Goal: Task Accomplishment & Management: Manage account settings

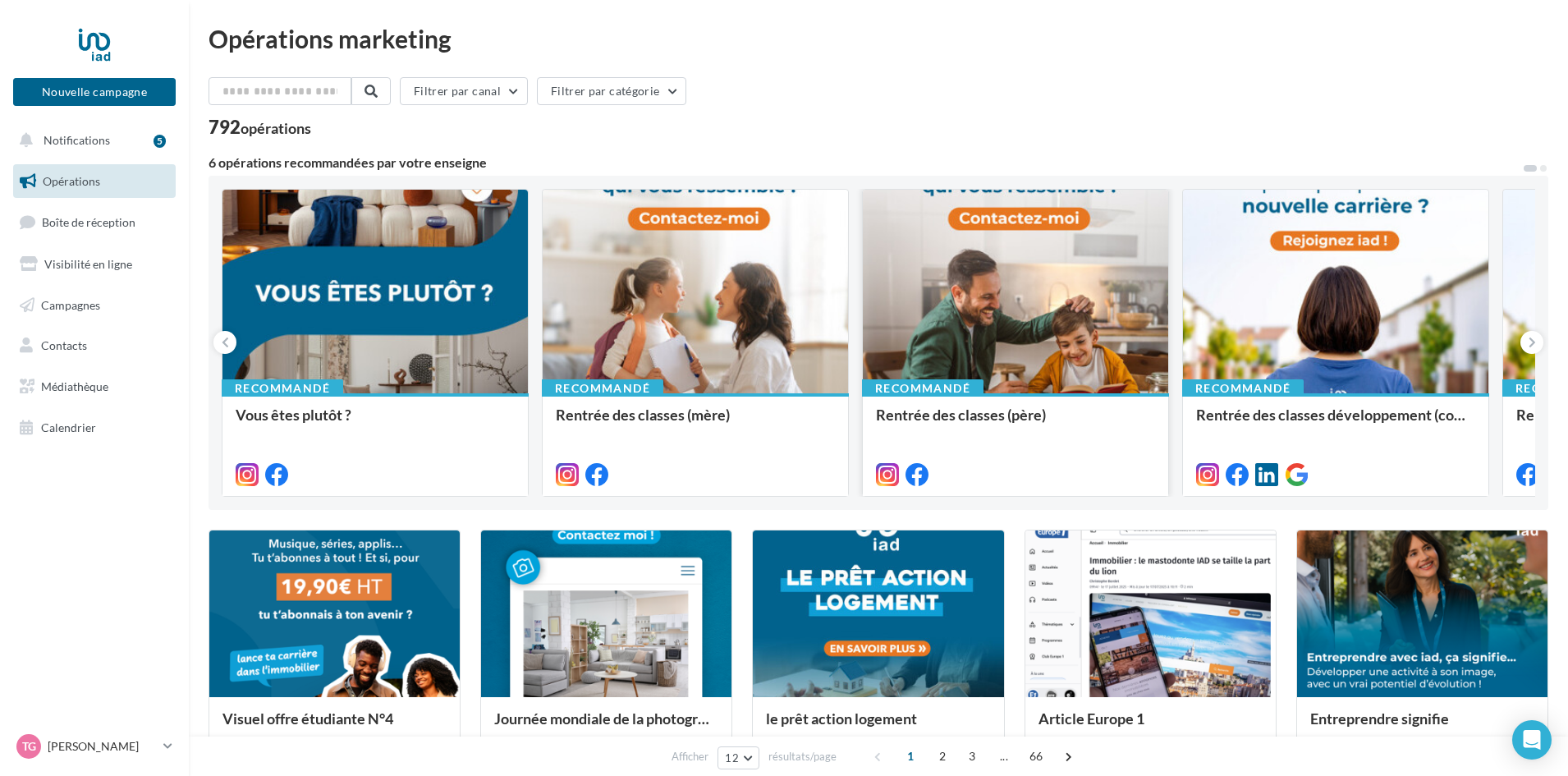
click at [975, 302] on div at bounding box center [1016, 292] width 305 height 205
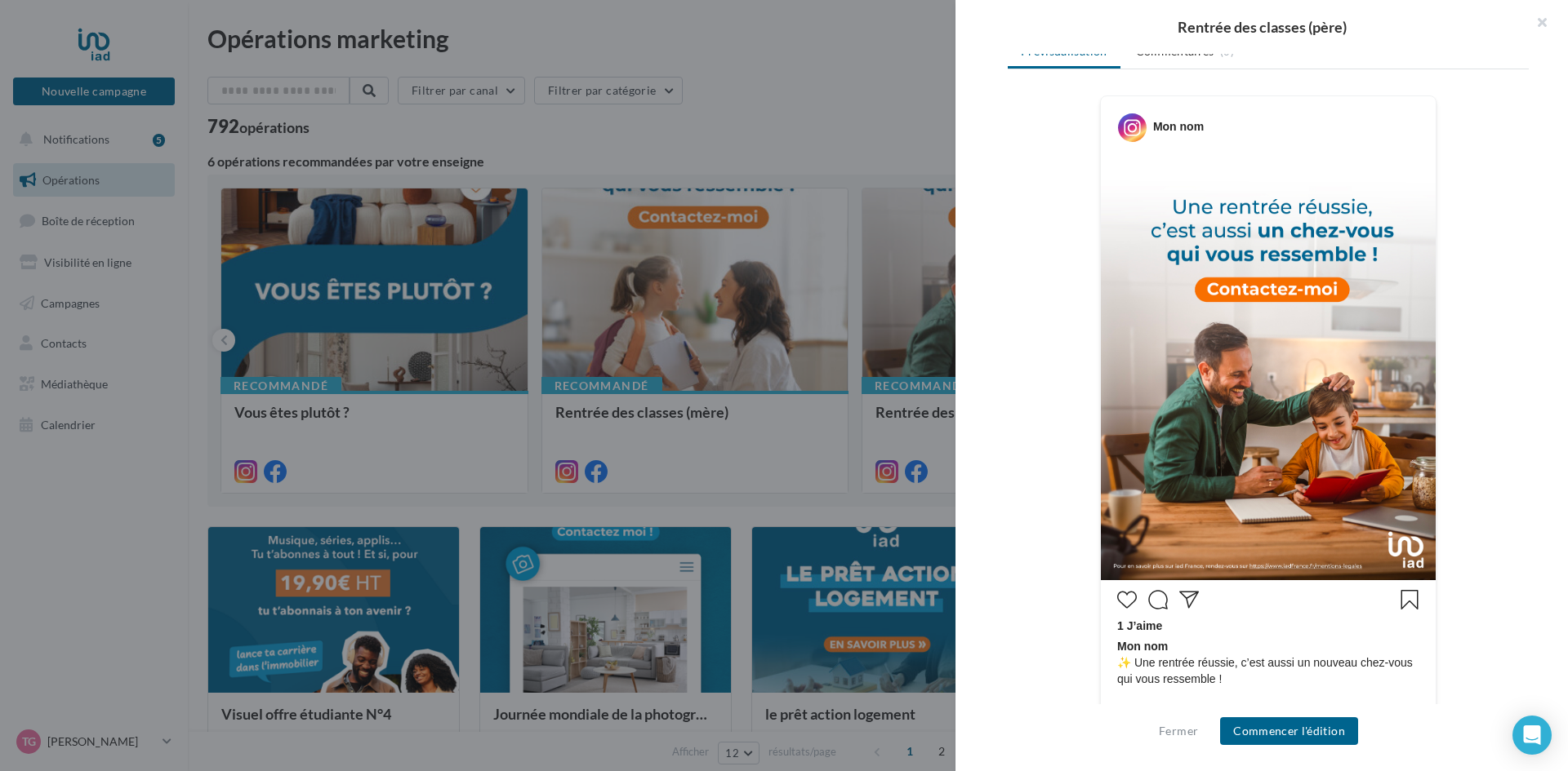
scroll to position [245, 0]
click at [1259, 731] on button "Commencer l'édition" at bounding box center [1289, 732] width 138 height 28
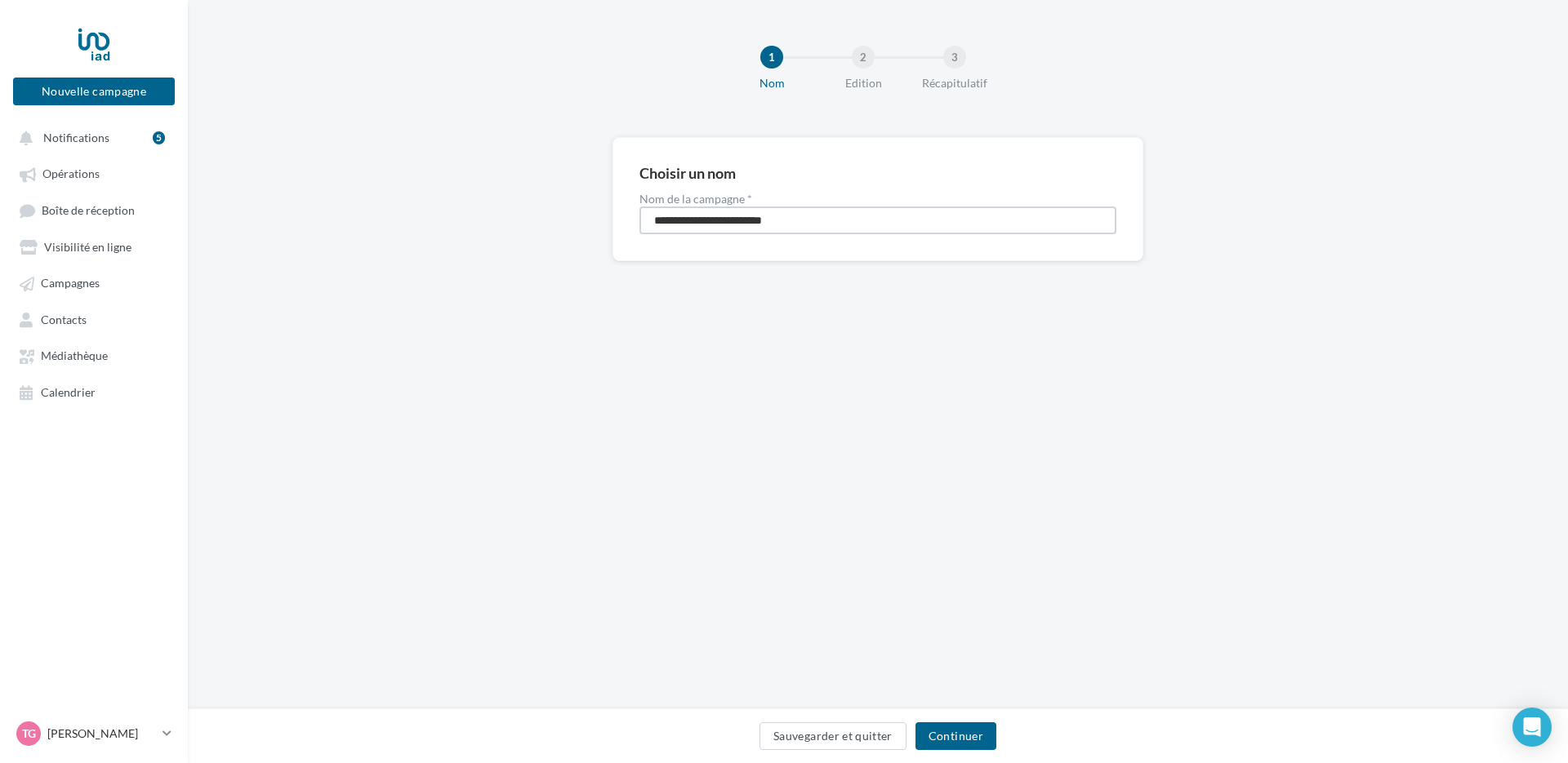
click at [828, 215] on input "**********" at bounding box center [878, 221] width 477 height 28
type input "**********"
click at [948, 732] on button "Continuer" at bounding box center [955, 736] width 81 height 28
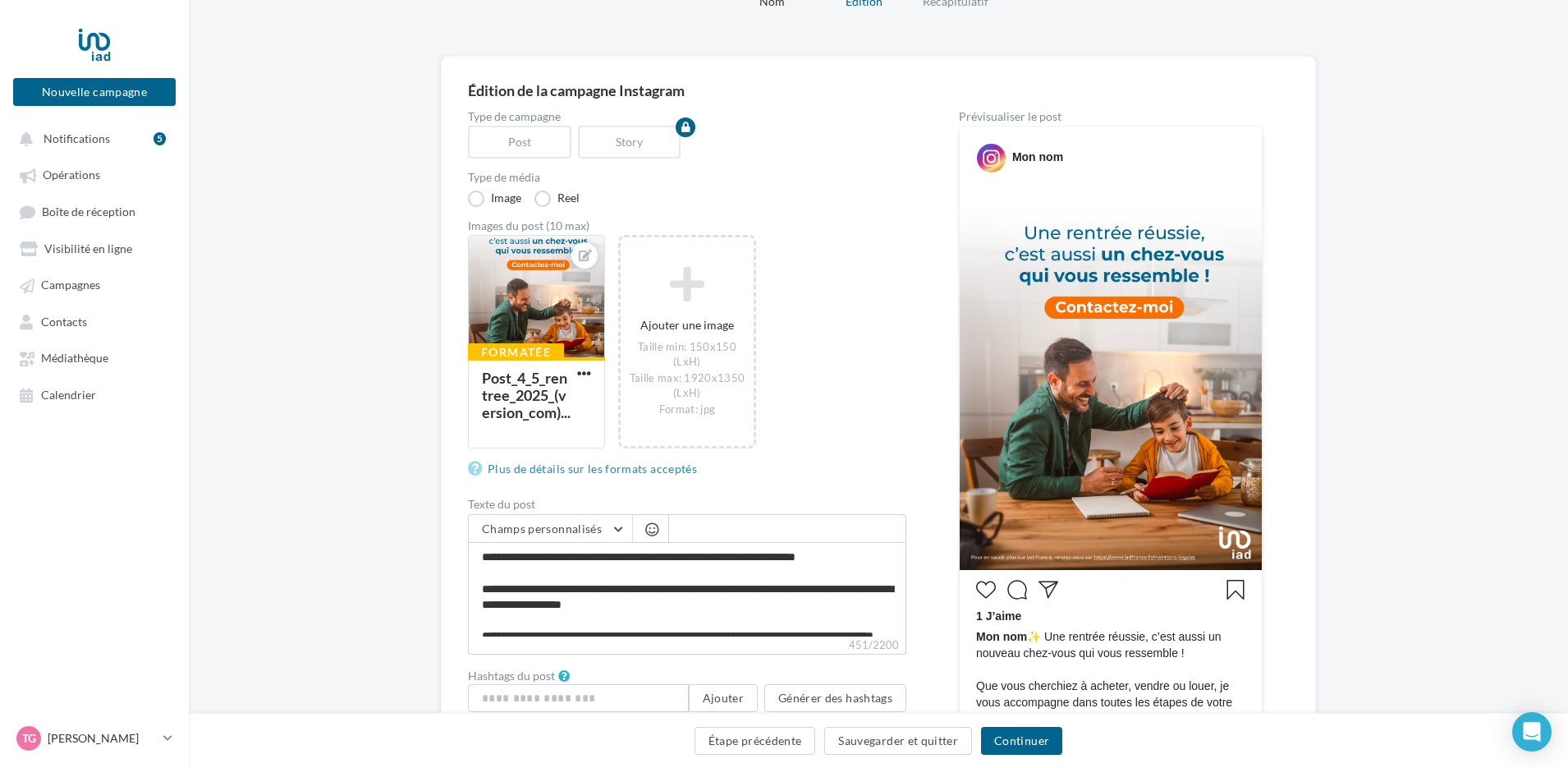
scroll to position [247, 0]
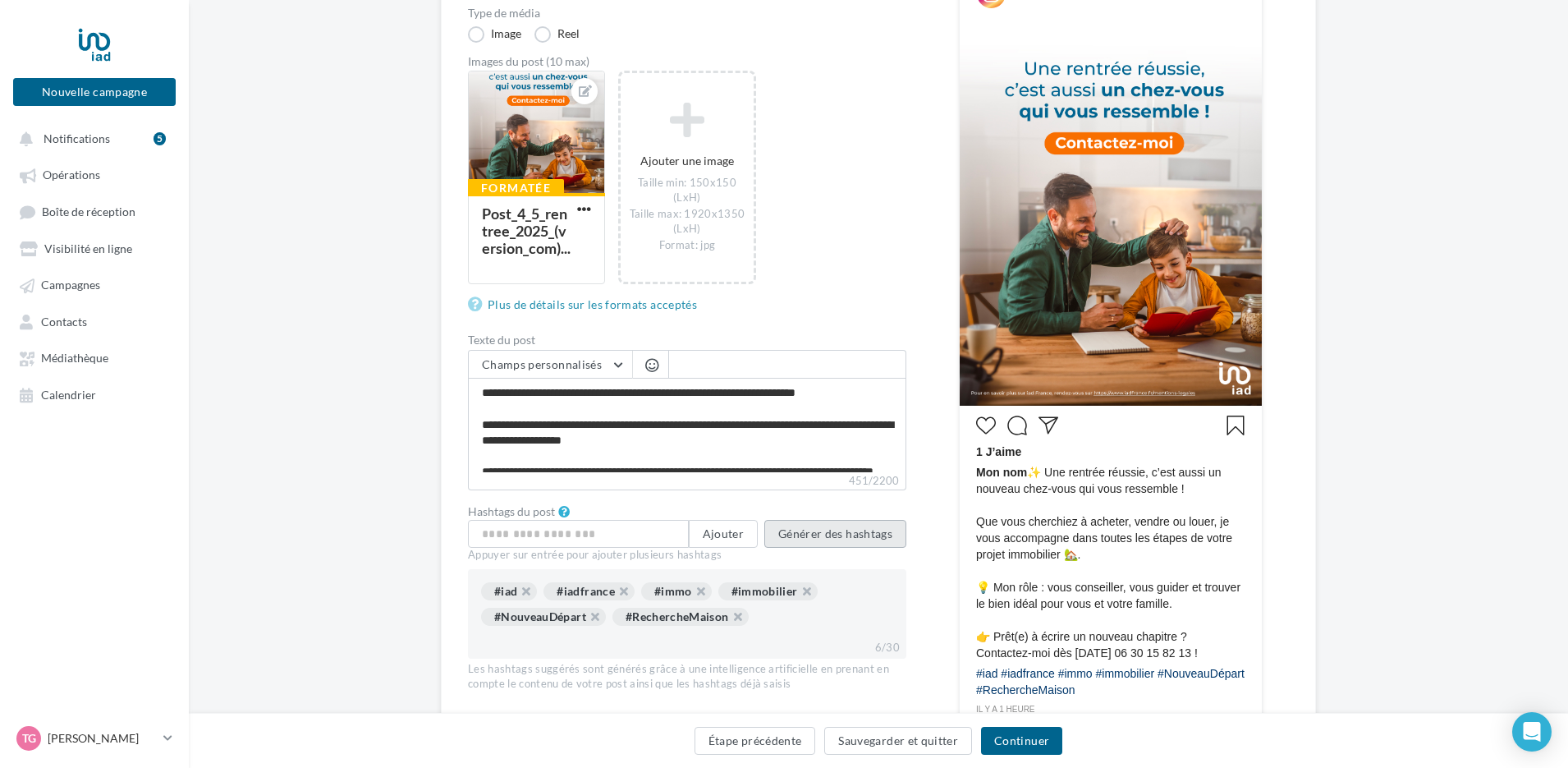
click at [869, 530] on button "Générer des hashtags" at bounding box center [835, 534] width 142 height 28
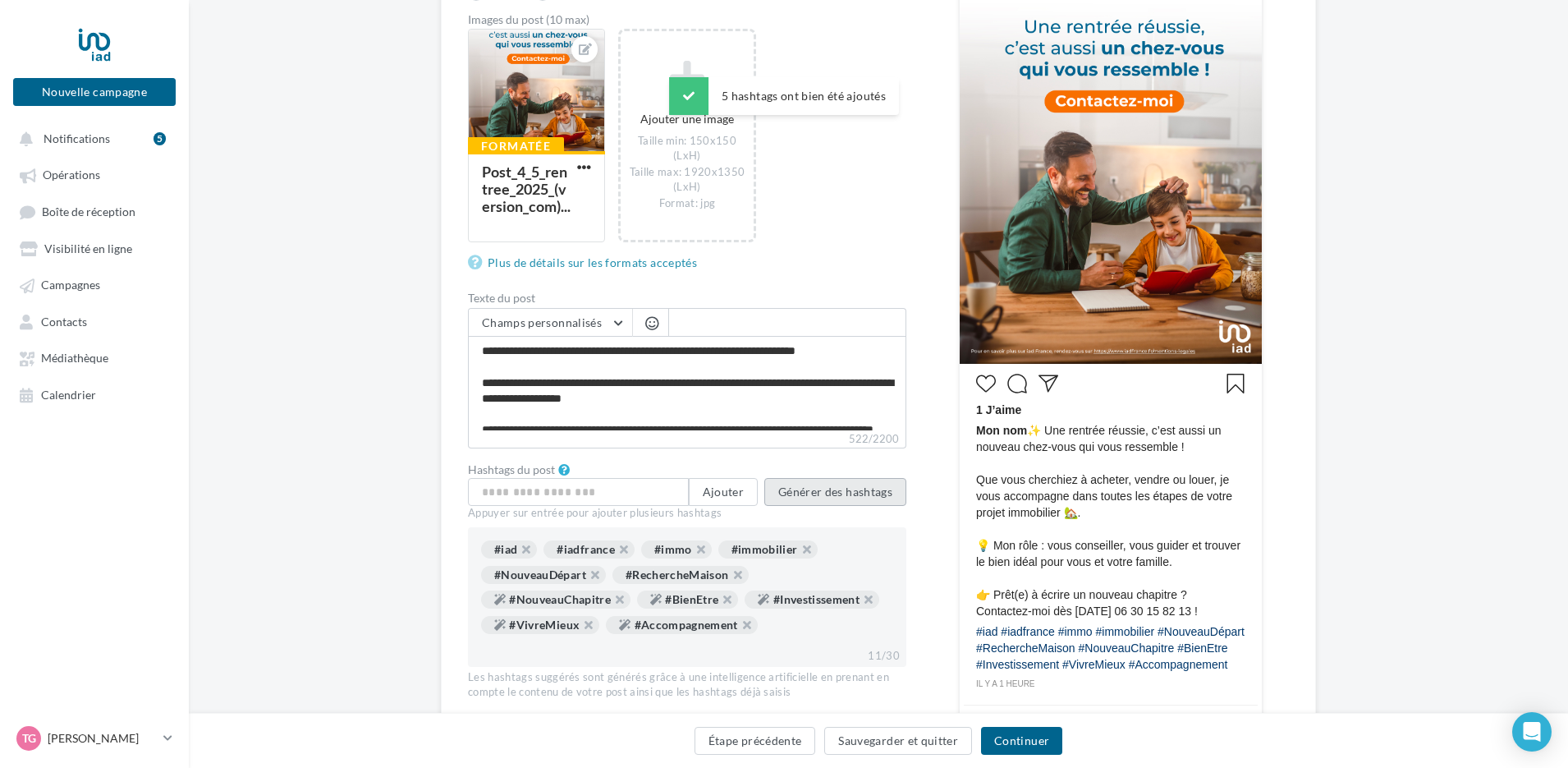
scroll to position [328, 0]
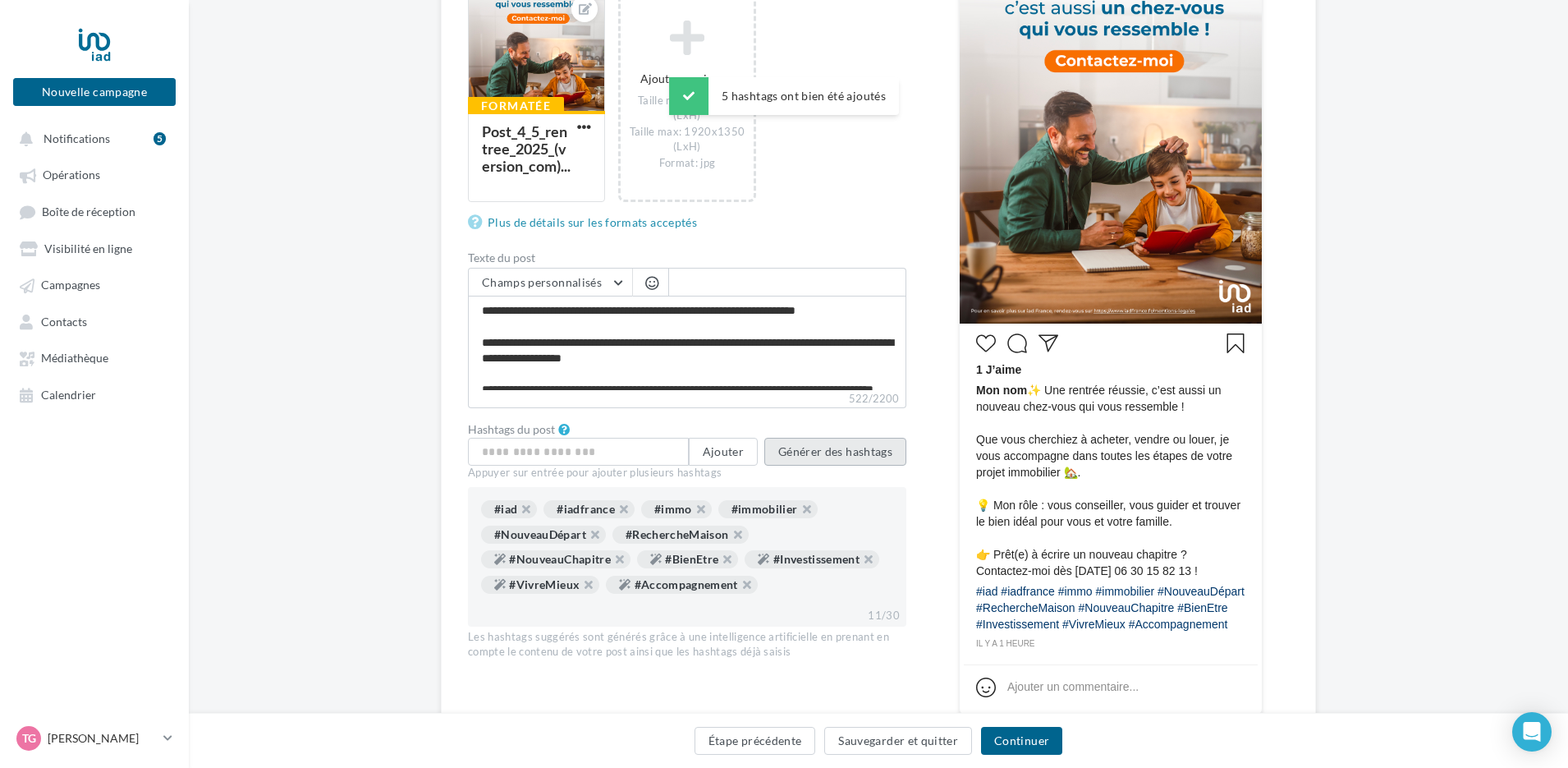
click at [856, 455] on button "Générer des hashtags" at bounding box center [835, 452] width 142 height 28
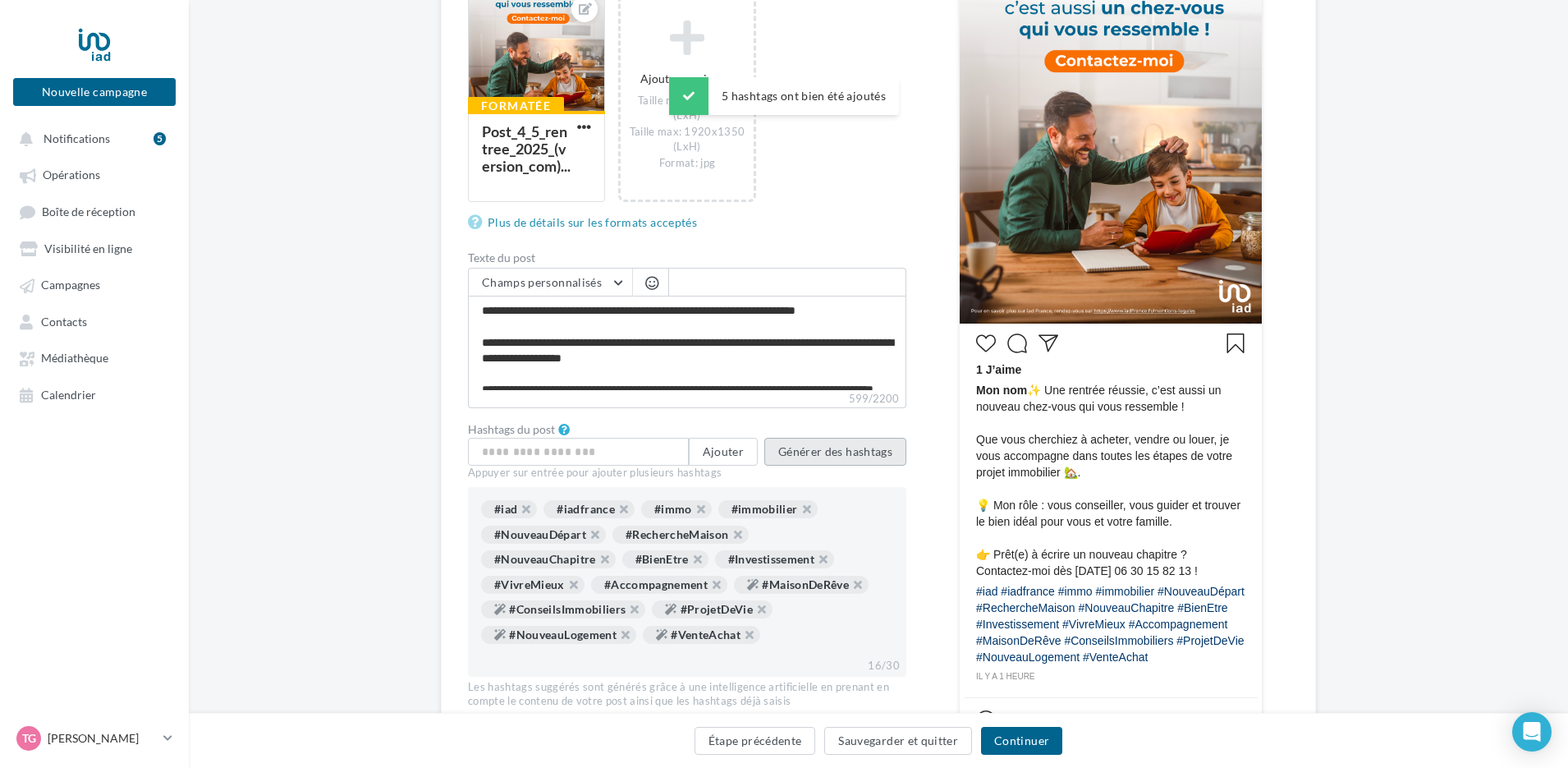
click at [845, 446] on button "Générer des hashtags" at bounding box center [835, 452] width 142 height 28
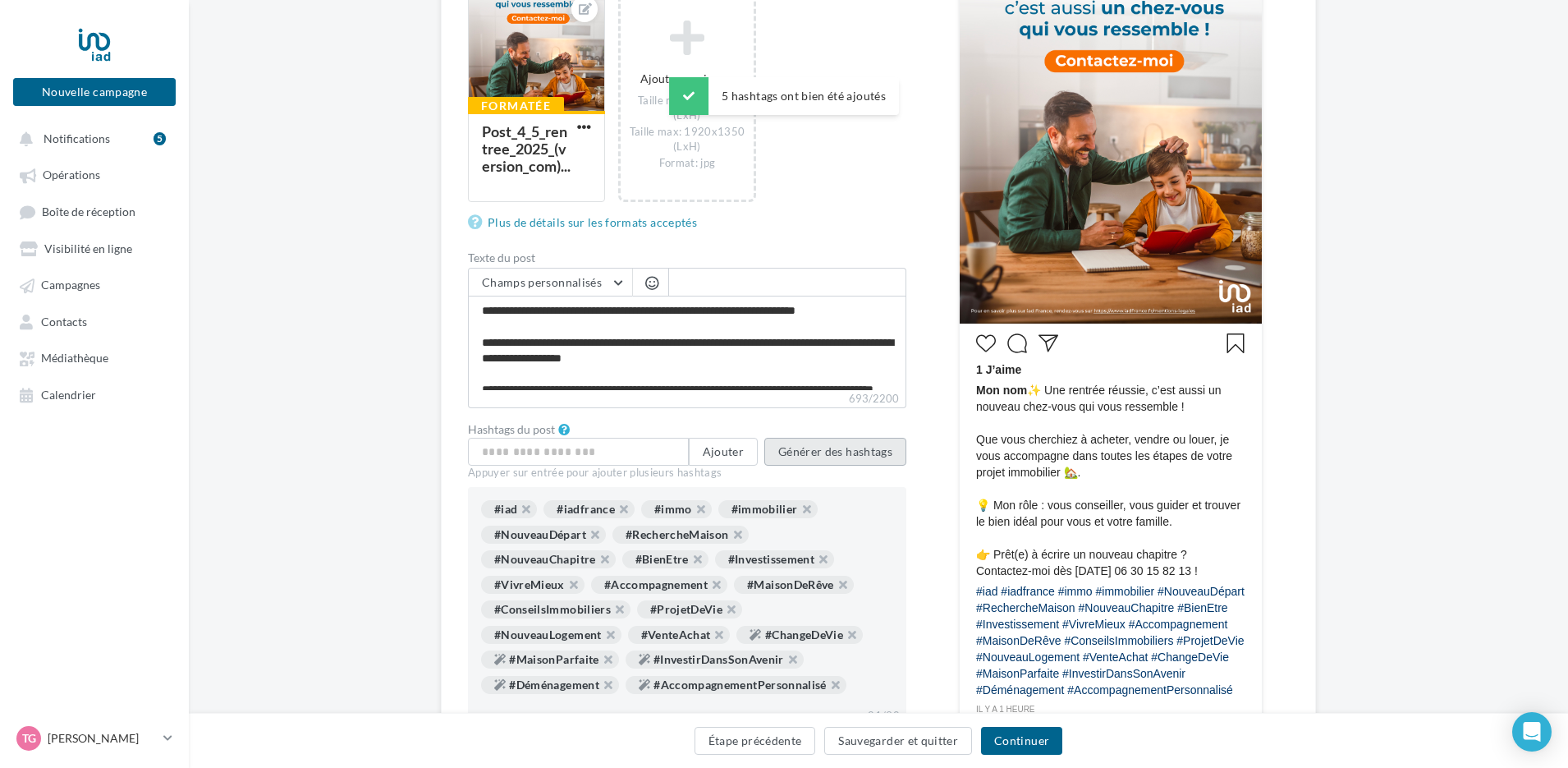
click at [851, 456] on button "Générer des hashtags" at bounding box center [835, 452] width 142 height 28
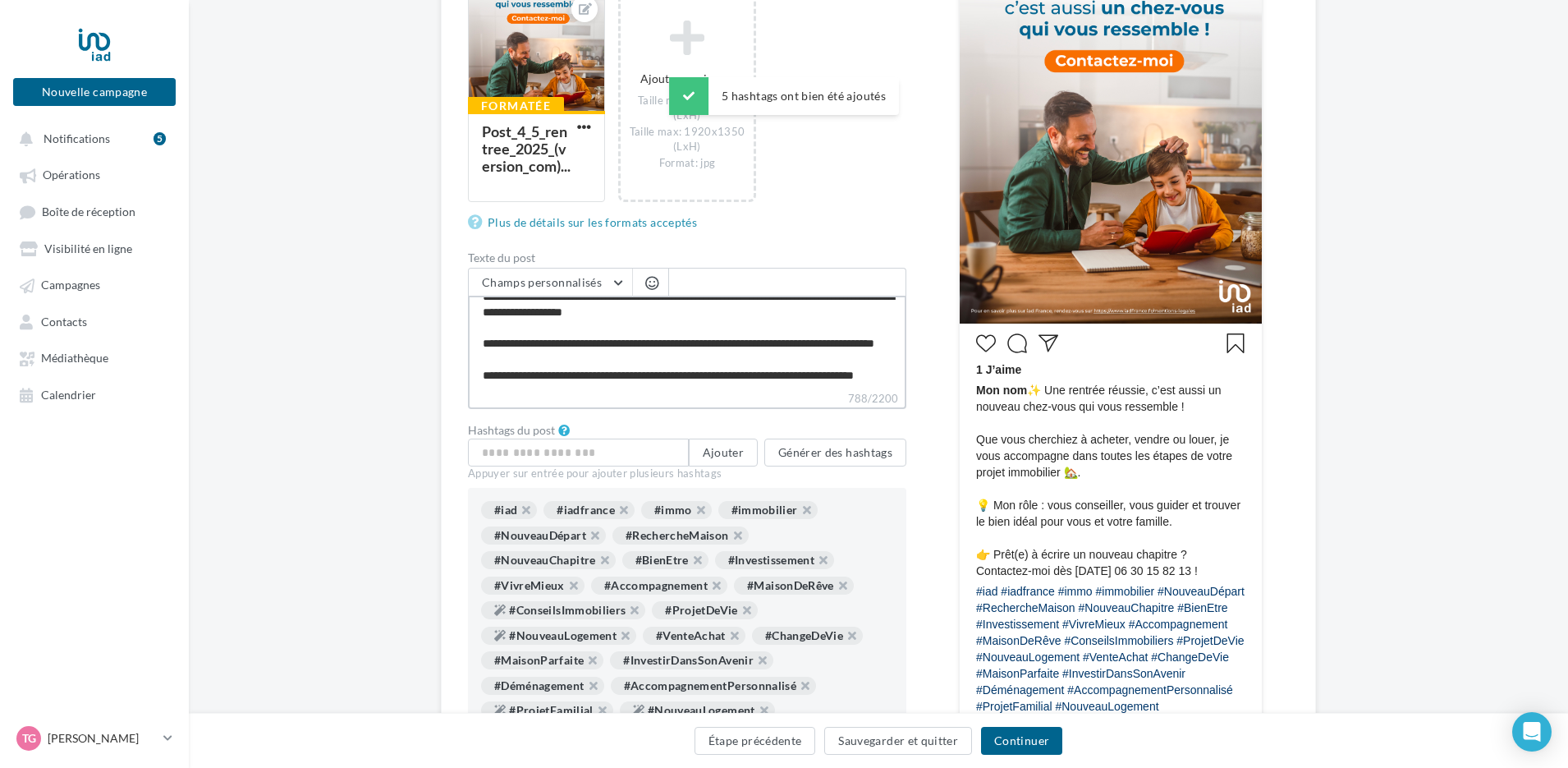
scroll to position [79, 0]
click at [535, 377] on textarea "**********" at bounding box center [687, 343] width 439 height 95
type textarea "**********"
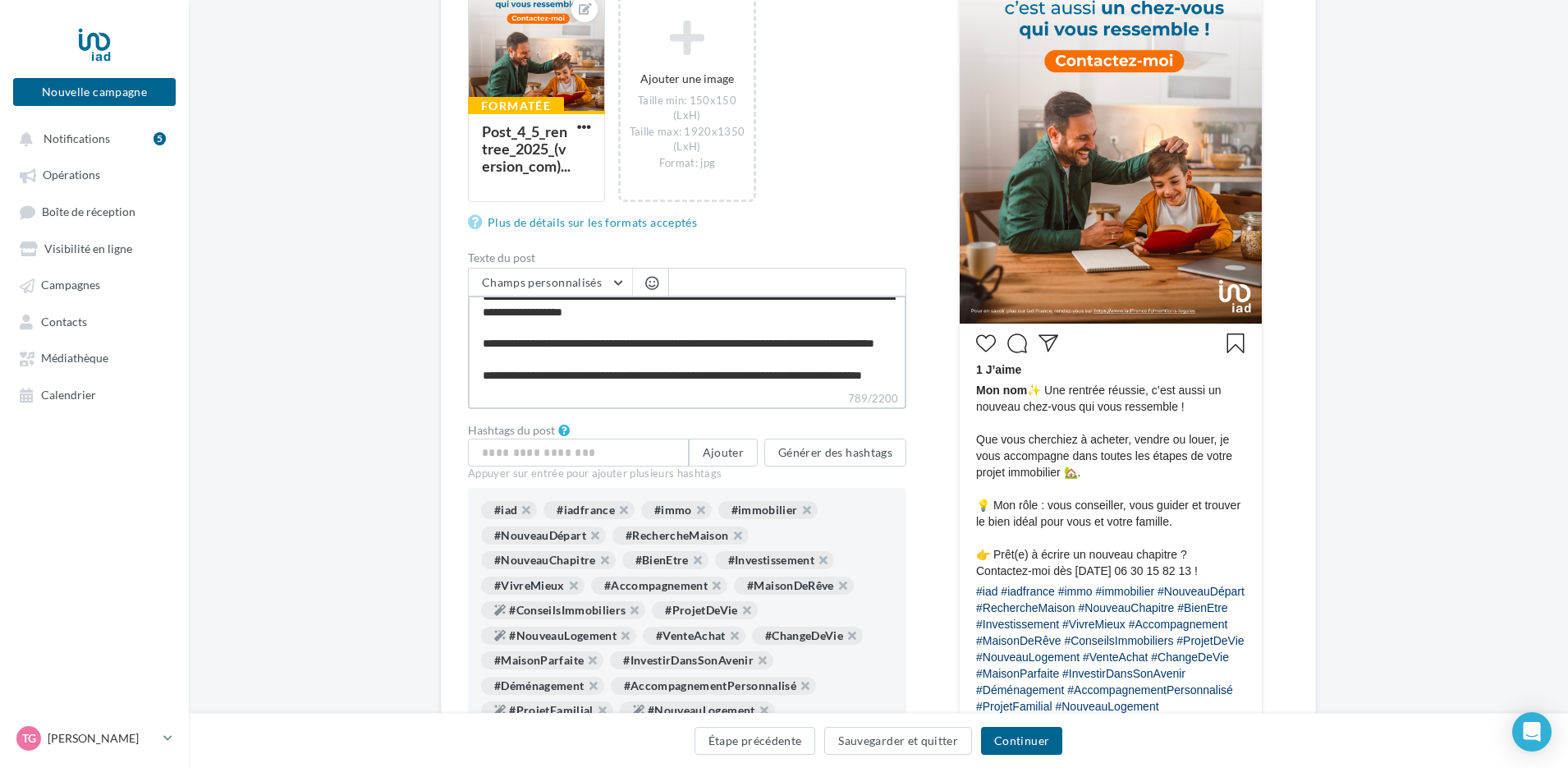
scroll to position [103, 0]
type textarea "**********"
click at [577, 276] on span "Champs personnalisés" at bounding box center [541, 283] width 120 height 14
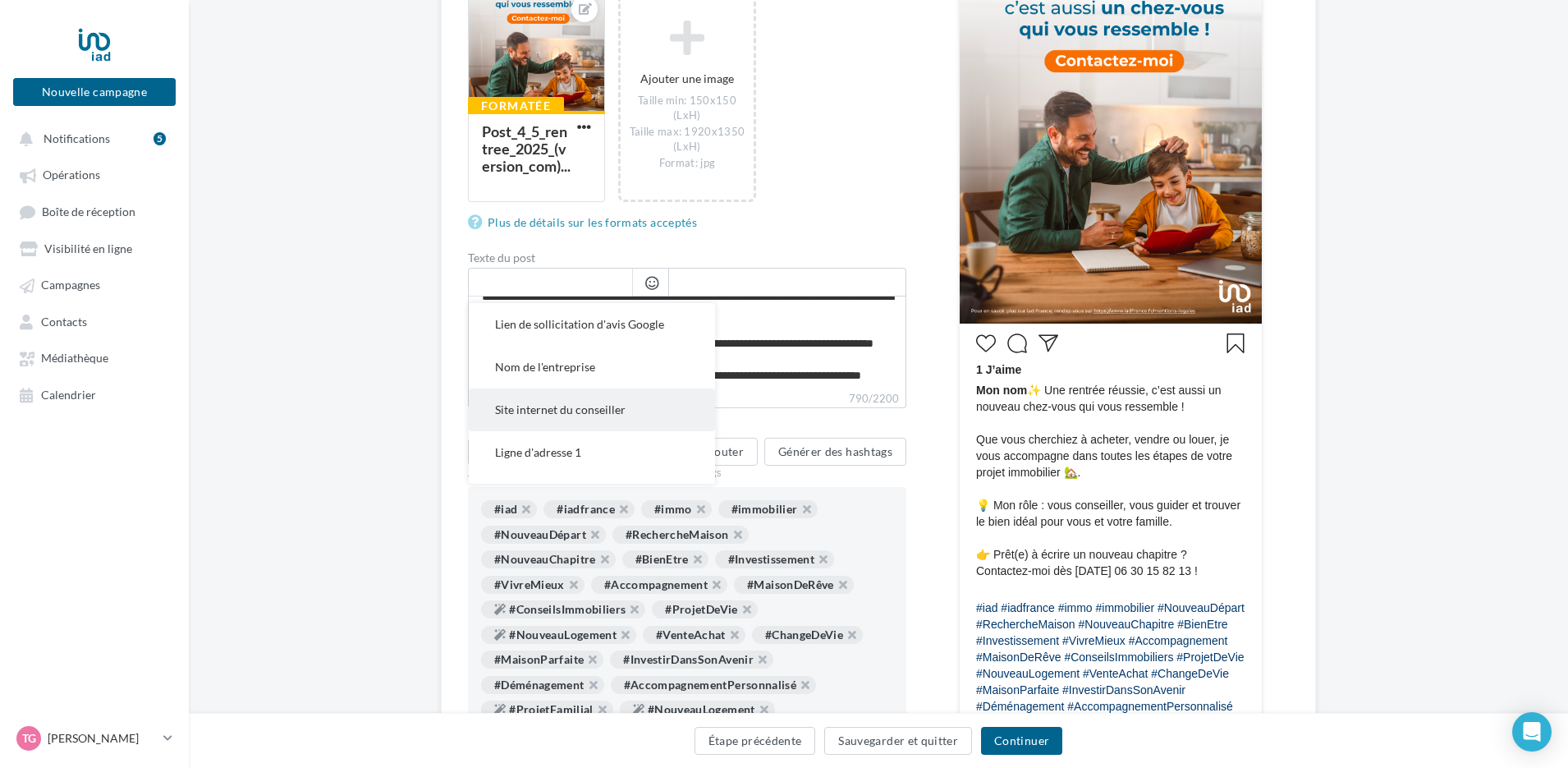
click at [577, 406] on span "Site internet du conseiller" at bounding box center [560, 410] width 131 height 14
type textarea "**********"
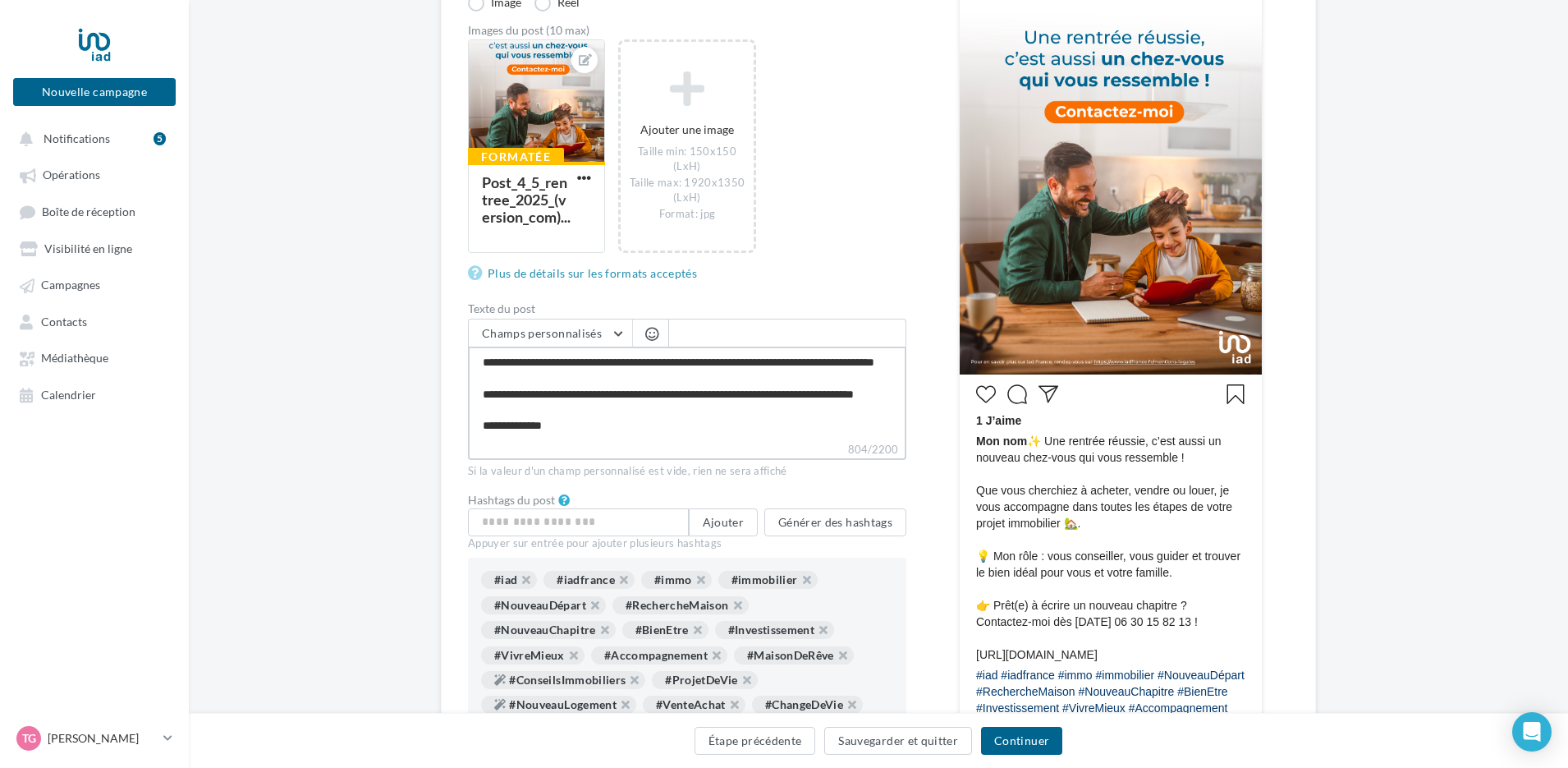
scroll to position [254, 0]
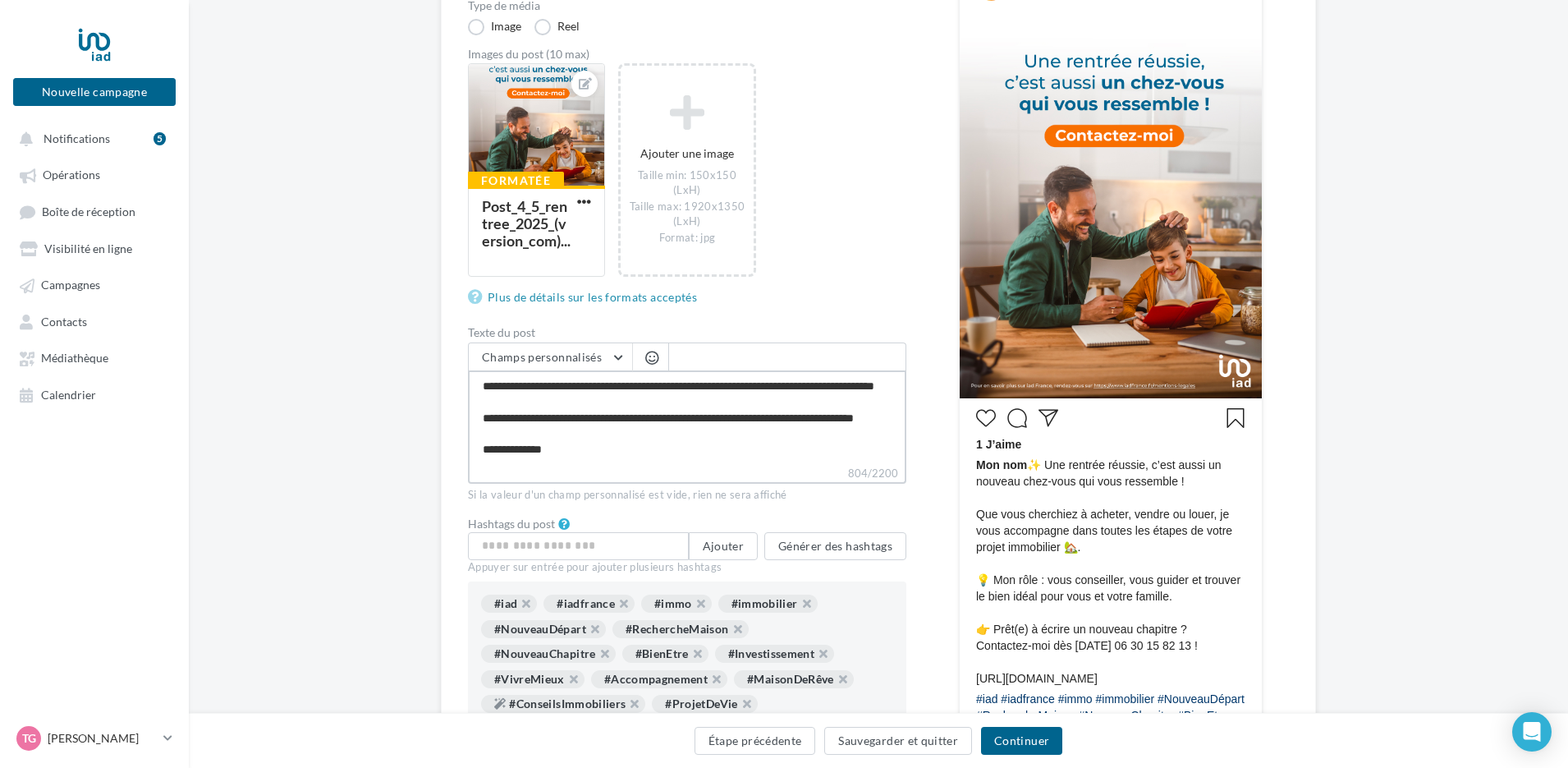
type textarea "**********"
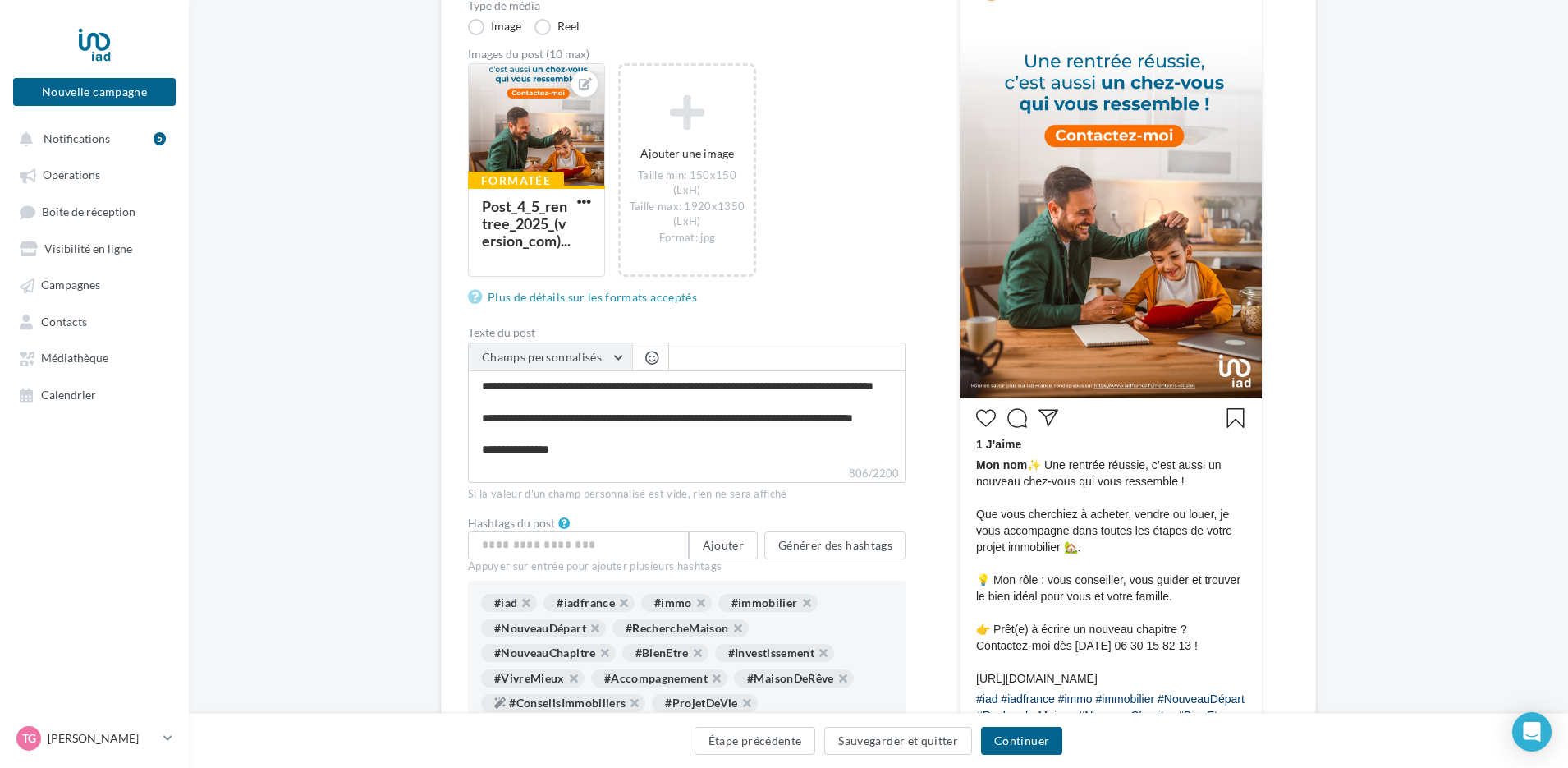
scroll to position [134, 0]
click at [589, 363] on span "Champs personnalisés" at bounding box center [541, 357] width 120 height 14
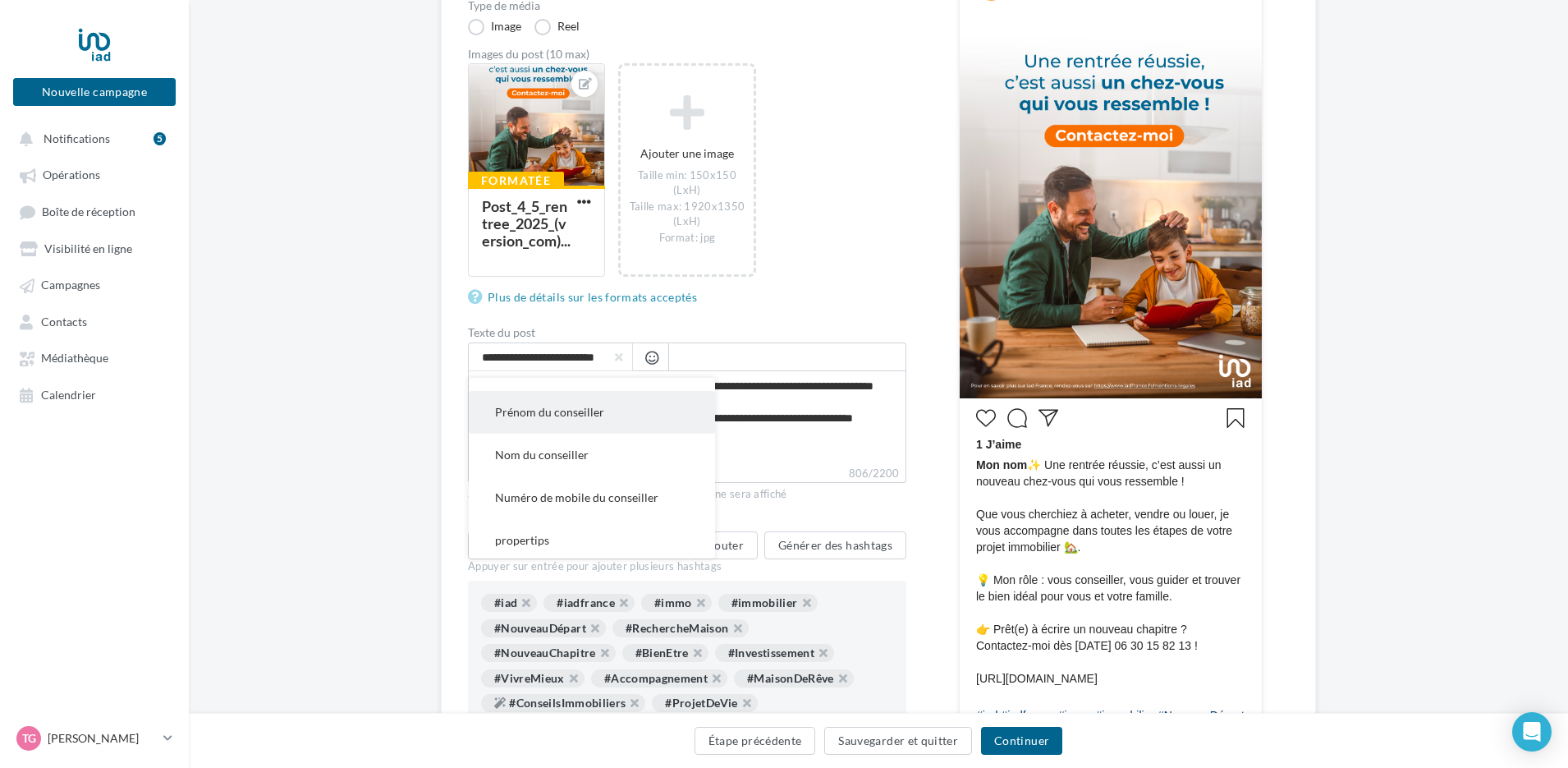
scroll to position [411, 0]
click at [605, 465] on button "propertips" at bounding box center [591, 458] width 247 height 43
type textarea "**********"
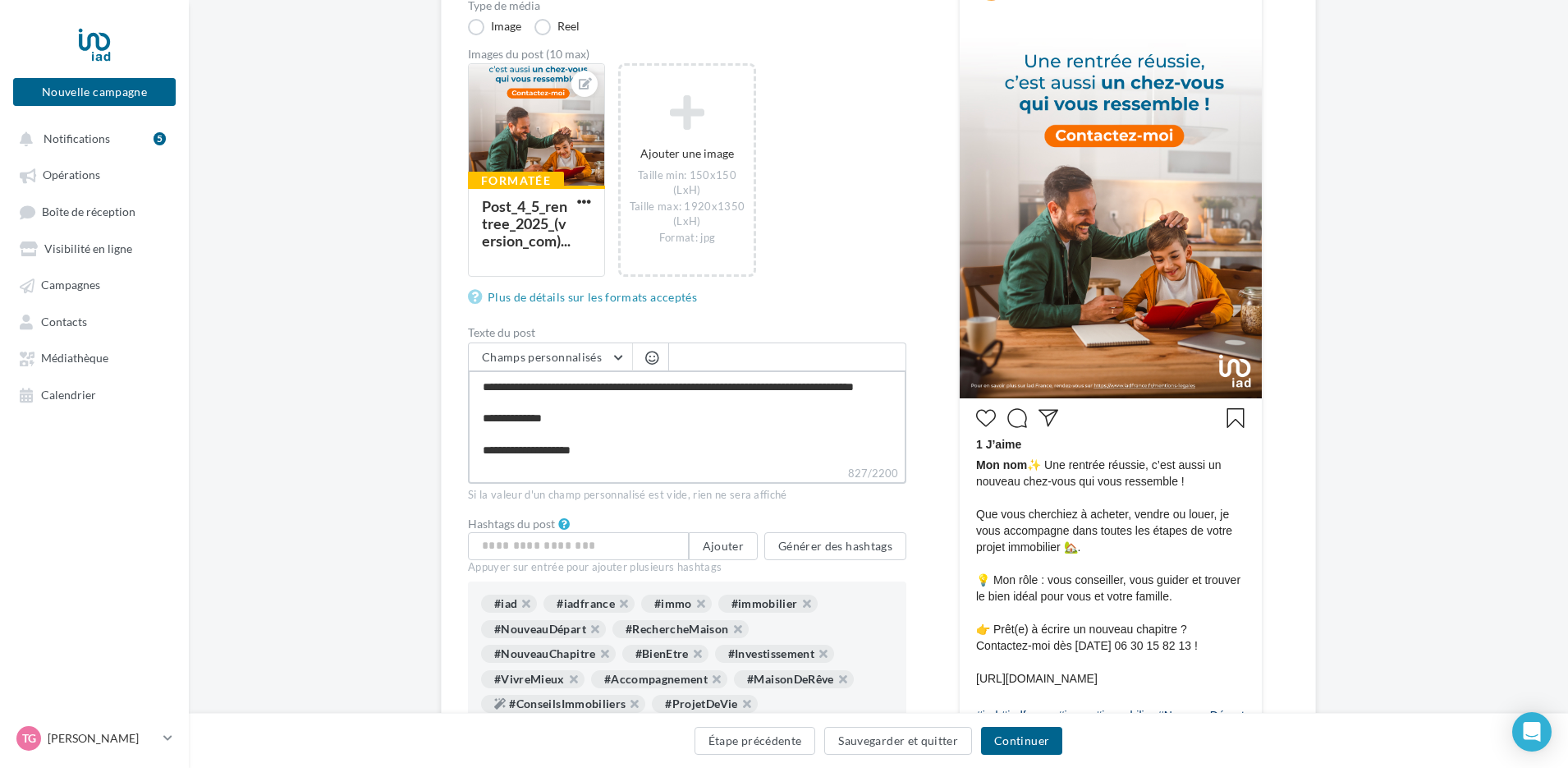
scroll to position [142, 0]
drag, startPoint x: 615, startPoint y: 456, endPoint x: 484, endPoint y: 442, distance: 131.7
click at [484, 442] on textarea "**********" at bounding box center [687, 418] width 439 height 95
type textarea "**********"
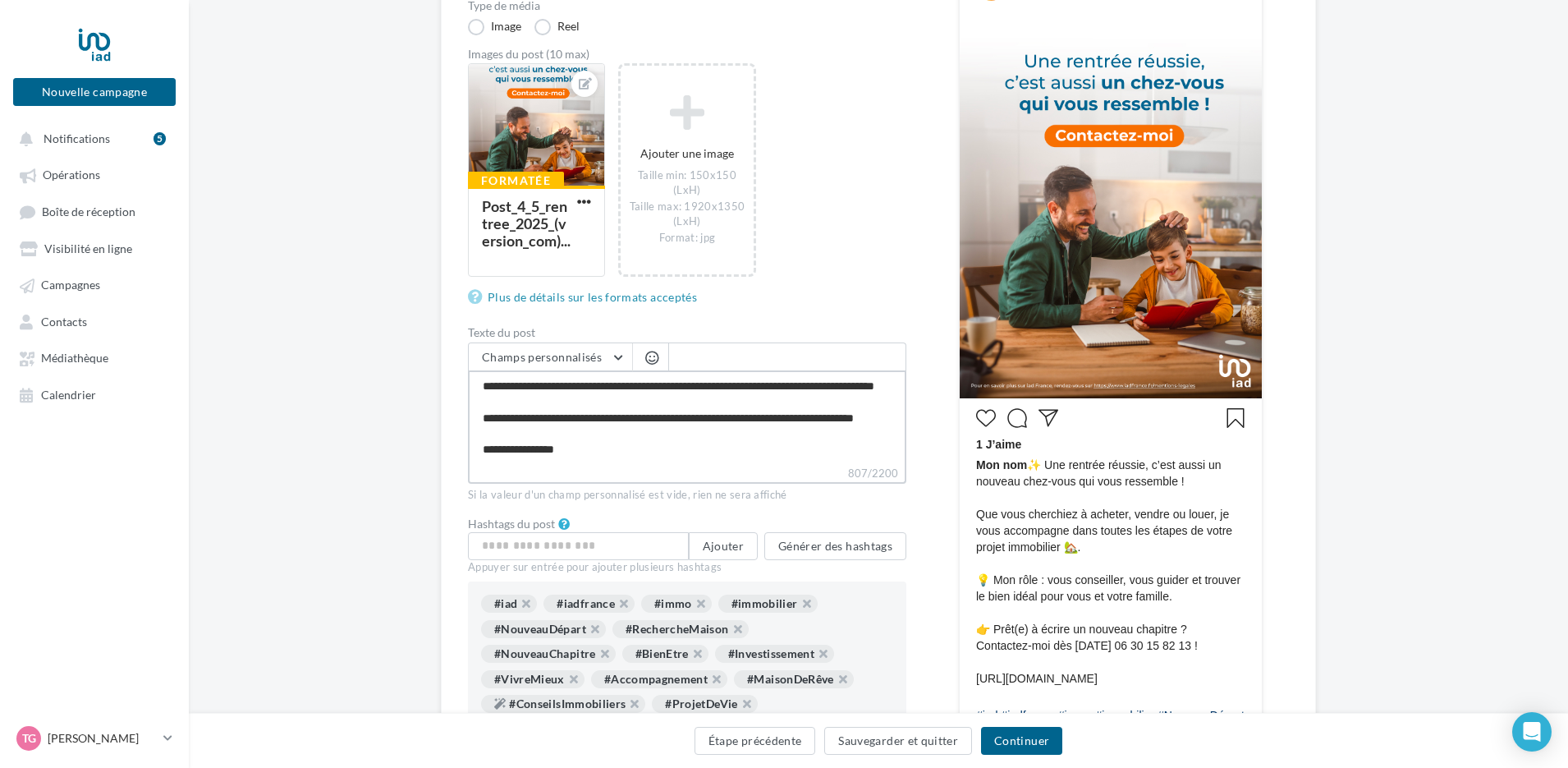
type textarea "**********"
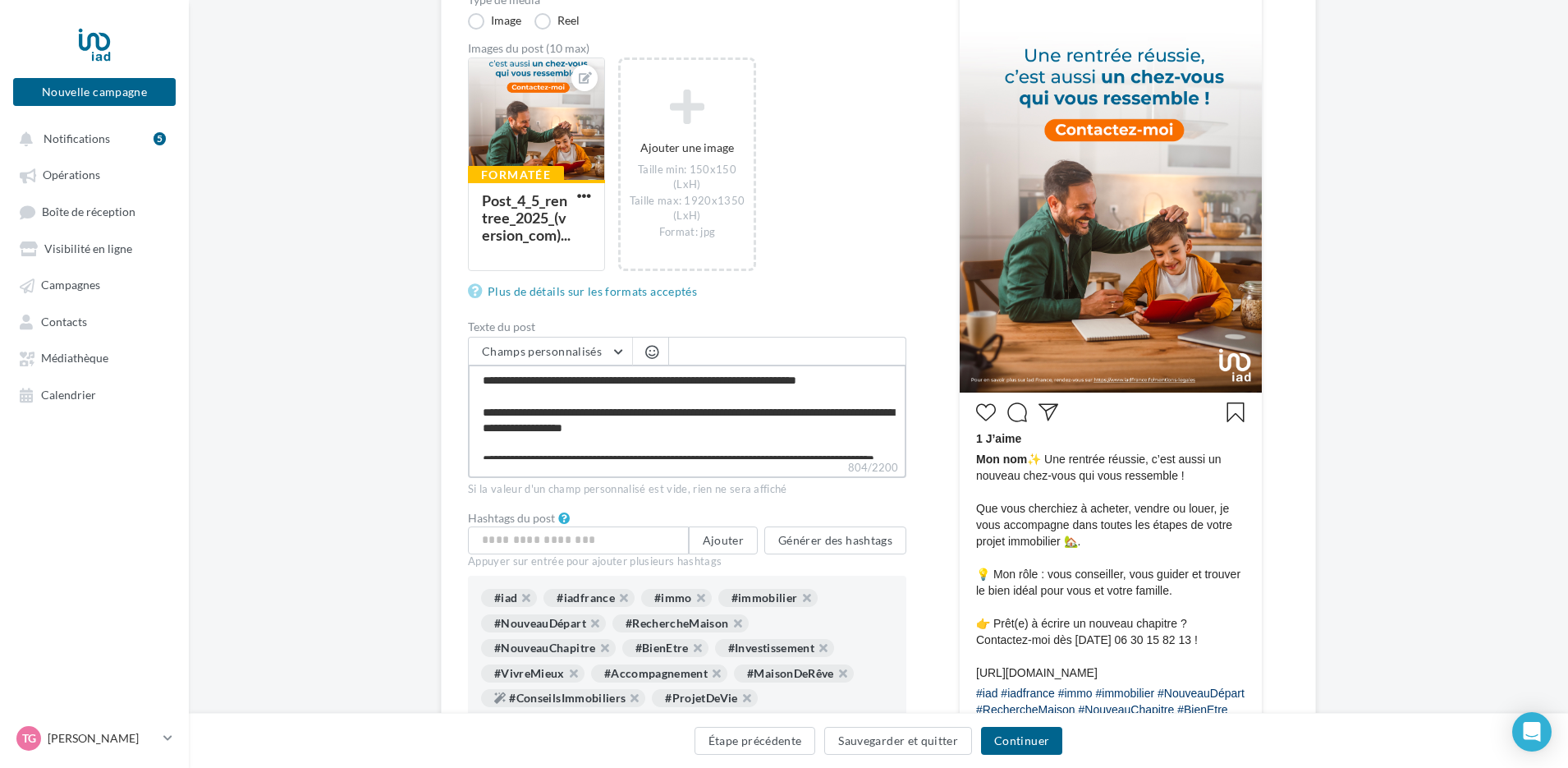
scroll to position [247, 0]
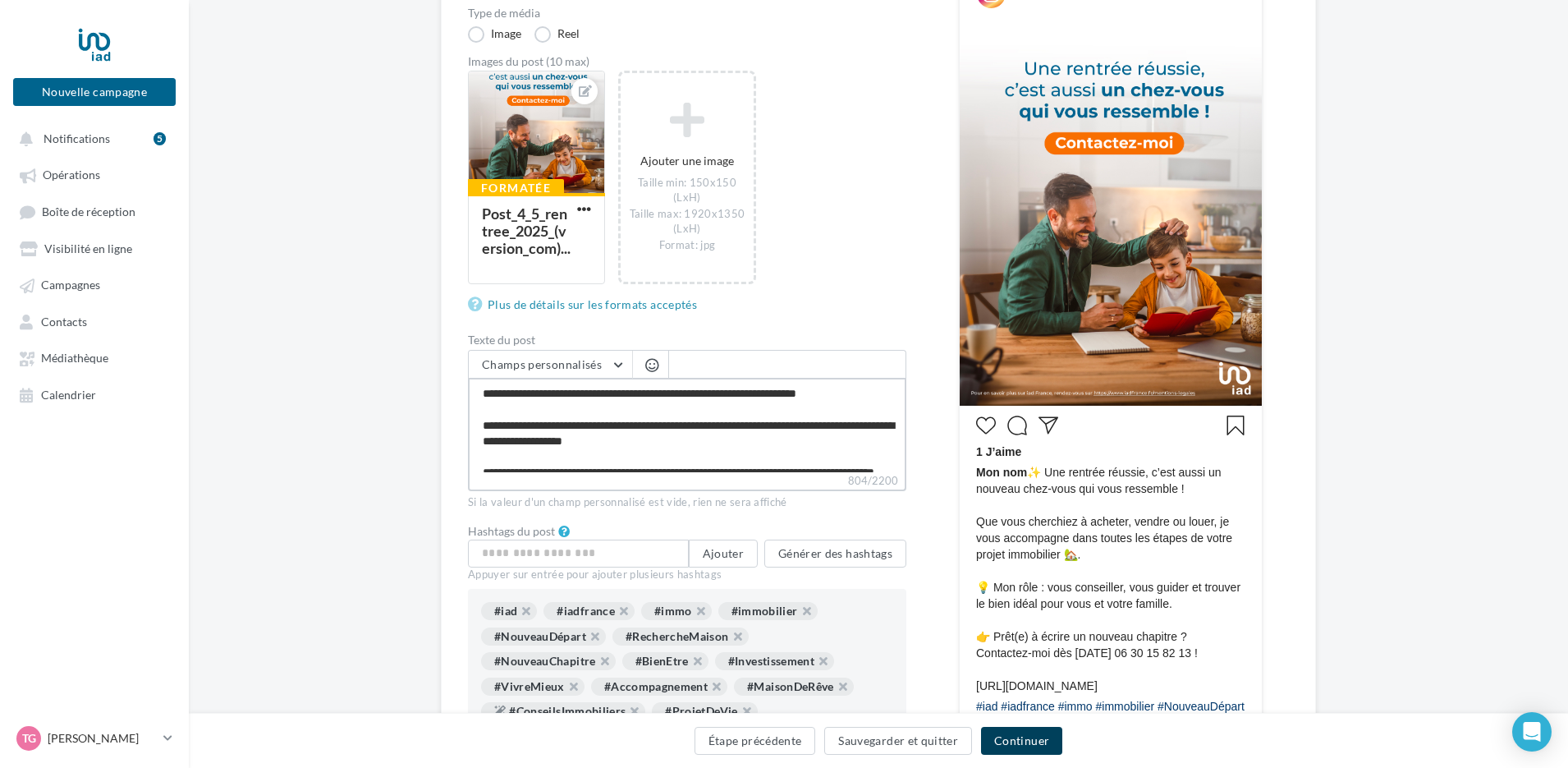
type textarea "**********"
click at [1003, 740] on button "Continuer" at bounding box center [1021, 741] width 82 height 28
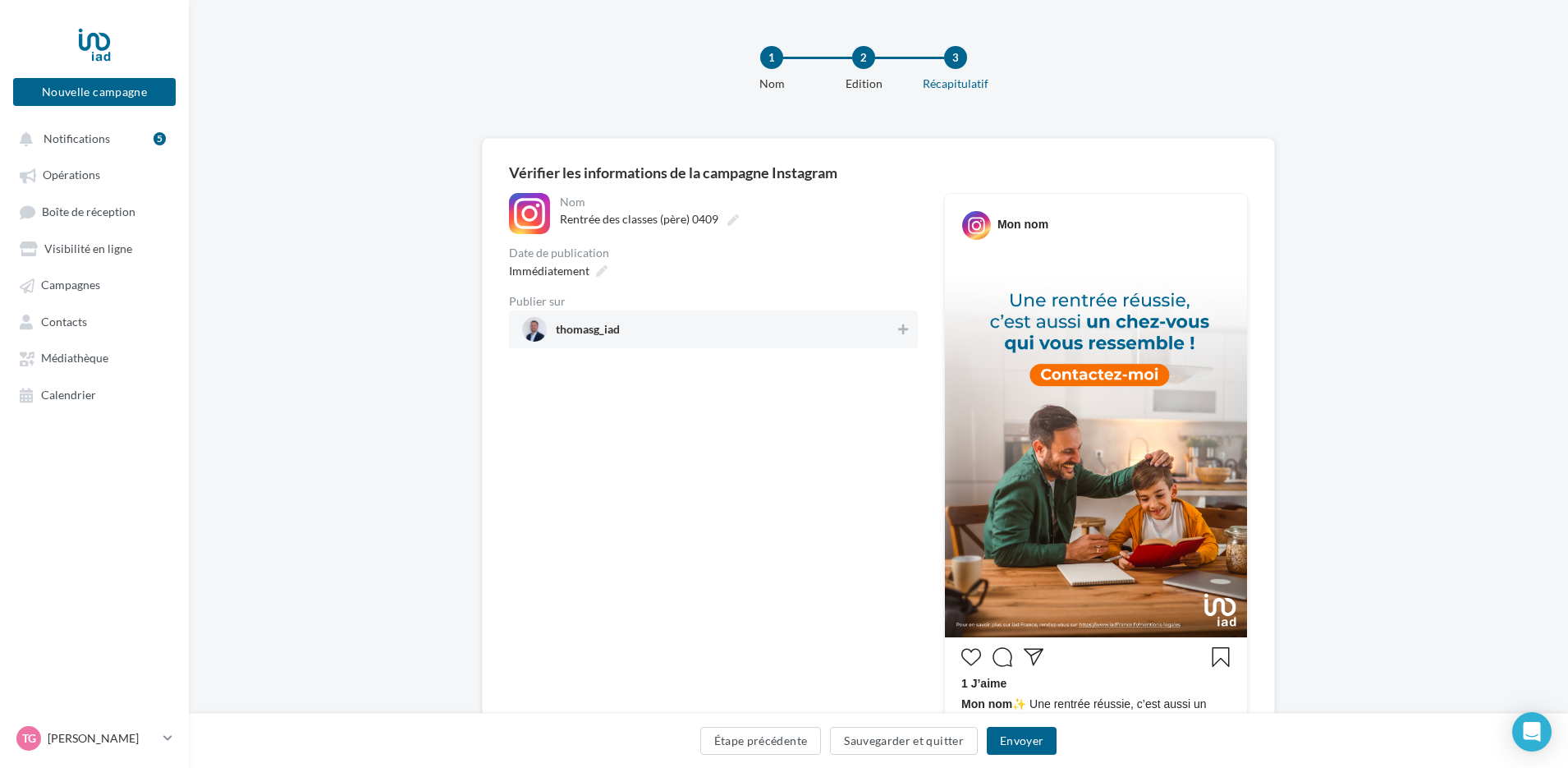
click at [748, 334] on span "thomasg_iad" at bounding box center [708, 329] width 373 height 25
click at [1010, 738] on button "Envoyer" at bounding box center [1022, 741] width 70 height 28
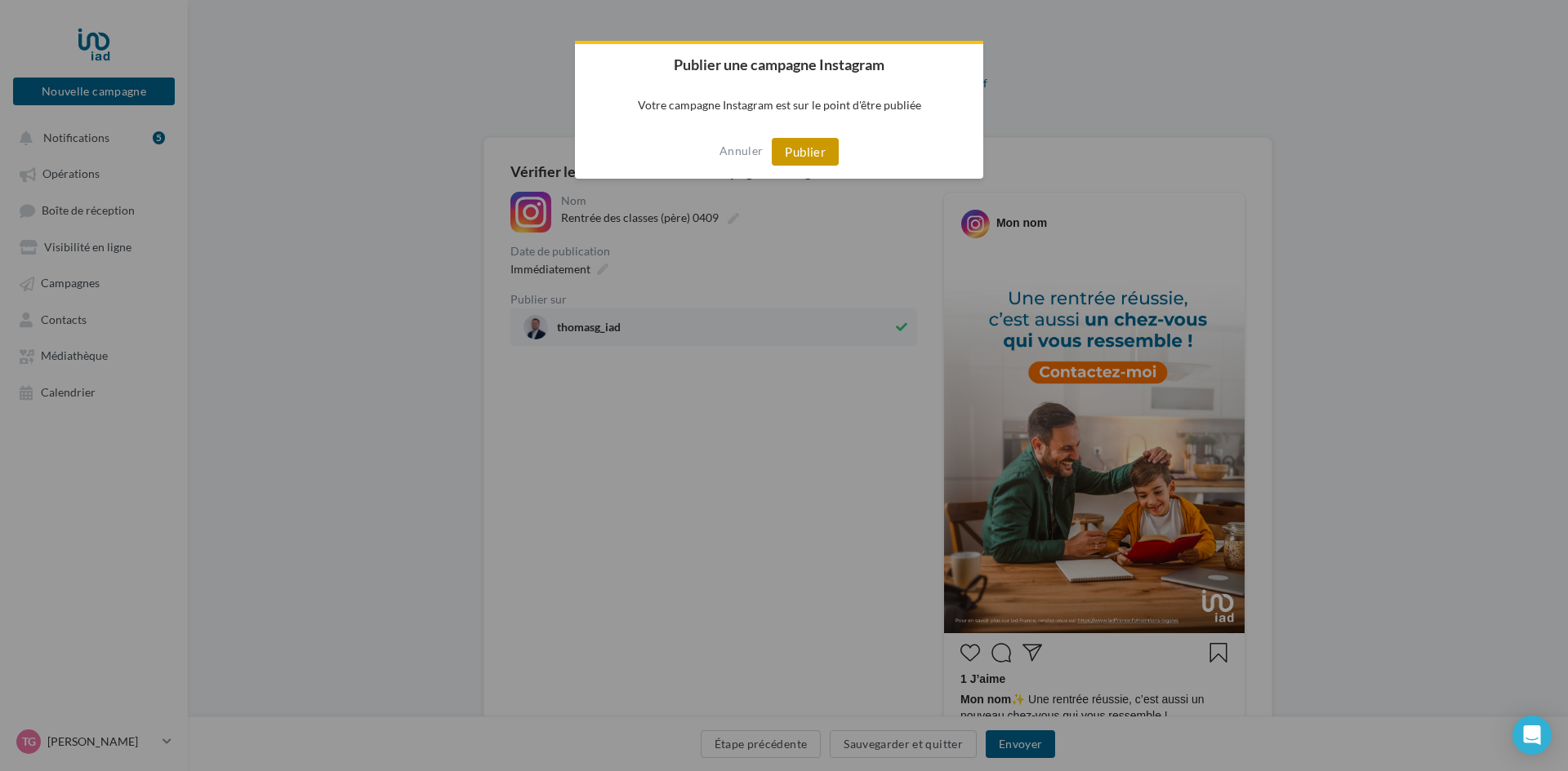
click at [804, 155] on button "Publier" at bounding box center [805, 152] width 67 height 28
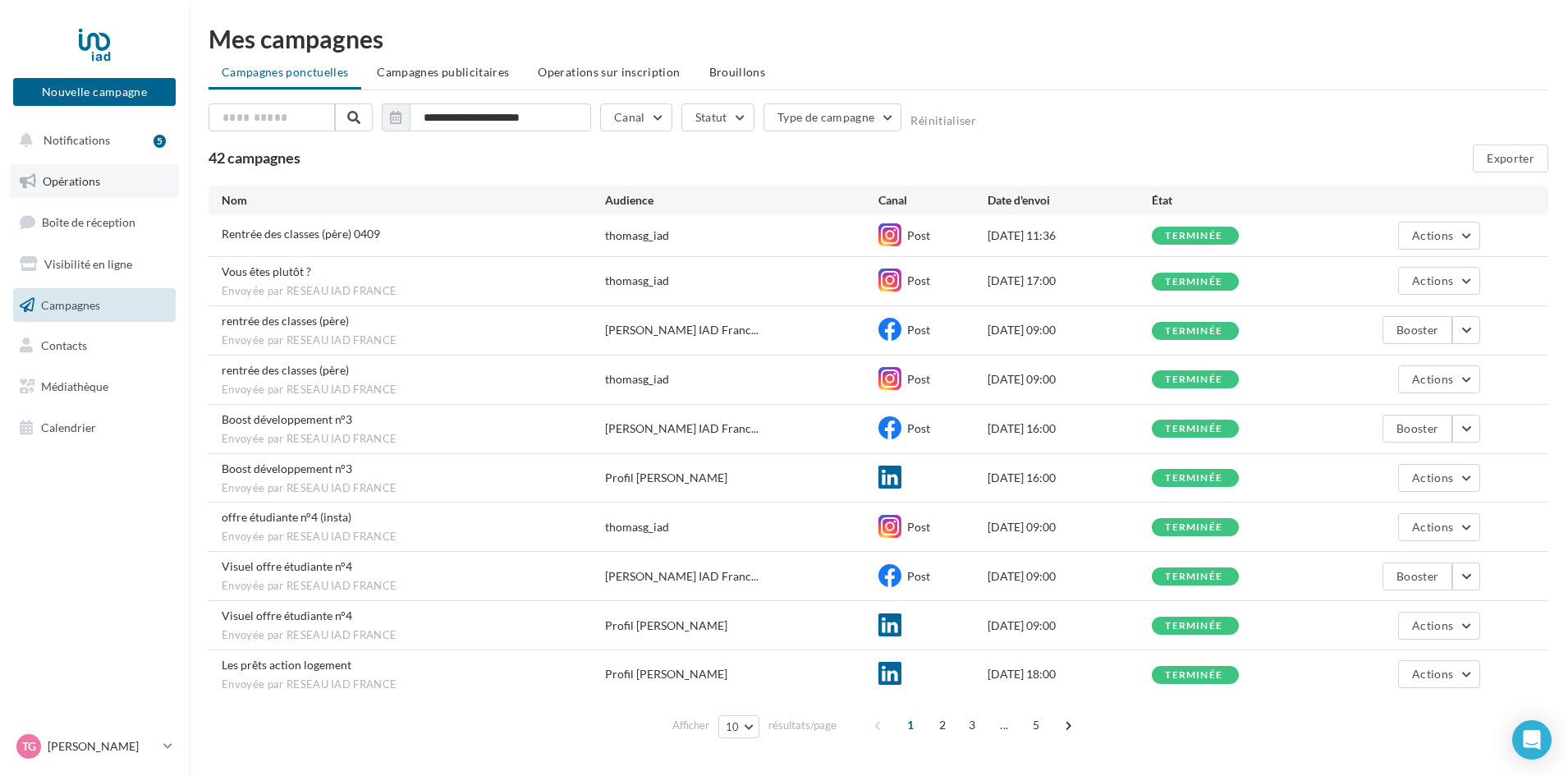
click at [98, 193] on link "Opérations" at bounding box center [94, 181] width 169 height 34
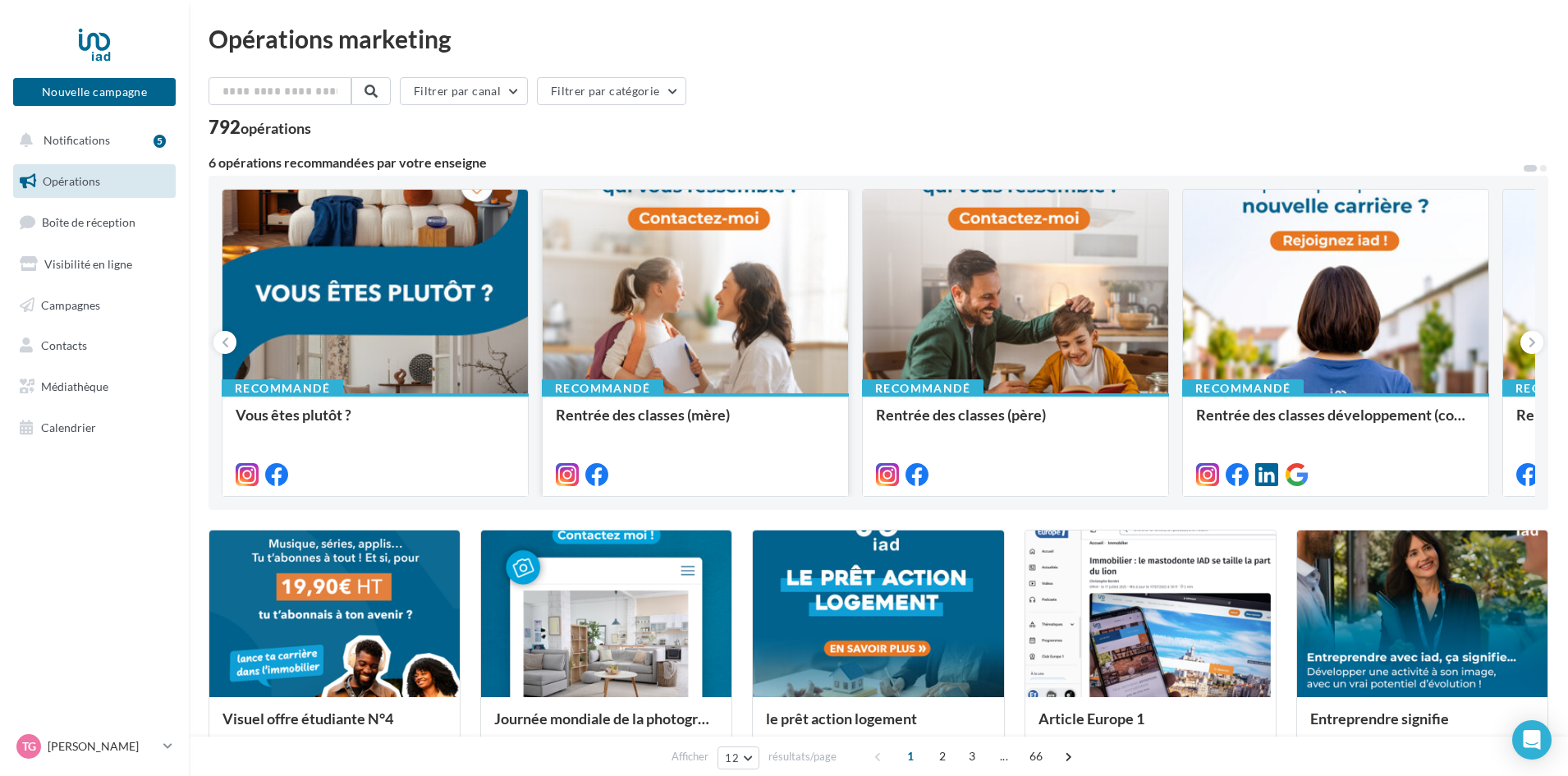
click at [704, 319] on div at bounding box center [696, 292] width 305 height 205
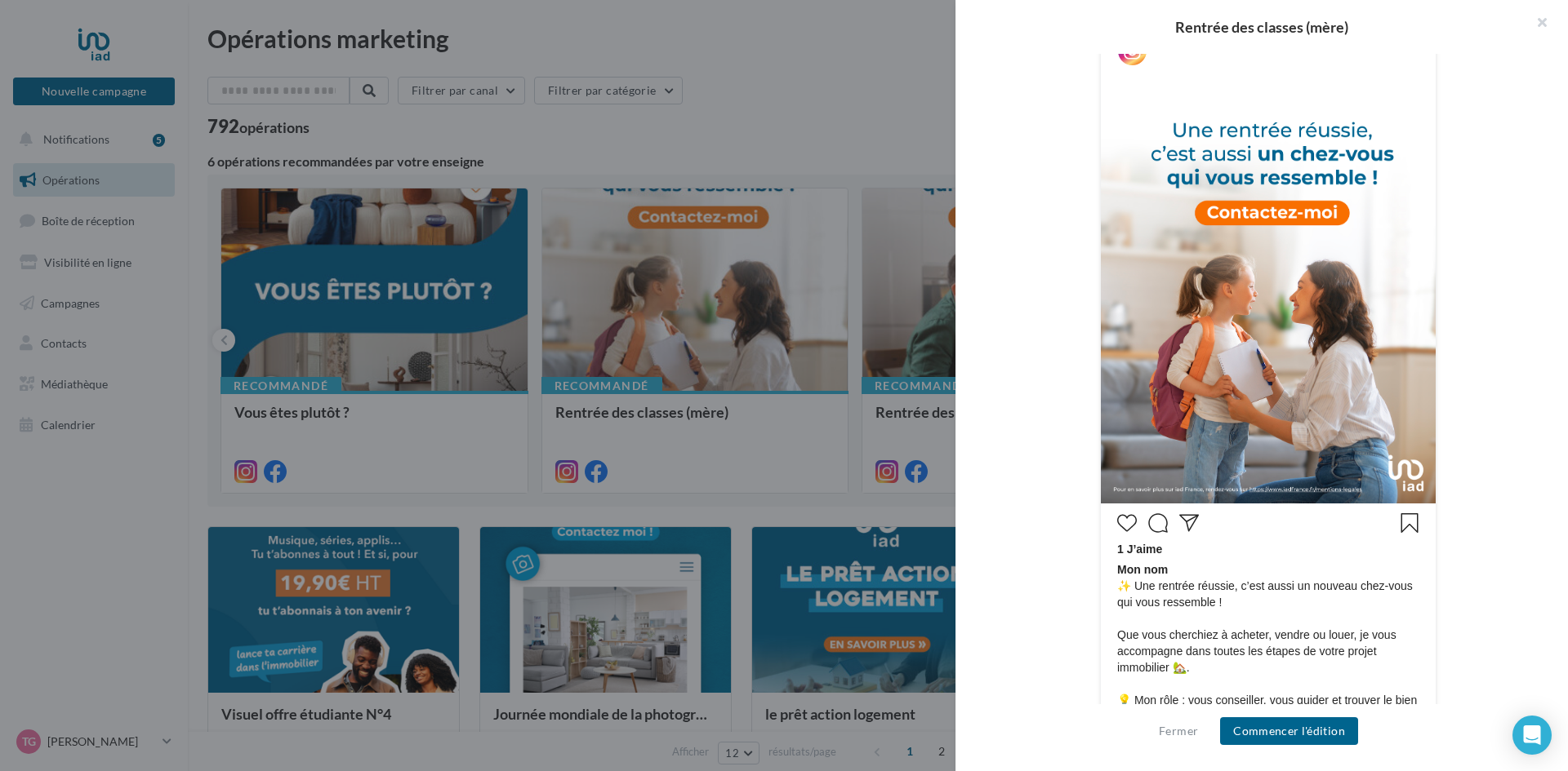
scroll to position [326, 0]
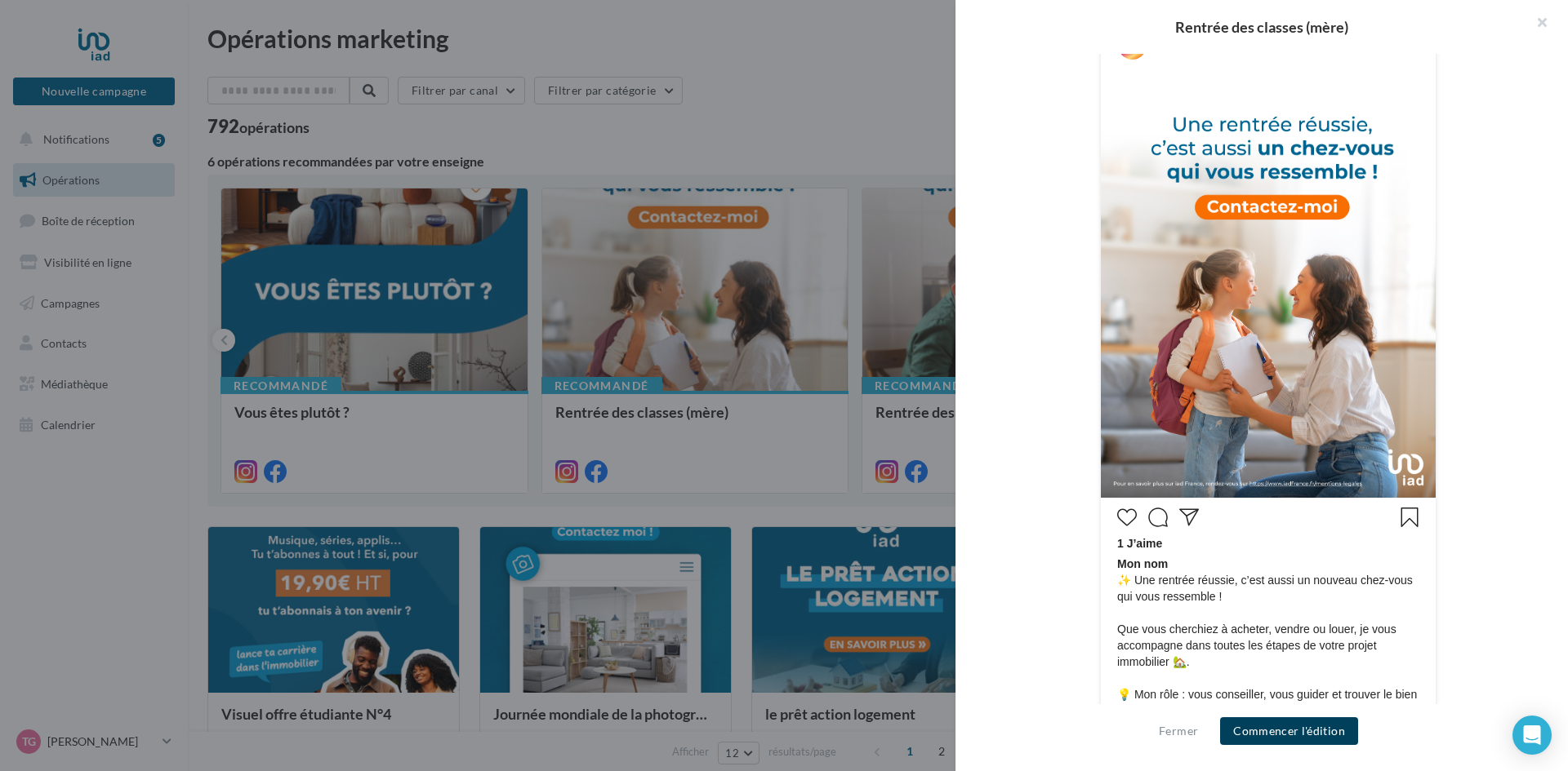
click at [1322, 735] on button "Commencer l'édition" at bounding box center [1289, 732] width 138 height 28
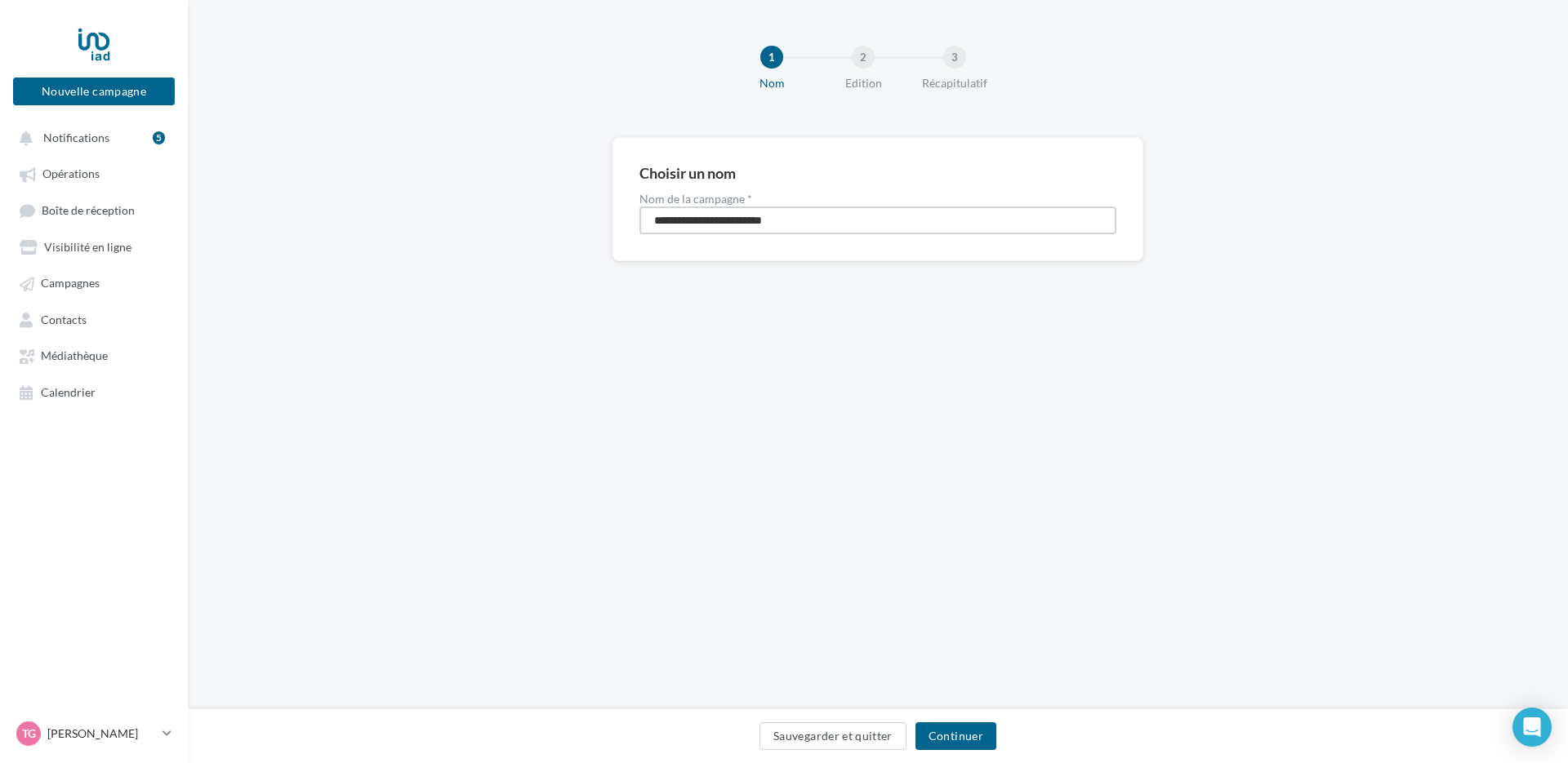
click at [814, 226] on input "**********" at bounding box center [878, 221] width 477 height 28
type input "**********"
click at [944, 734] on button "Continuer" at bounding box center [955, 736] width 81 height 28
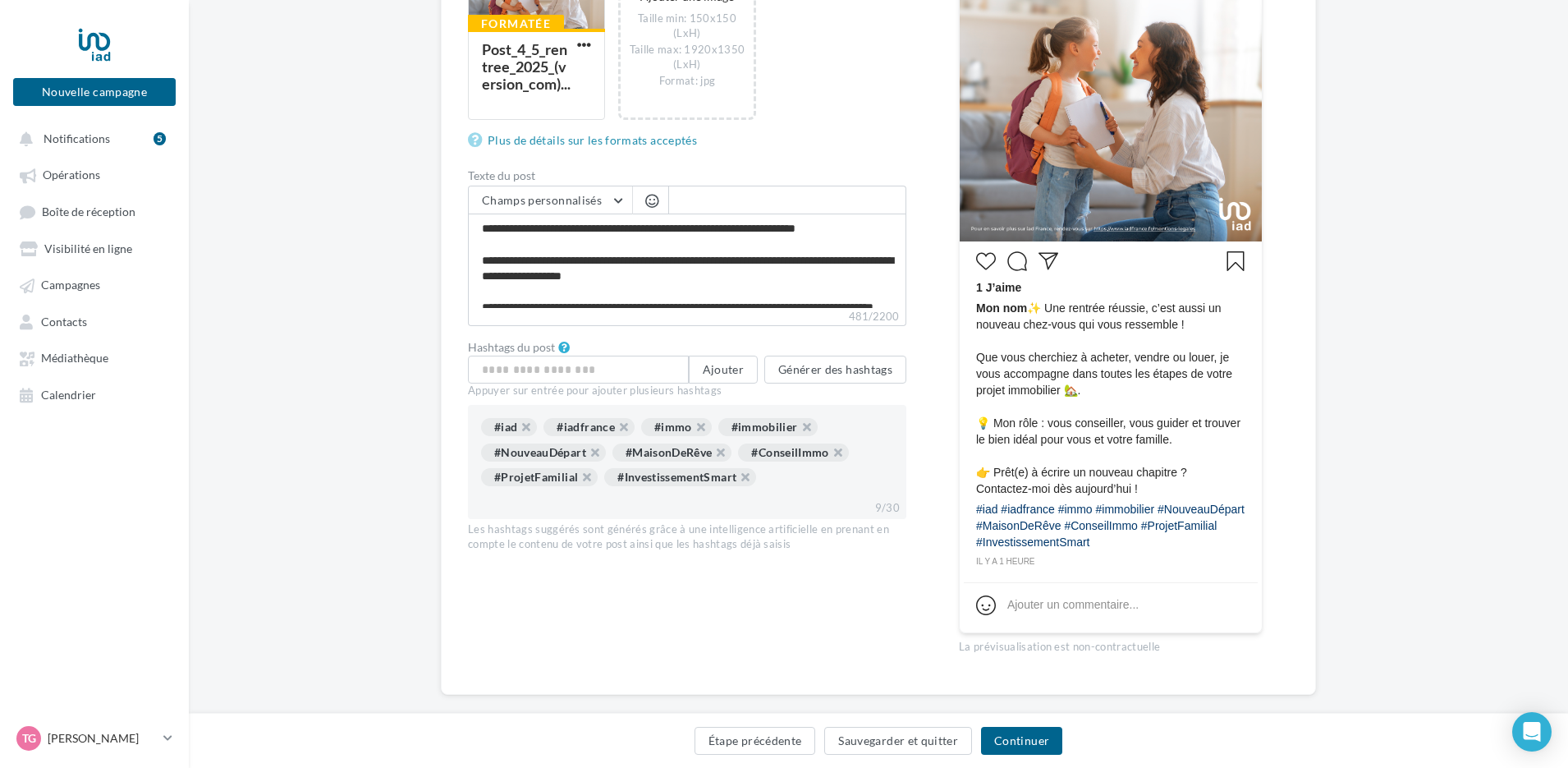
scroll to position [61, 0]
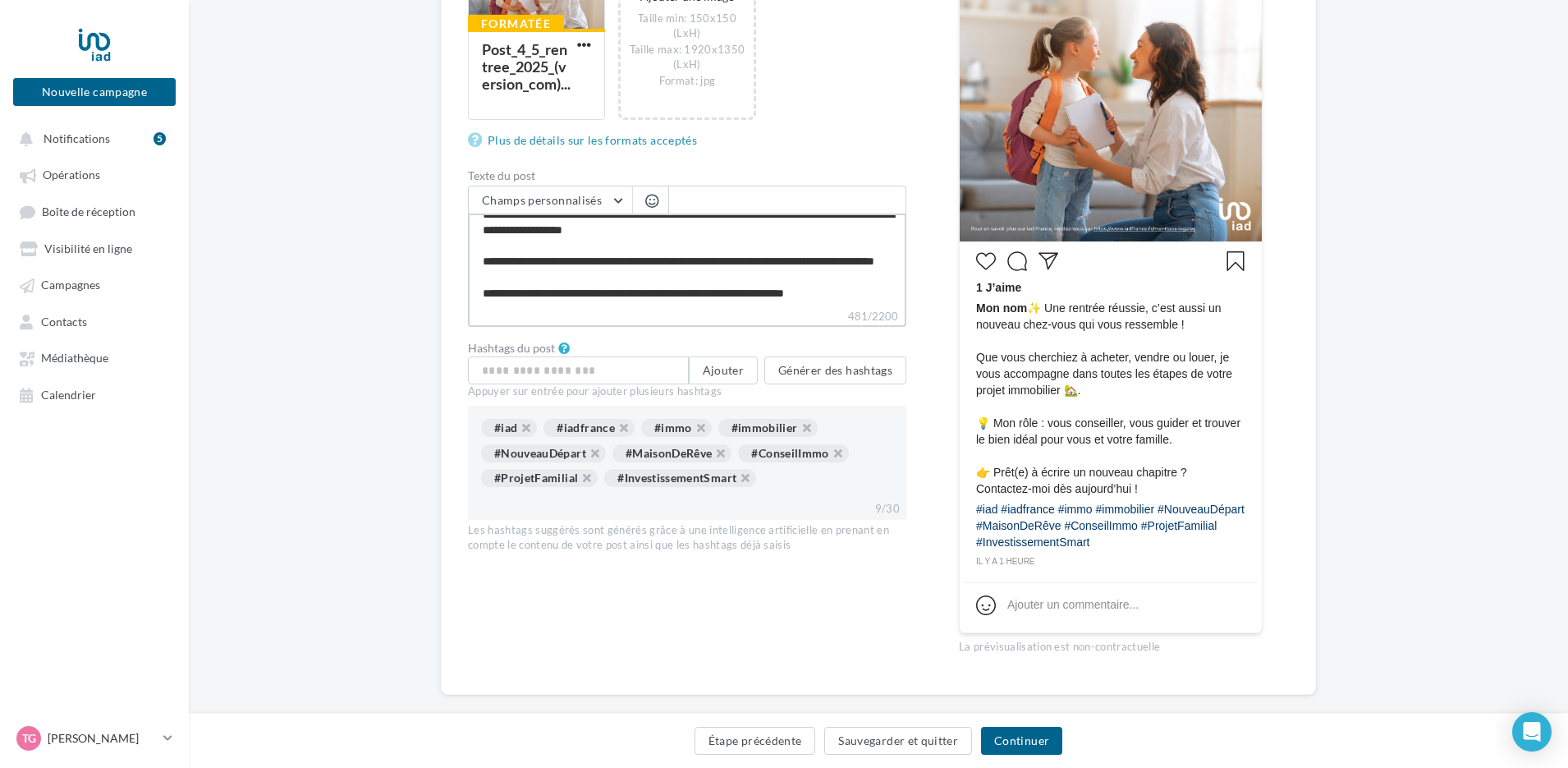
click at [855, 300] on textarea "**********" at bounding box center [687, 261] width 439 height 95
type textarea "**********"
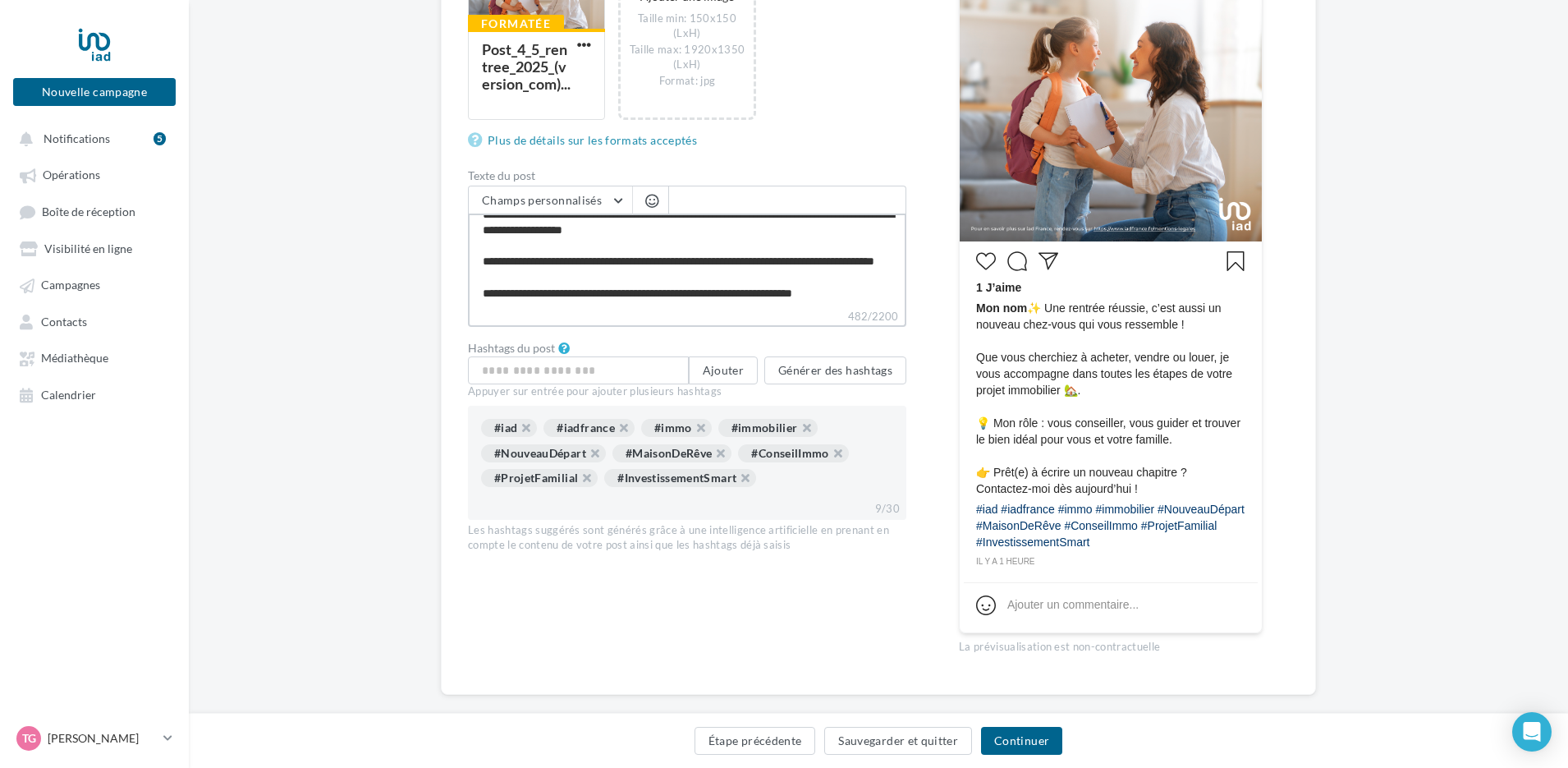
scroll to position [87, 0]
type textarea "**********"
click at [589, 208] on button "Champs personnalisés" at bounding box center [550, 200] width 163 height 28
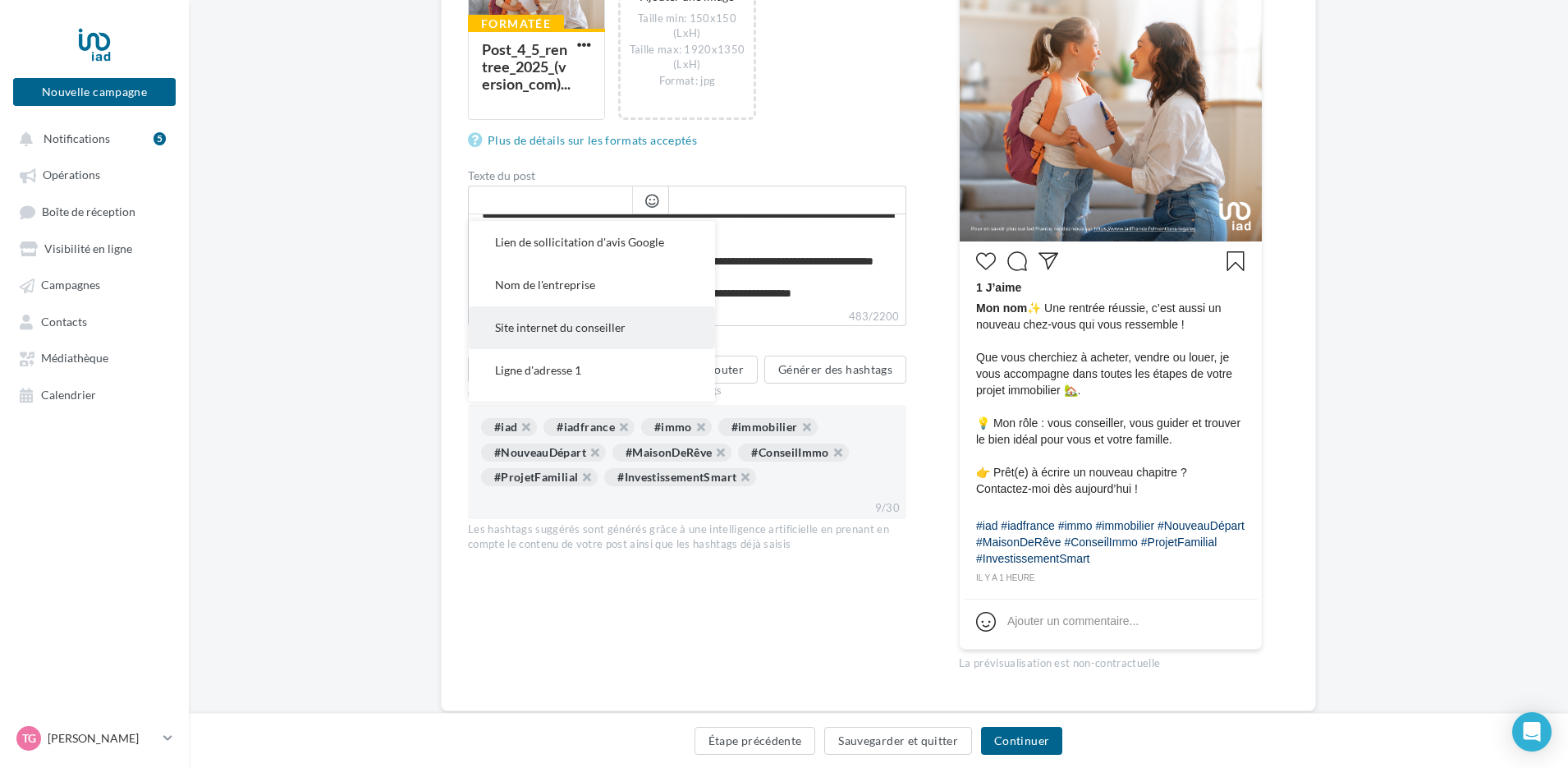
click at [589, 317] on button "Site internet du conseiller" at bounding box center [591, 327] width 247 height 43
type textarea "**********"
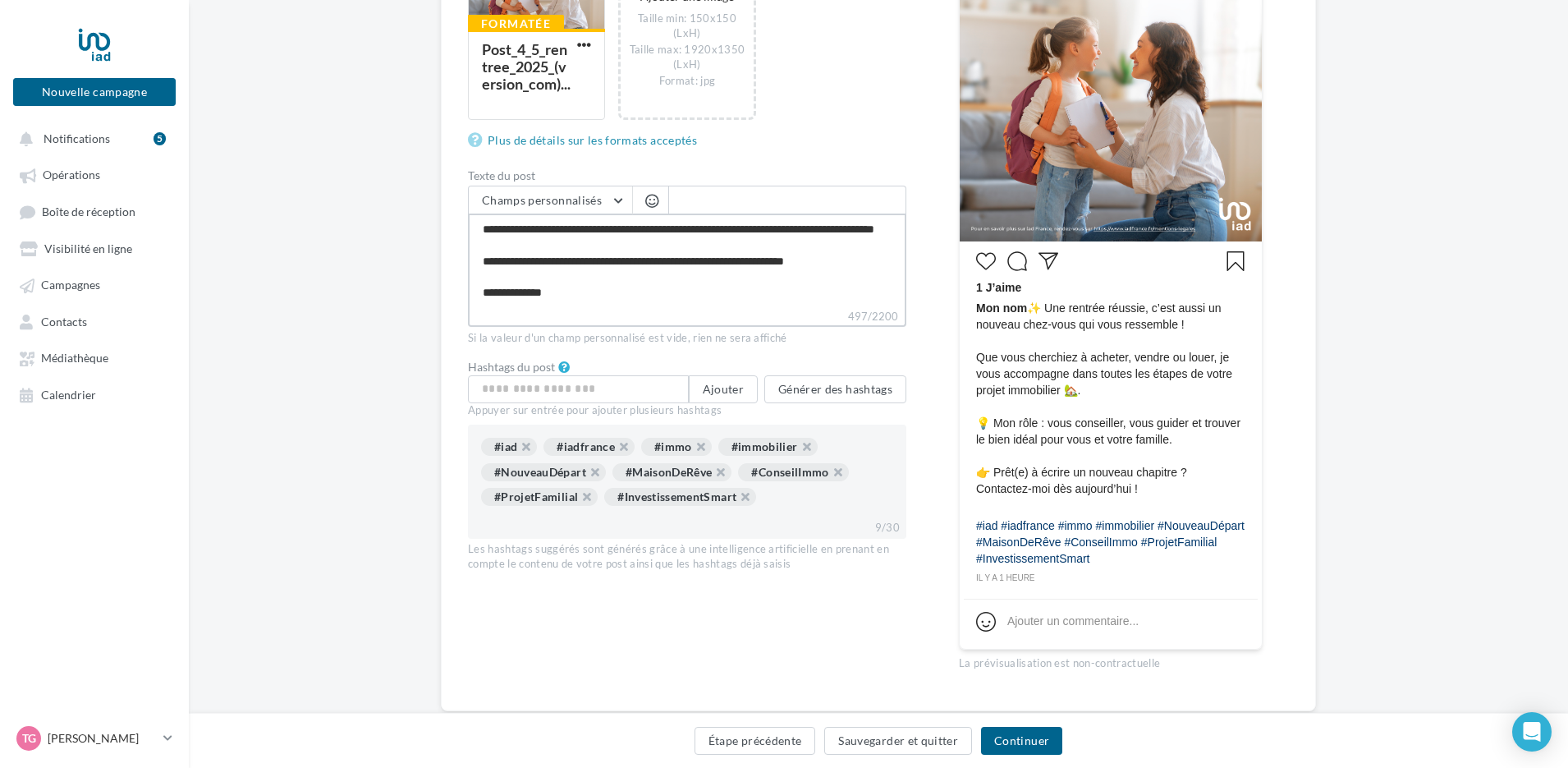
scroll to position [87, 0]
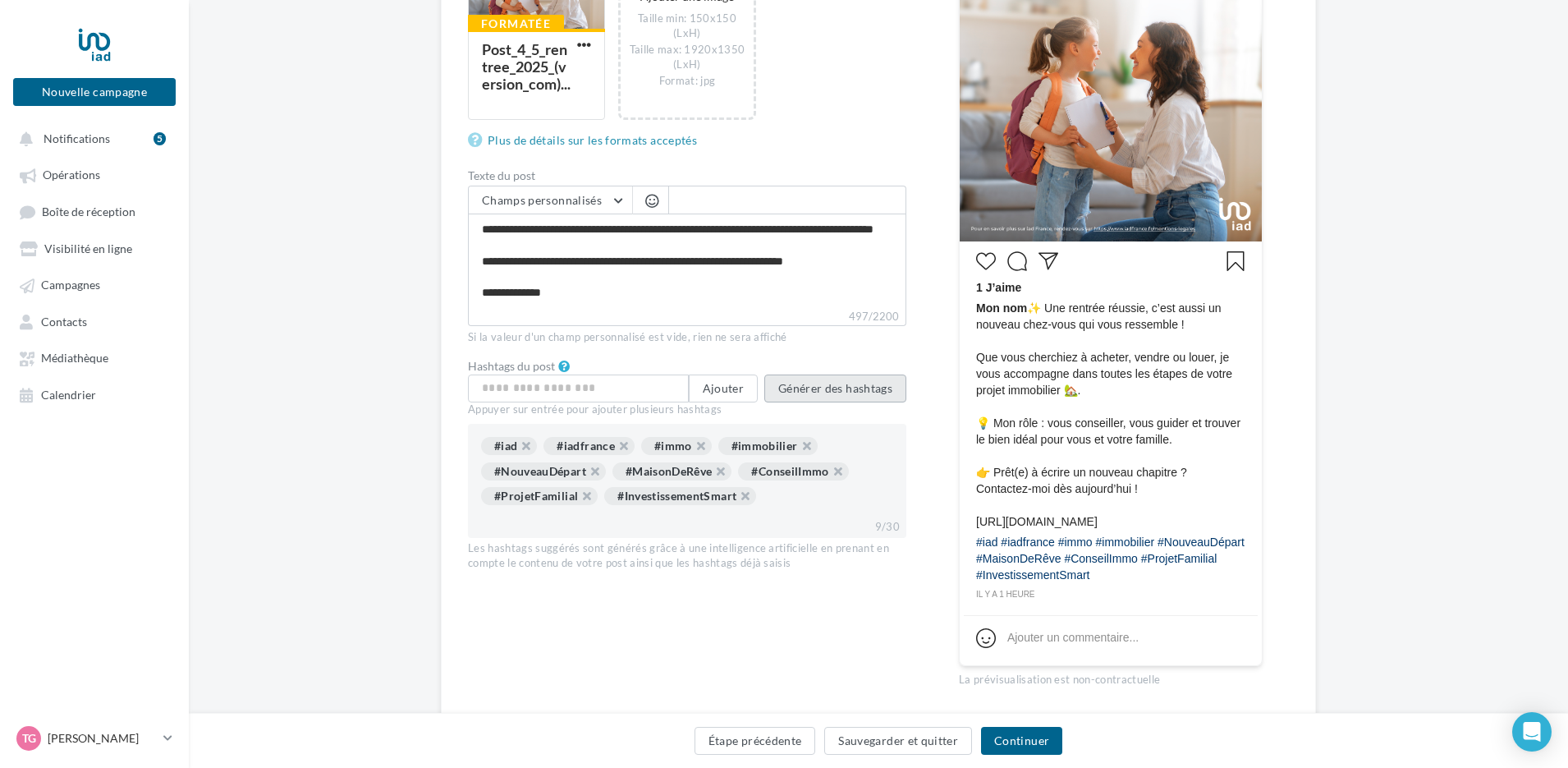
click at [875, 396] on button "Générer des hashtags" at bounding box center [835, 389] width 142 height 28
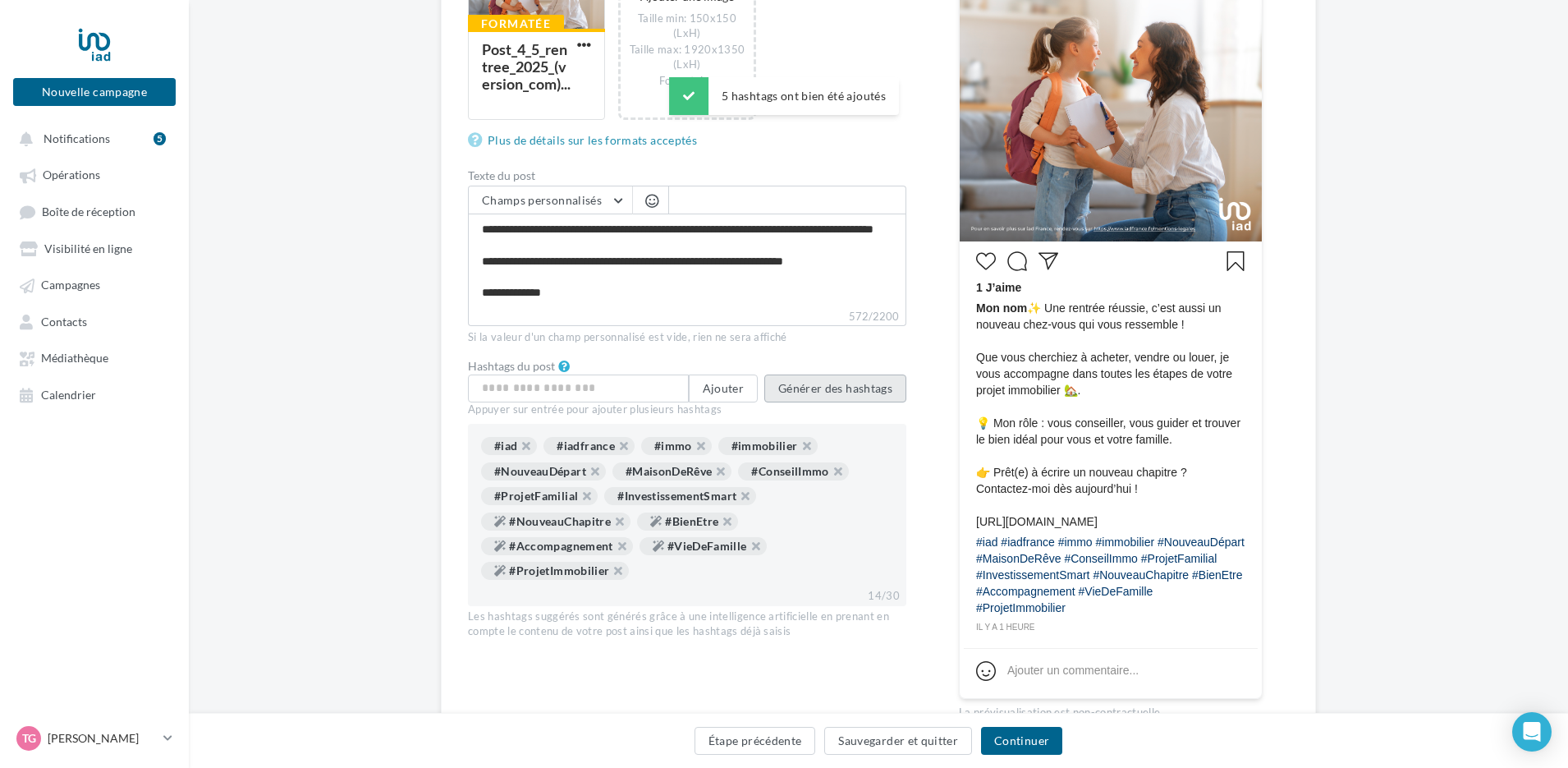
click at [863, 392] on button "Générer des hashtags" at bounding box center [835, 389] width 142 height 28
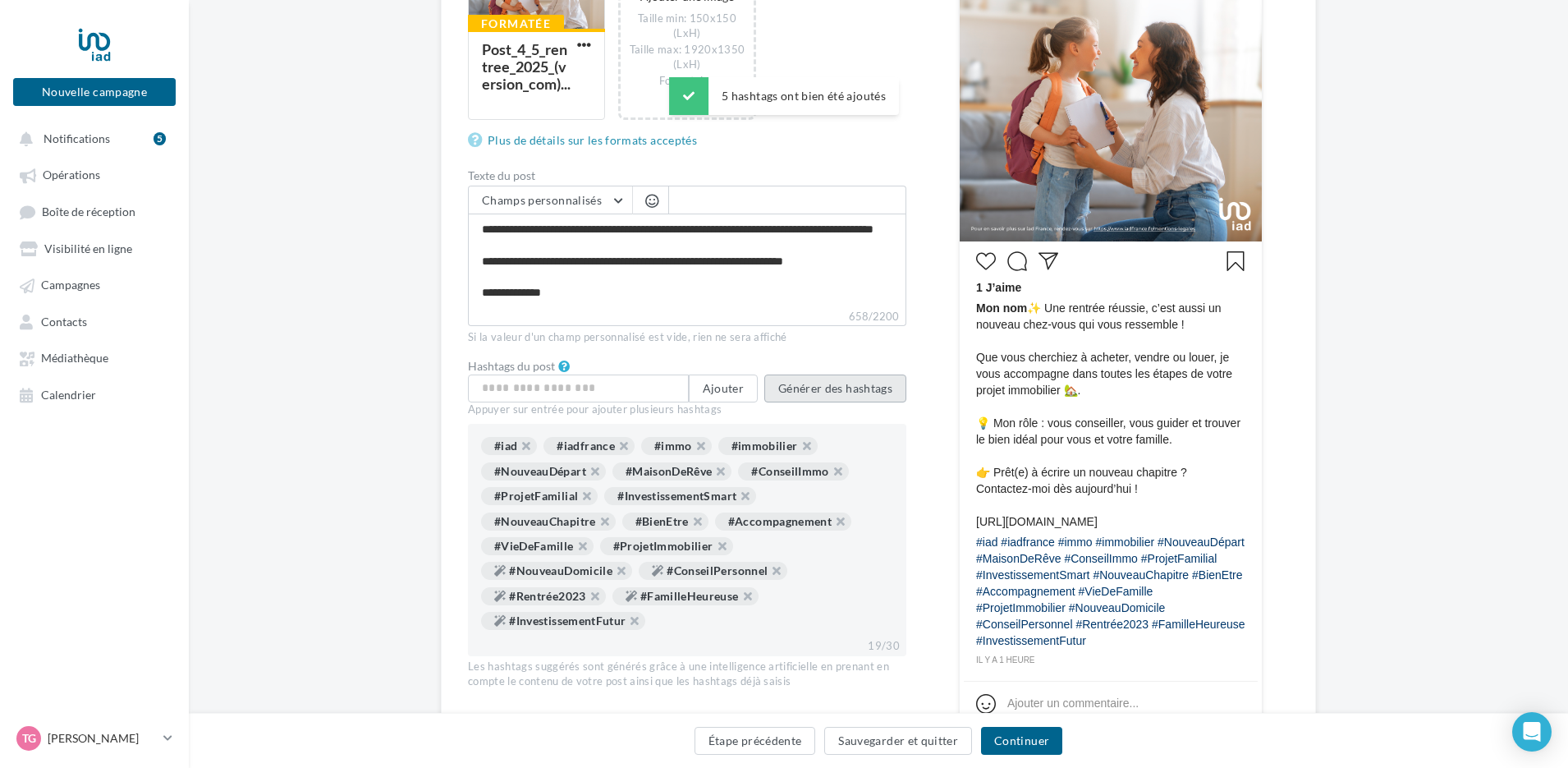
click at [863, 392] on button "Générer des hashtags" at bounding box center [835, 389] width 142 height 28
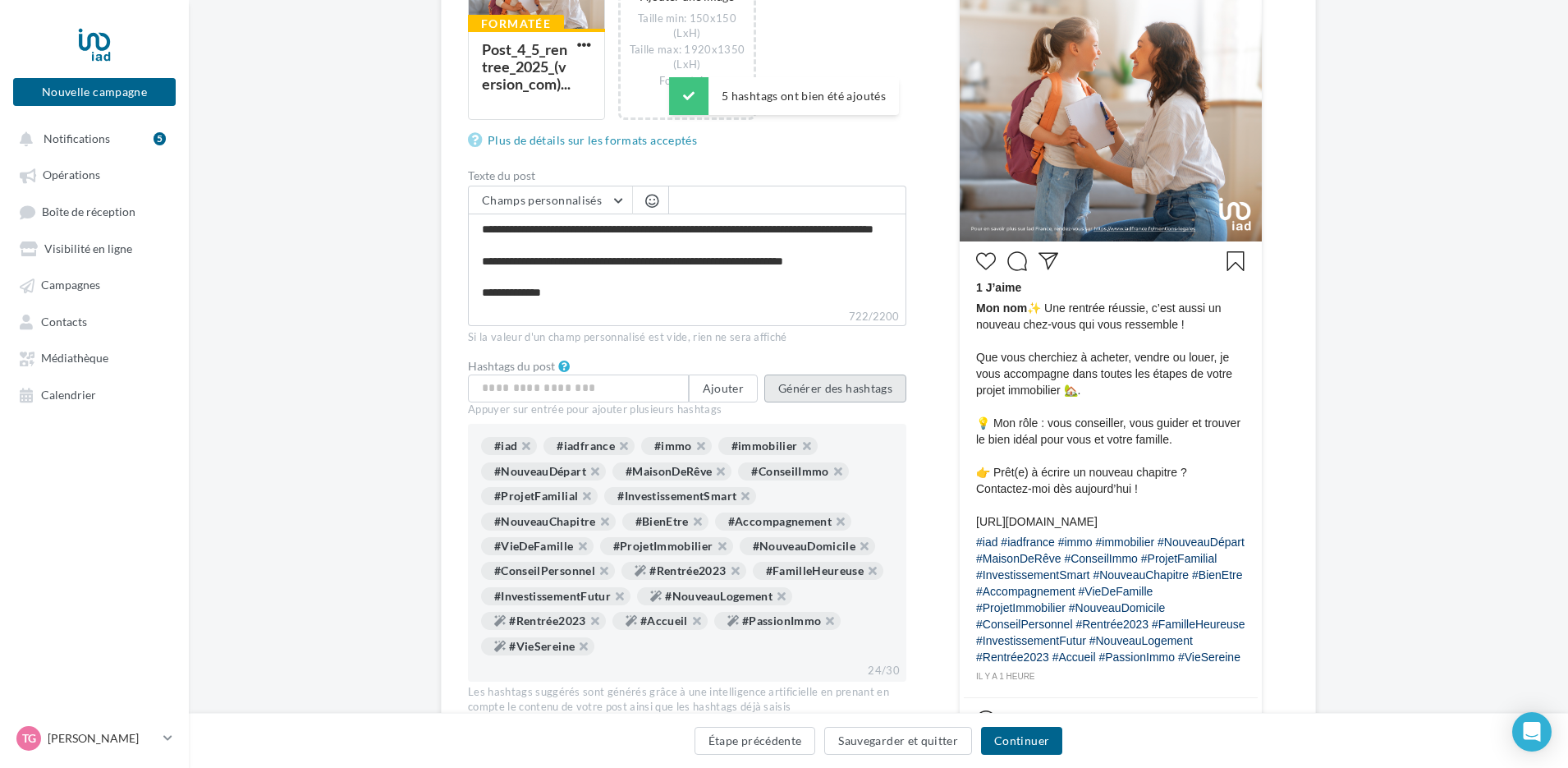
click at [863, 392] on button "Générer des hashtags" at bounding box center [835, 389] width 142 height 28
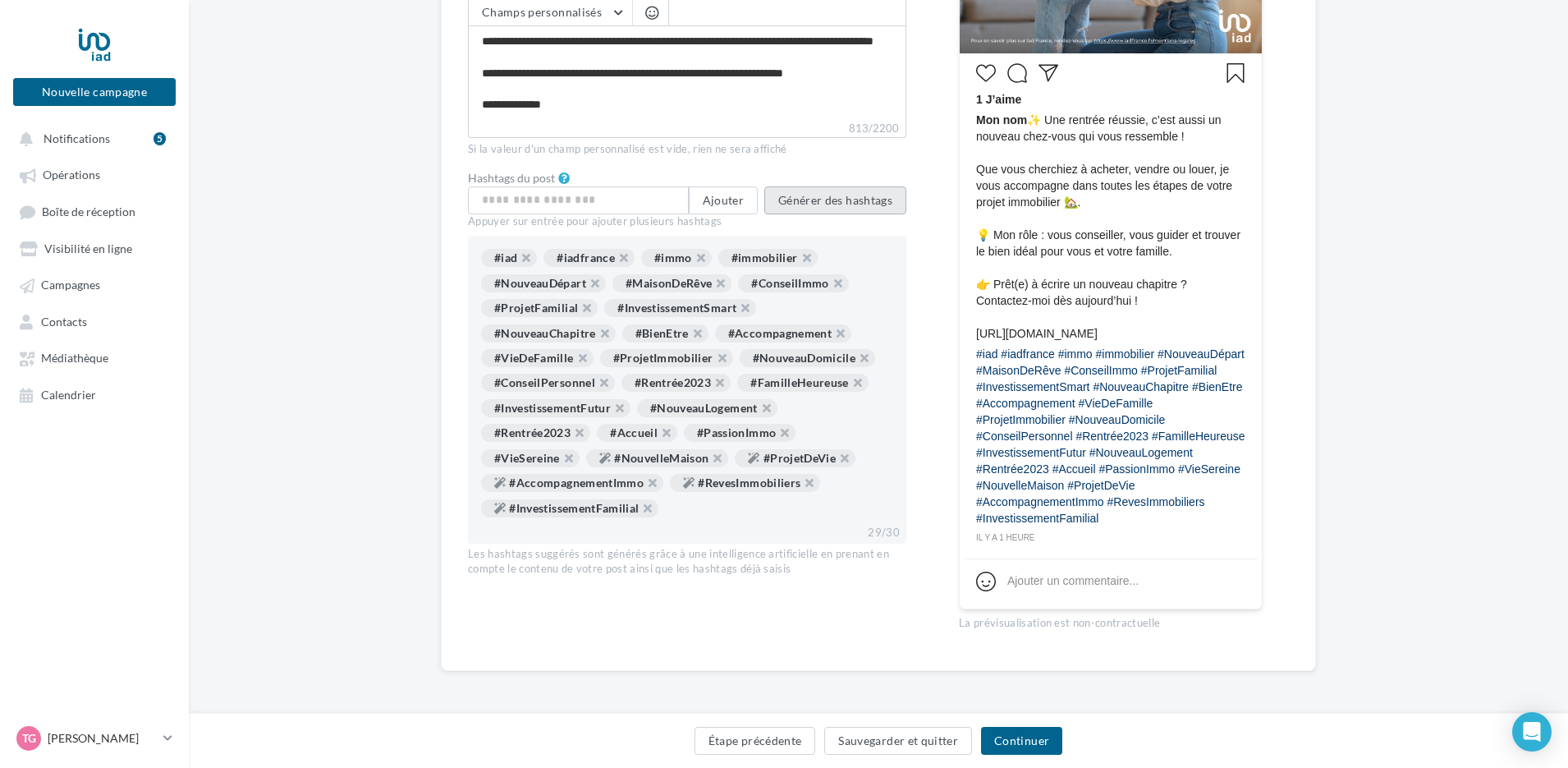
scroll to position [632, 0]
click at [1013, 737] on button "Continuer" at bounding box center [1021, 741] width 82 height 28
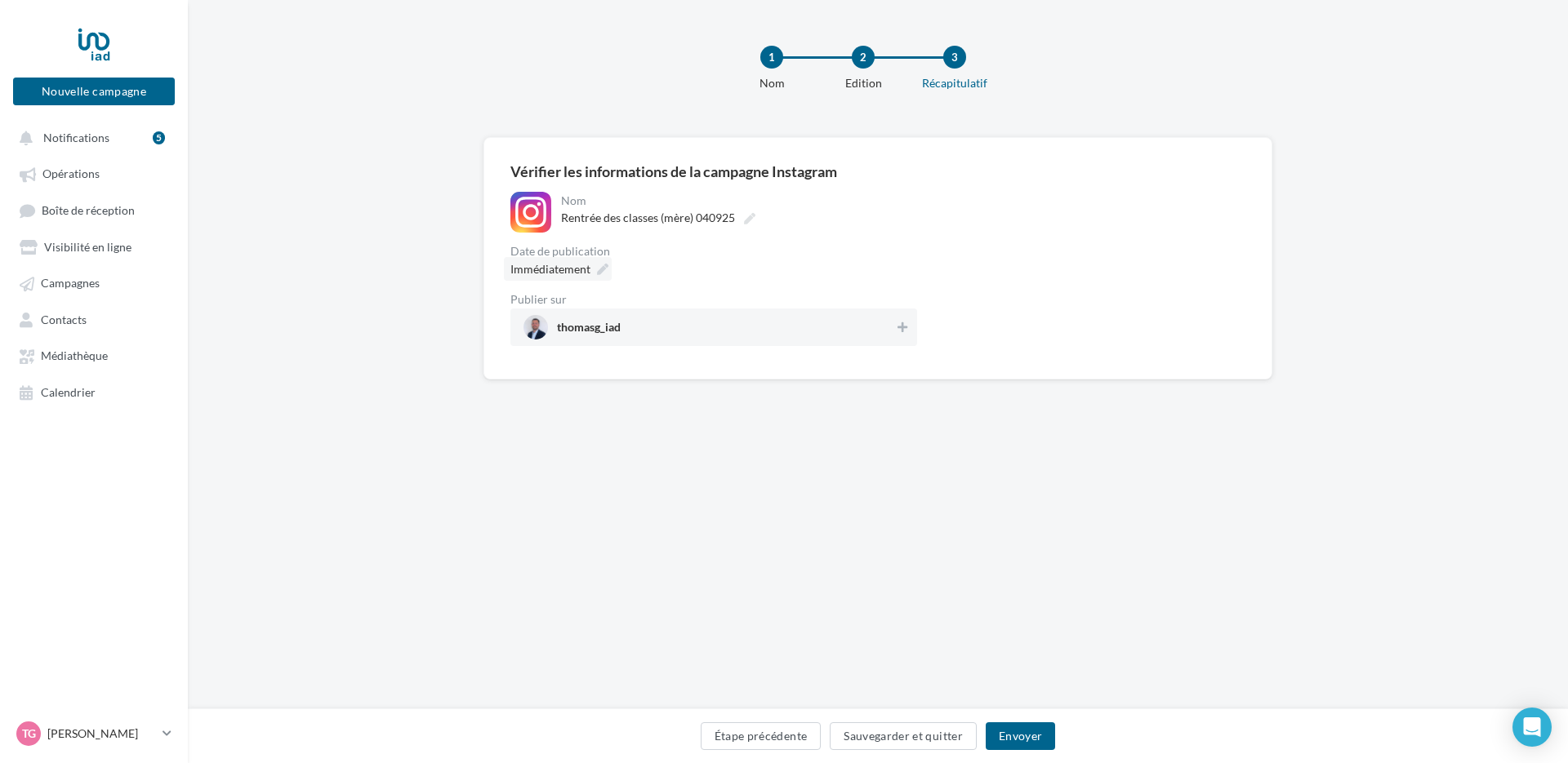
click at [566, 262] on span "Immédiatement" at bounding box center [551, 269] width 80 height 14
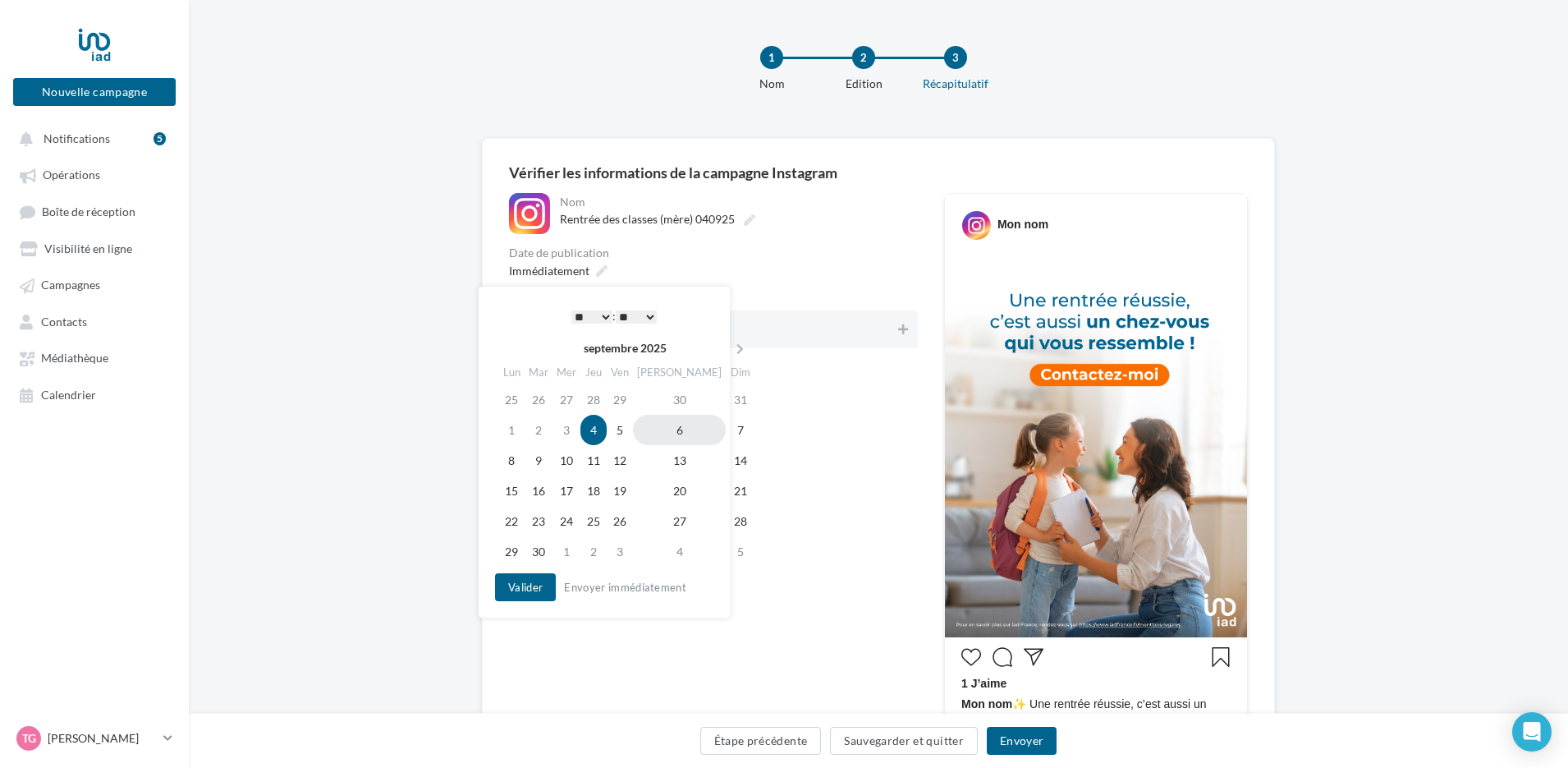
click at [660, 434] on td "6" at bounding box center [680, 430] width 93 height 31
click at [601, 317] on select "* * * * * * * * * * ** ** ** ** ** ** ** ** ** ** ** ** ** **" at bounding box center [588, 317] width 41 height 13
click at [525, 591] on button "Valider" at bounding box center [521, 587] width 61 height 28
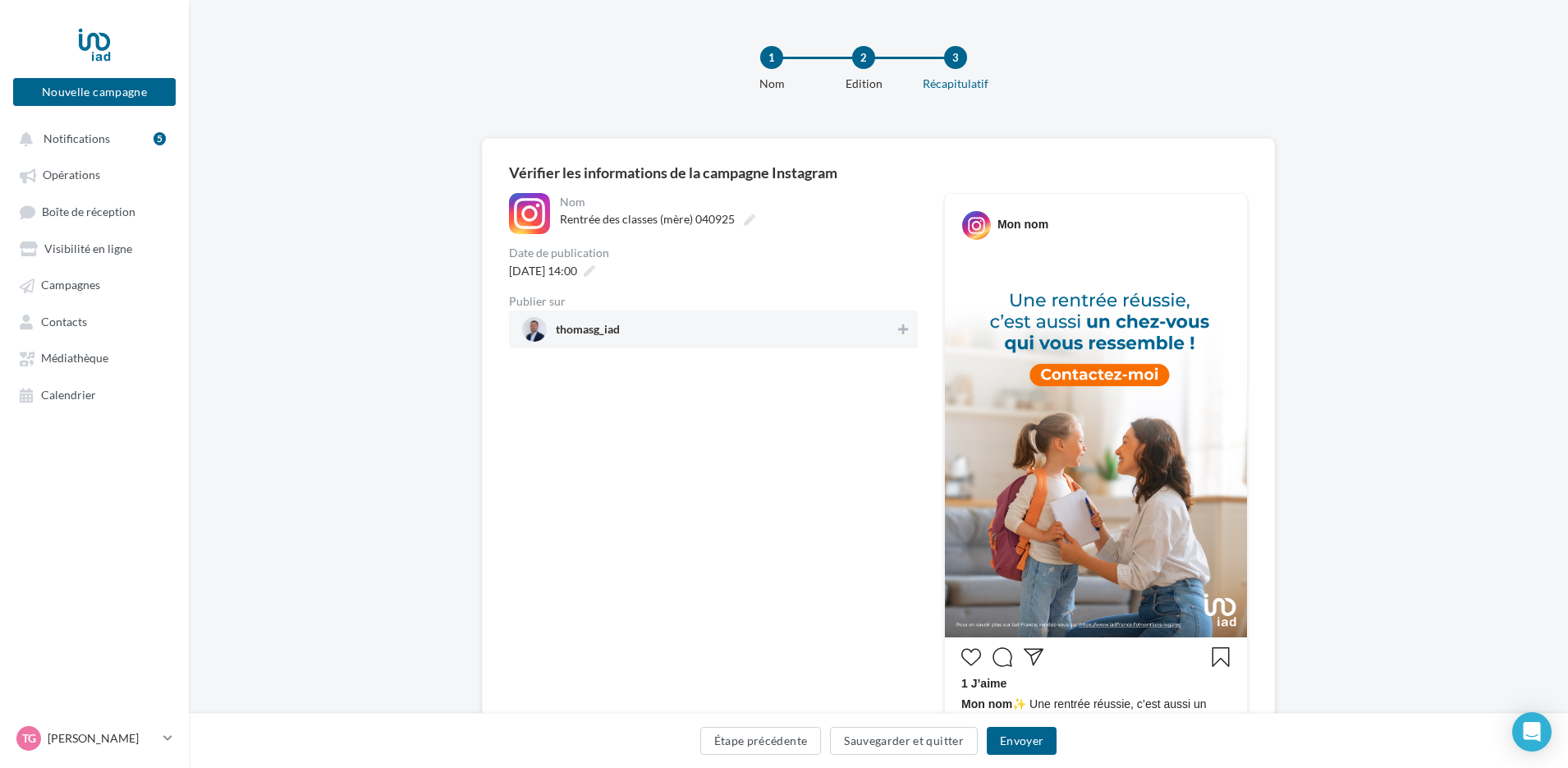
click at [677, 333] on span "thomasg_iad" at bounding box center [708, 329] width 373 height 25
click at [1020, 743] on button "Envoyer" at bounding box center [1022, 741] width 70 height 28
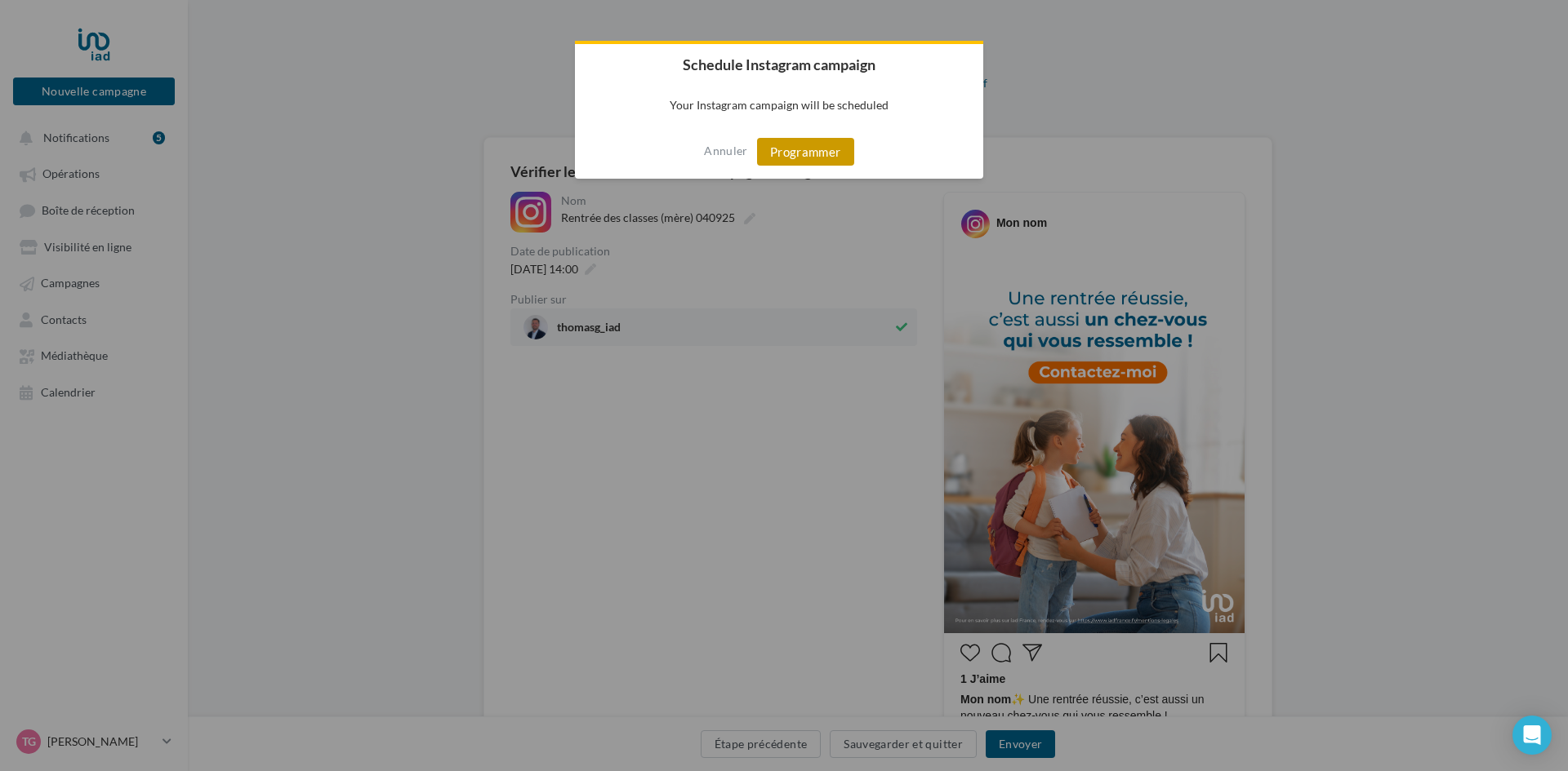
click at [790, 154] on button "Programmer" at bounding box center [805, 152] width 97 height 28
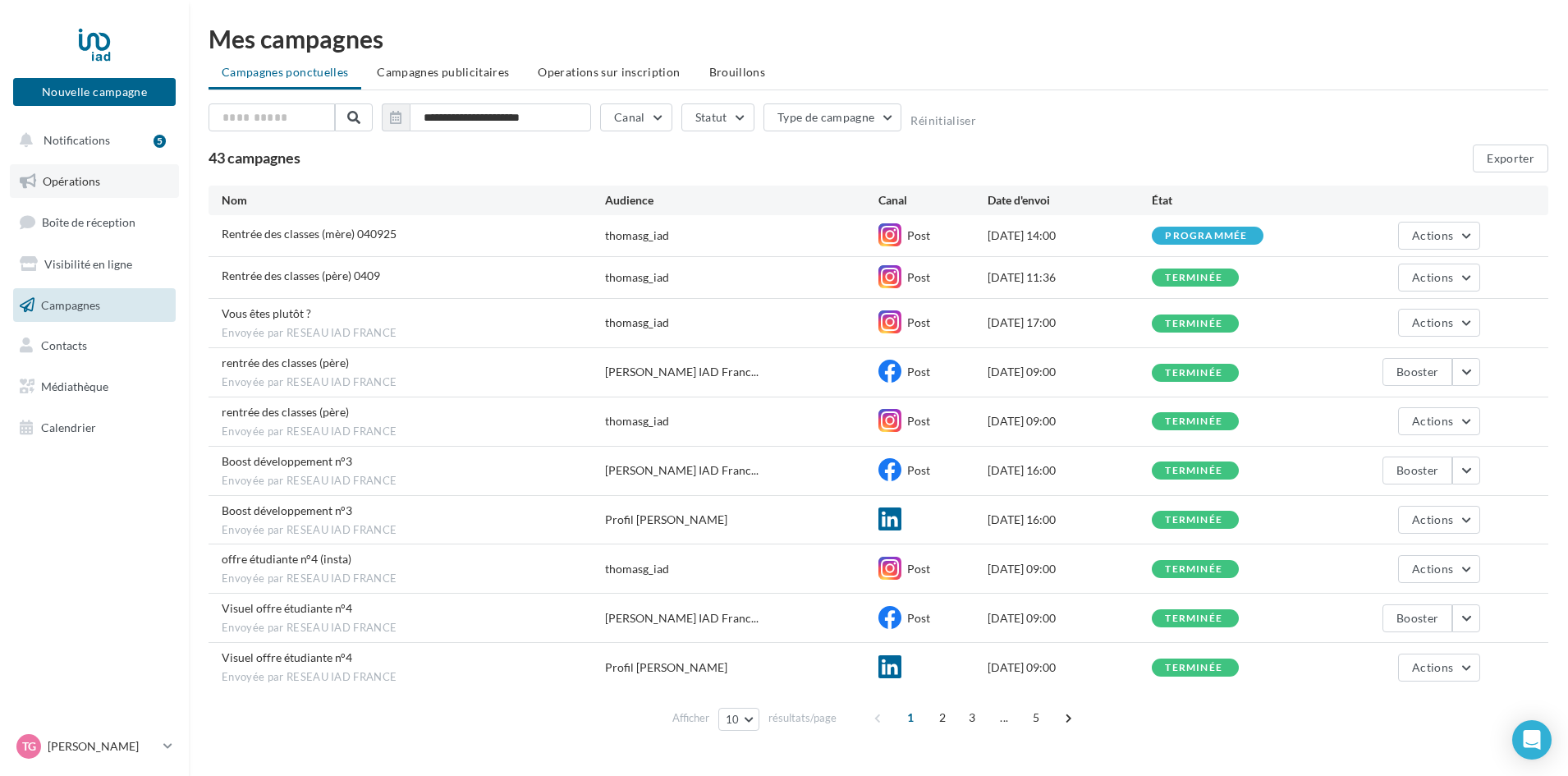
click at [97, 187] on span "Opérations" at bounding box center [72, 181] width 58 height 14
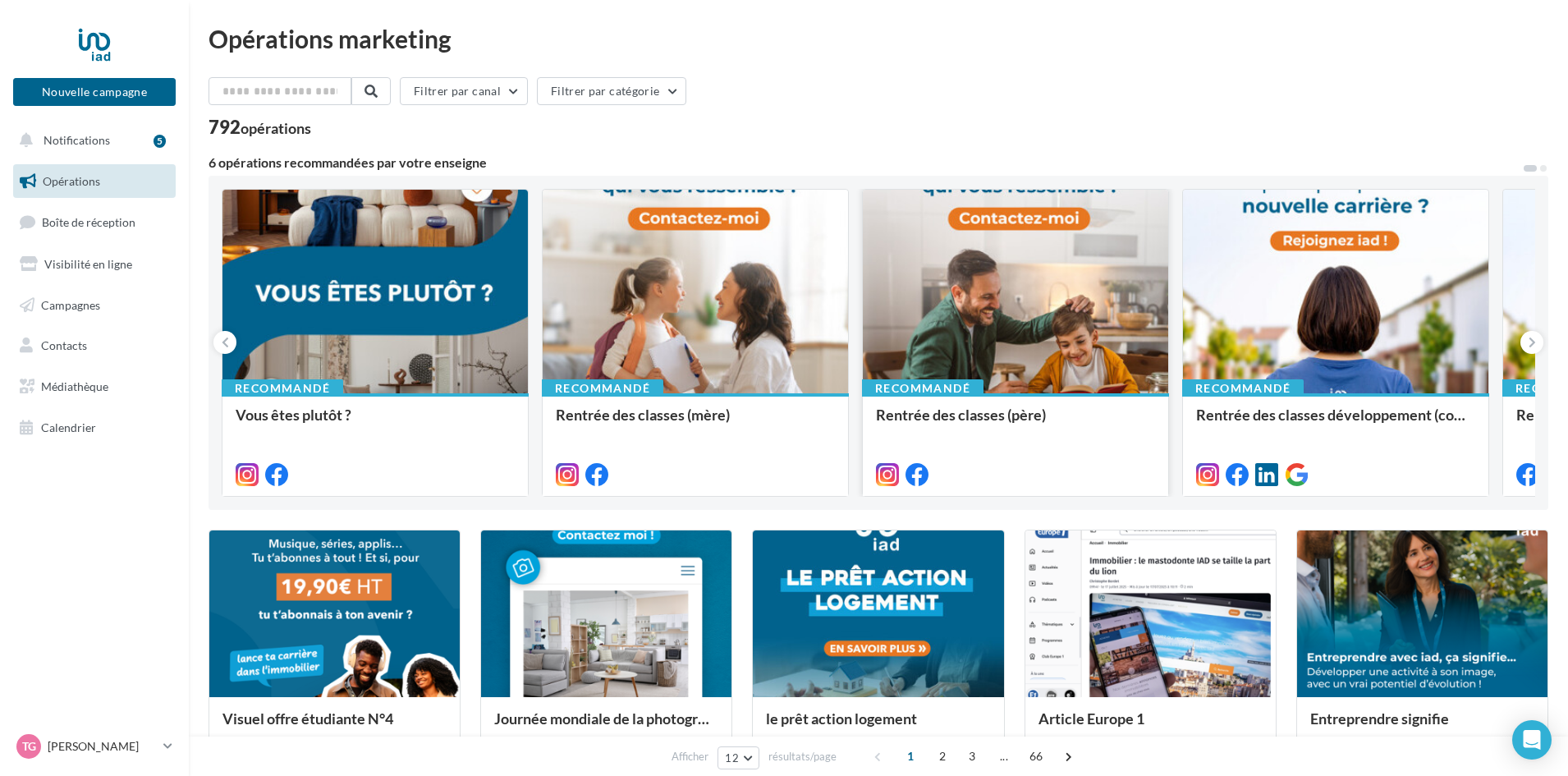
click at [993, 316] on div at bounding box center [1016, 292] width 305 height 205
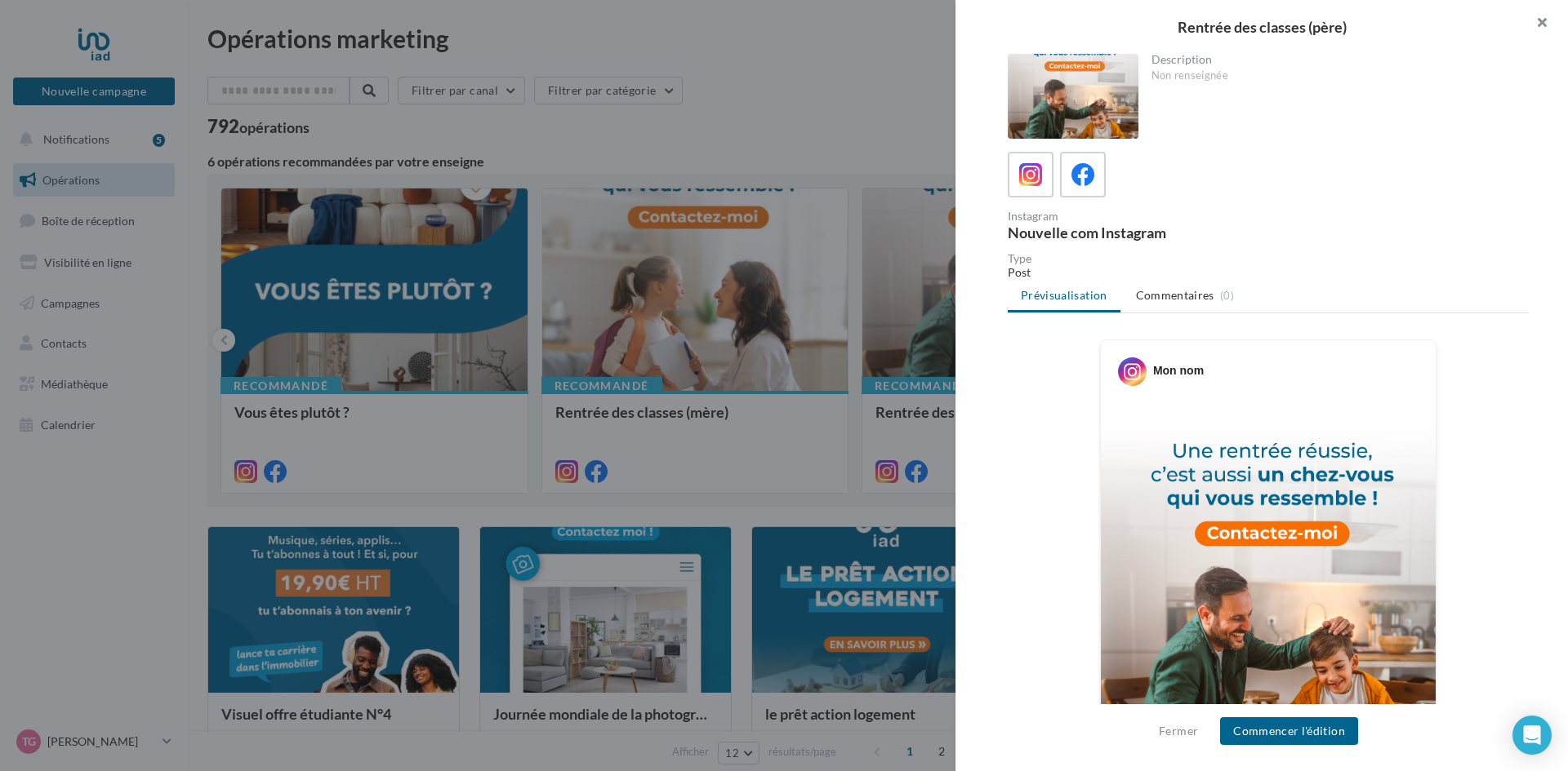
click at [1538, 30] on button "button" at bounding box center [1535, 24] width 65 height 49
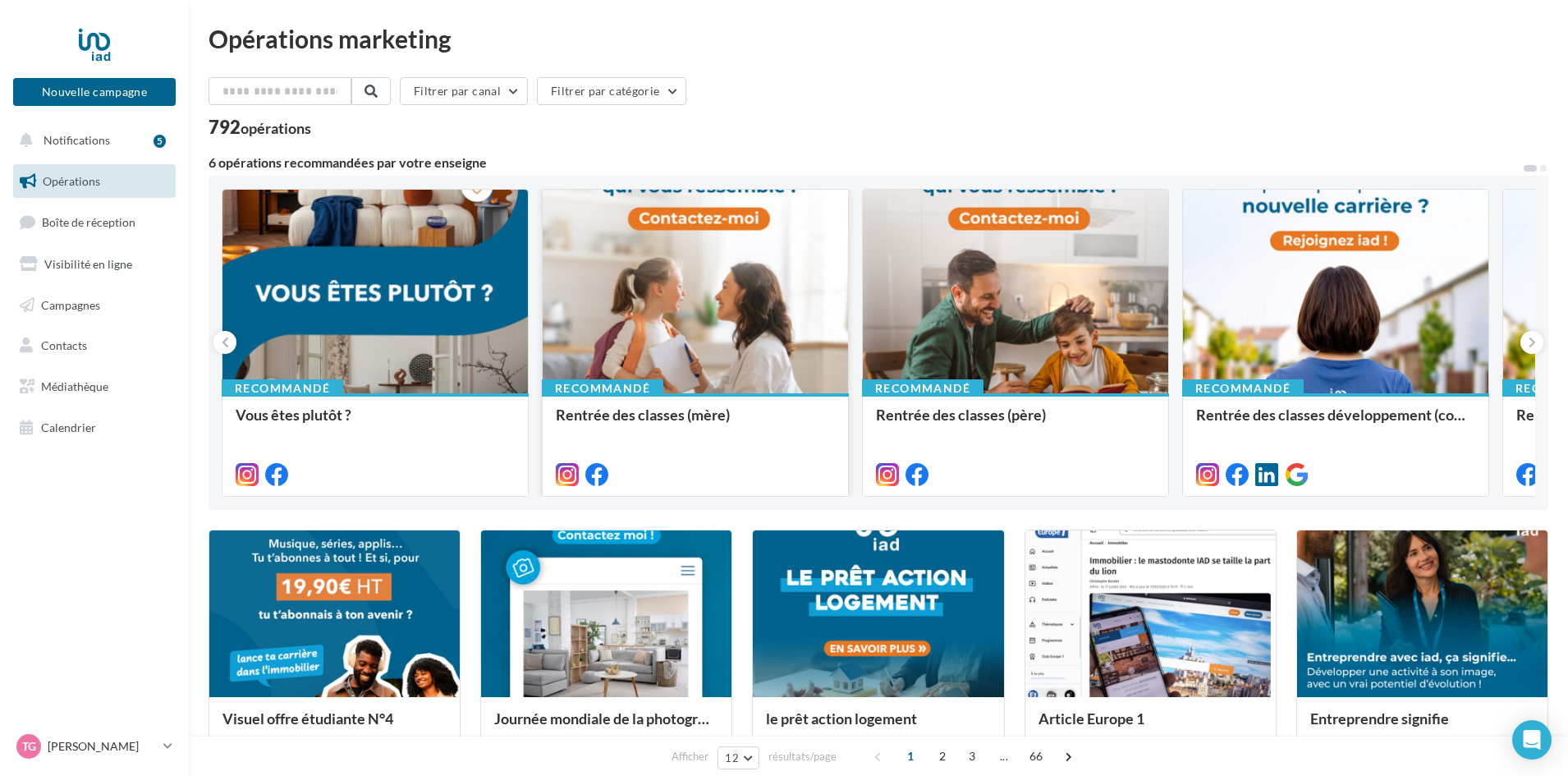
click at [713, 276] on div at bounding box center [696, 292] width 305 height 205
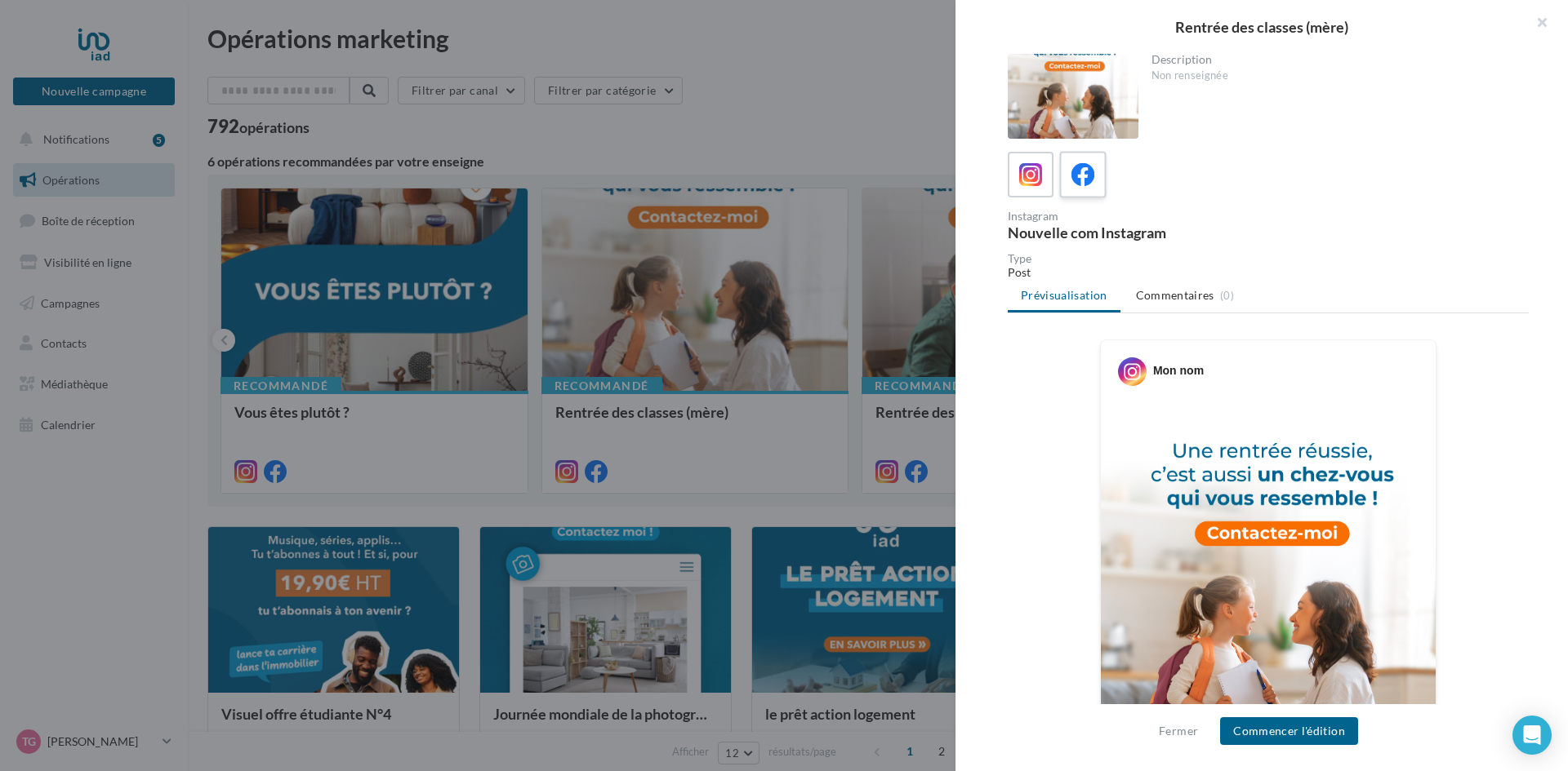
click at [1080, 181] on icon at bounding box center [1083, 174] width 24 height 24
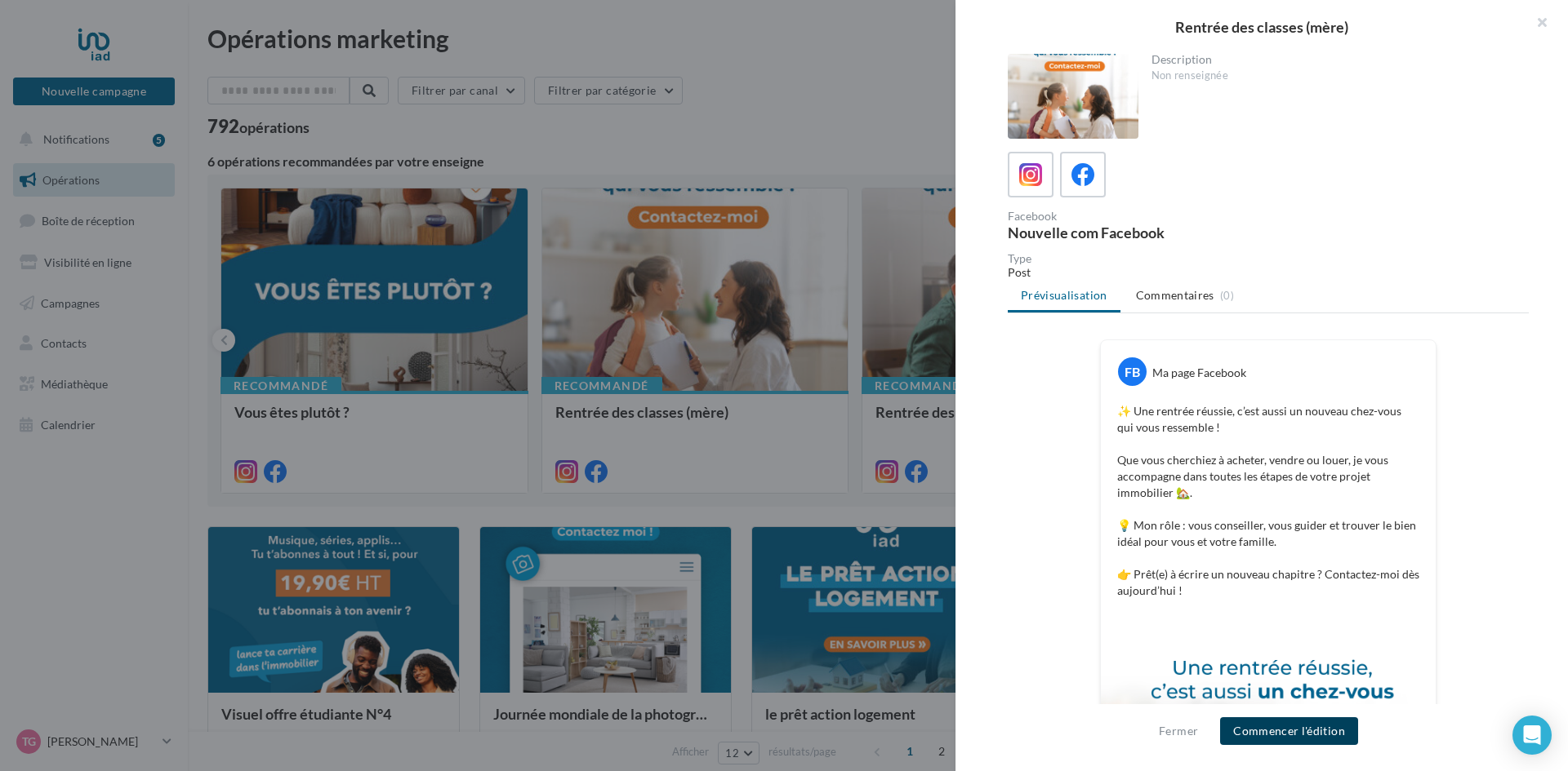
click at [1308, 728] on button "Commencer l'édition" at bounding box center [1289, 732] width 138 height 28
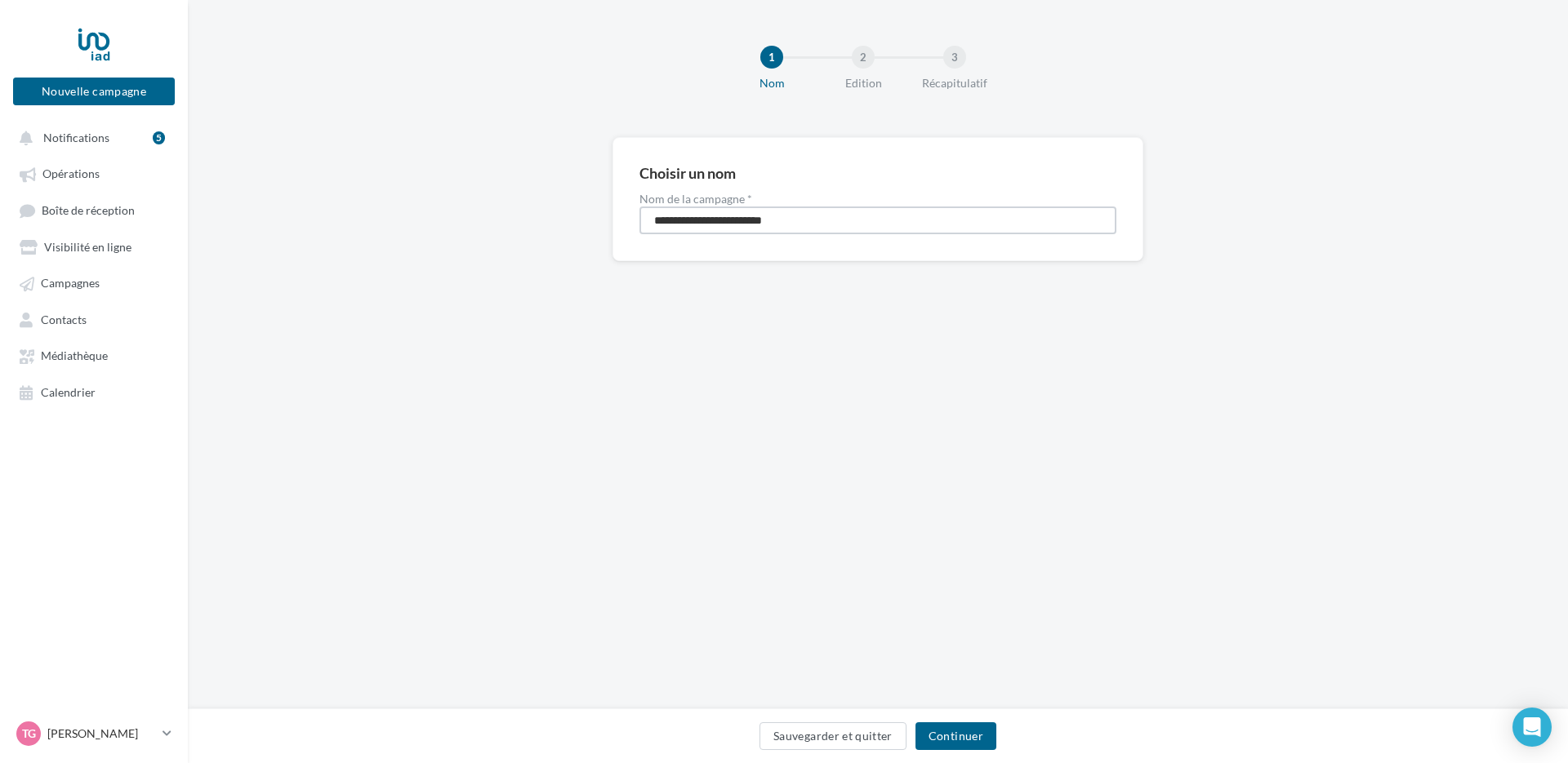
click at [858, 221] on input "**********" at bounding box center [878, 221] width 477 height 28
type input "**********"
click at [972, 737] on button "Continuer" at bounding box center [955, 736] width 81 height 28
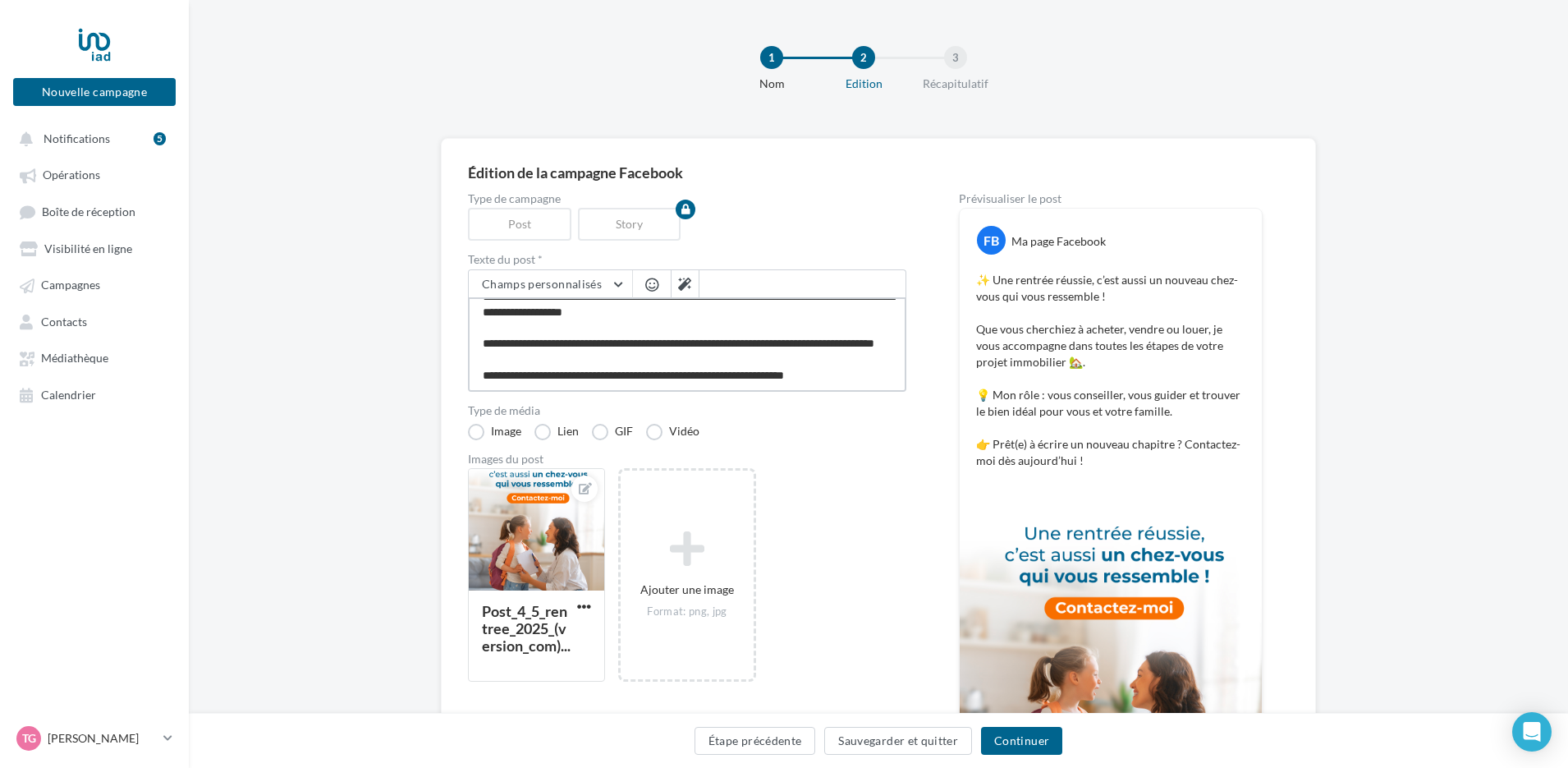
click at [865, 377] on textarea "**********" at bounding box center [687, 345] width 439 height 95
type textarea "**********"
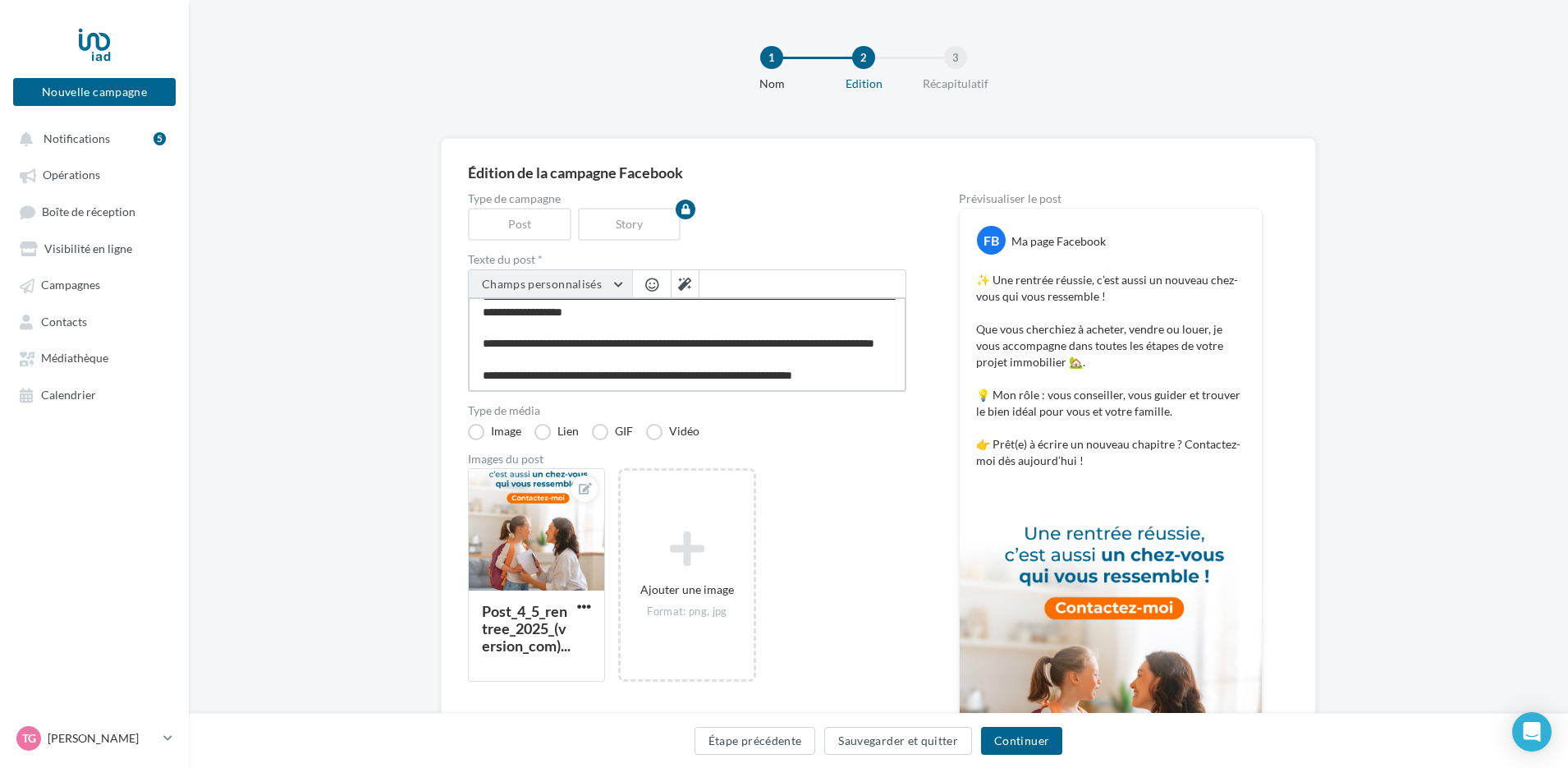
type textarea "**********"
click at [591, 289] on span "Champs personnalisés" at bounding box center [541, 284] width 120 height 14
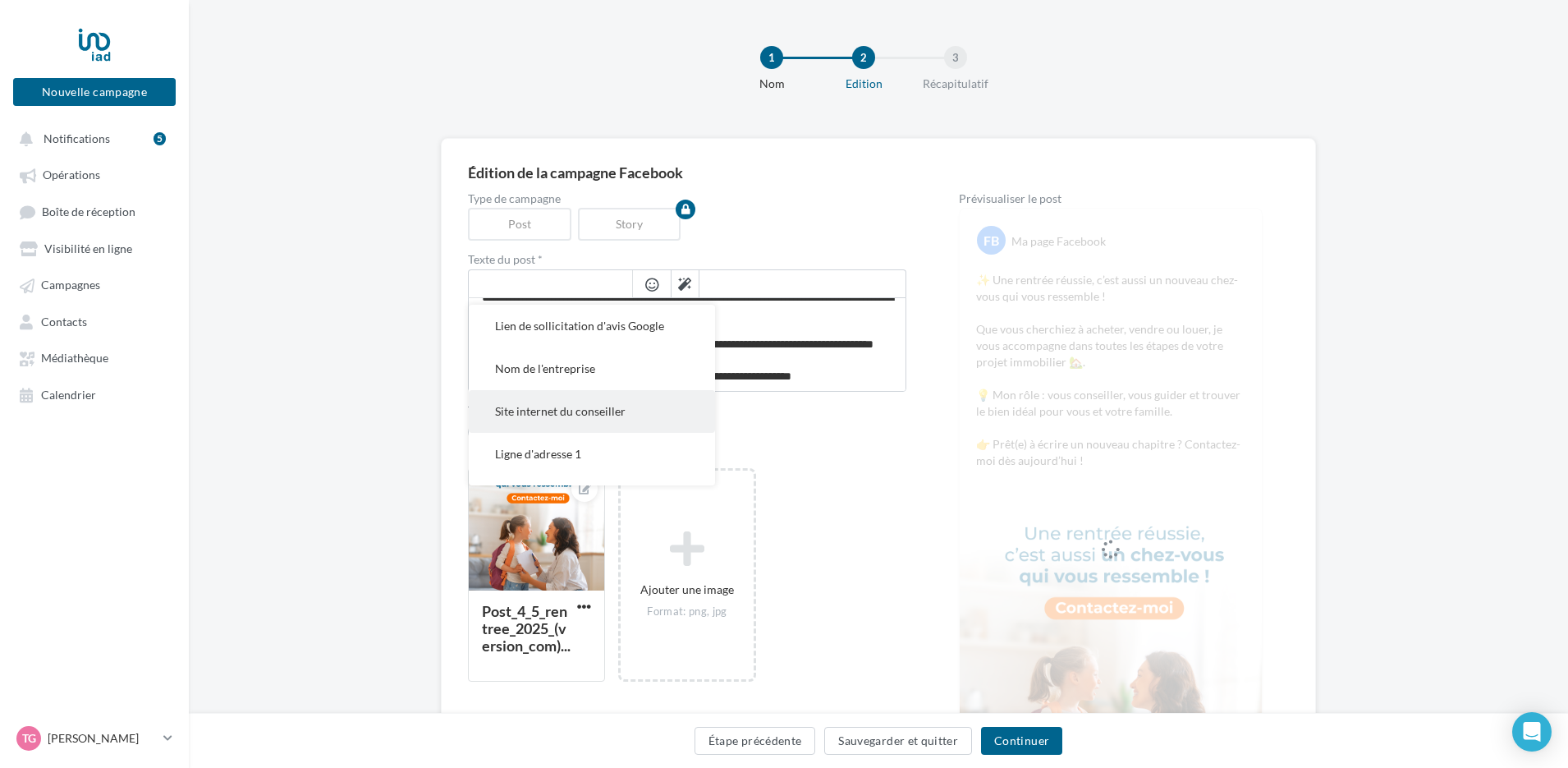
click at [596, 408] on span "Site internet du conseiller" at bounding box center [560, 411] width 131 height 14
type textarea "**********"
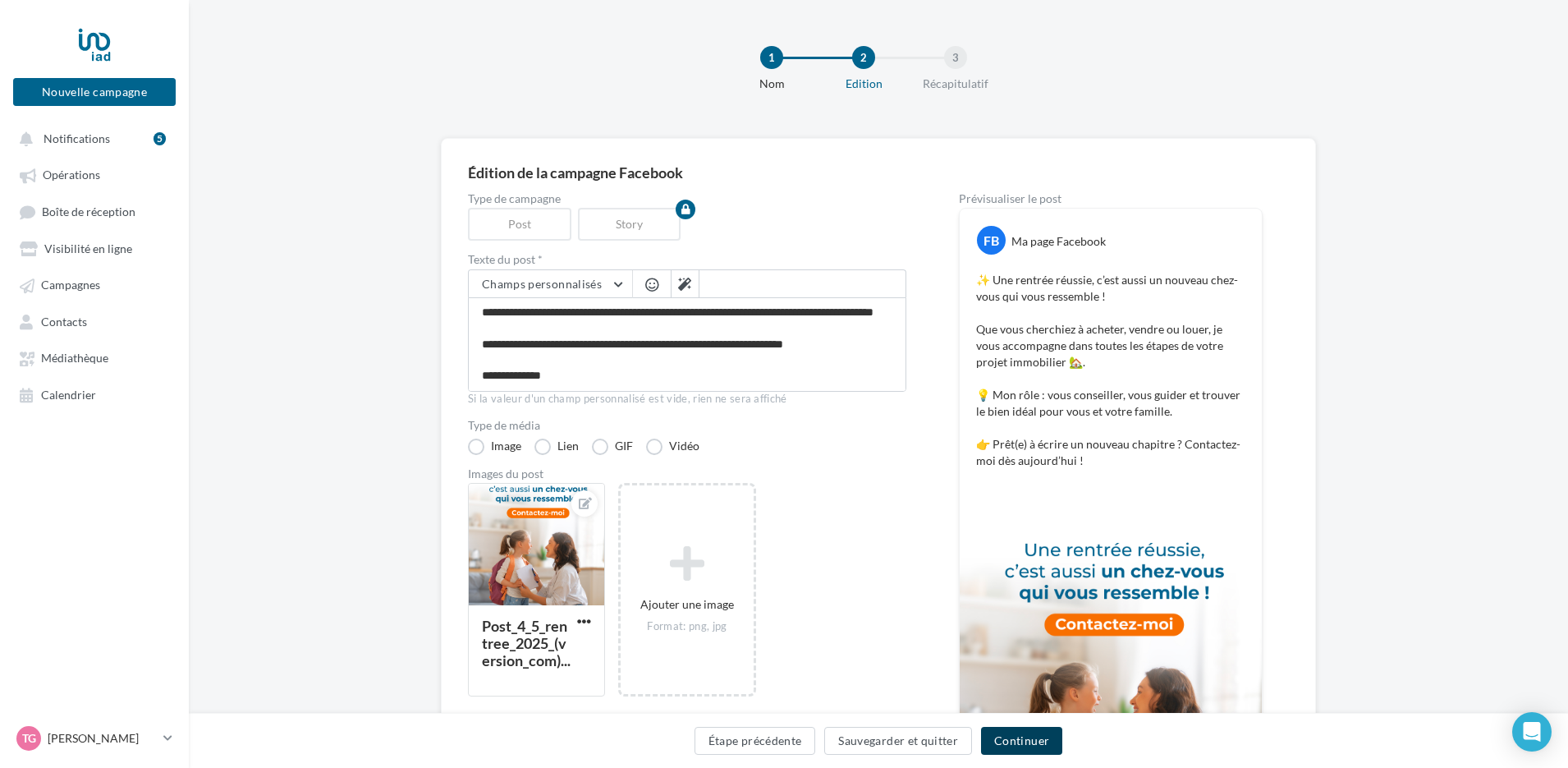
click at [1024, 750] on button "Continuer" at bounding box center [1021, 741] width 82 height 28
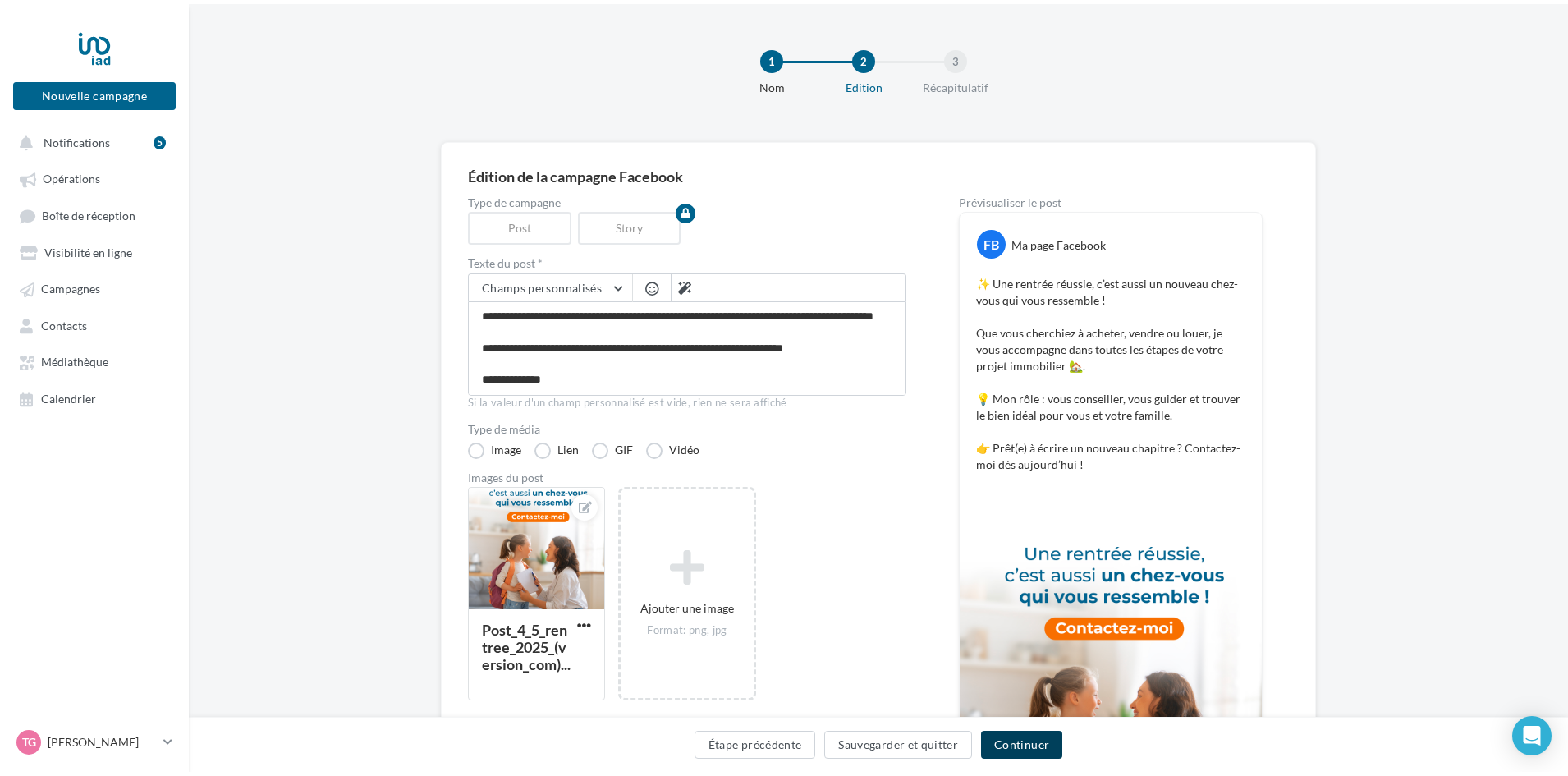
scroll to position [88, 0]
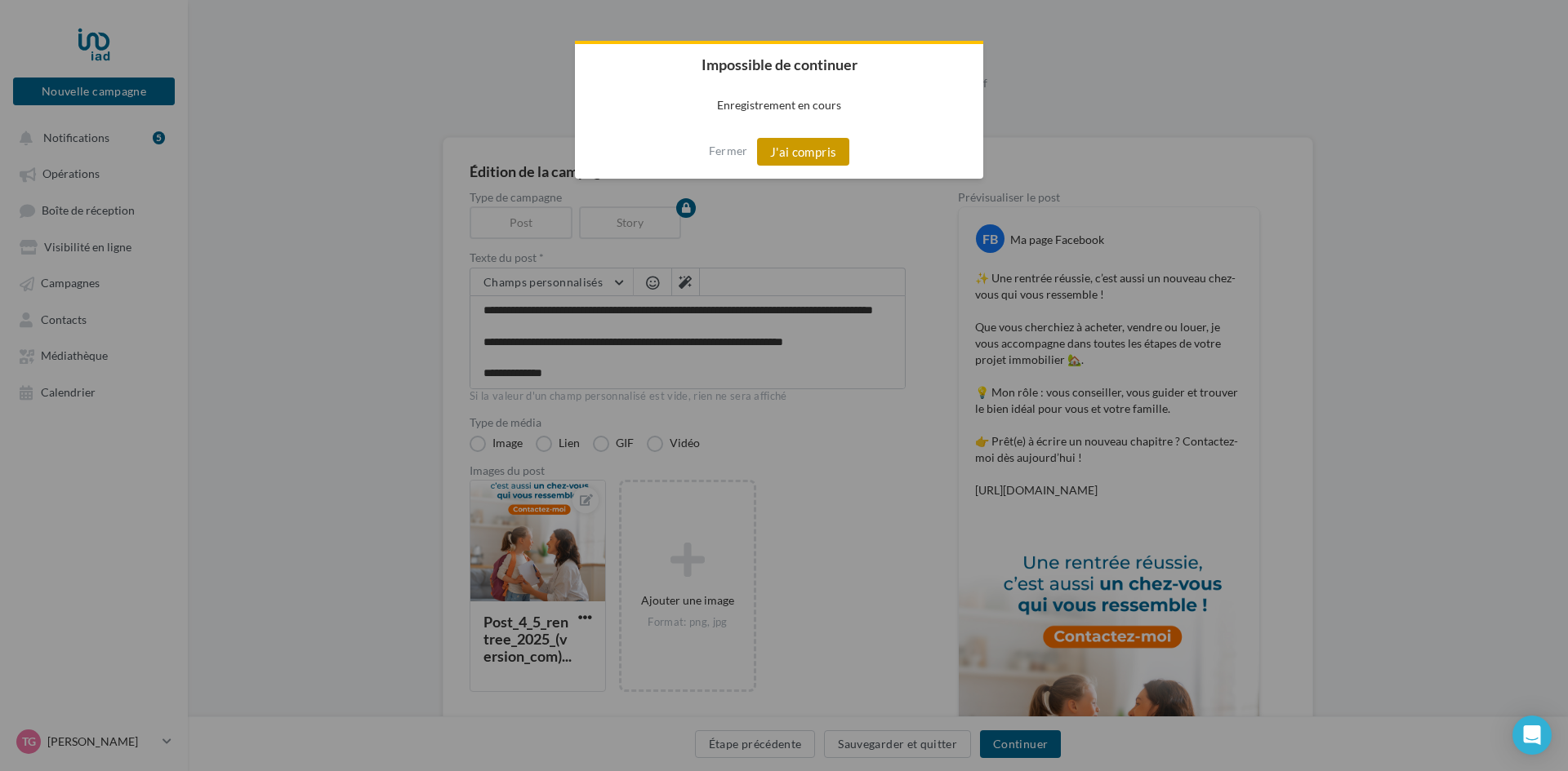
click at [788, 150] on button "J'ai compris" at bounding box center [804, 152] width 93 height 28
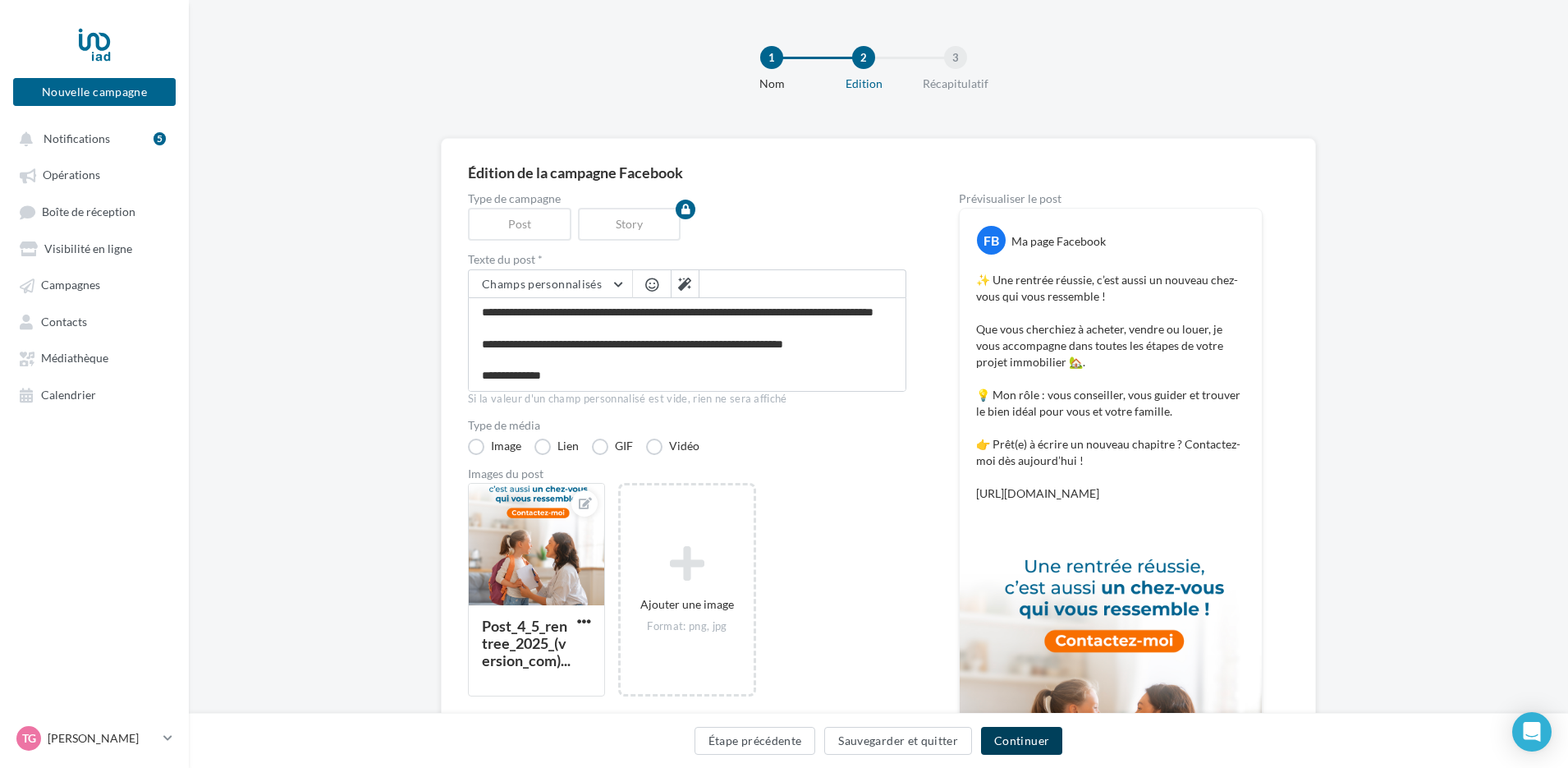
click at [1014, 743] on button "Continuer" at bounding box center [1021, 741] width 82 height 28
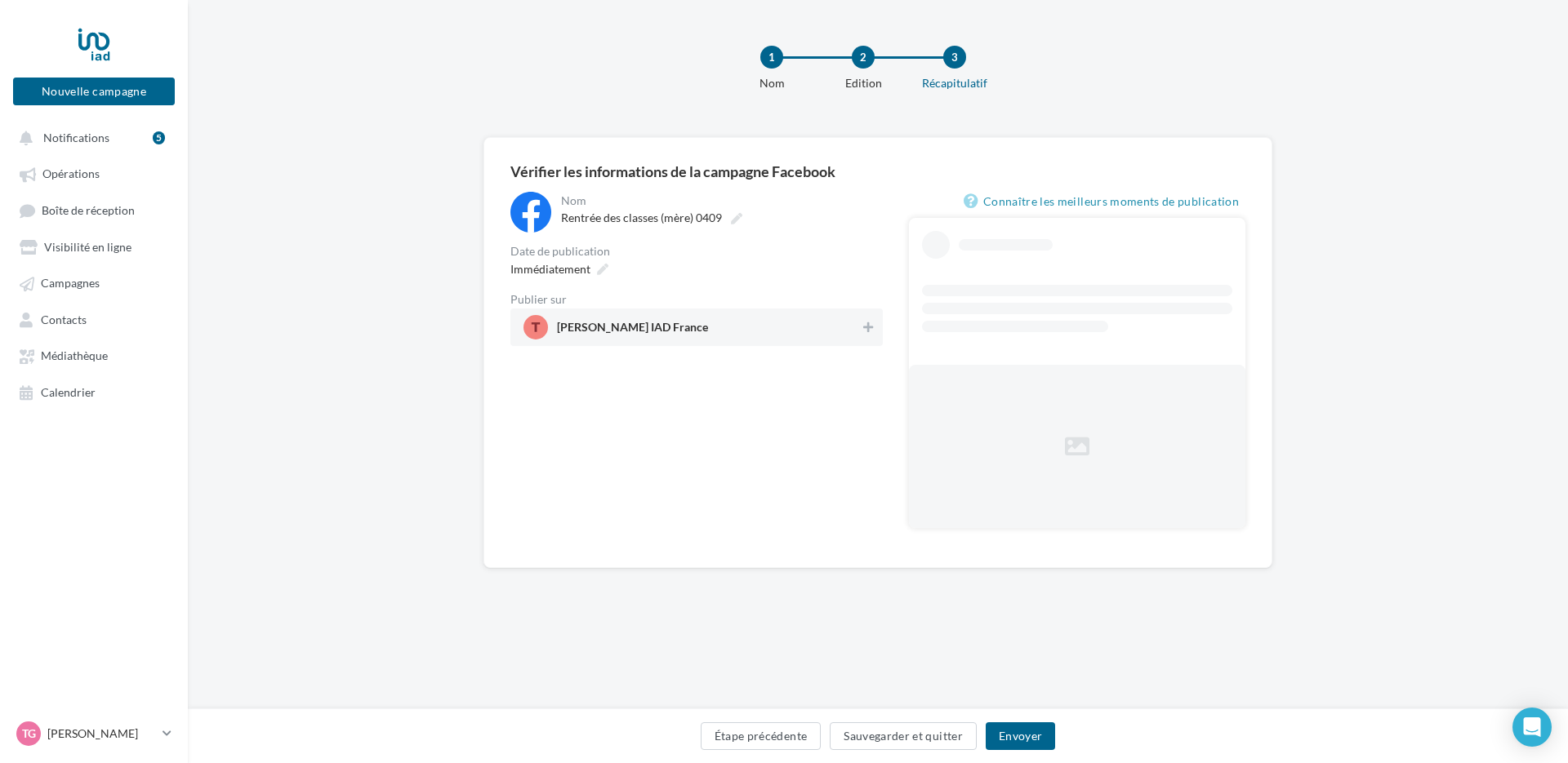
click at [744, 324] on span "Thomas Geoffroy IAD France" at bounding box center [692, 327] width 337 height 24
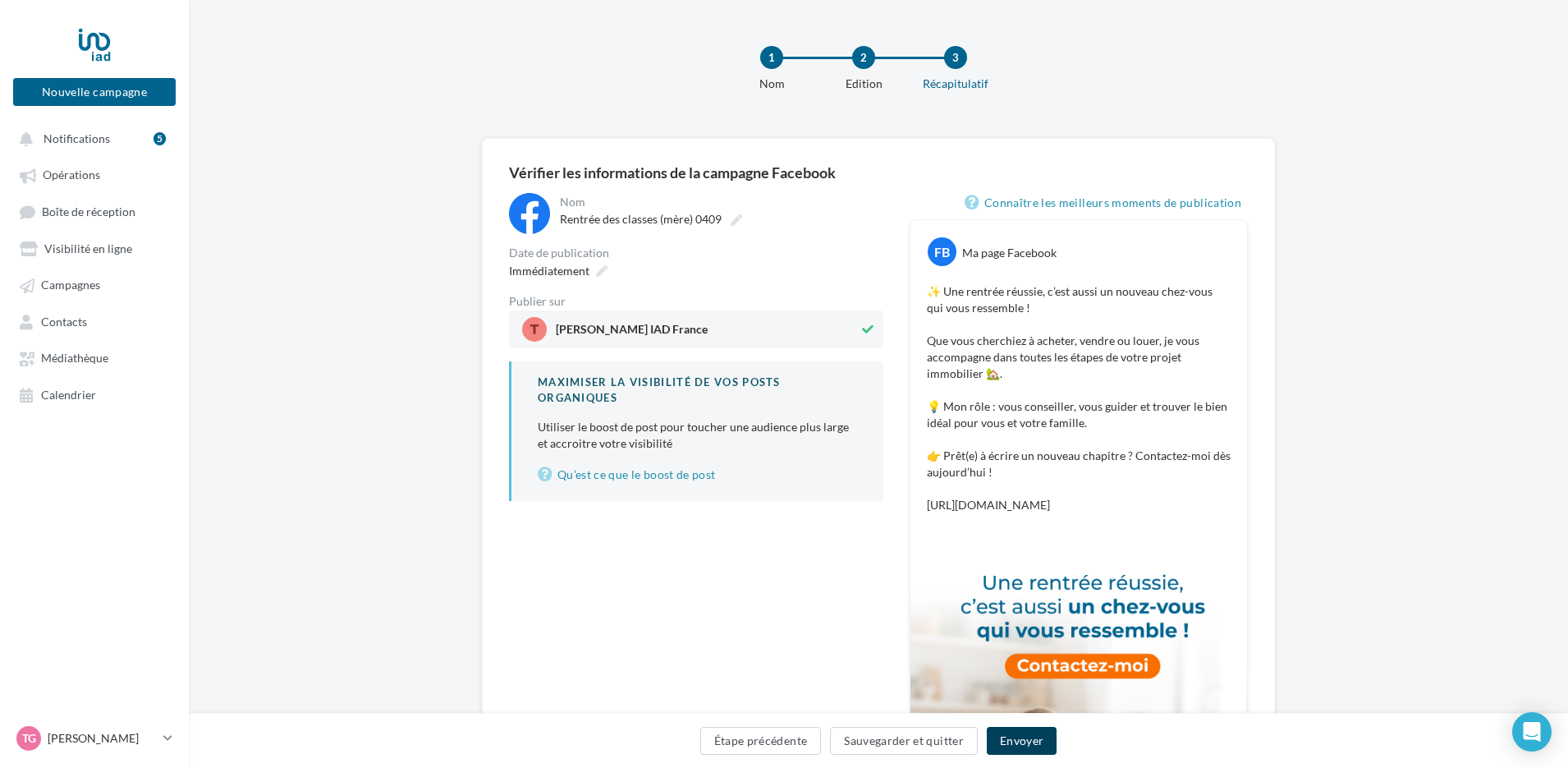
click at [1025, 747] on button "Envoyer" at bounding box center [1022, 741] width 70 height 28
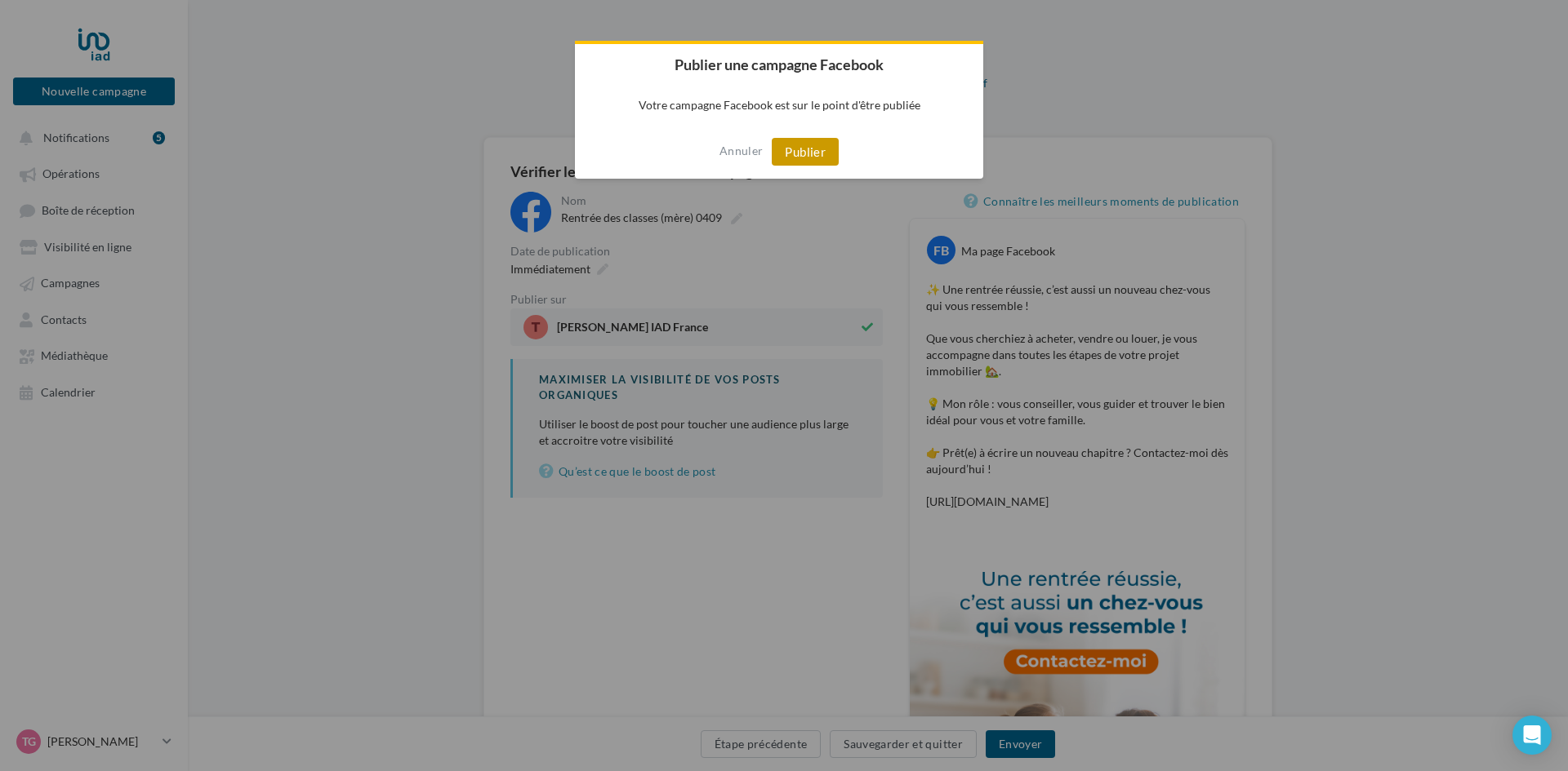
click at [800, 146] on button "Publier" at bounding box center [805, 152] width 67 height 28
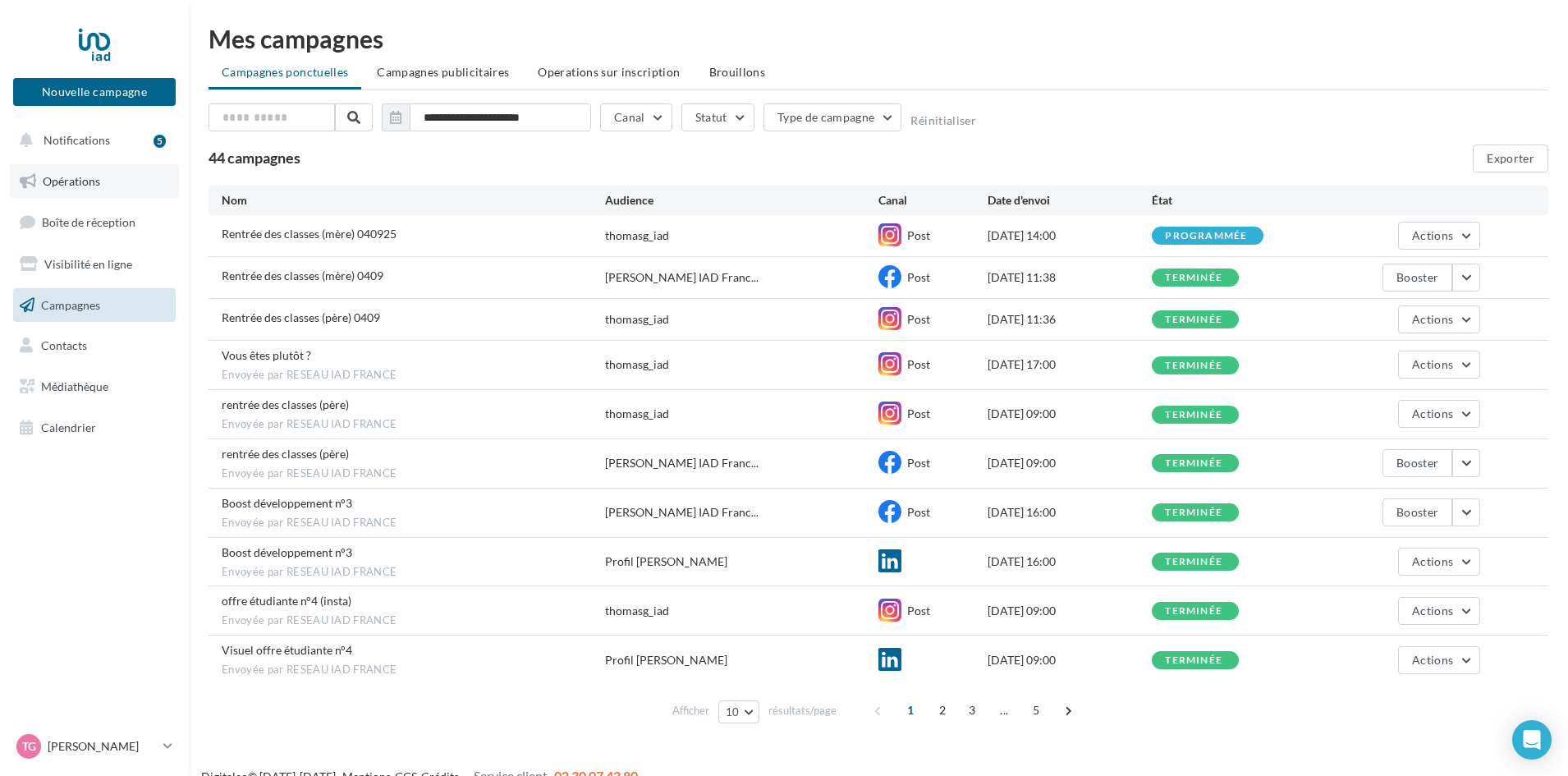
click at [70, 190] on link "Opérations" at bounding box center [94, 181] width 169 height 34
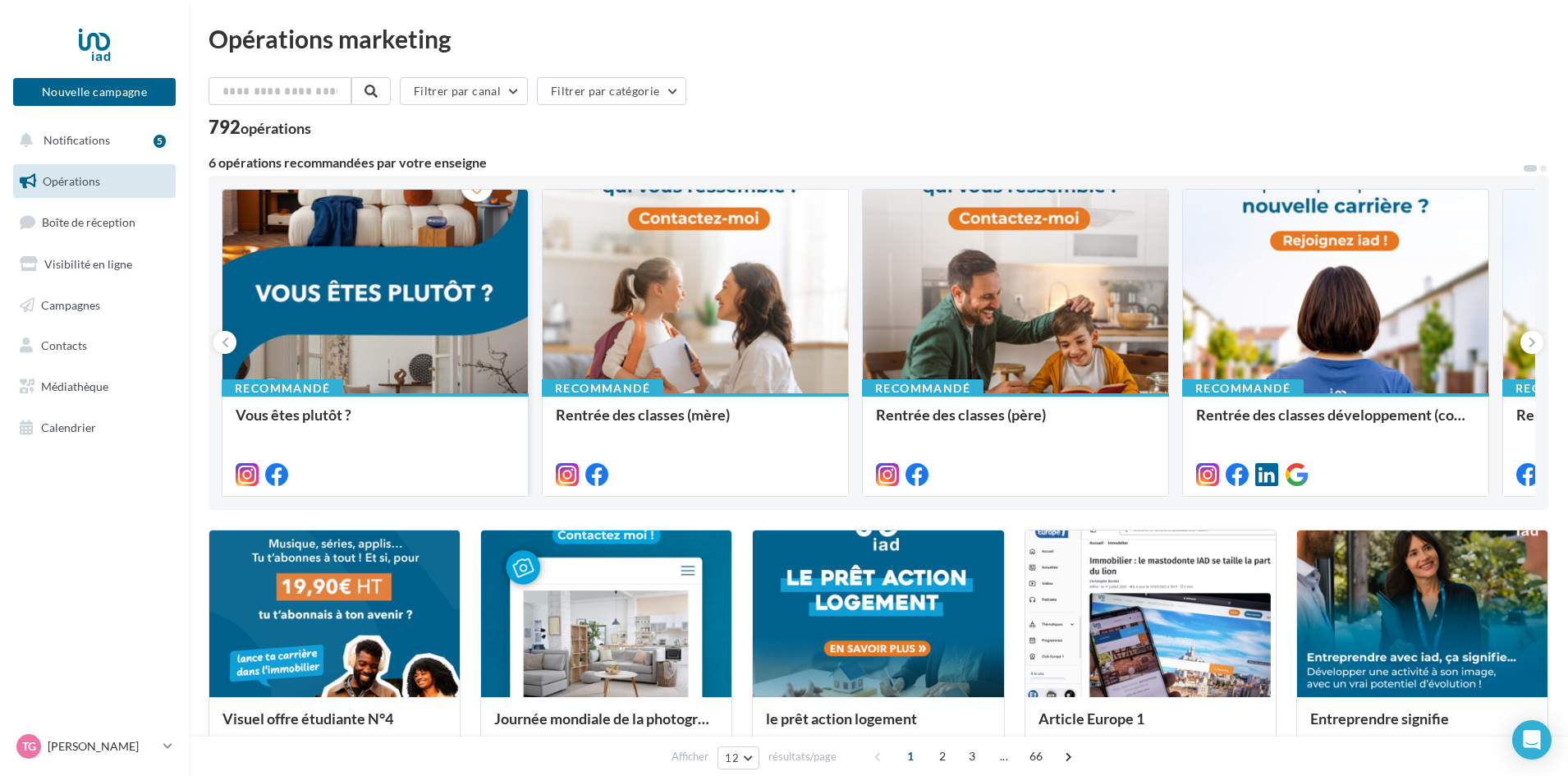
click at [354, 314] on div at bounding box center [376, 292] width 305 height 205
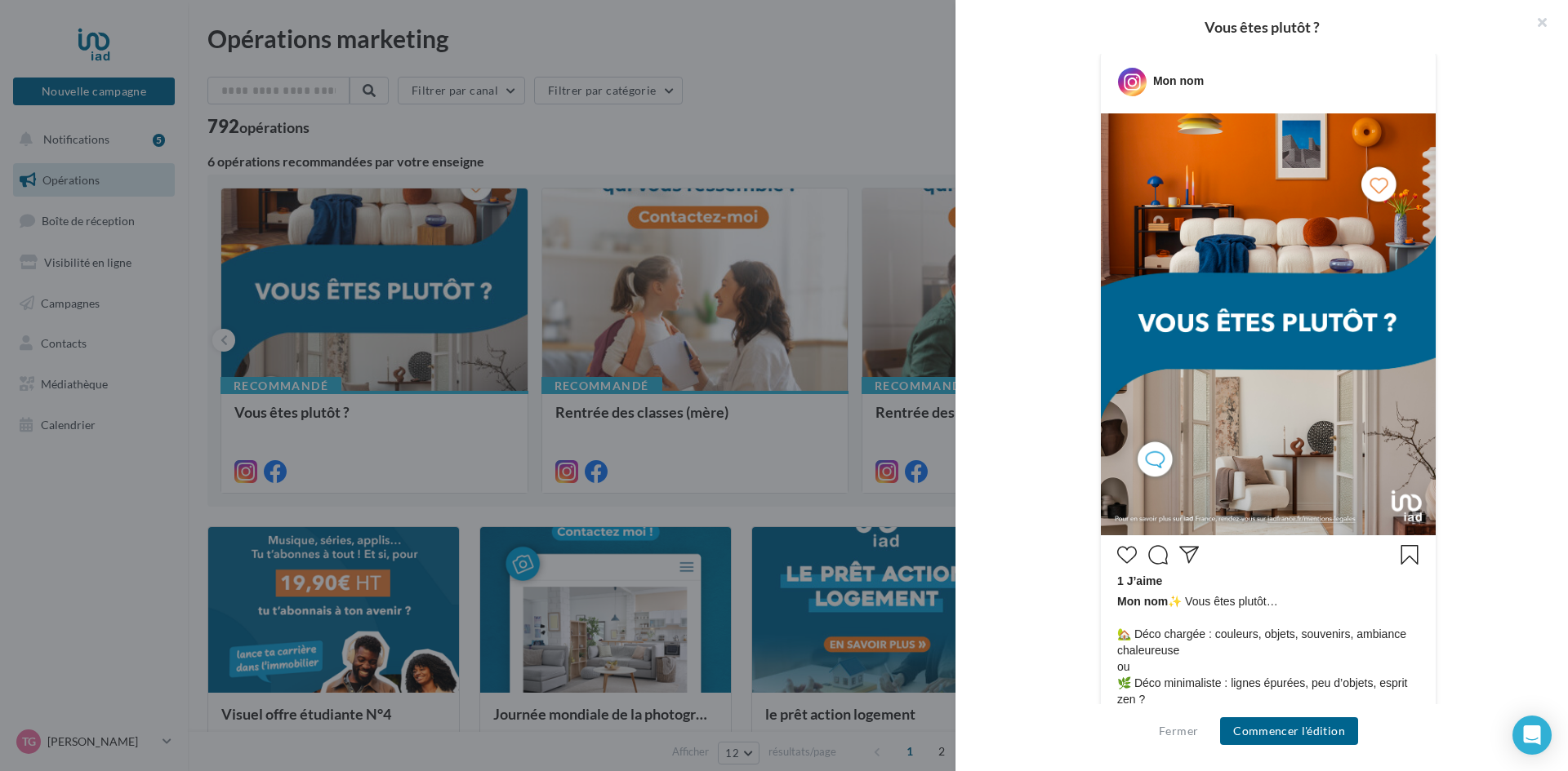
scroll to position [326, 0]
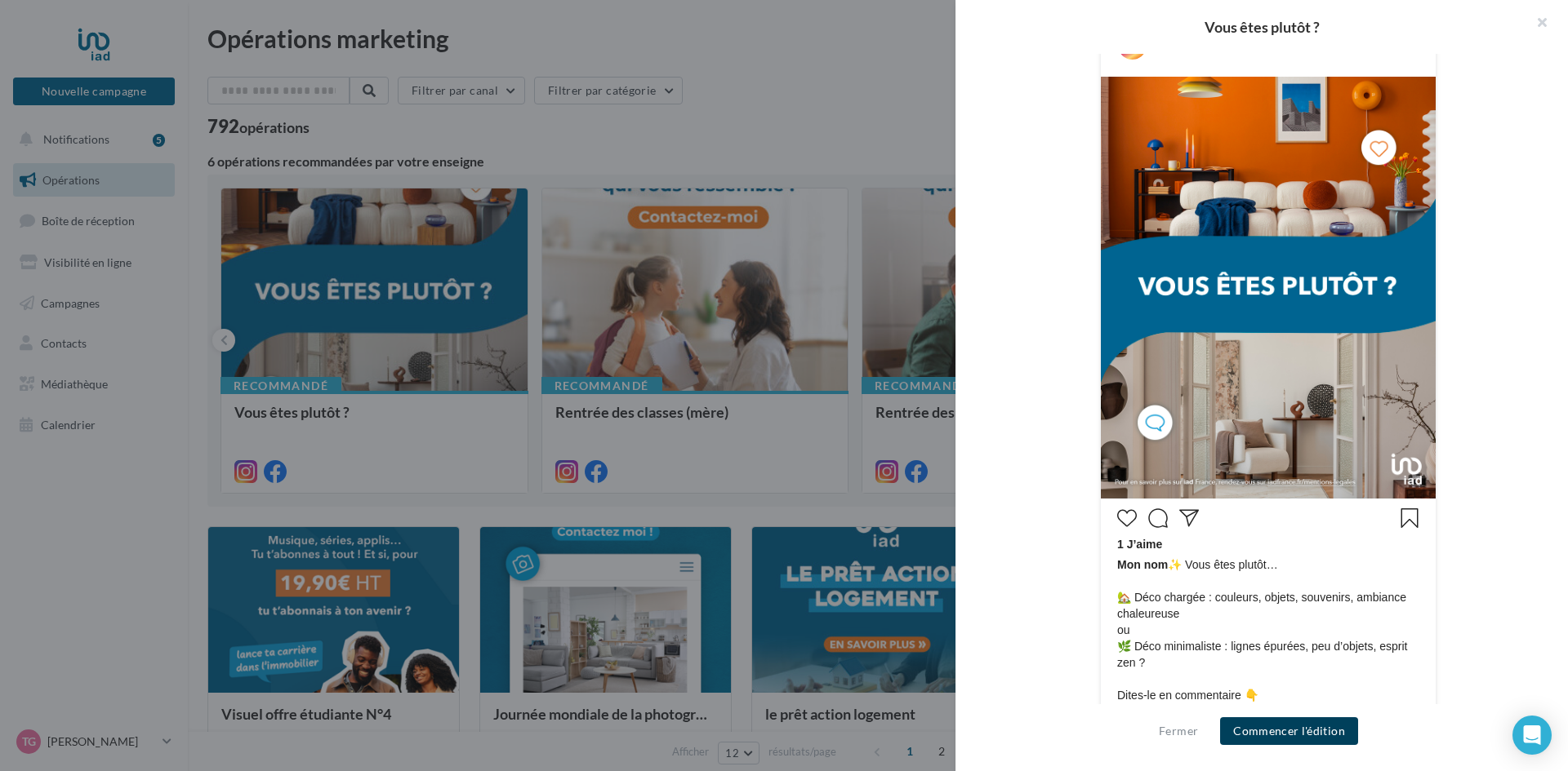
click at [1291, 735] on button "Commencer l'édition" at bounding box center [1289, 732] width 138 height 28
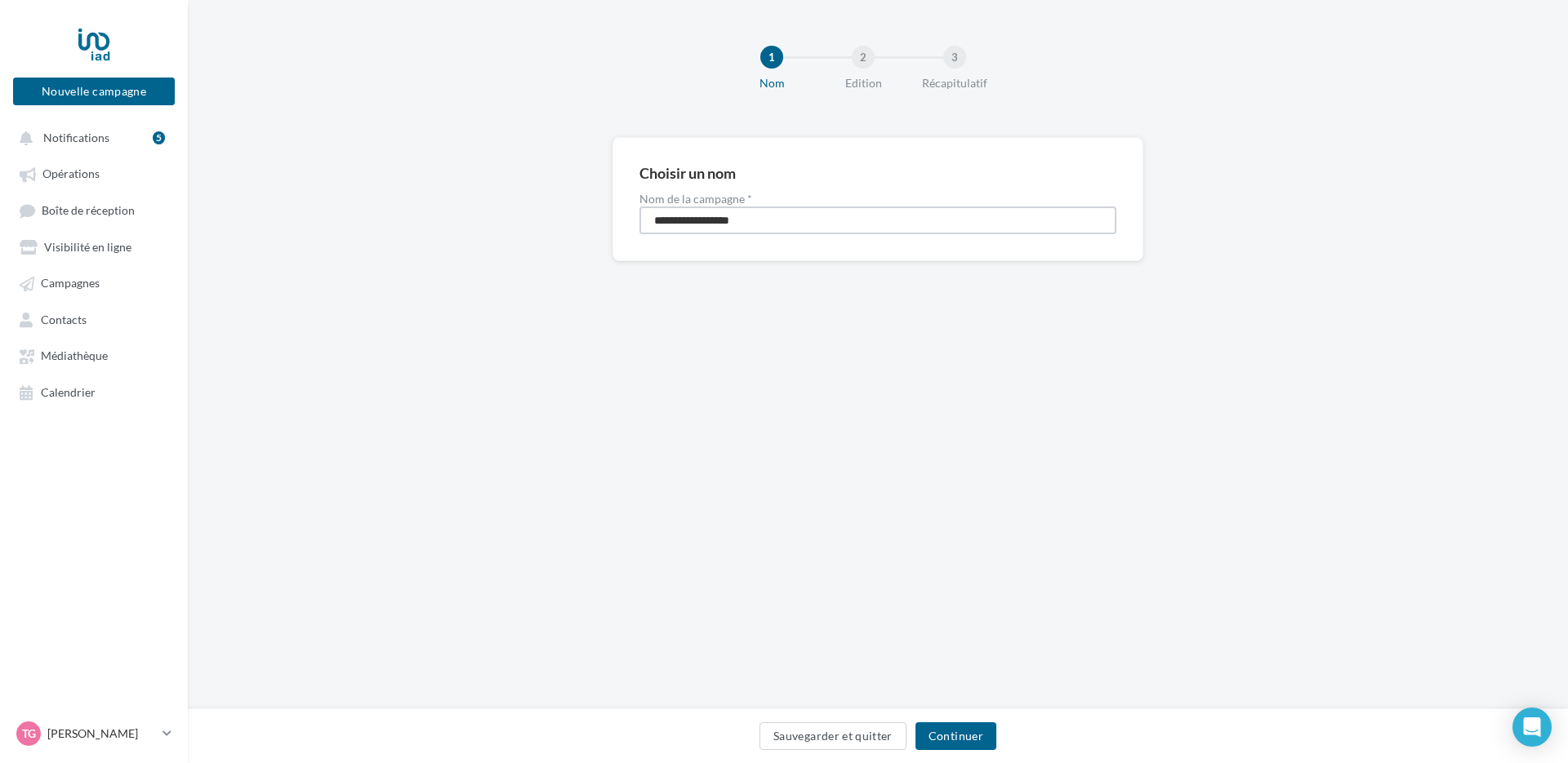
click at [783, 221] on input "**********" at bounding box center [878, 221] width 477 height 28
type input "**********"
click at [945, 732] on button "Continuer" at bounding box center [955, 736] width 81 height 28
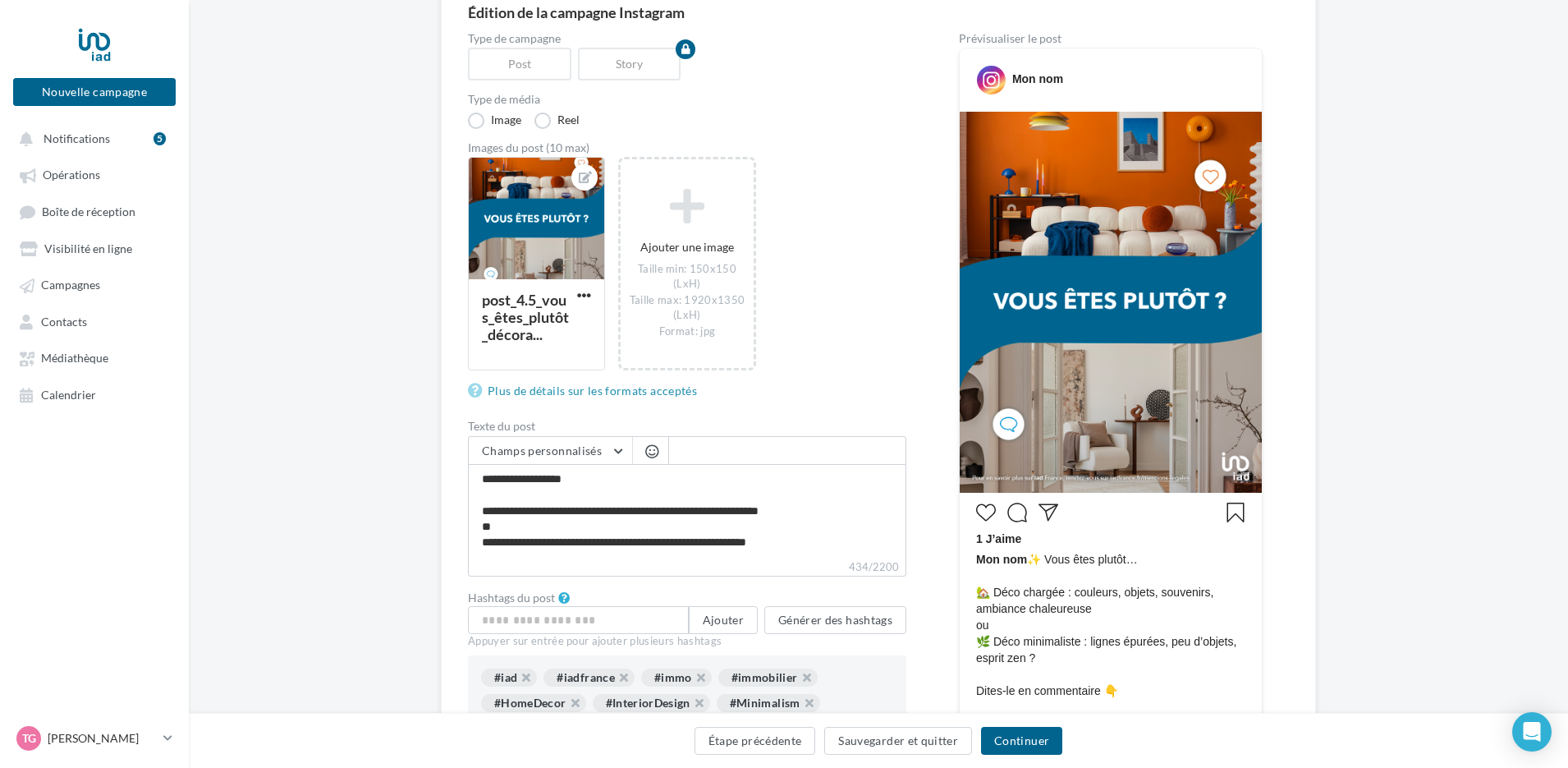
scroll to position [164, 0]
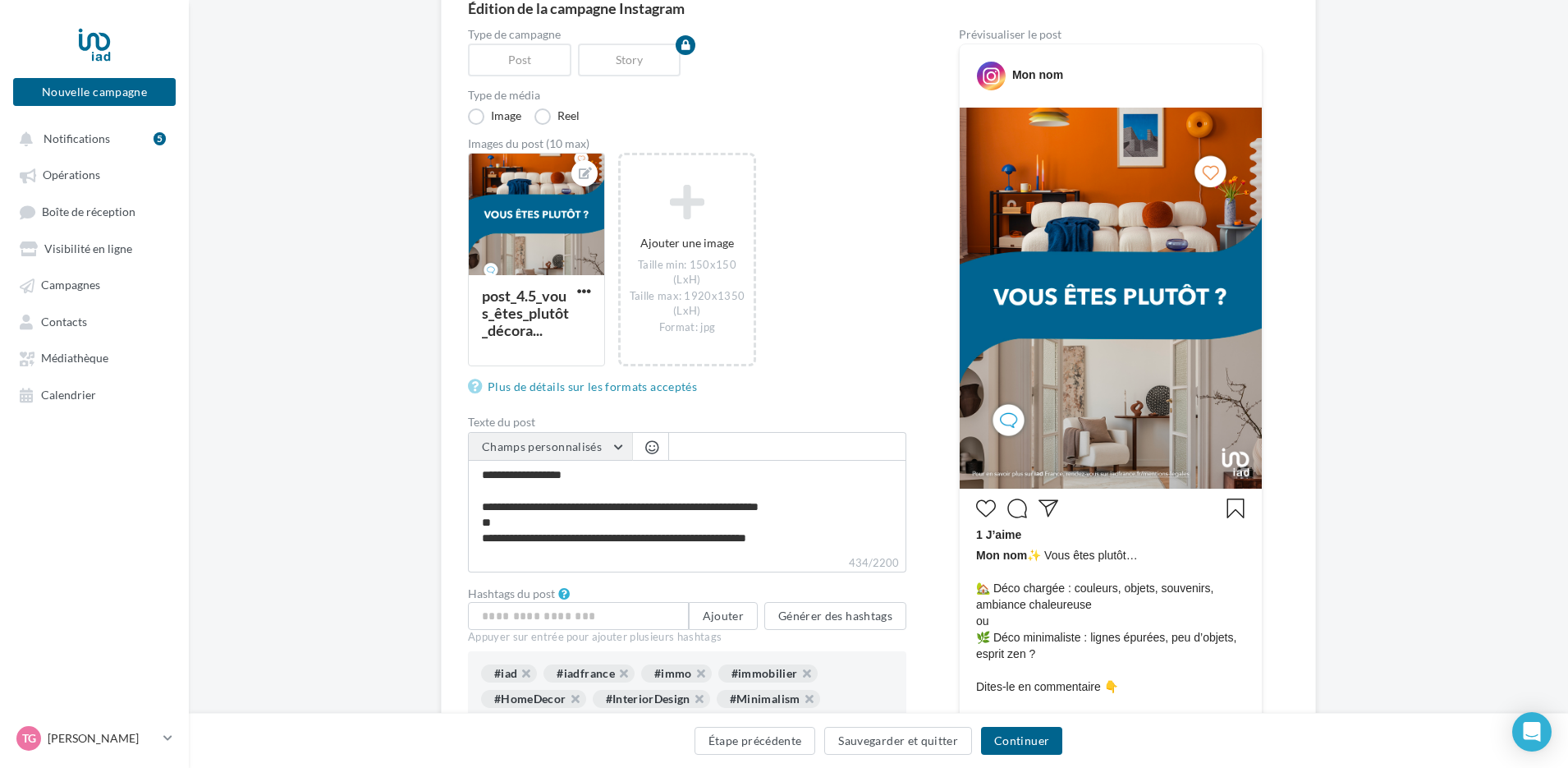
click at [605, 441] on button "Champs personnalisés" at bounding box center [550, 447] width 163 height 28
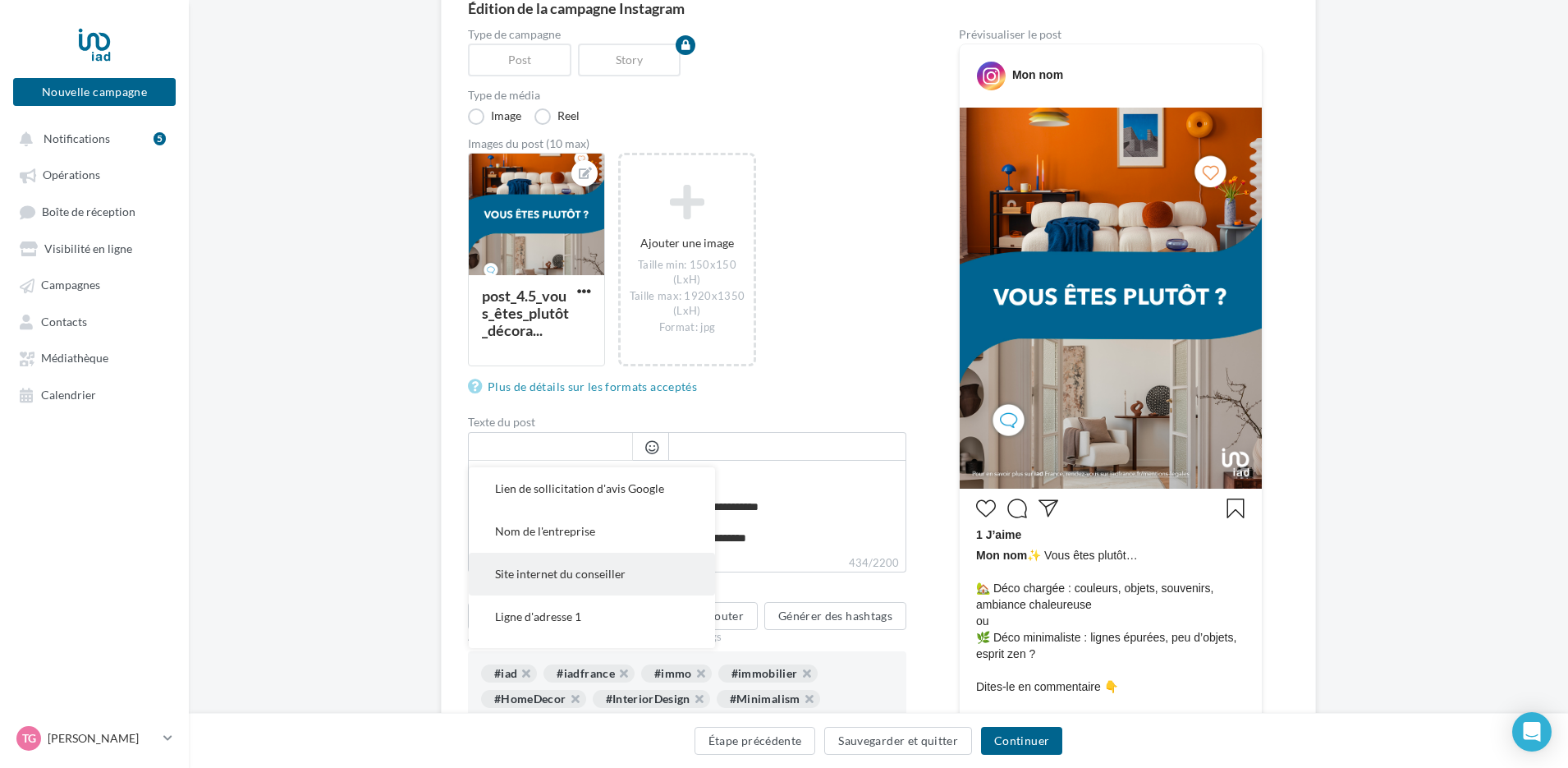
click at [595, 559] on button "Site internet du conseiller" at bounding box center [591, 574] width 247 height 43
type textarea "**********"
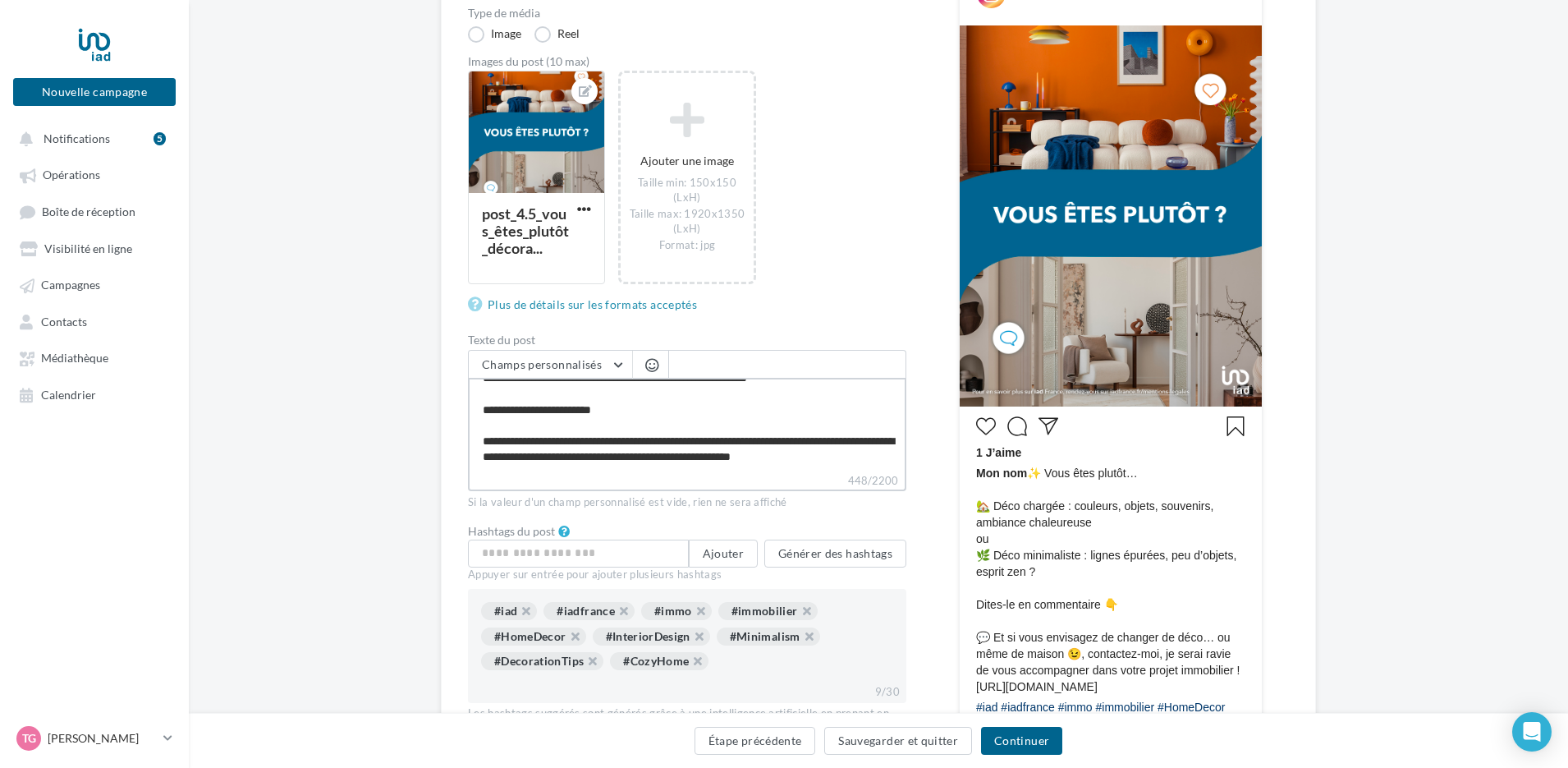
scroll to position [95, 0]
click at [833, 441] on textarea "**********" at bounding box center [687, 425] width 439 height 95
type textarea "**********"
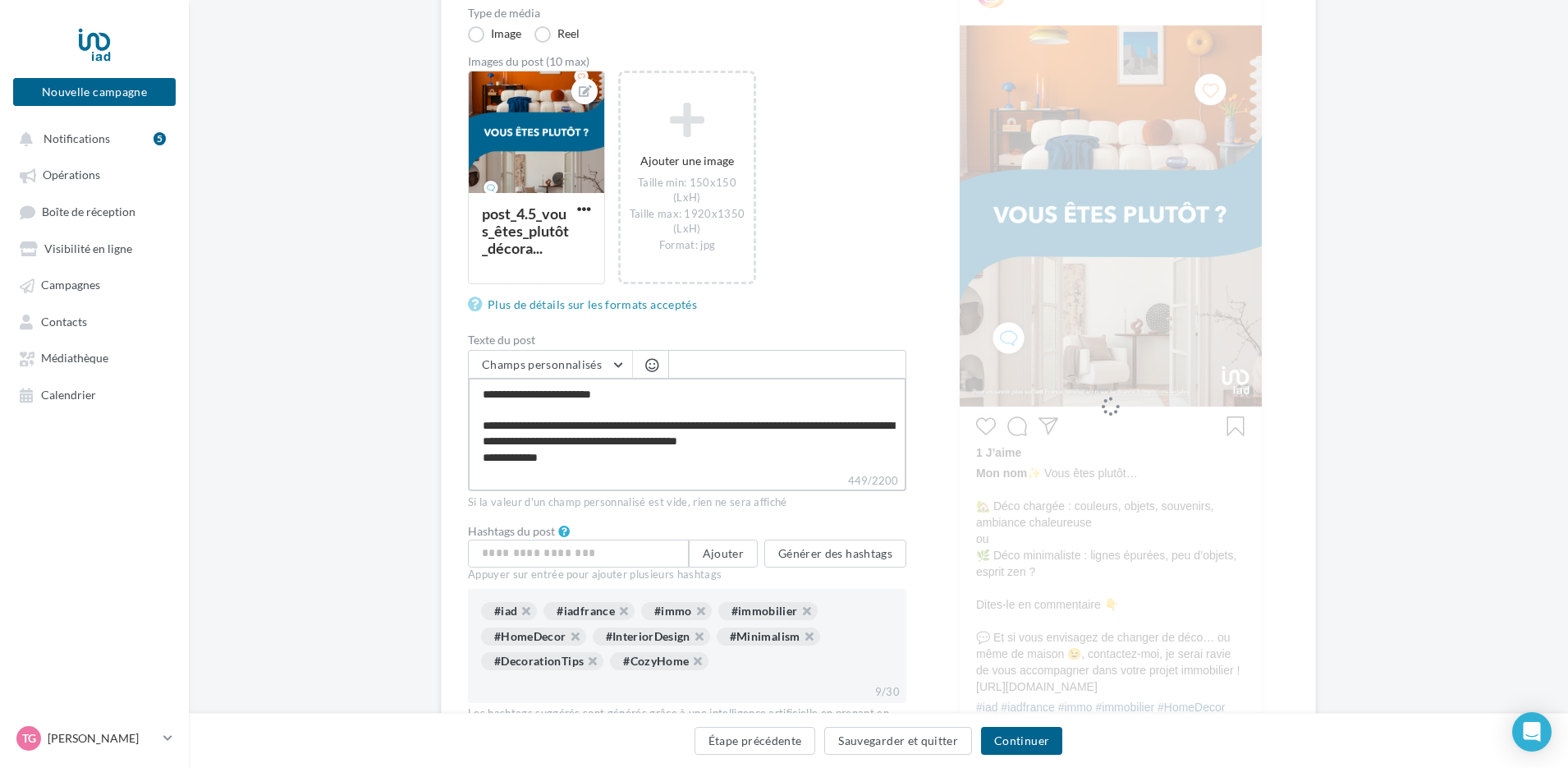
type textarea "**********"
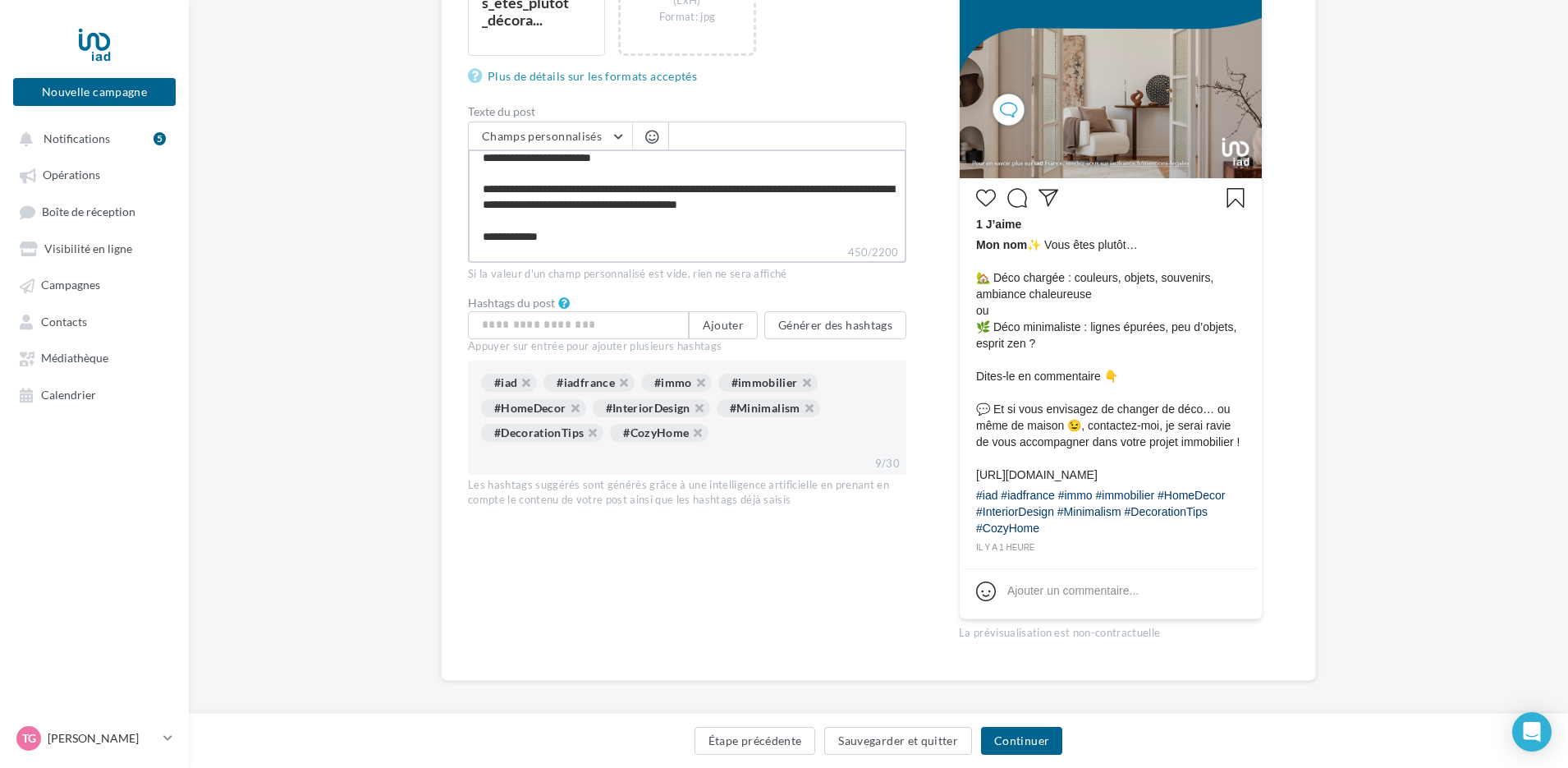
scroll to position [493, 0]
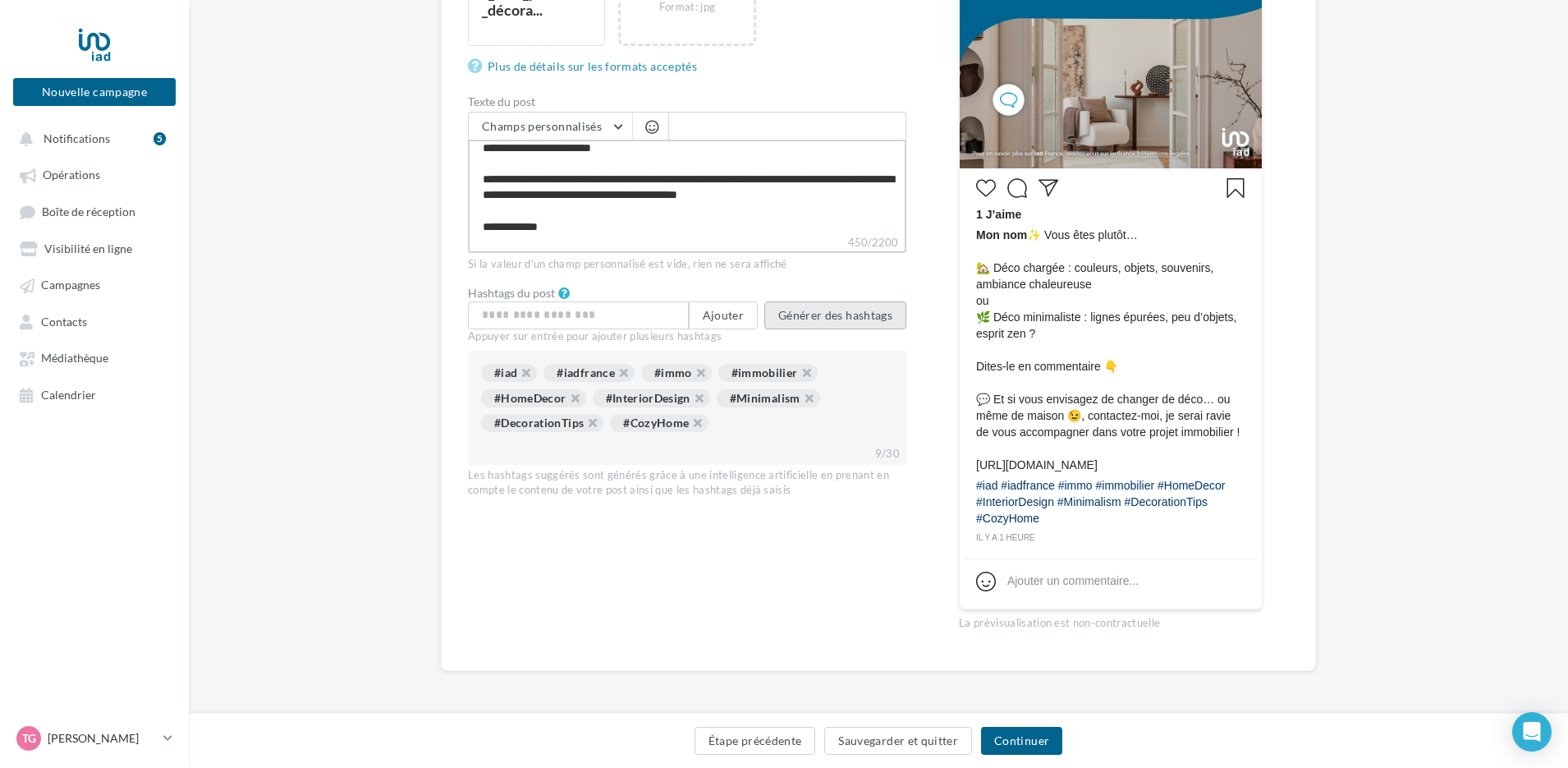
type textarea "**********"
click at [858, 312] on button "Générer des hashtags" at bounding box center [835, 315] width 142 height 28
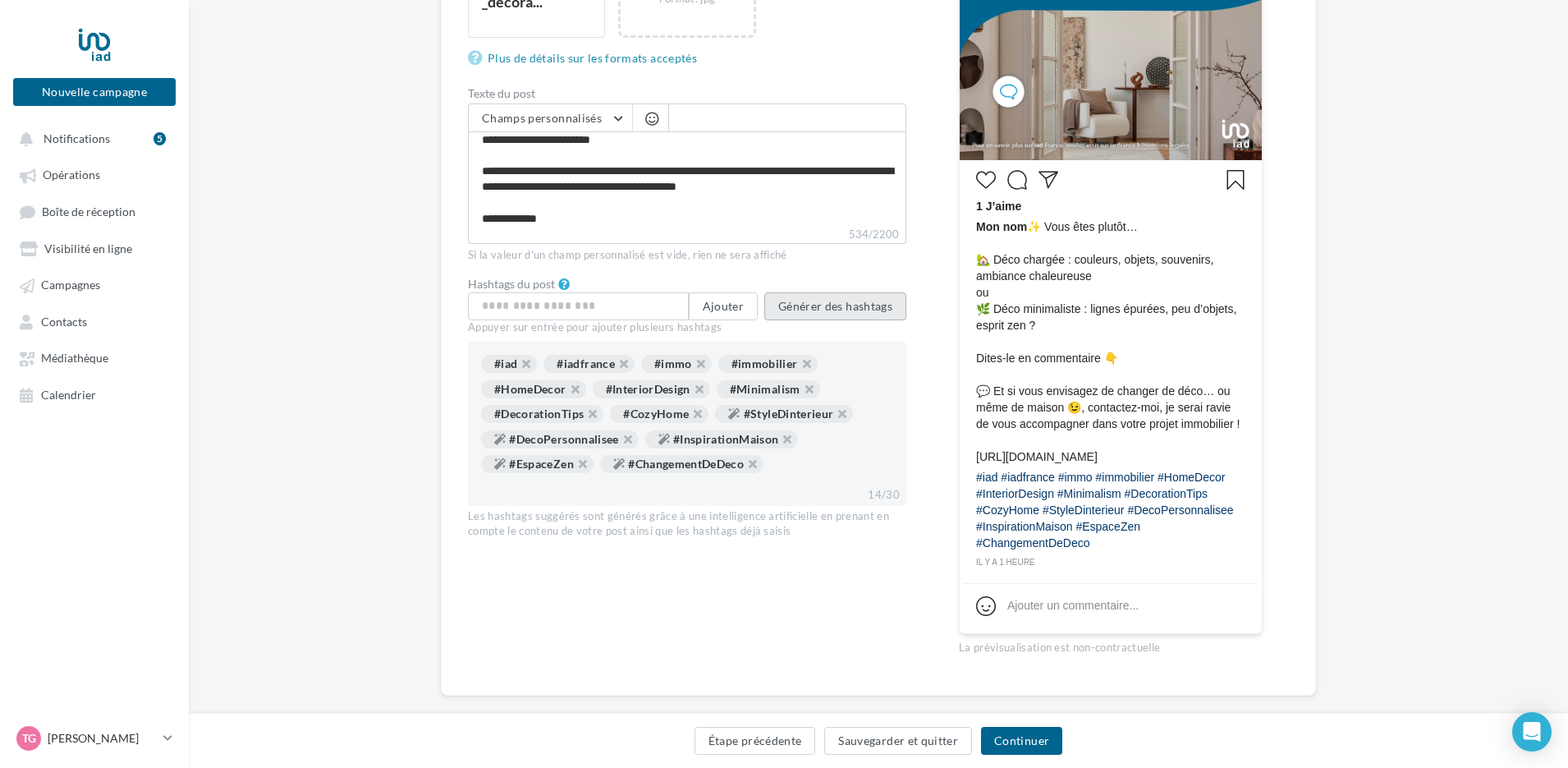
click at [832, 305] on button "Générer des hashtags" at bounding box center [835, 306] width 142 height 28
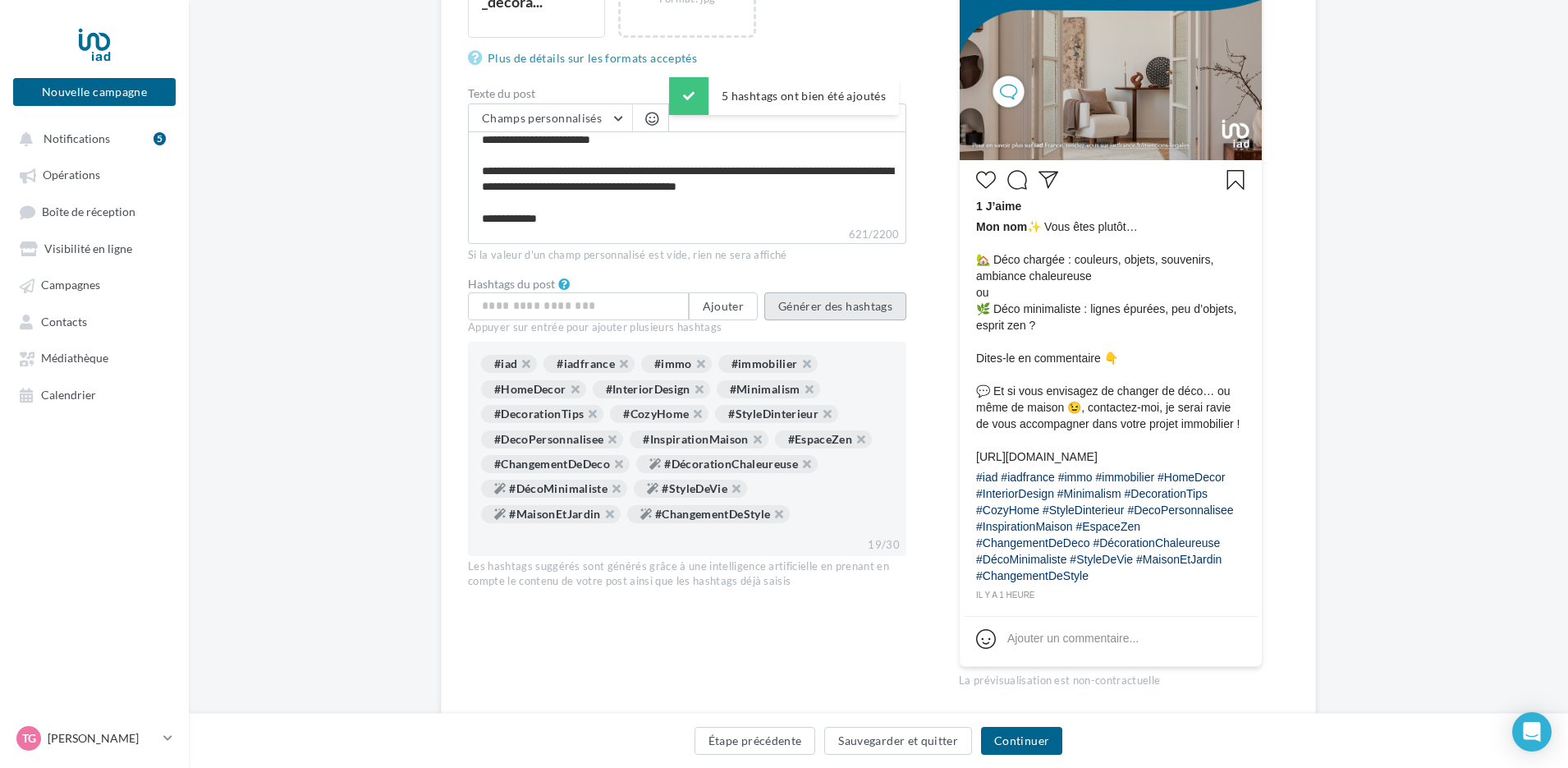
click at [832, 305] on button "Générer des hashtags" at bounding box center [835, 306] width 142 height 28
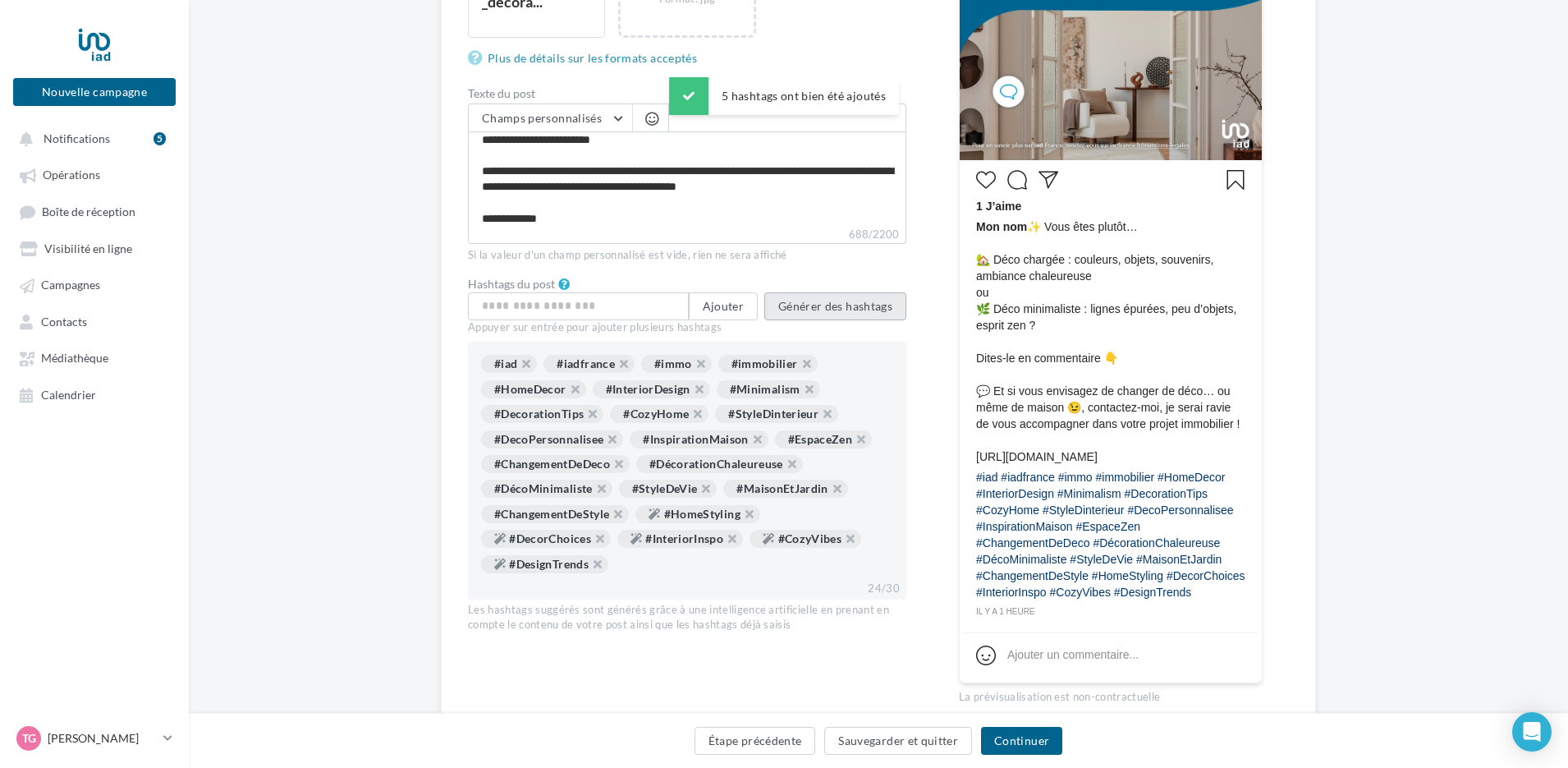
click at [843, 305] on button "Générer des hashtags" at bounding box center [835, 306] width 142 height 28
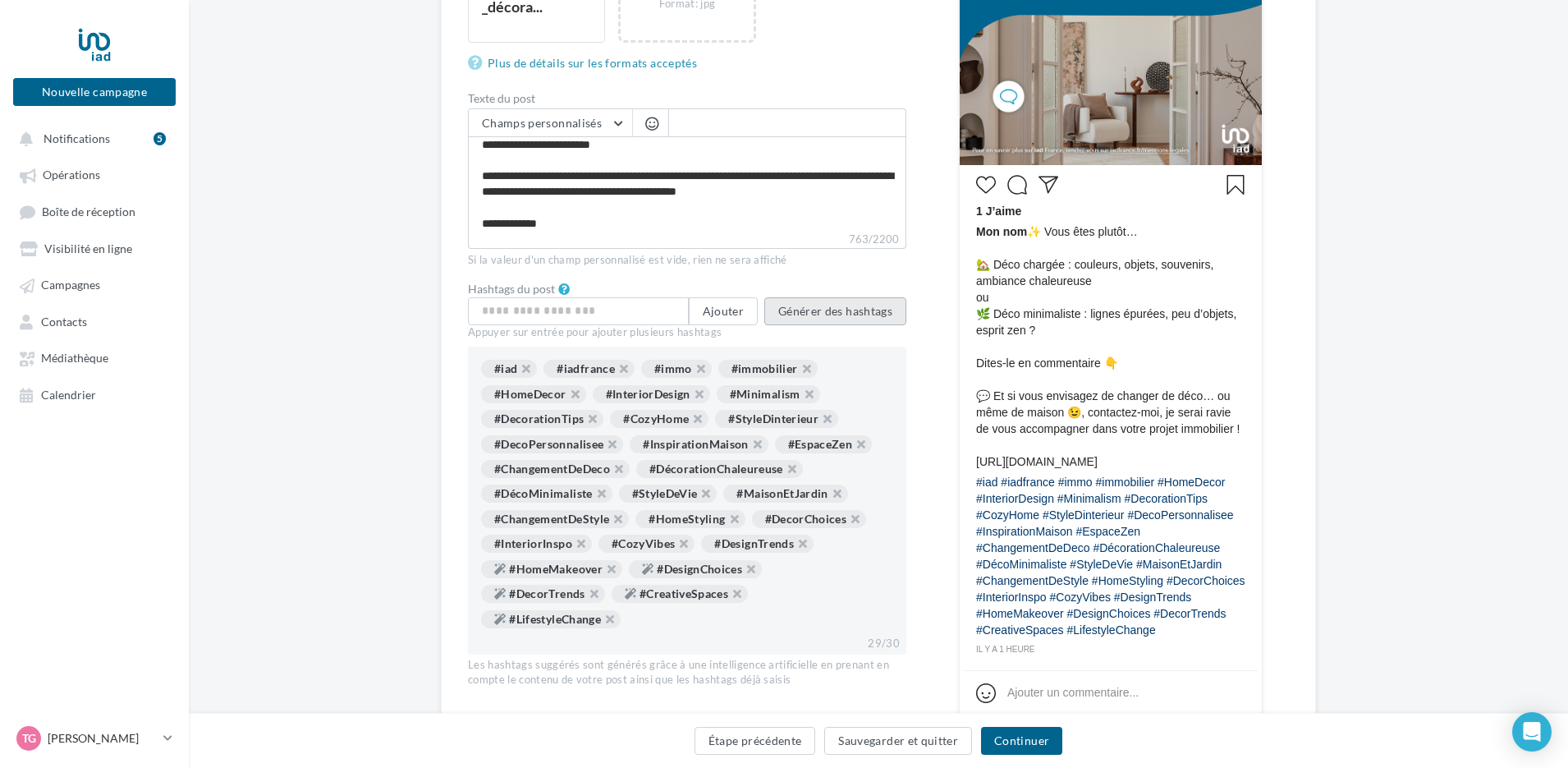
scroll to position [493, 0]
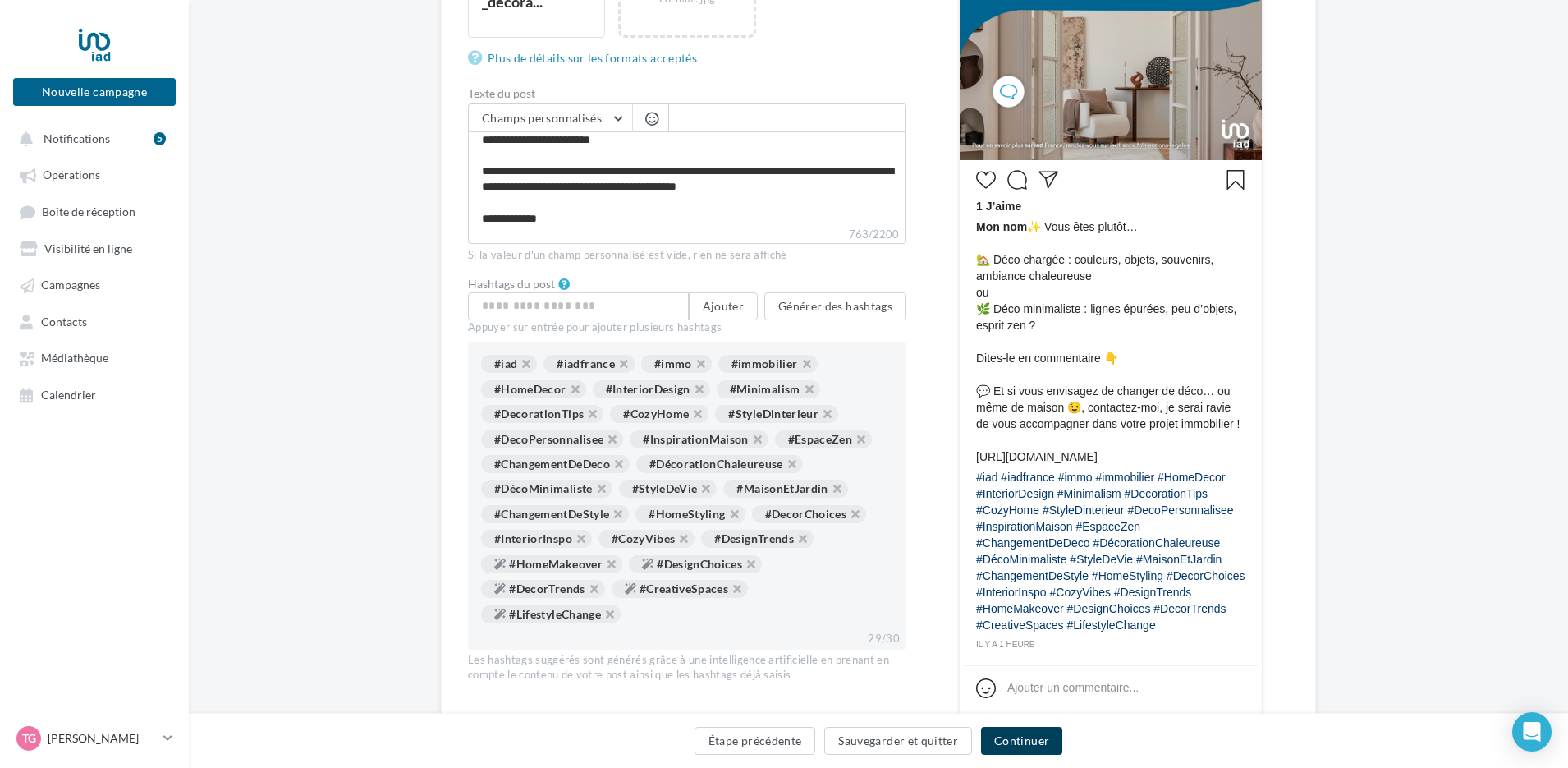
click at [1020, 740] on button "Continuer" at bounding box center [1021, 741] width 82 height 28
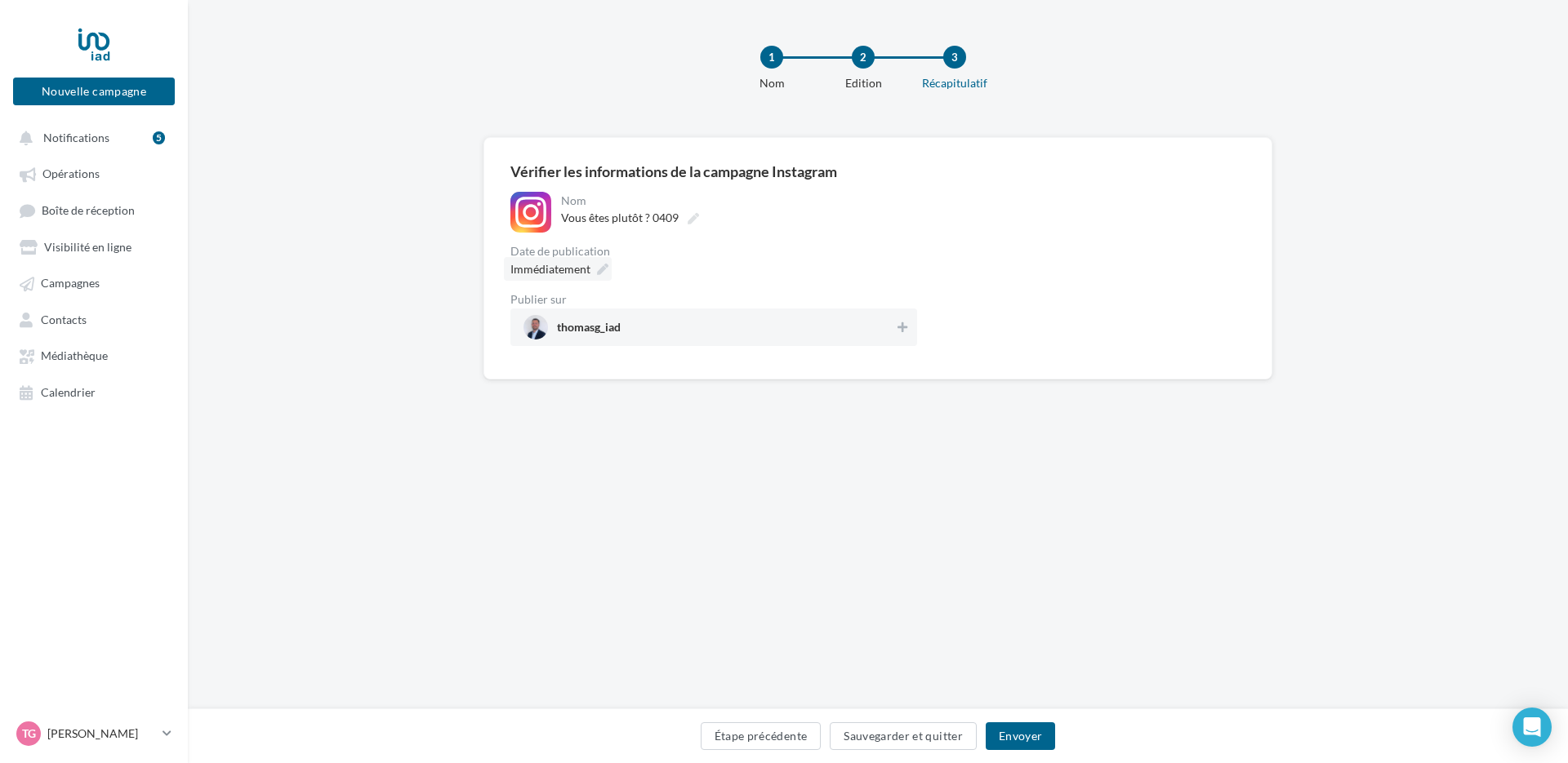
click at [564, 272] on span "Immédiatement" at bounding box center [551, 269] width 80 height 14
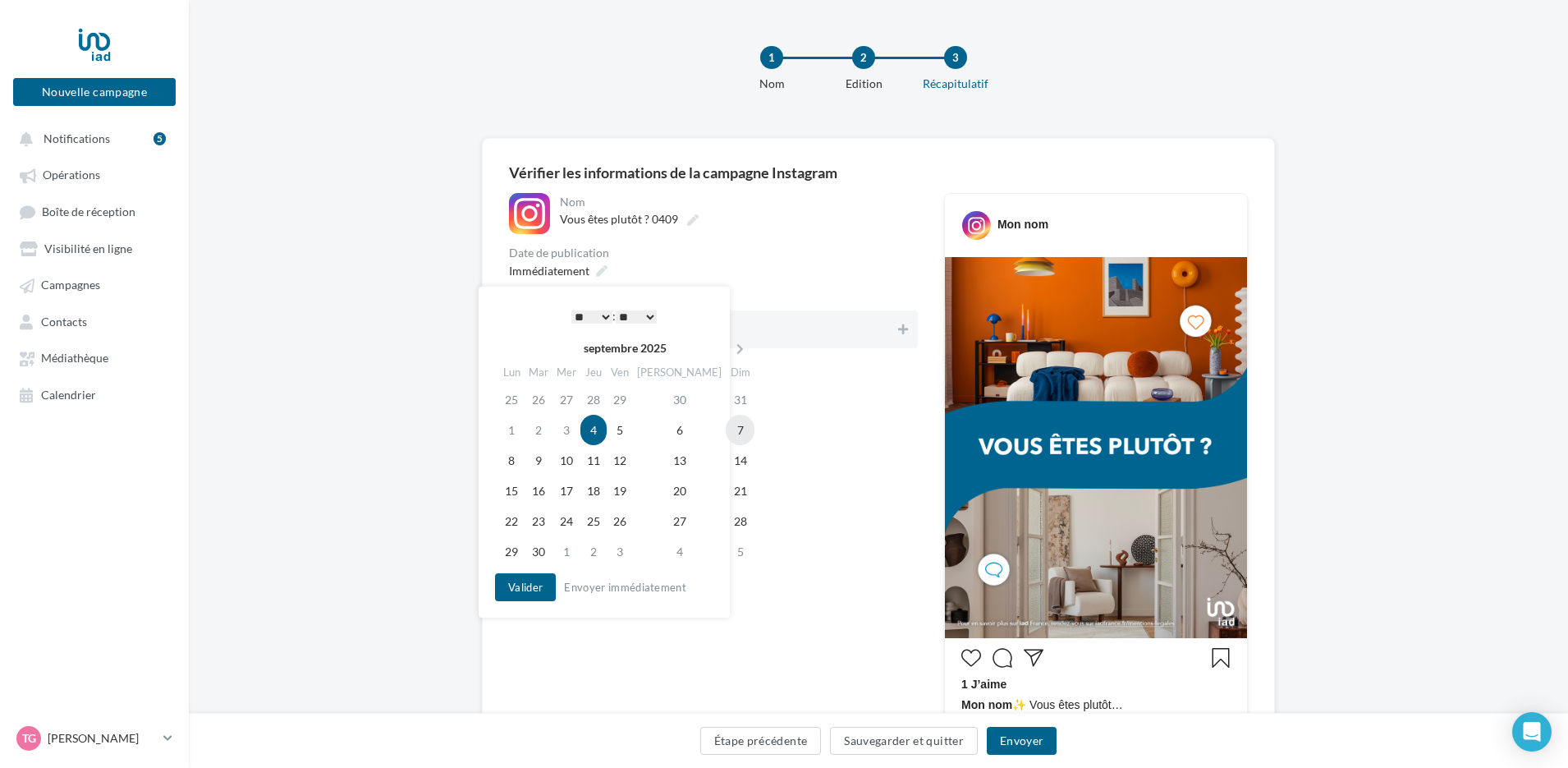
click at [726, 435] on td "7" at bounding box center [740, 430] width 29 height 31
click at [586, 319] on select "* * * * * * * * * * ** ** ** ** ** ** ** ** ** ** ** ** ** **" at bounding box center [588, 317] width 41 height 13
click at [627, 313] on select "** ** ** ** ** **" at bounding box center [632, 317] width 41 height 13
click at [510, 584] on button "Valider" at bounding box center [521, 587] width 61 height 28
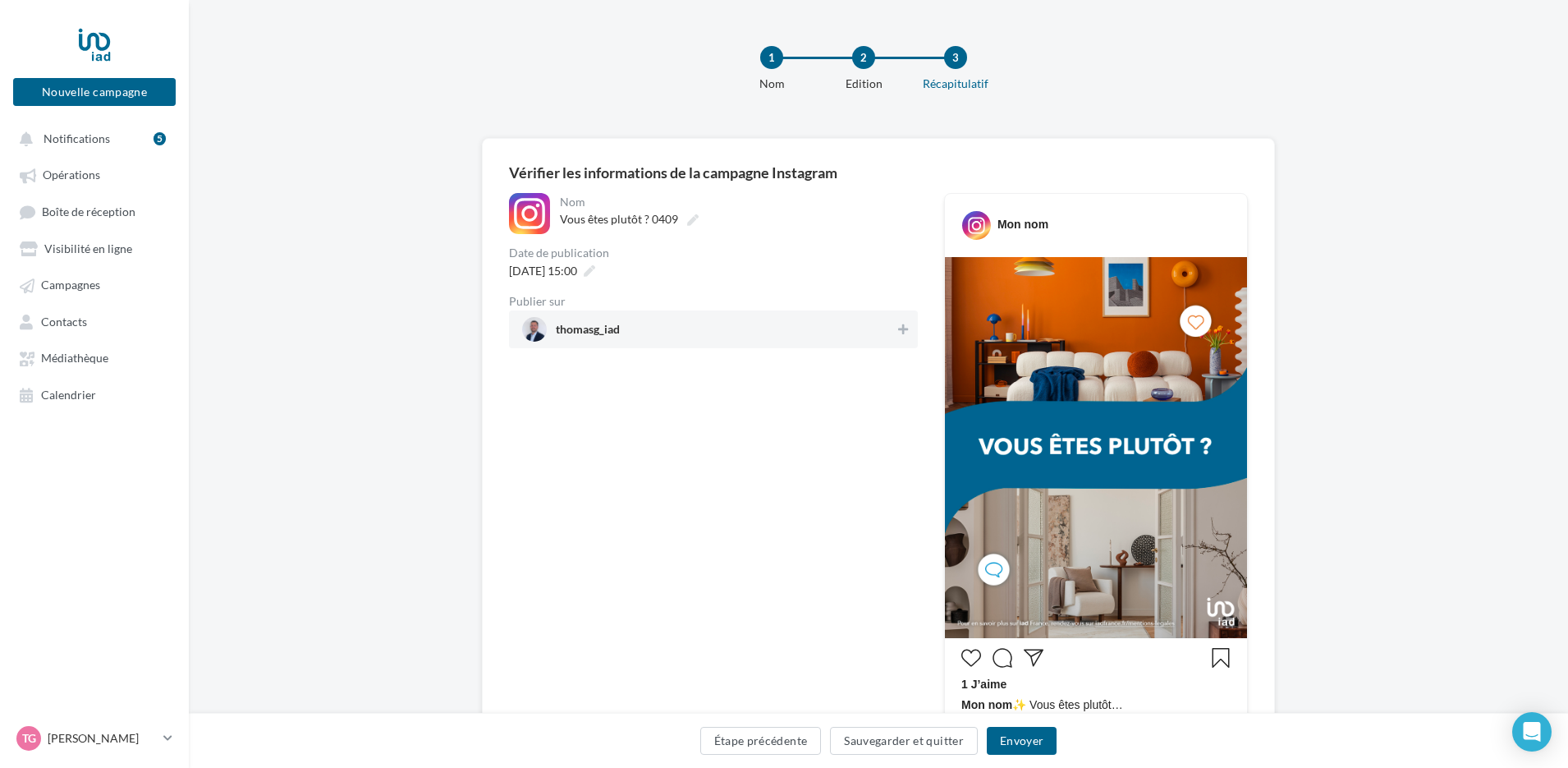
click at [751, 335] on span "thomasg_iad" at bounding box center [708, 329] width 373 height 25
click at [1019, 742] on button "Envoyer" at bounding box center [1022, 741] width 70 height 28
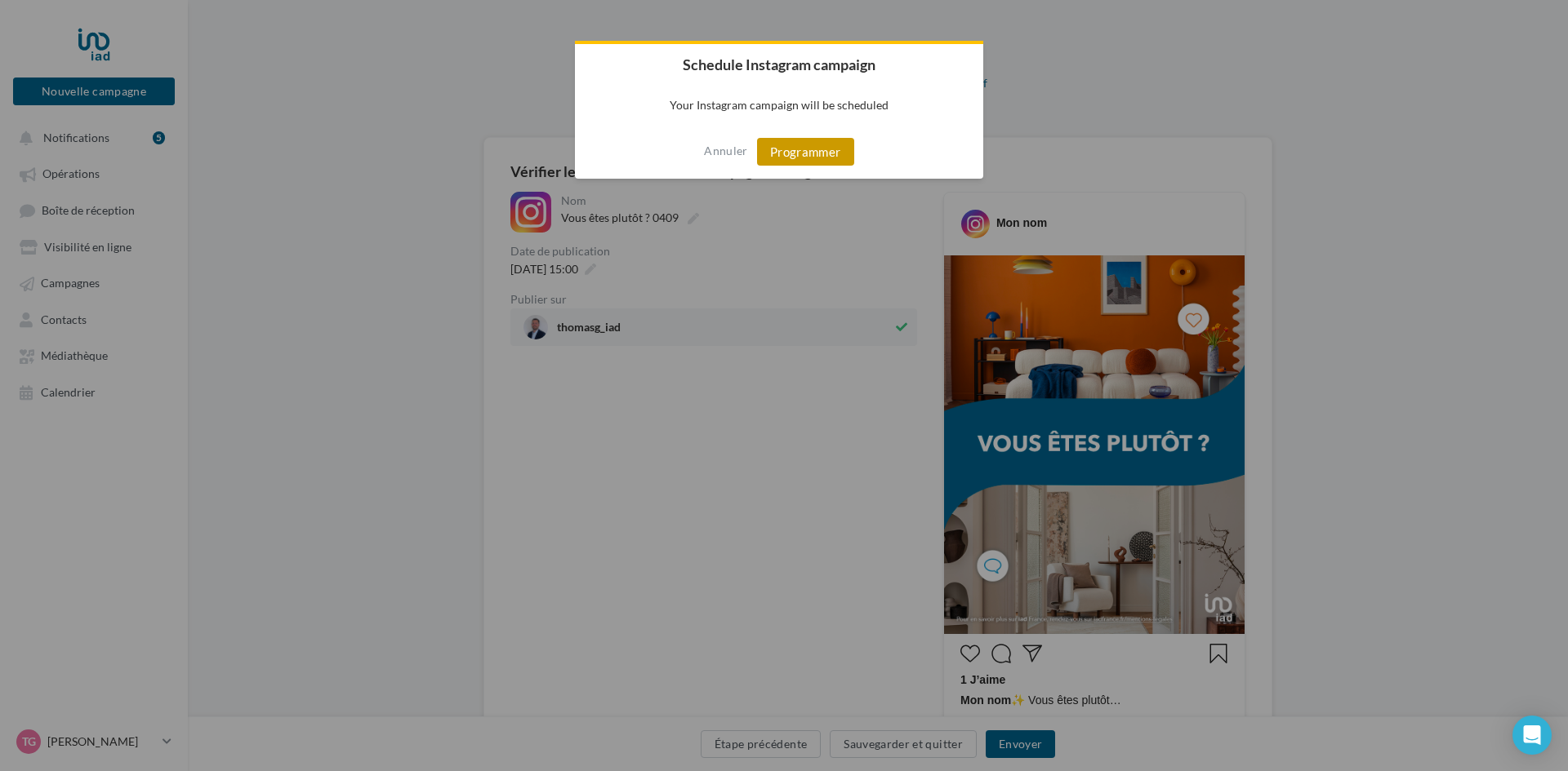
click at [808, 153] on button "Programmer" at bounding box center [805, 152] width 97 height 28
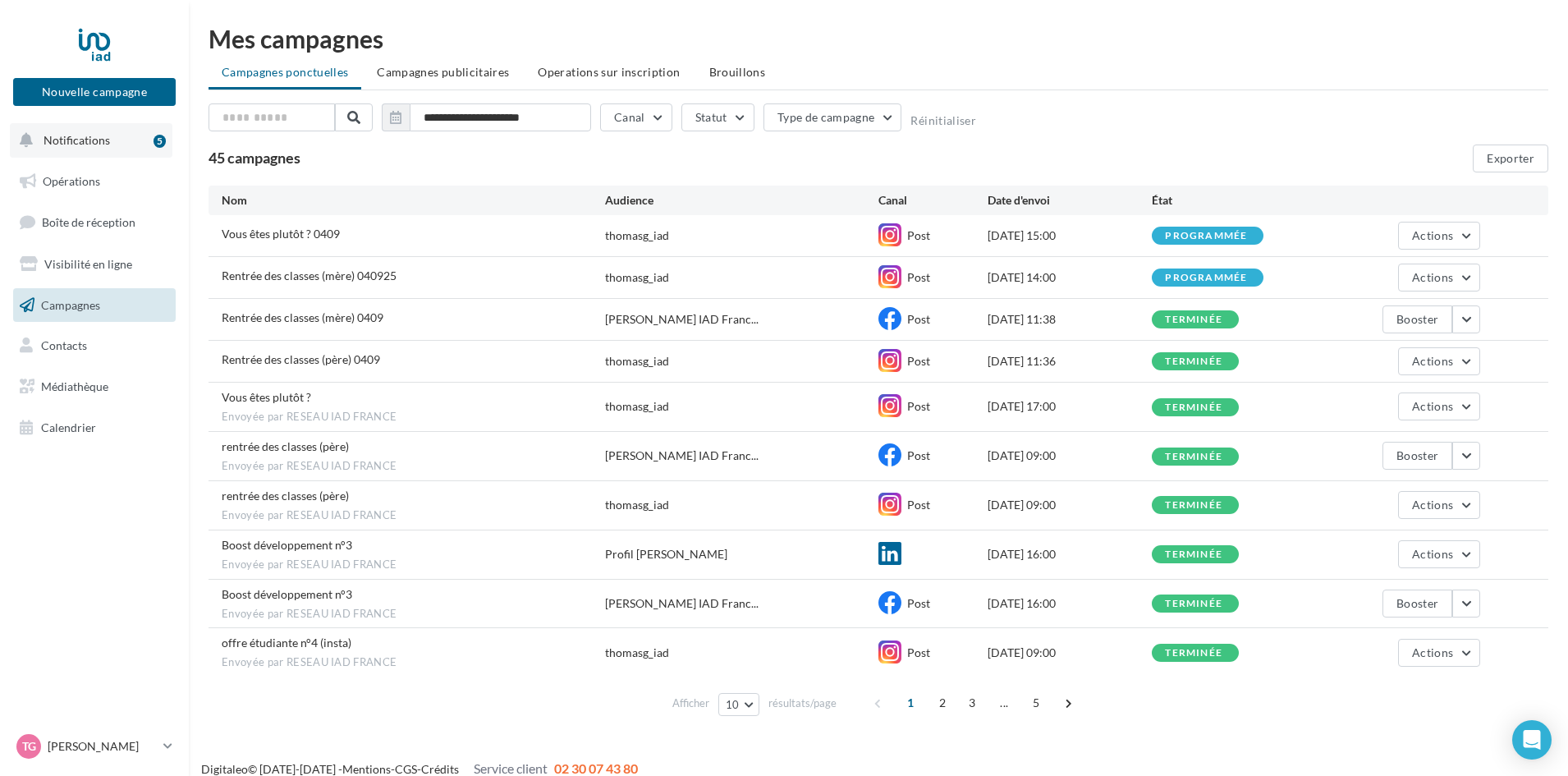
click at [109, 154] on button "Notifications 5" at bounding box center [90, 140] width 162 height 34
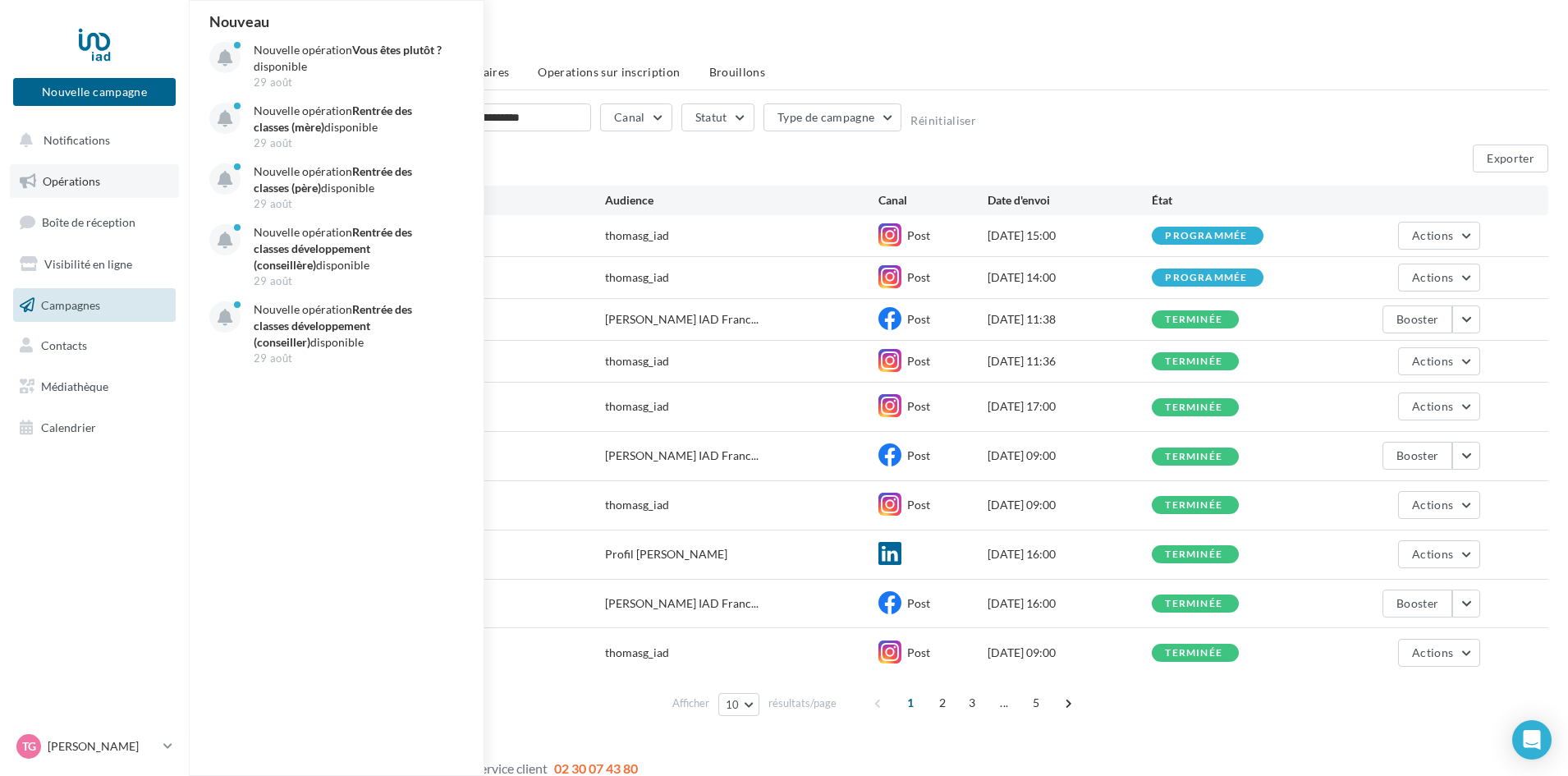
click at [107, 183] on link "Opérations" at bounding box center [94, 181] width 169 height 34
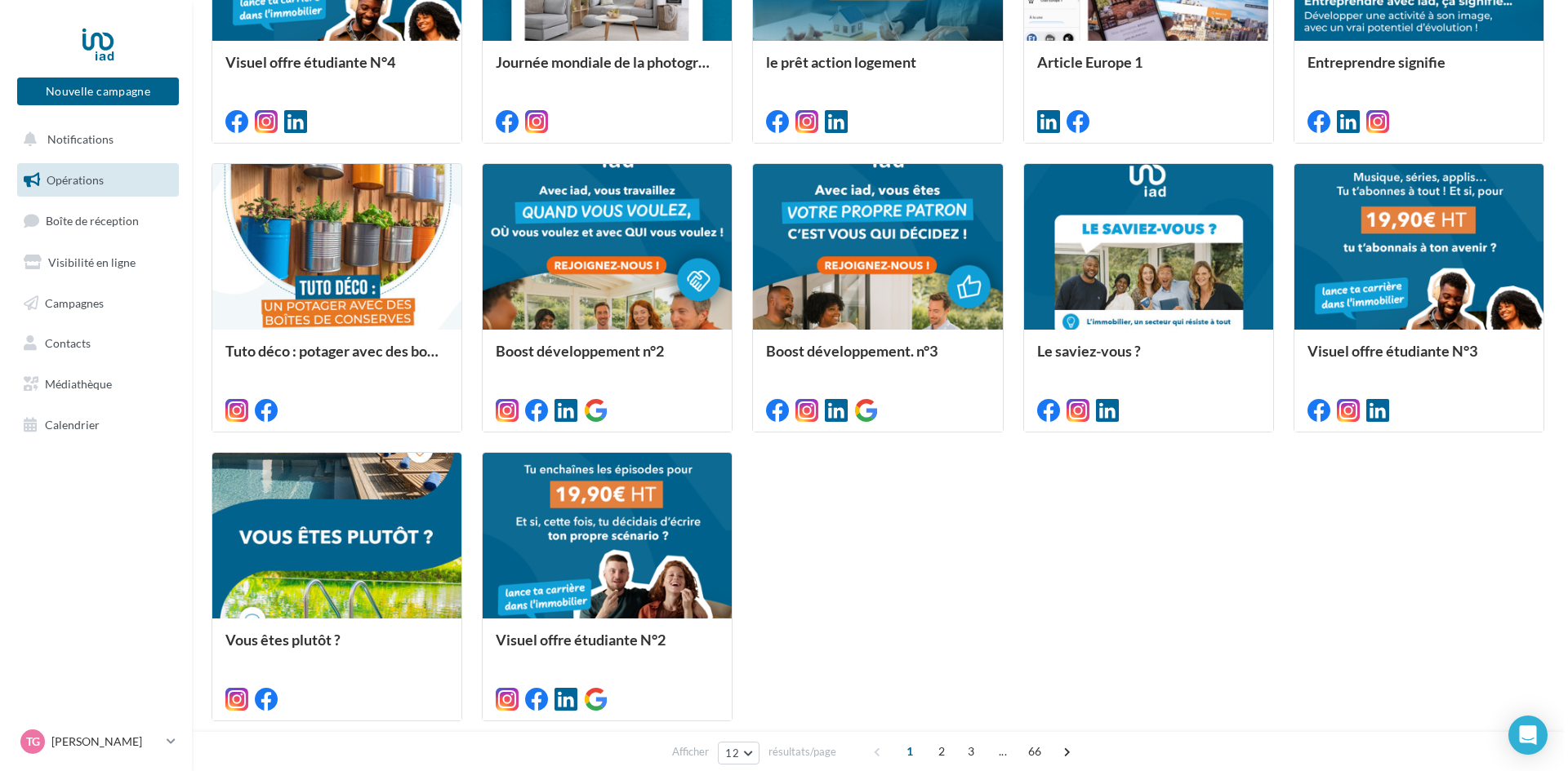
scroll to position [653, 0]
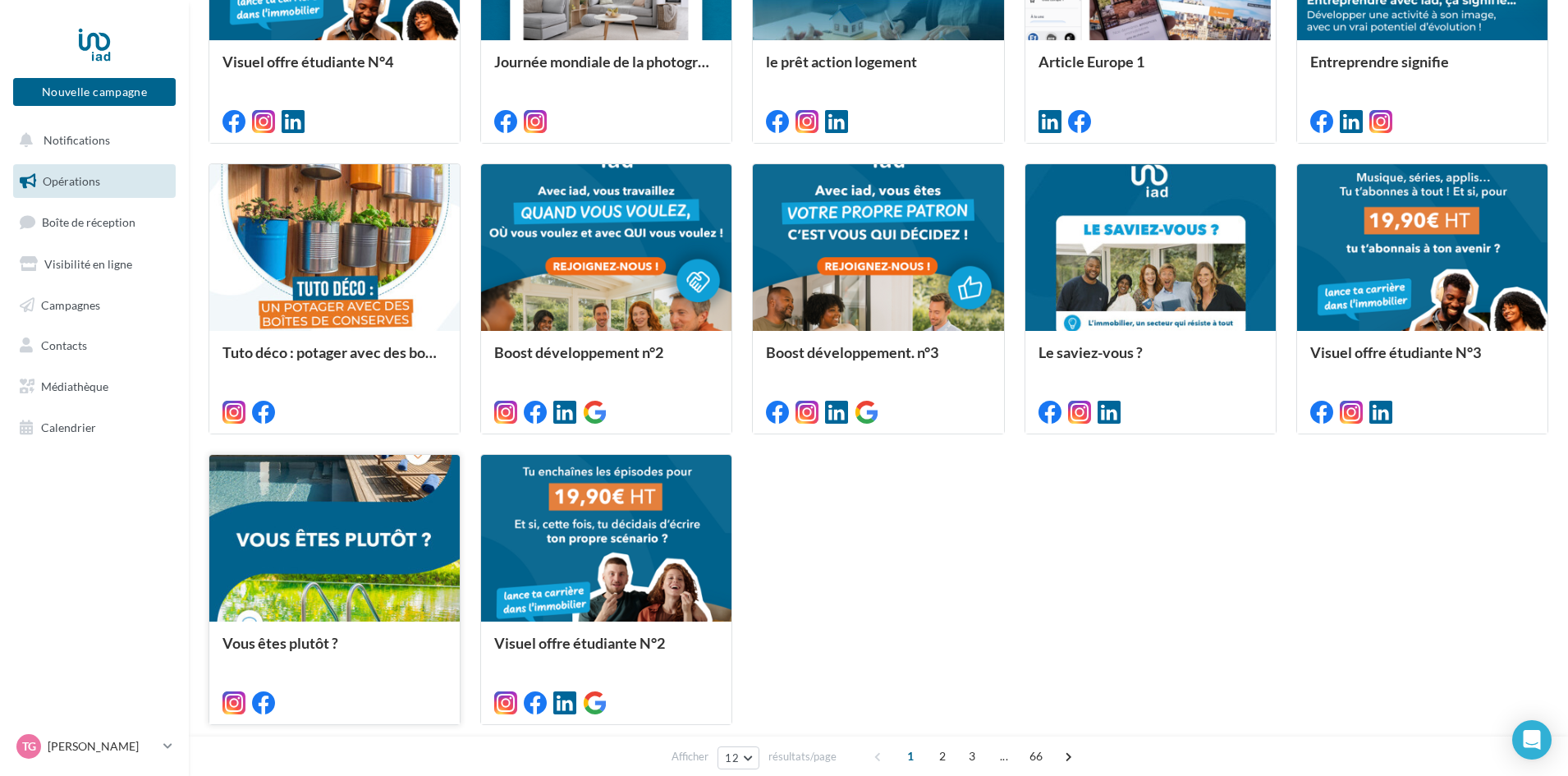
click at [299, 554] on div at bounding box center [334, 539] width 250 height 169
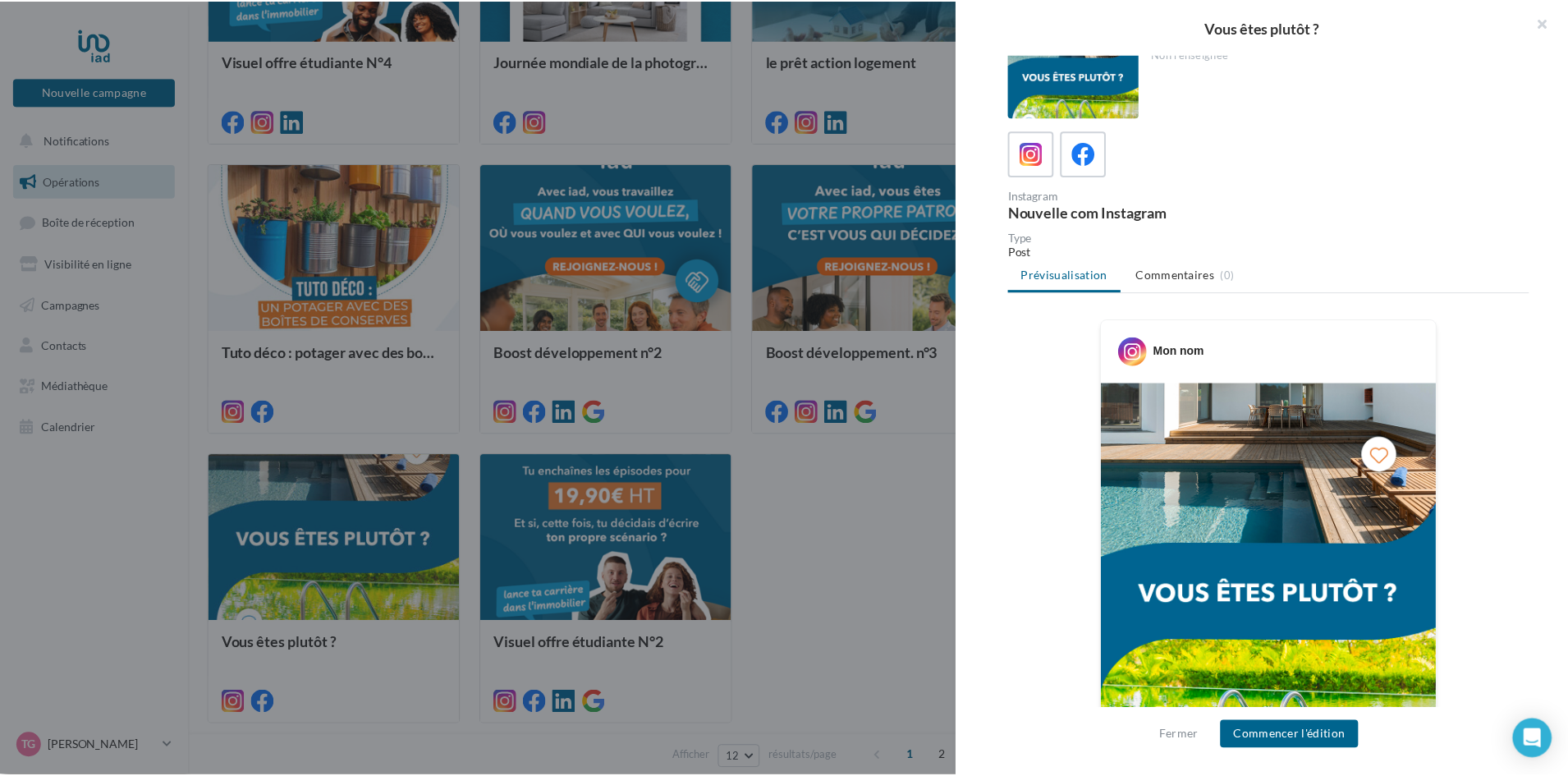
scroll to position [0, 0]
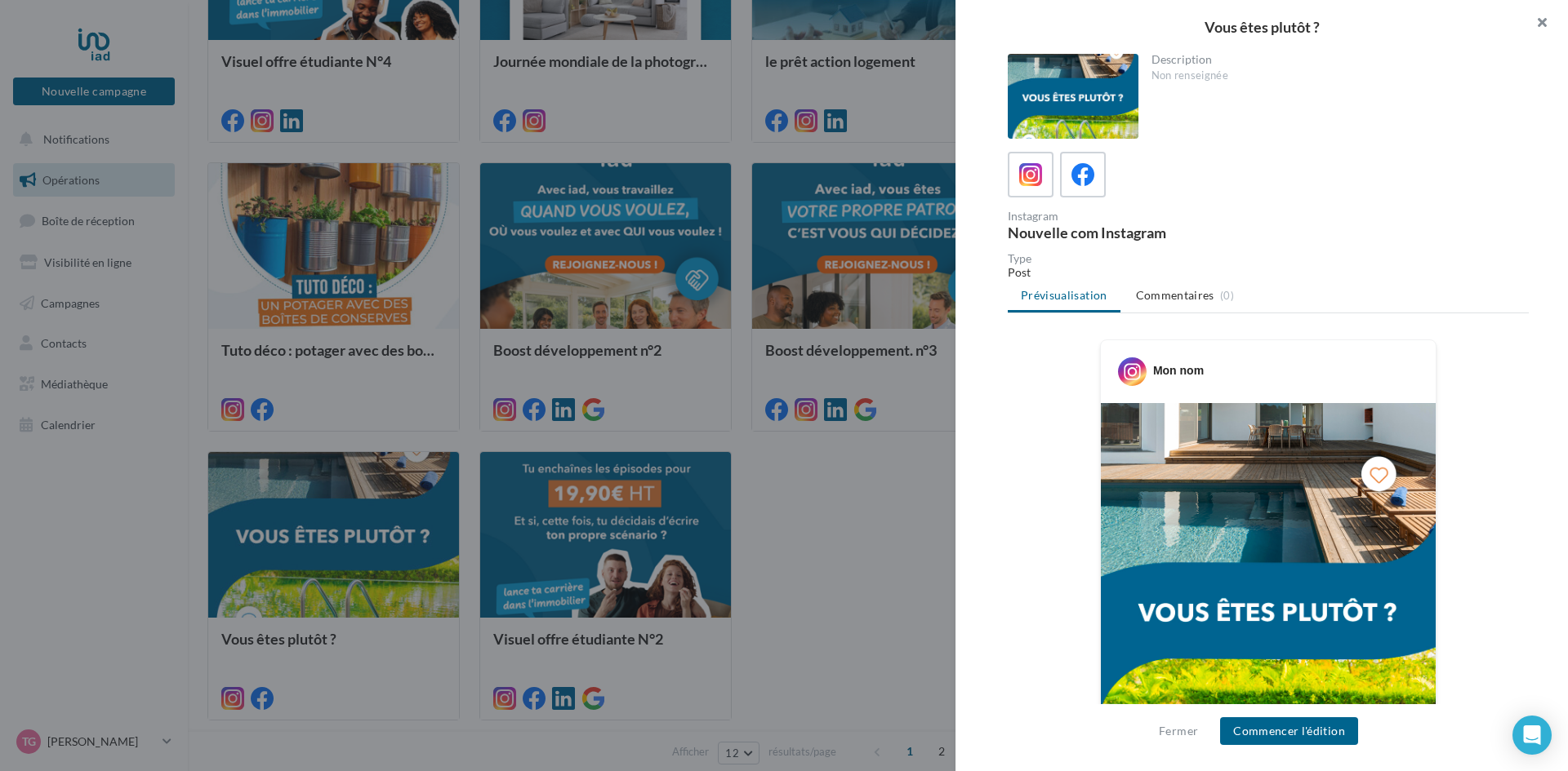
click at [1544, 24] on button "button" at bounding box center [1535, 24] width 65 height 49
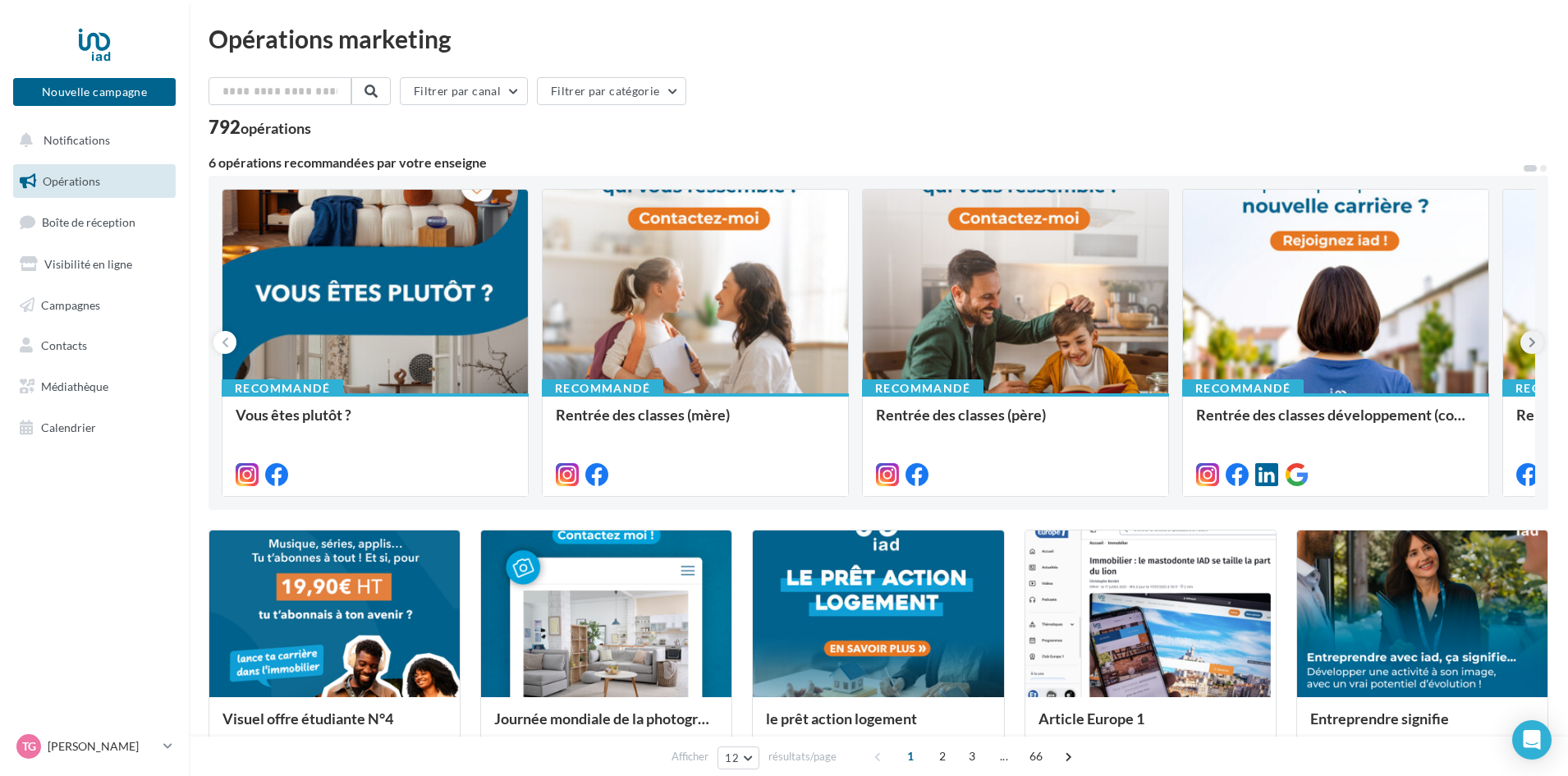
click at [1536, 340] on icon at bounding box center [1533, 342] width 7 height 17
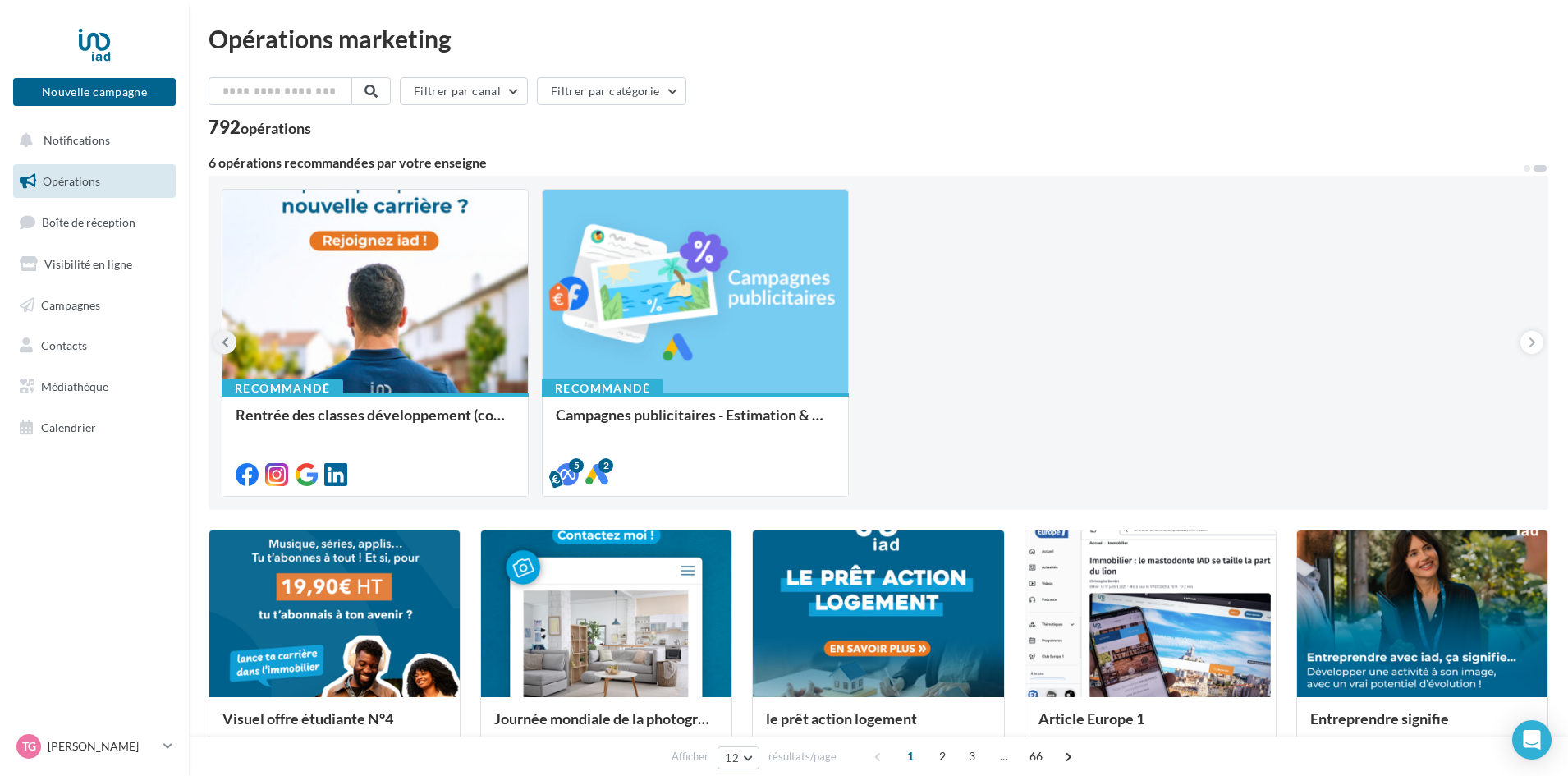
click at [222, 341] on icon at bounding box center [226, 342] width 7 height 17
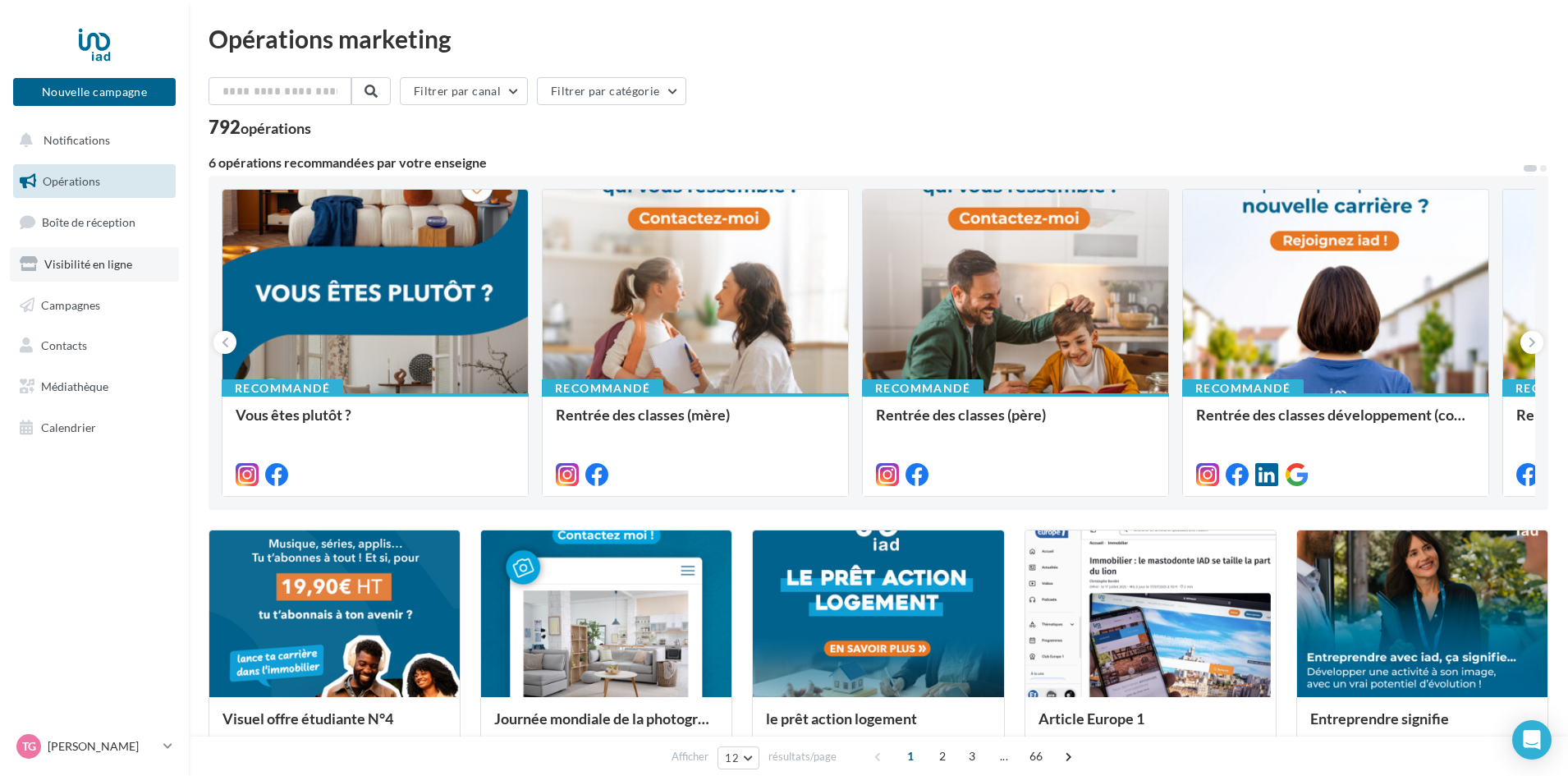
click at [70, 271] on link "Visibilité en ligne" at bounding box center [94, 264] width 169 height 34
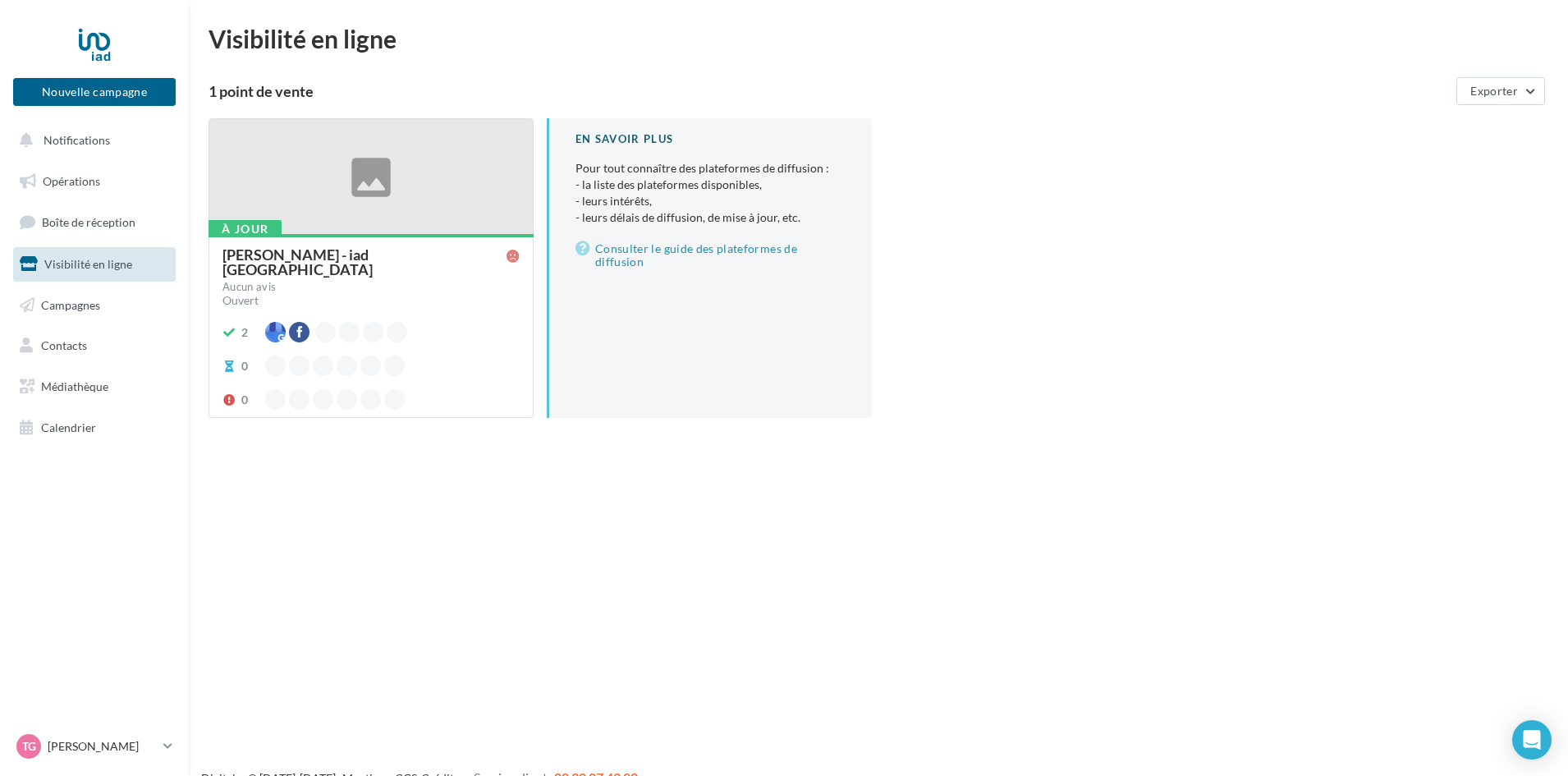
click at [382, 184] on div at bounding box center [371, 177] width 324 height 117
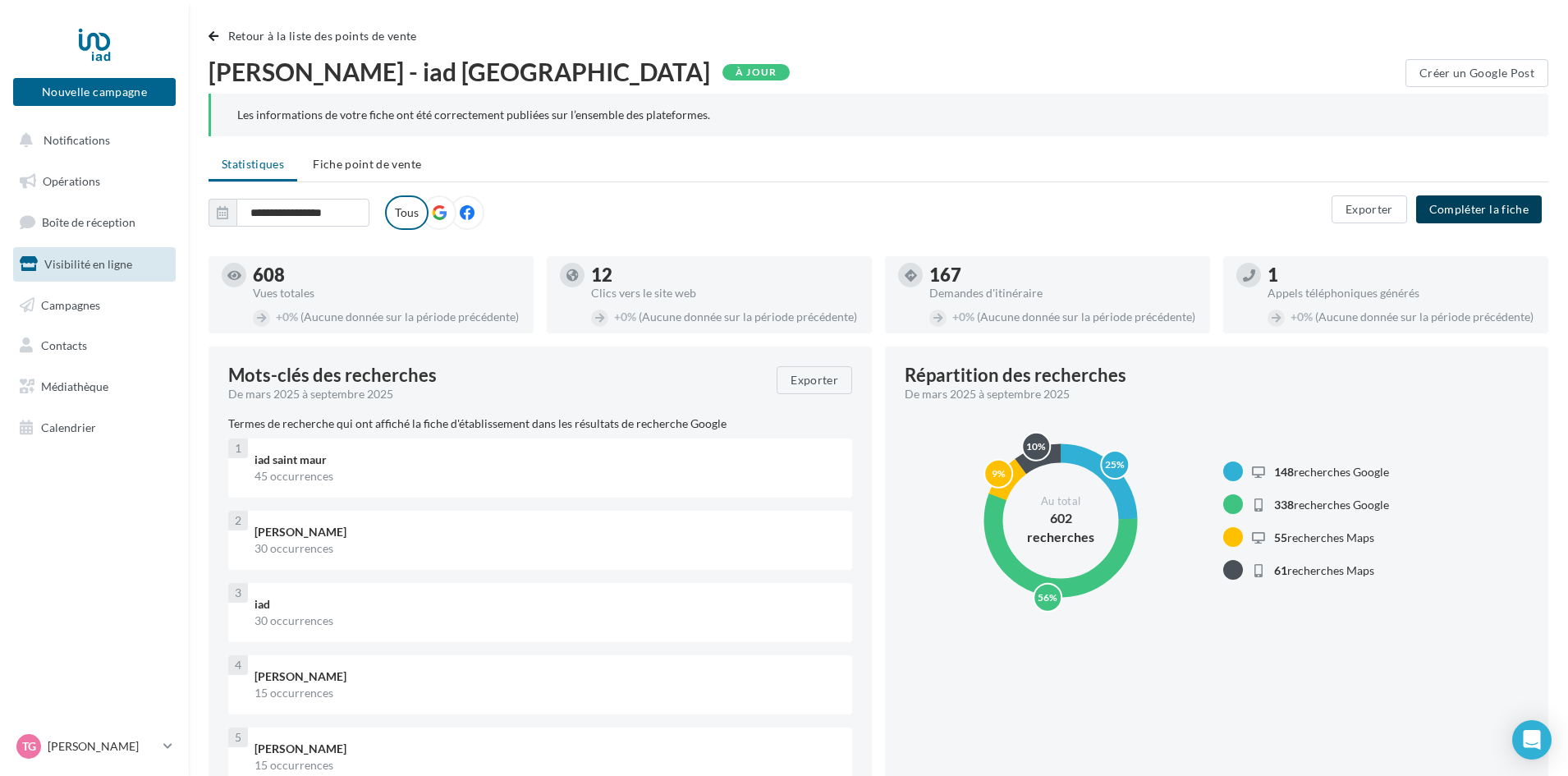
click at [1485, 209] on button "Compléter la fiche" at bounding box center [1479, 210] width 125 height 28
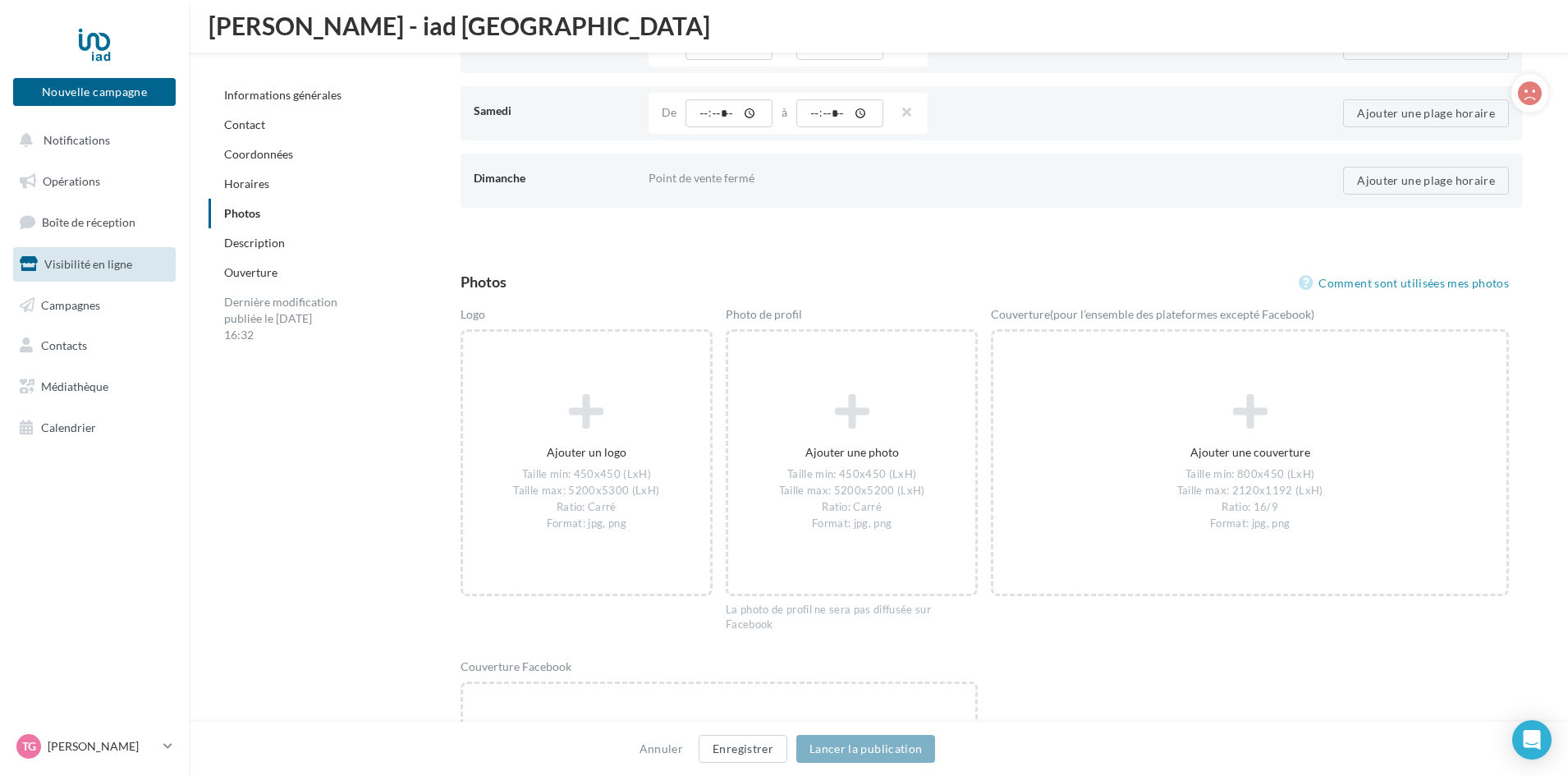
scroll to position [2136, 0]
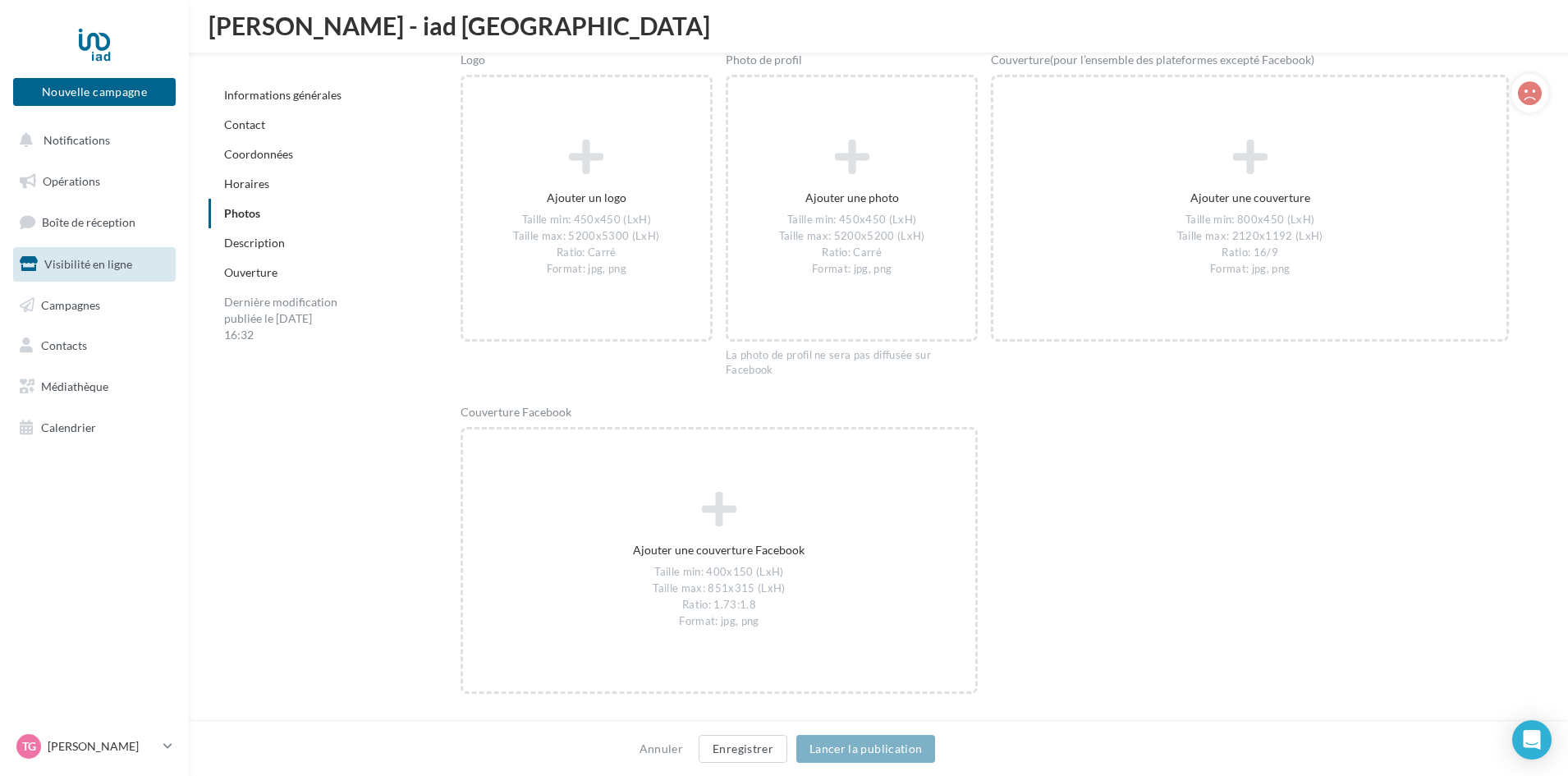
click at [249, 241] on link "Description" at bounding box center [254, 243] width 61 height 14
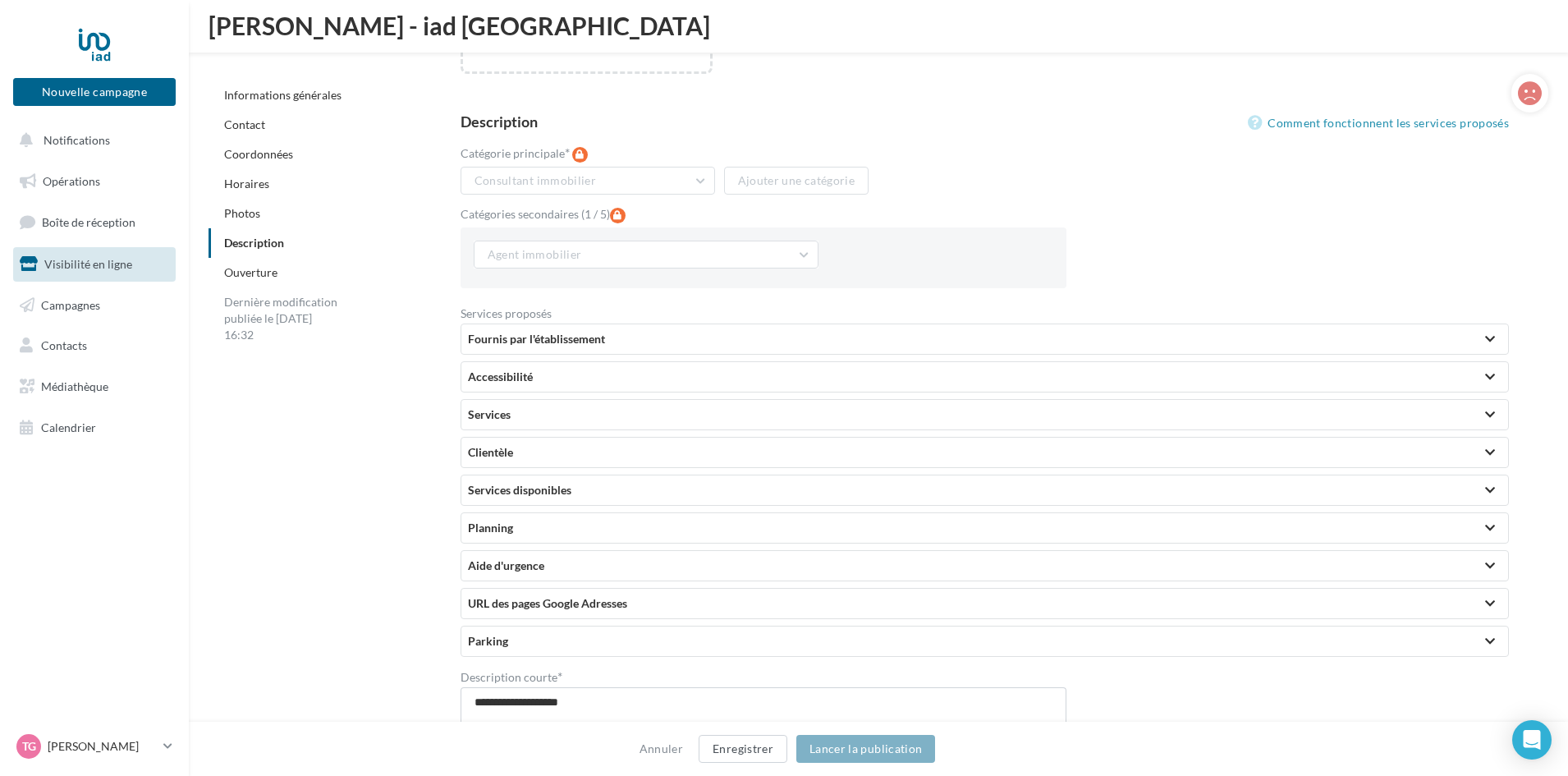
click at [240, 125] on link "Contact" at bounding box center [244, 125] width 41 height 14
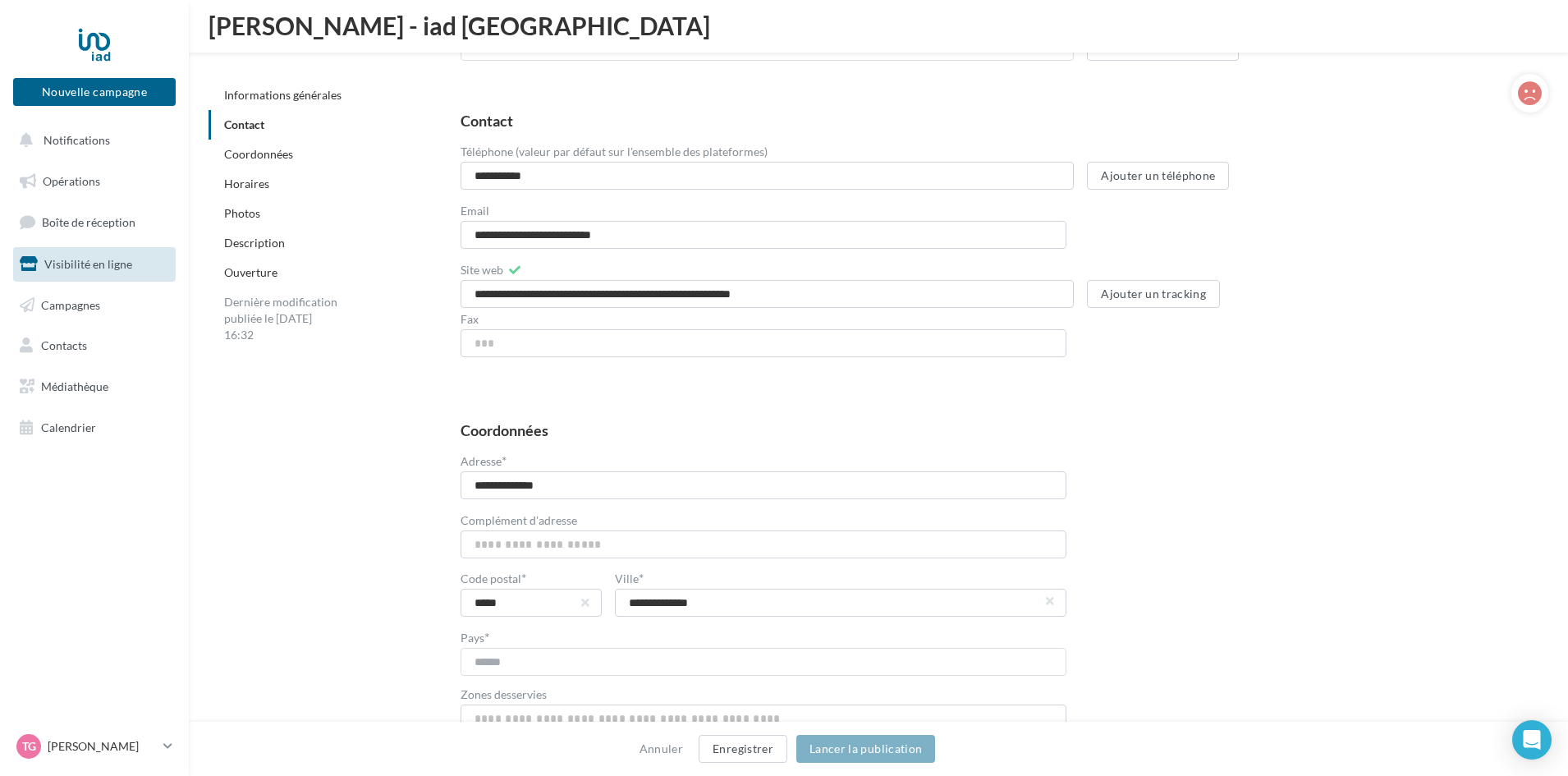
click at [284, 95] on link "Informations générales" at bounding box center [283, 95] width 118 height 14
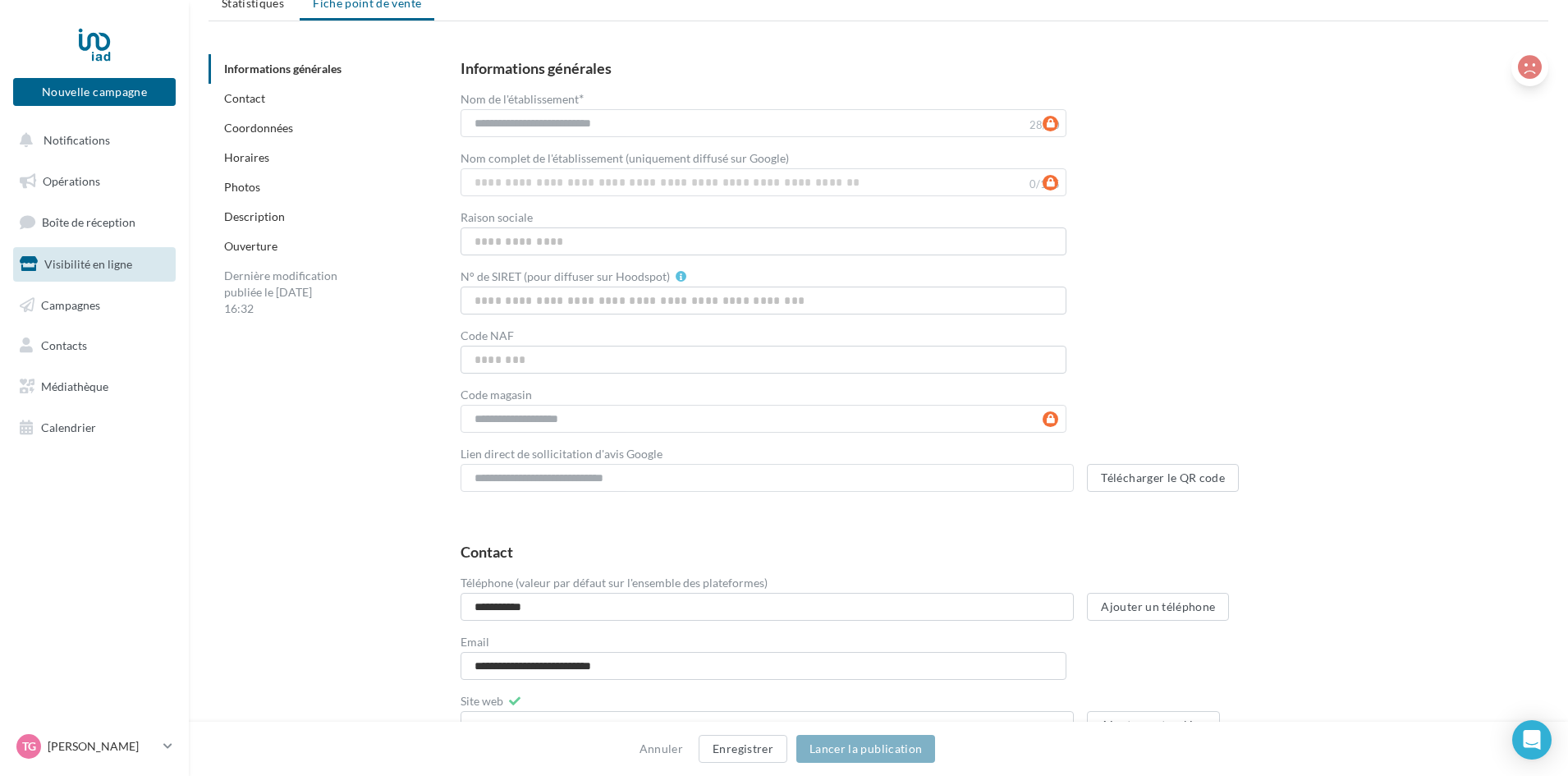
click at [1529, 74] on icon at bounding box center [1529, 68] width 24 height 25
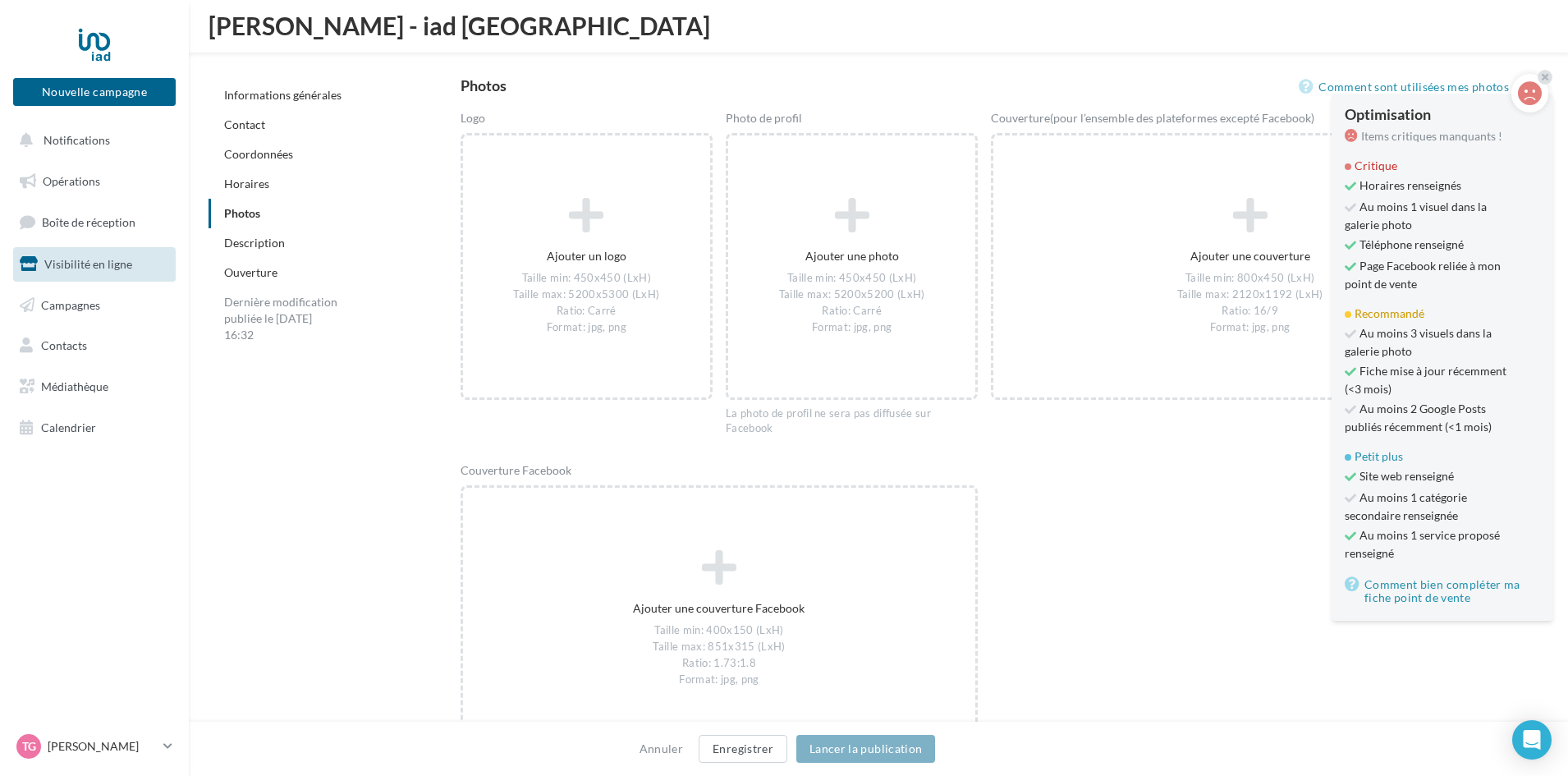
scroll to position [2008, 0]
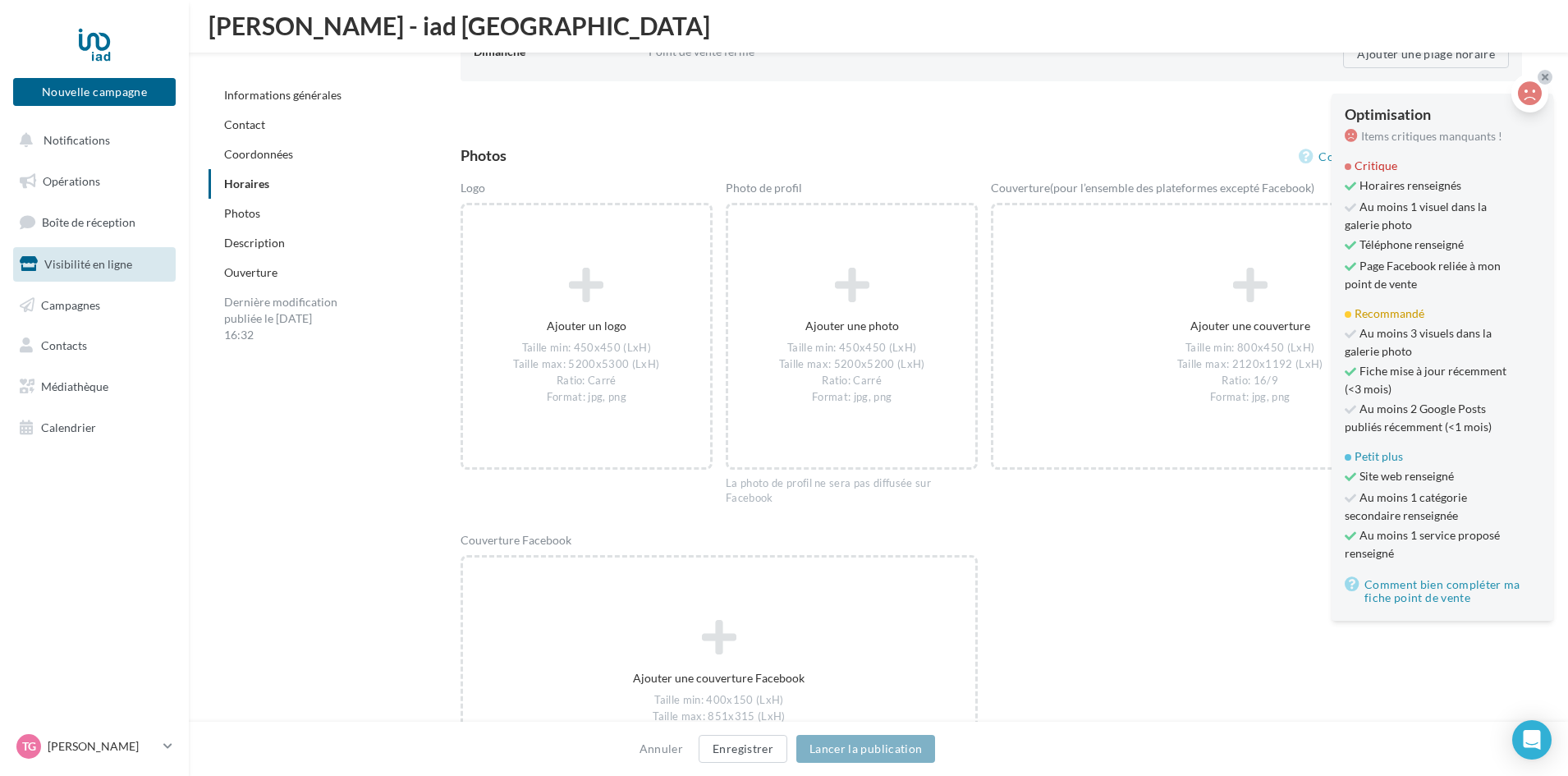
click at [1549, 73] on icon at bounding box center [1545, 76] width 6 height 10
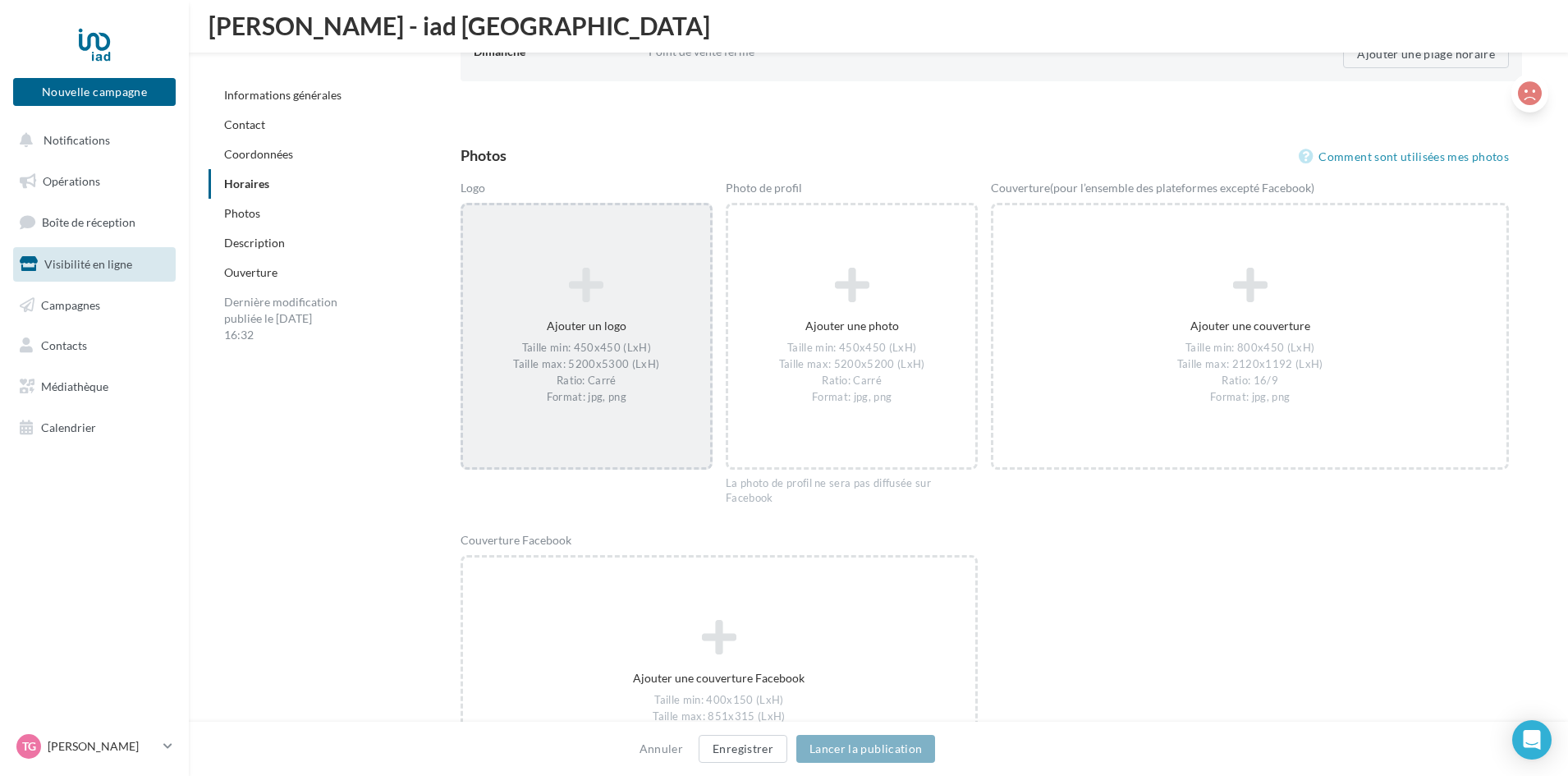
click at [586, 313] on div "Ajouter un logo Taille min: 450x450 (LxH) Taille max: 5200x5300 (LxH) Ratio: Ca…" at bounding box center [587, 337] width 247 height 154
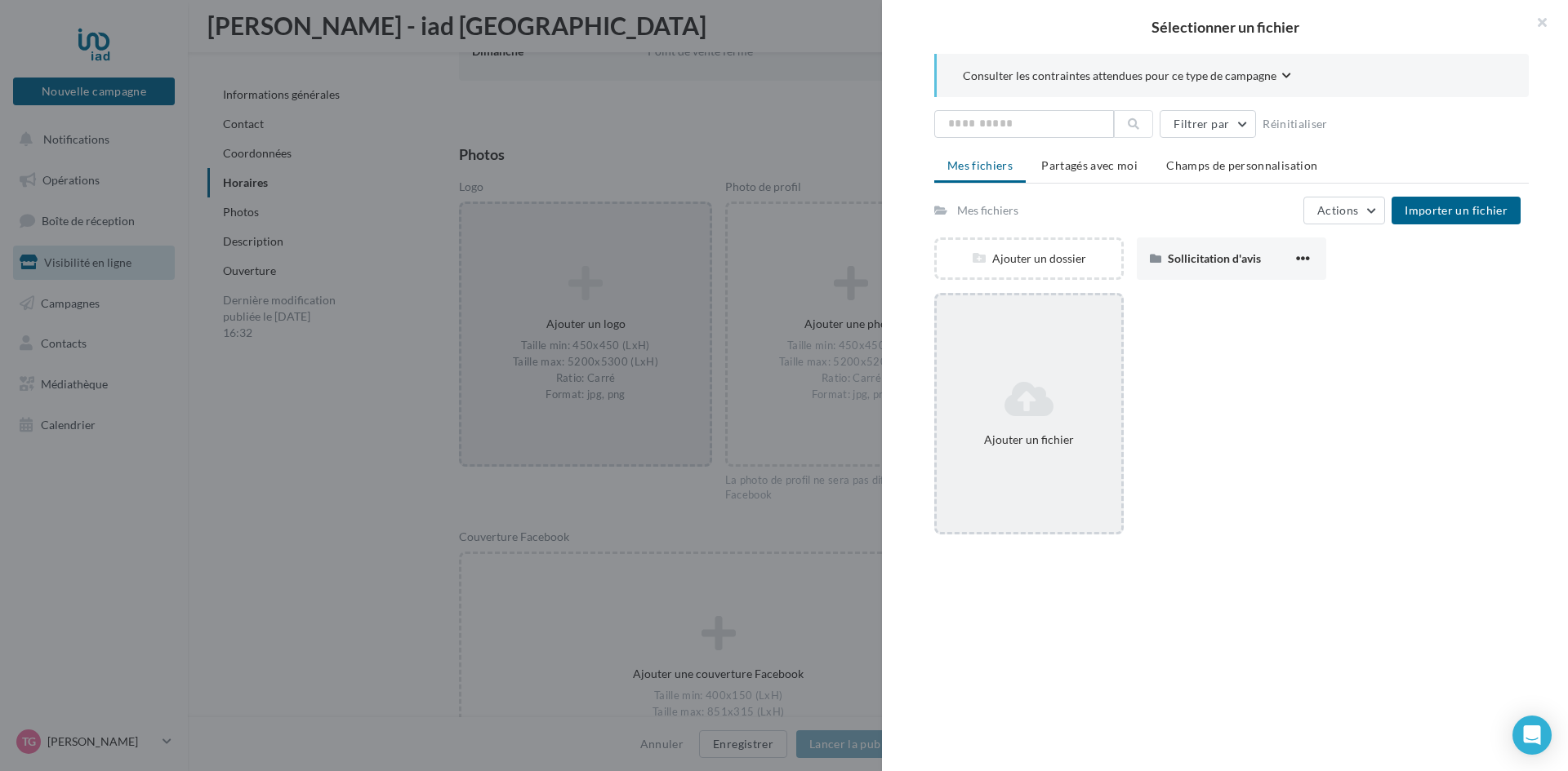
click at [1038, 392] on icon at bounding box center [1029, 399] width 172 height 39
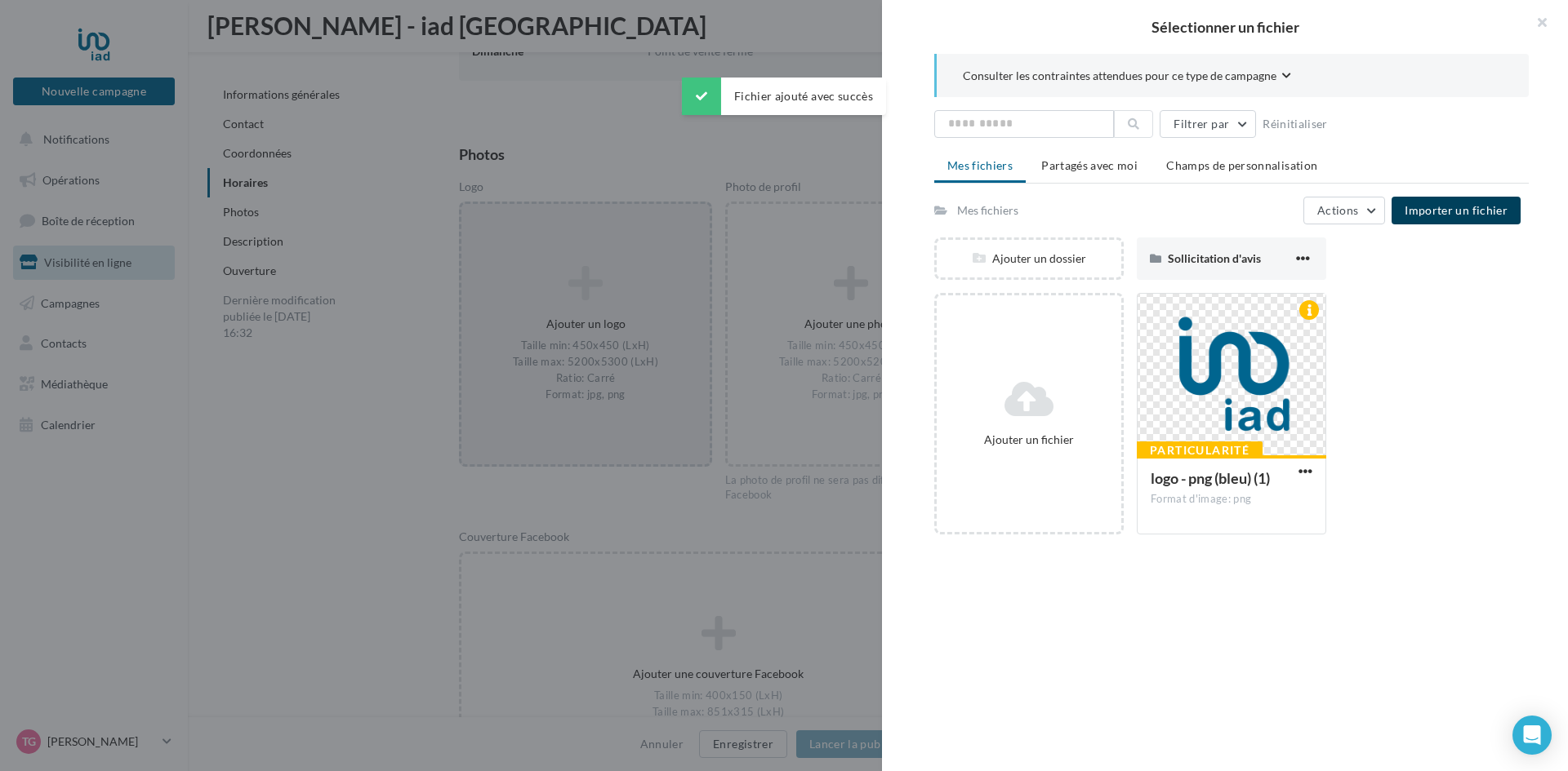
click at [1457, 210] on span "Importer un fichier" at bounding box center [1456, 210] width 103 height 14
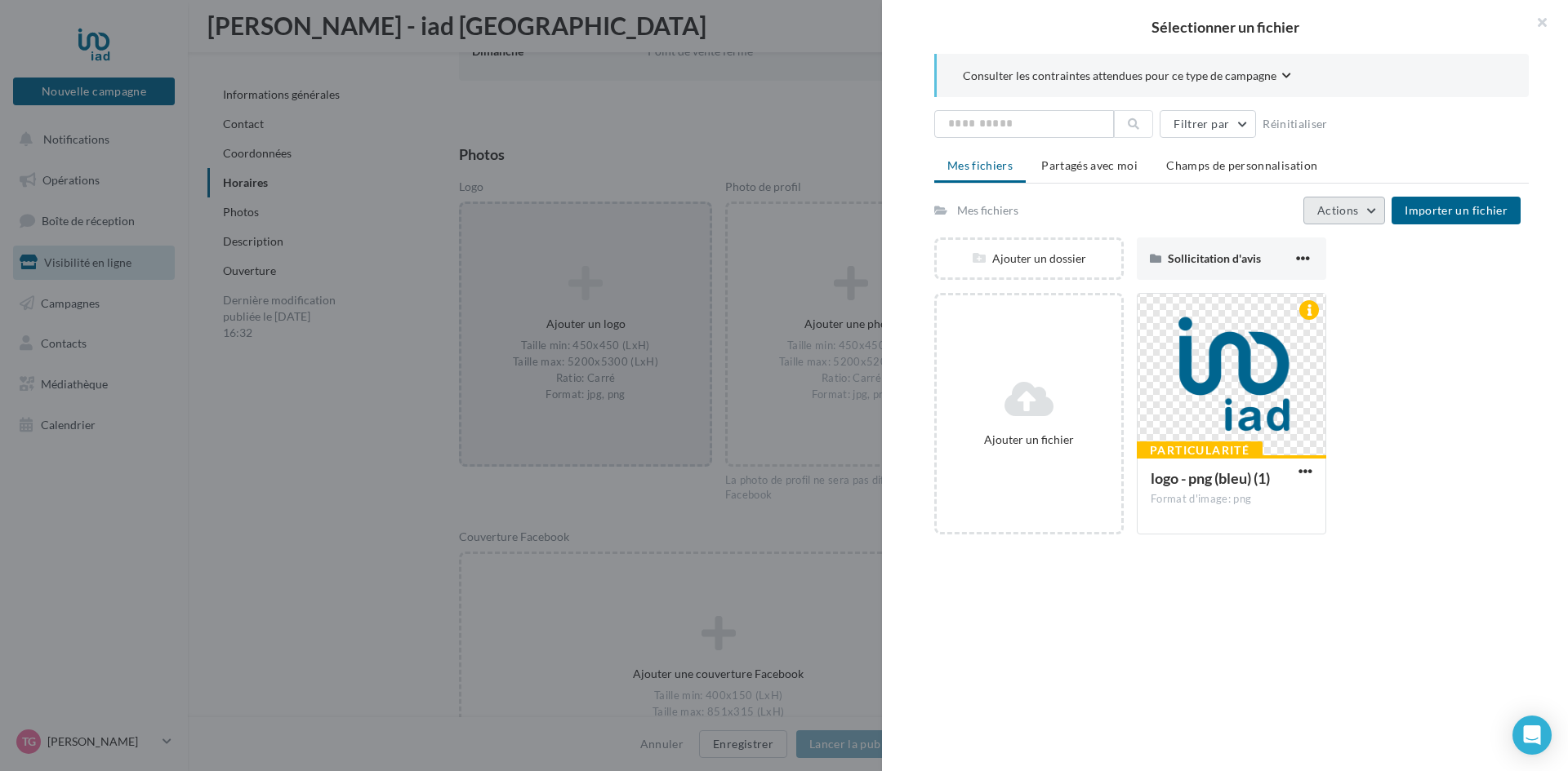
click at [1342, 209] on span "Actions" at bounding box center [1338, 210] width 41 height 14
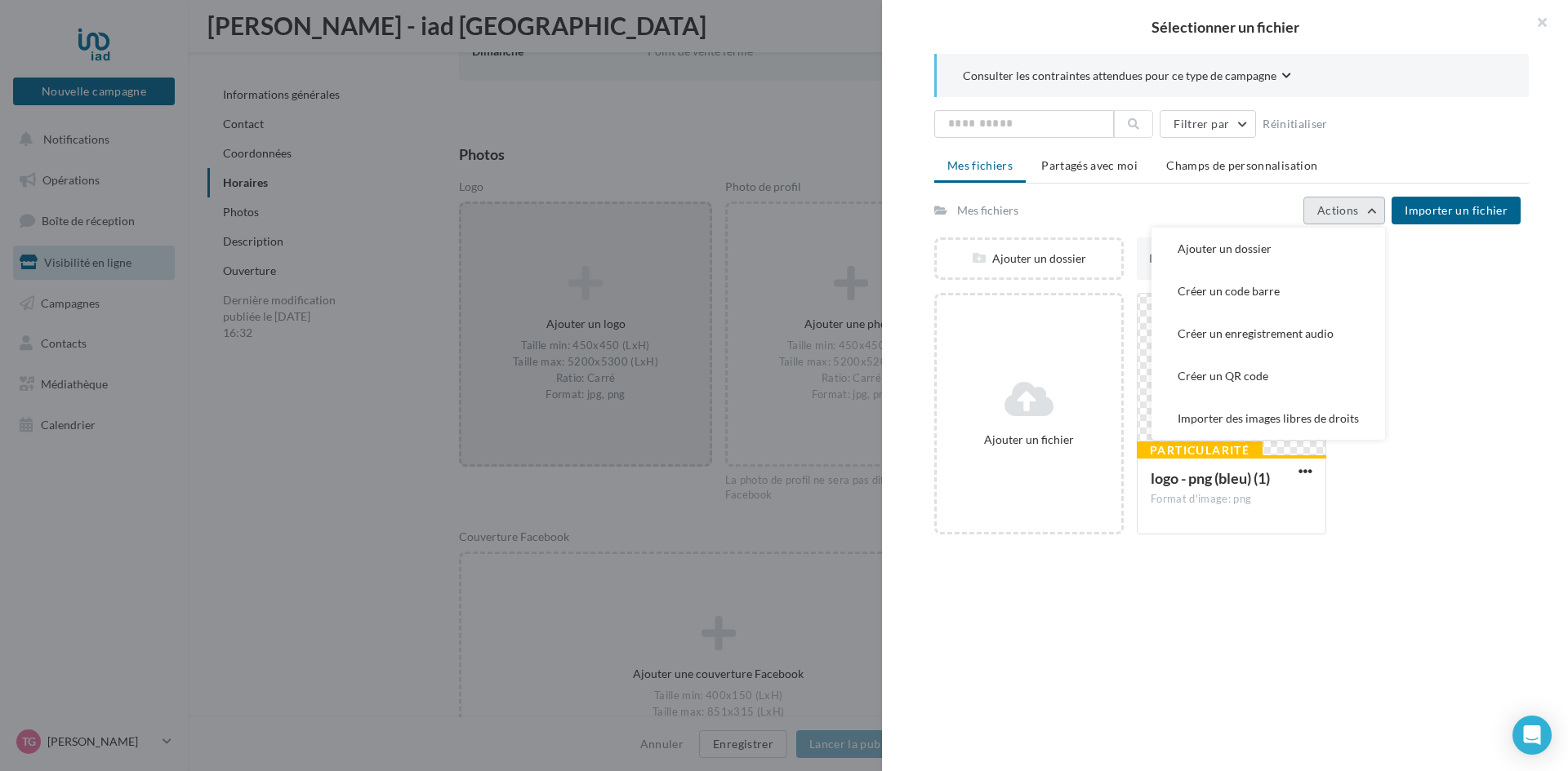
click at [1342, 209] on span "Actions" at bounding box center [1338, 210] width 41 height 14
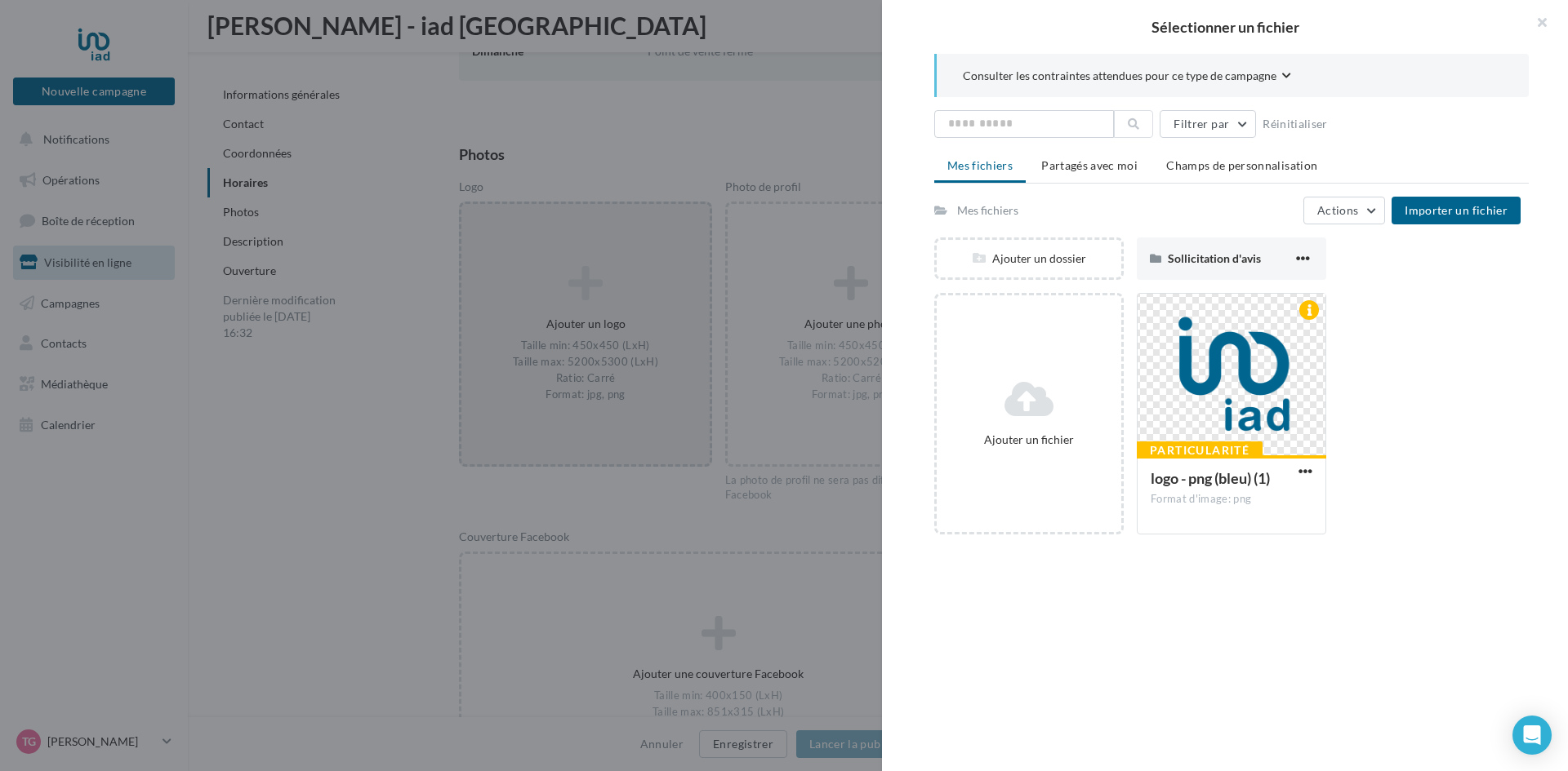
click at [1276, 77] on button "Consulter les contraintes attendues pour ce type de campagne" at bounding box center [1126, 77] width 328 height 20
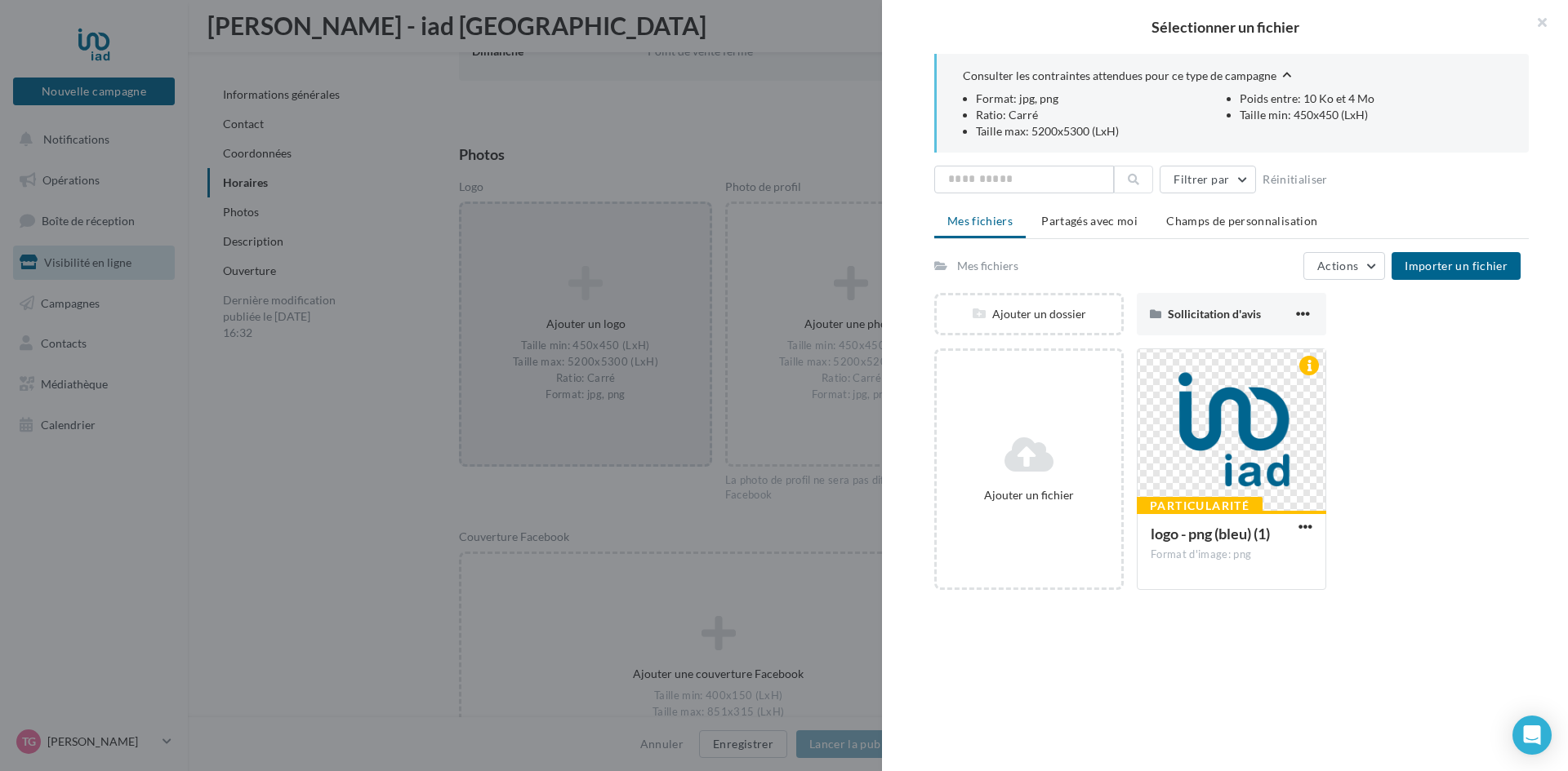
click at [1276, 77] on button "Consulter les contraintes attendues pour ce type de campagne" at bounding box center [1126, 77] width 328 height 20
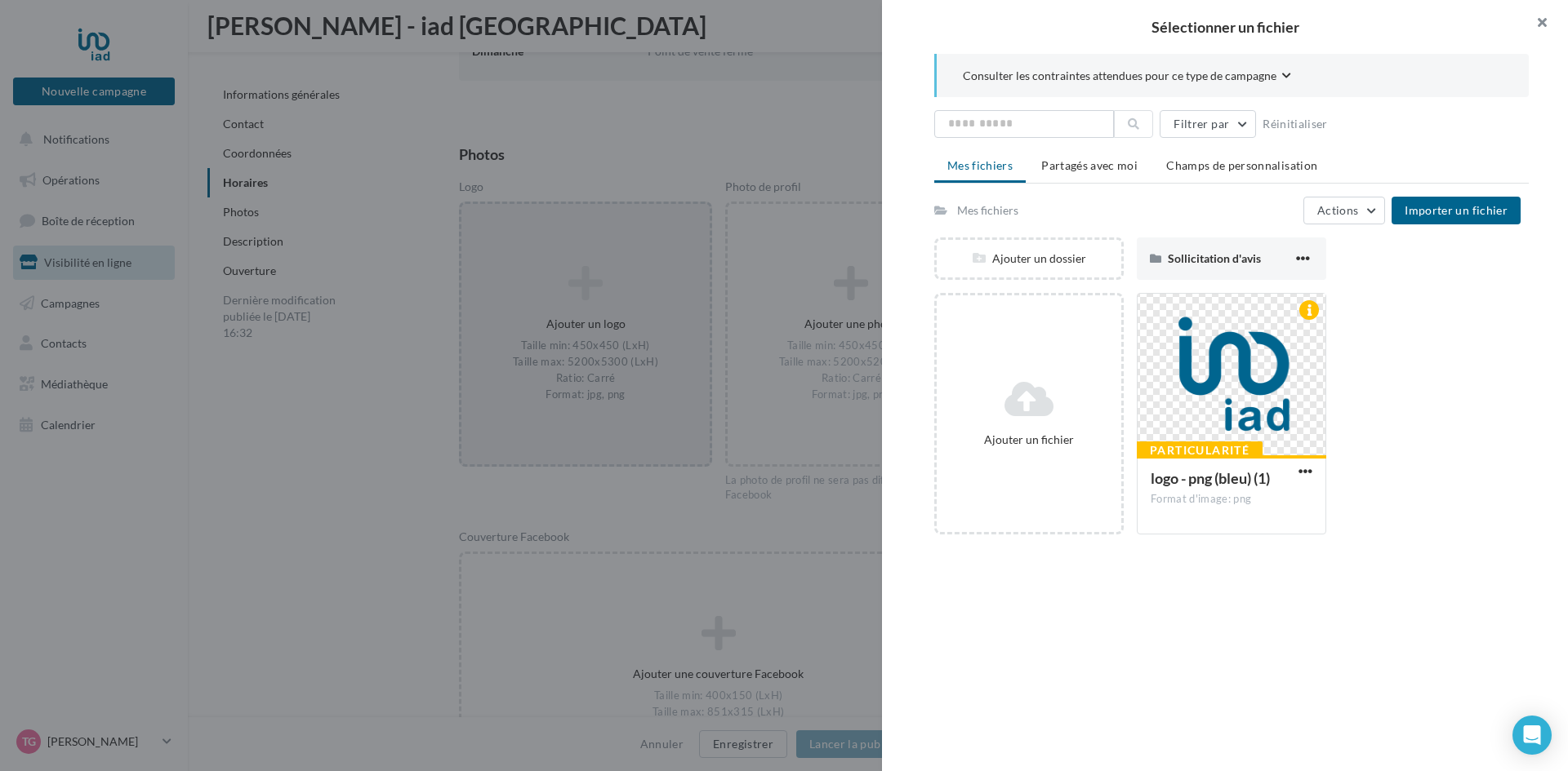
click at [1540, 22] on button "button" at bounding box center [1535, 24] width 65 height 49
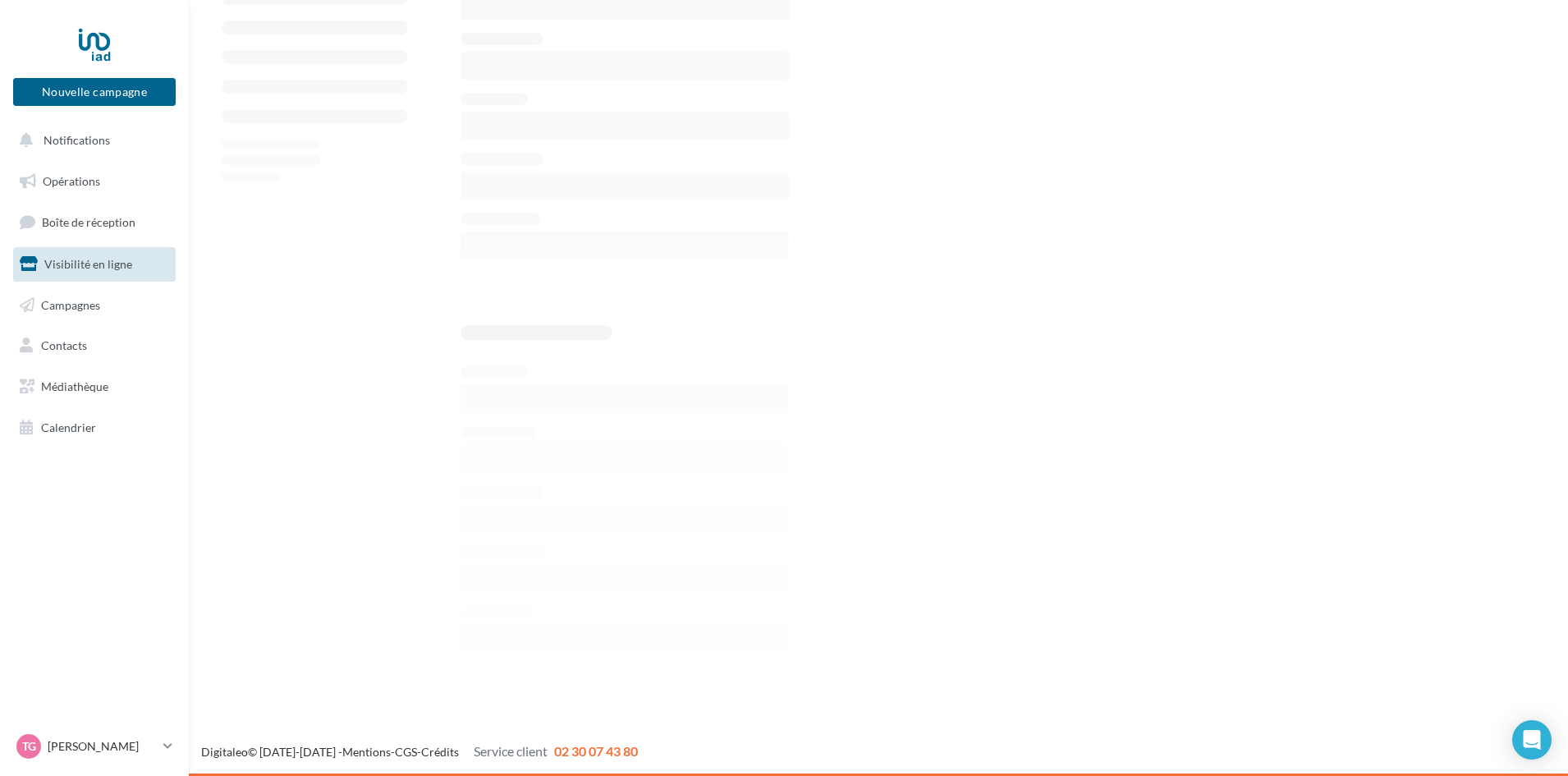
scroll to position [316, 0]
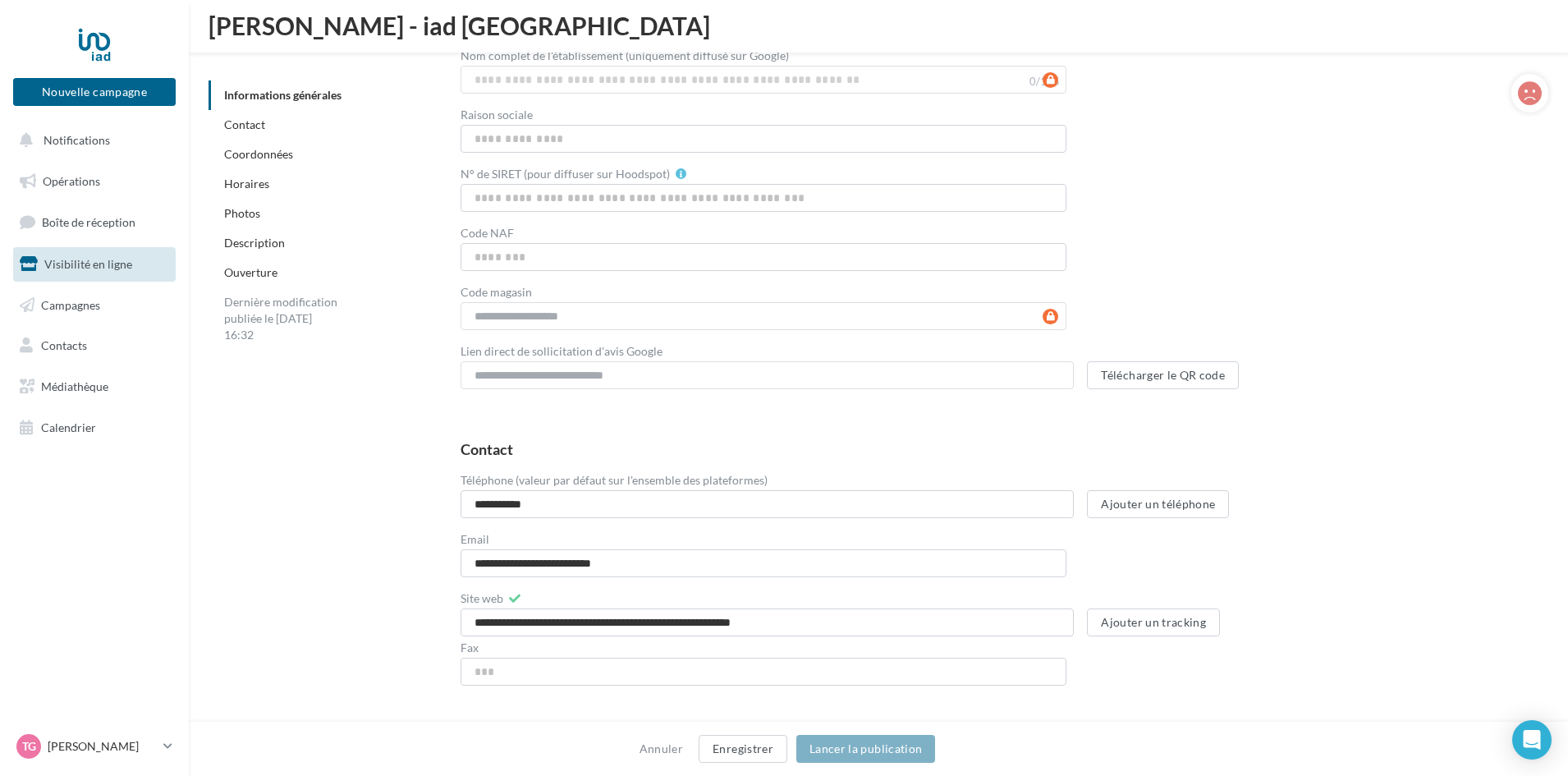
click at [245, 207] on link "Photos" at bounding box center [241, 213] width 36 height 14
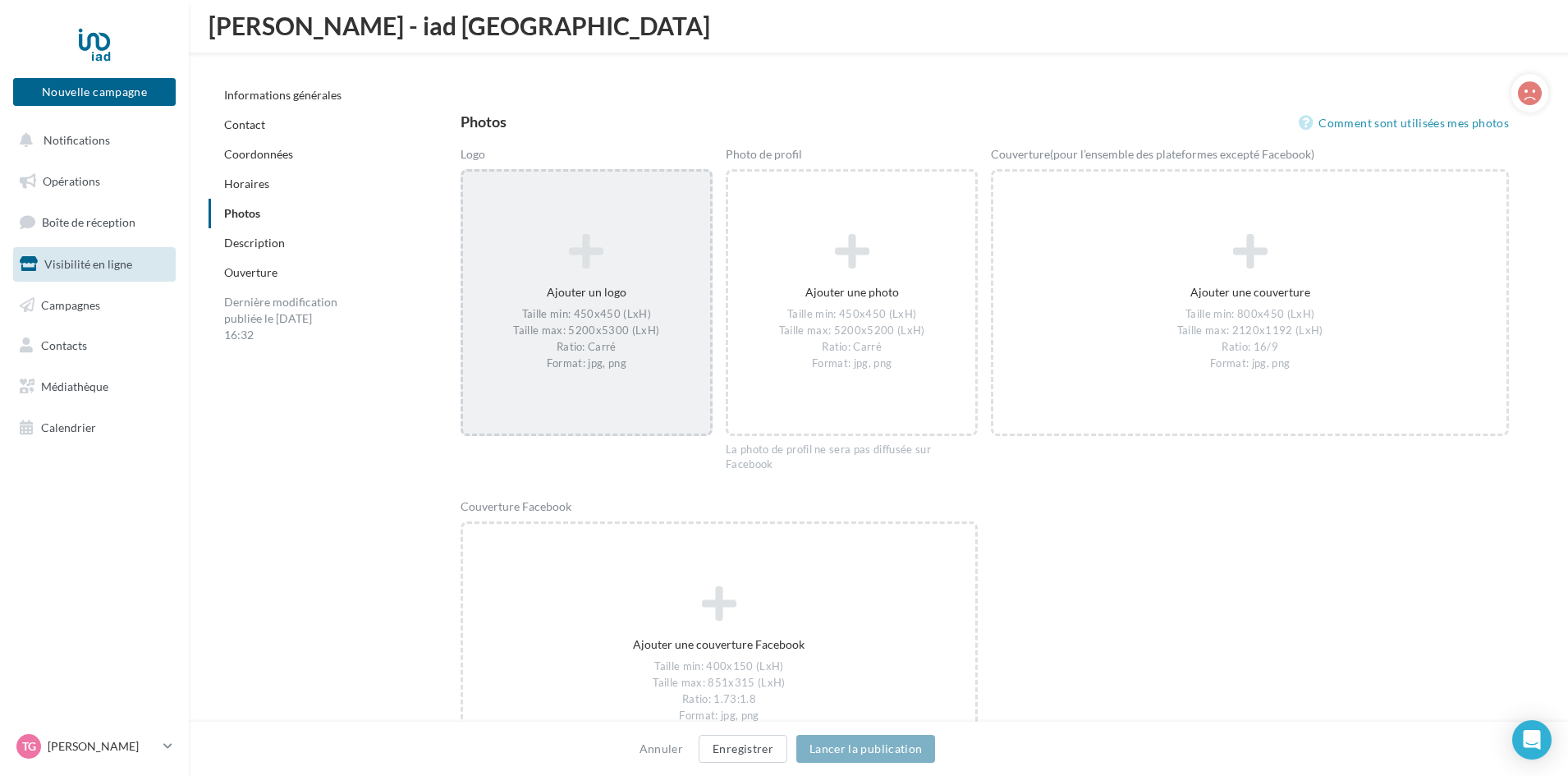
click at [585, 277] on div "Ajouter un logo Taille min: 450x450 (LxH) Taille max: 5200x5300 (LxH) Ratio: Ca…" at bounding box center [587, 303] width 247 height 154
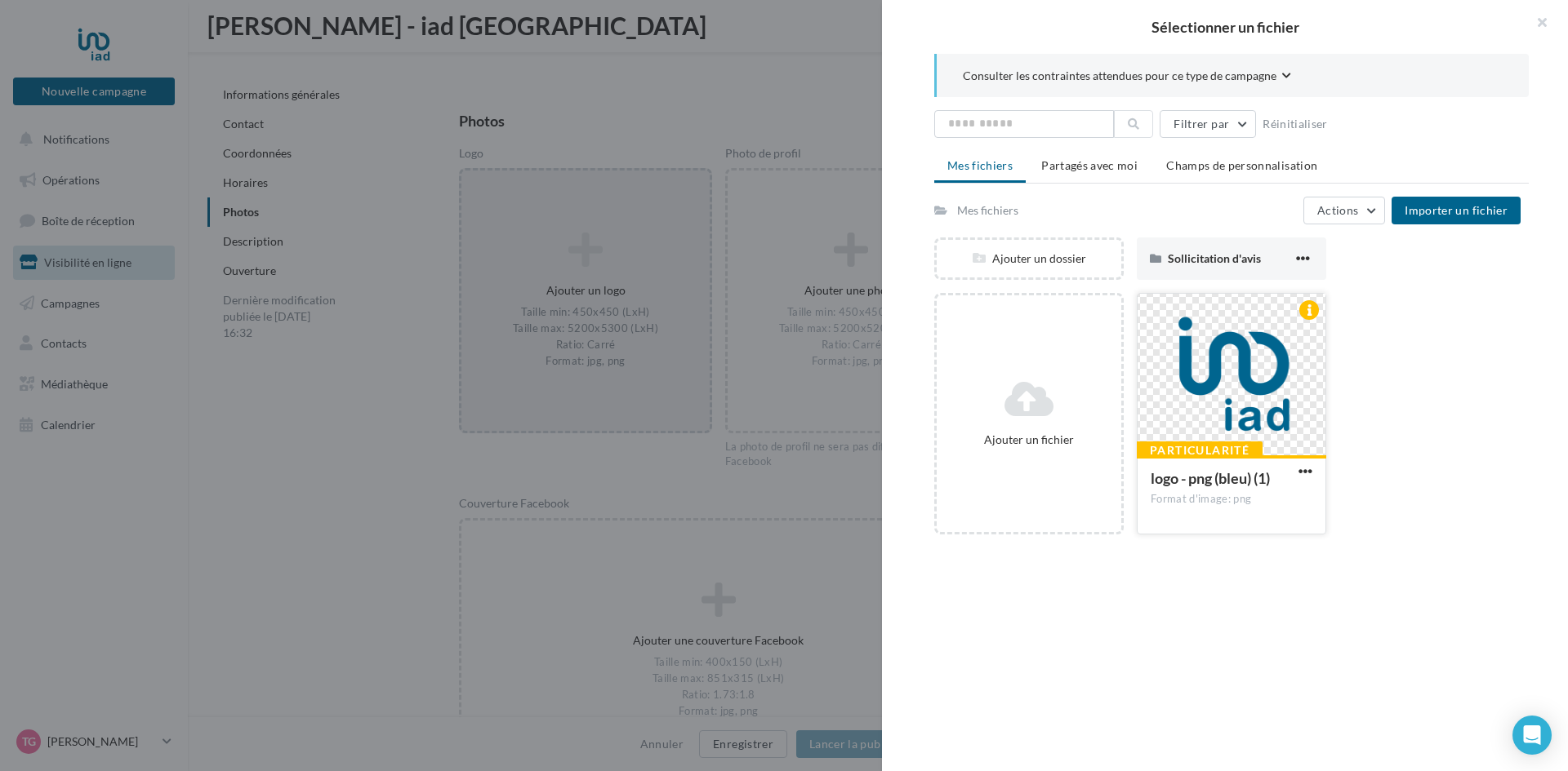
click at [1227, 385] on div at bounding box center [1231, 375] width 188 height 163
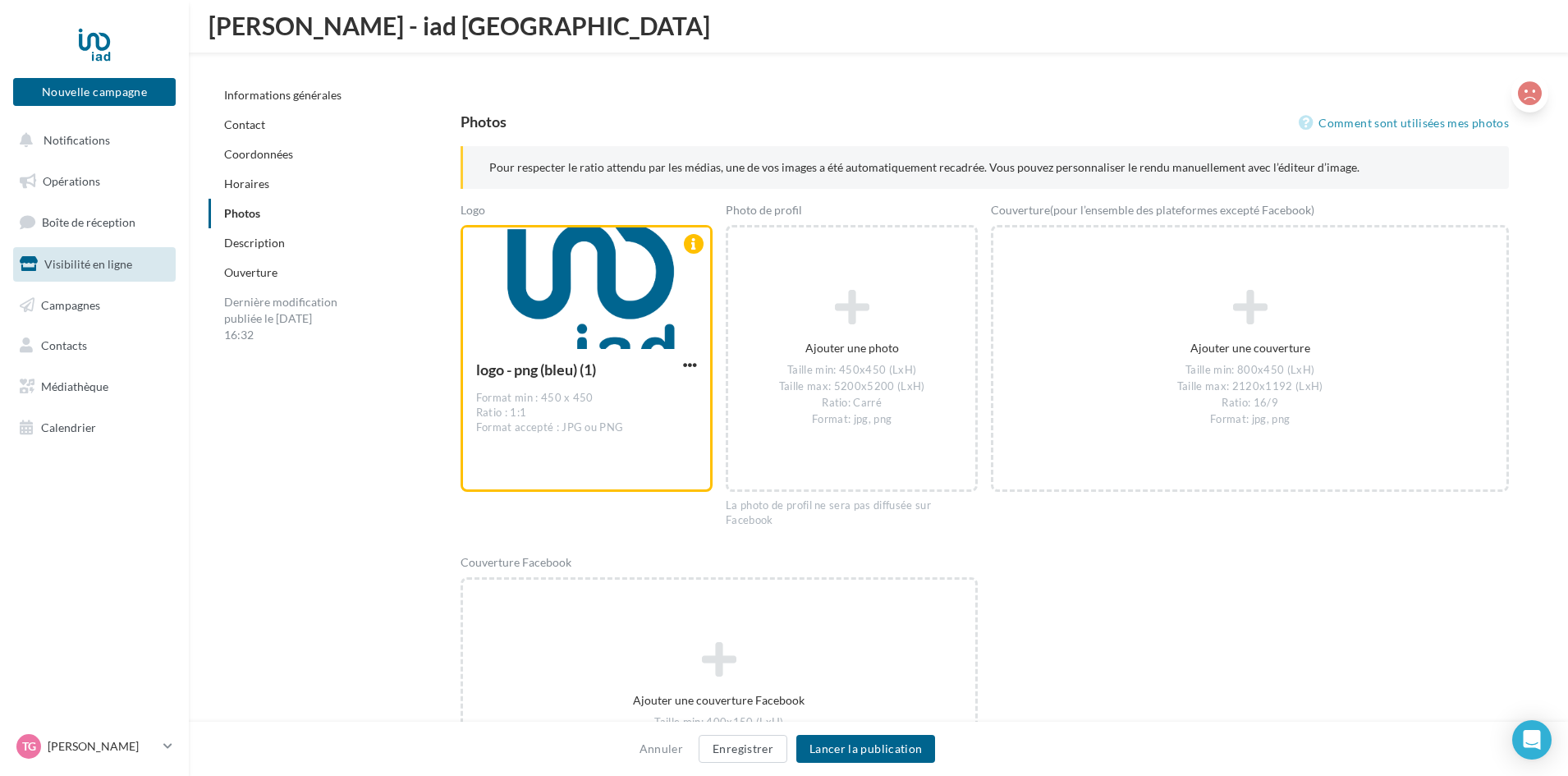
click at [1531, 86] on icon at bounding box center [1529, 94] width 24 height 25
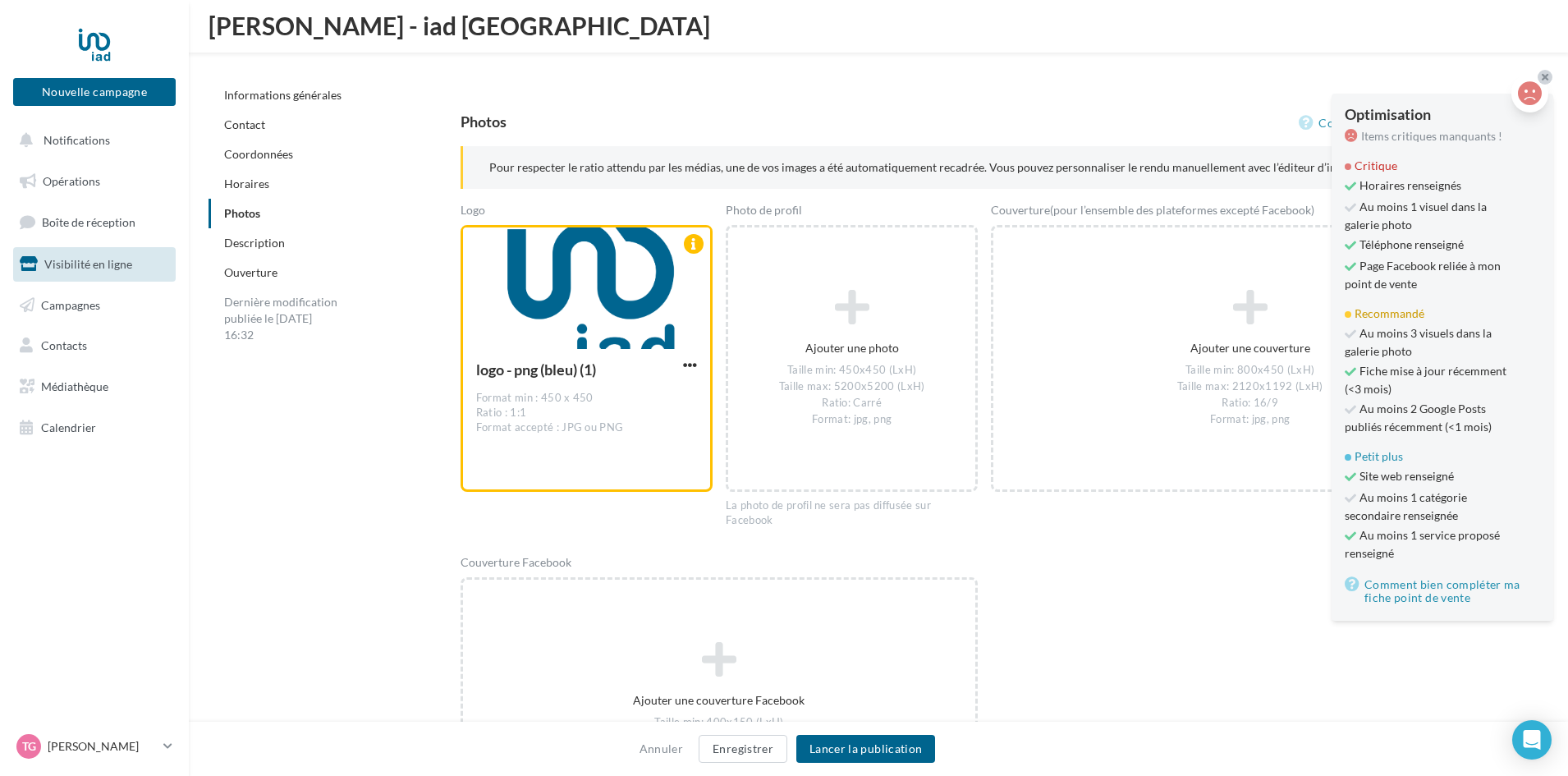
click at [1531, 86] on icon at bounding box center [1529, 94] width 24 height 25
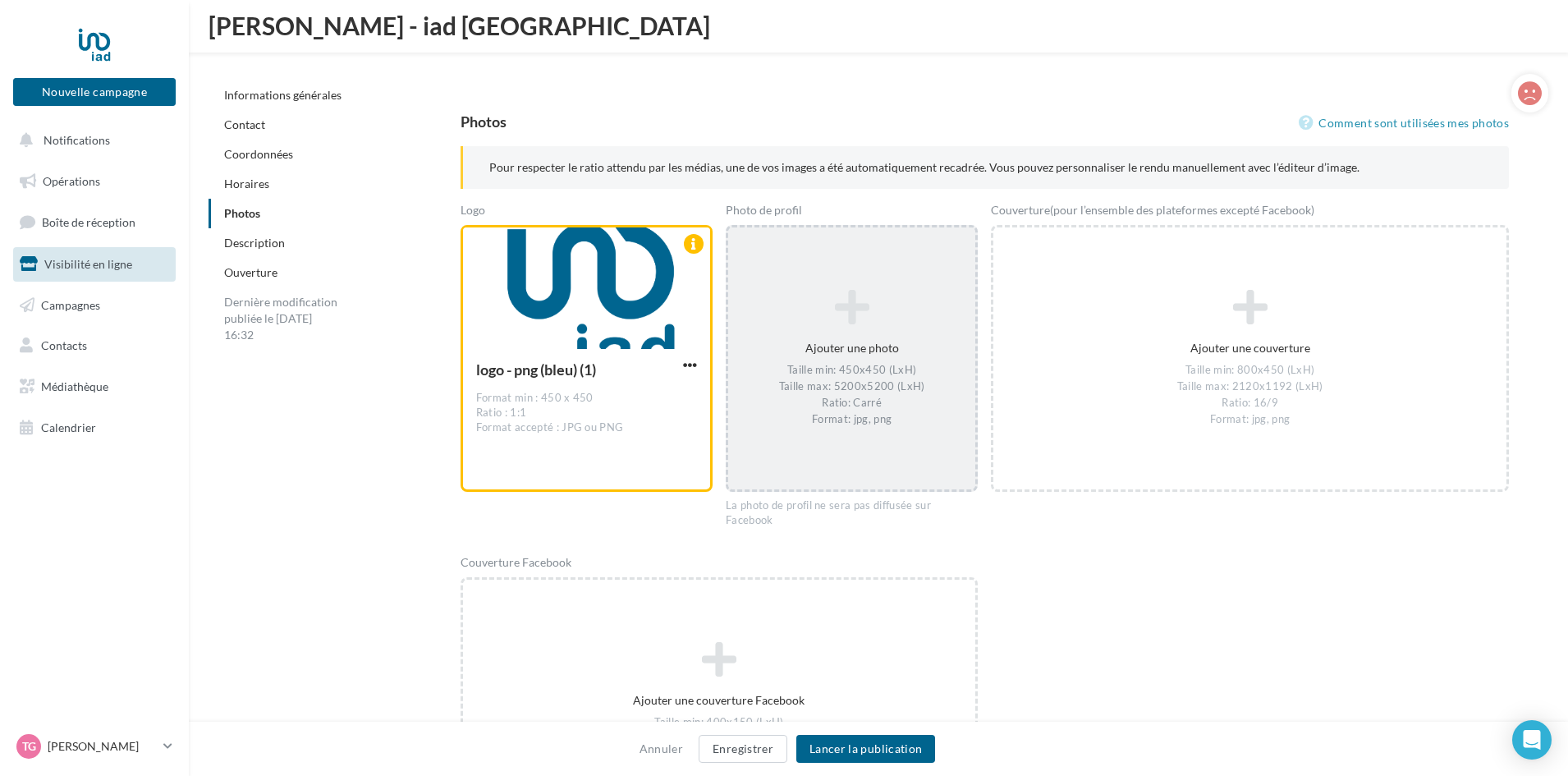
click at [895, 320] on icon at bounding box center [852, 307] width 234 height 40
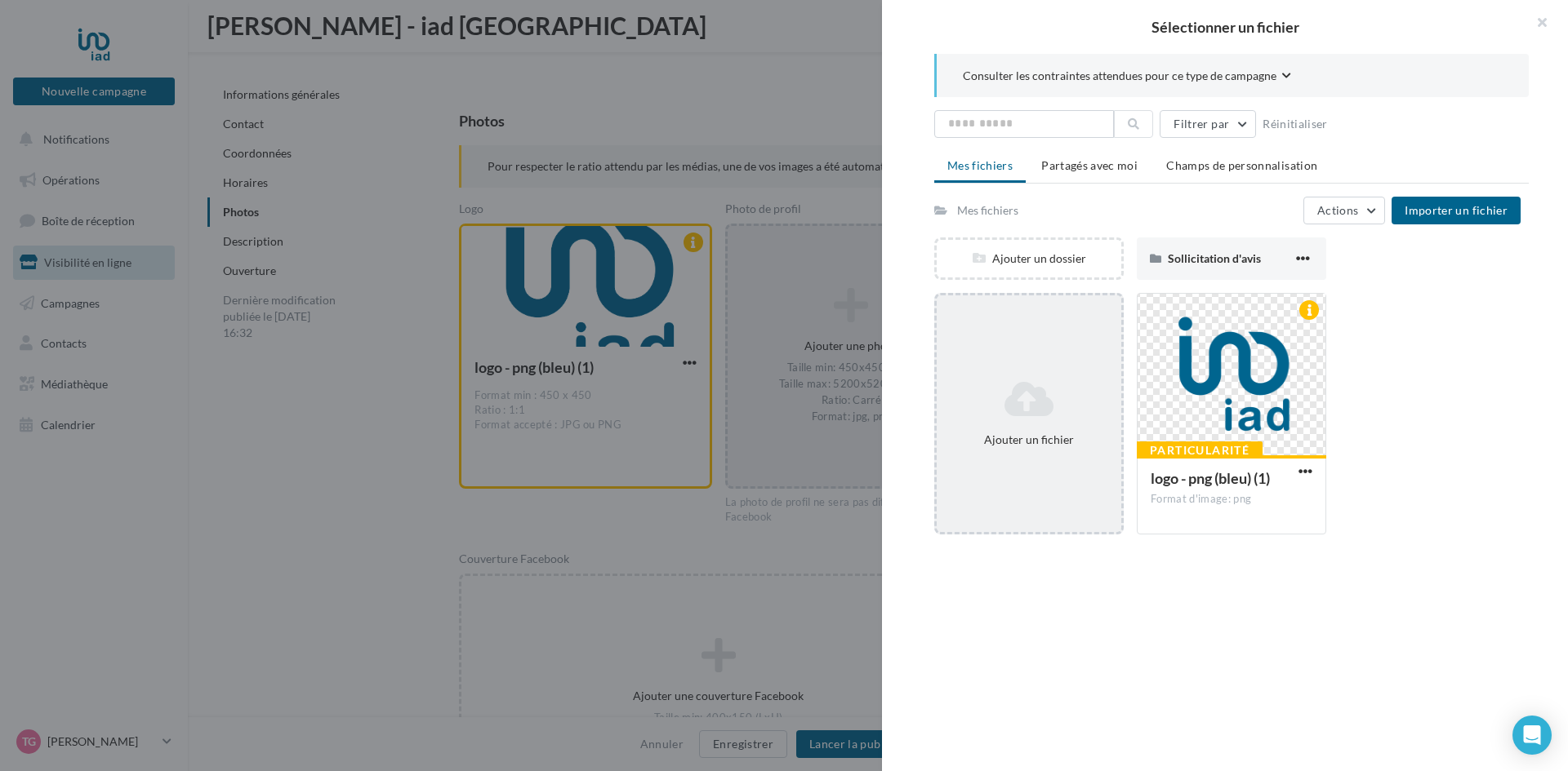
click at [1023, 362] on div "Ajouter un fichier" at bounding box center [1029, 413] width 189 height 242
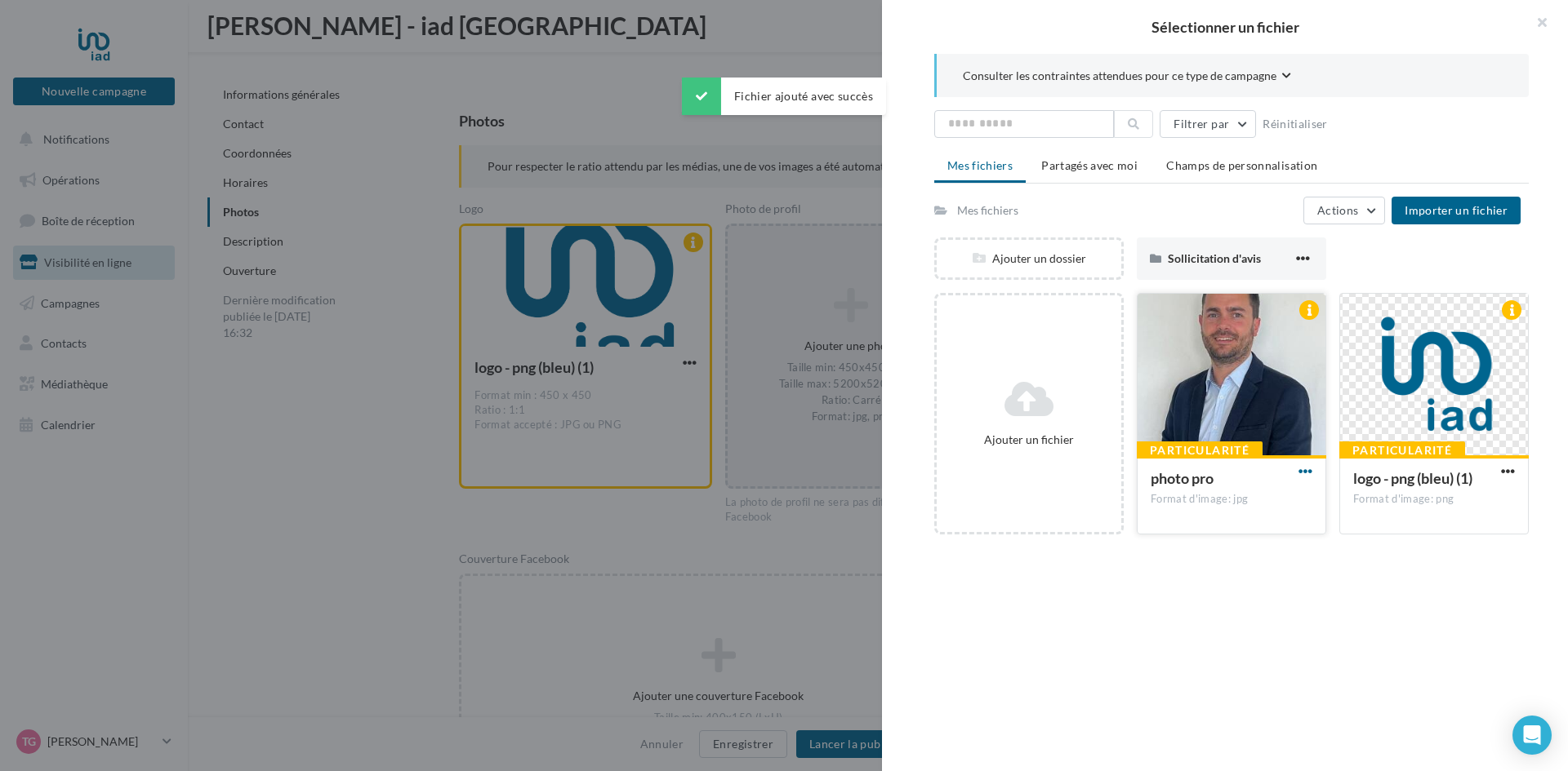
click at [1298, 474] on span "button" at bounding box center [1305, 471] width 14 height 14
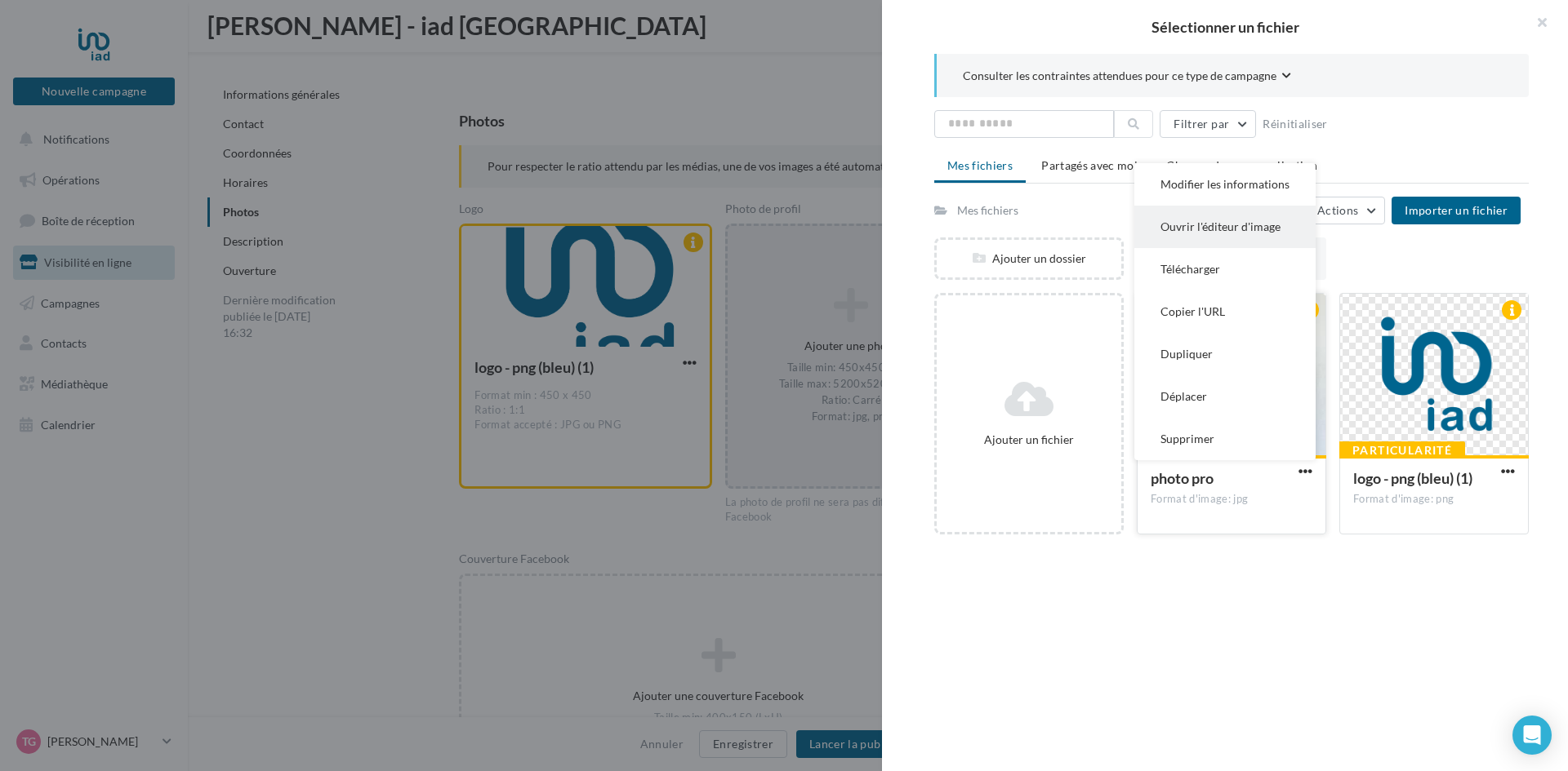
click at [1203, 231] on button "Ouvrir l'éditeur d'image" at bounding box center [1225, 227] width 181 height 43
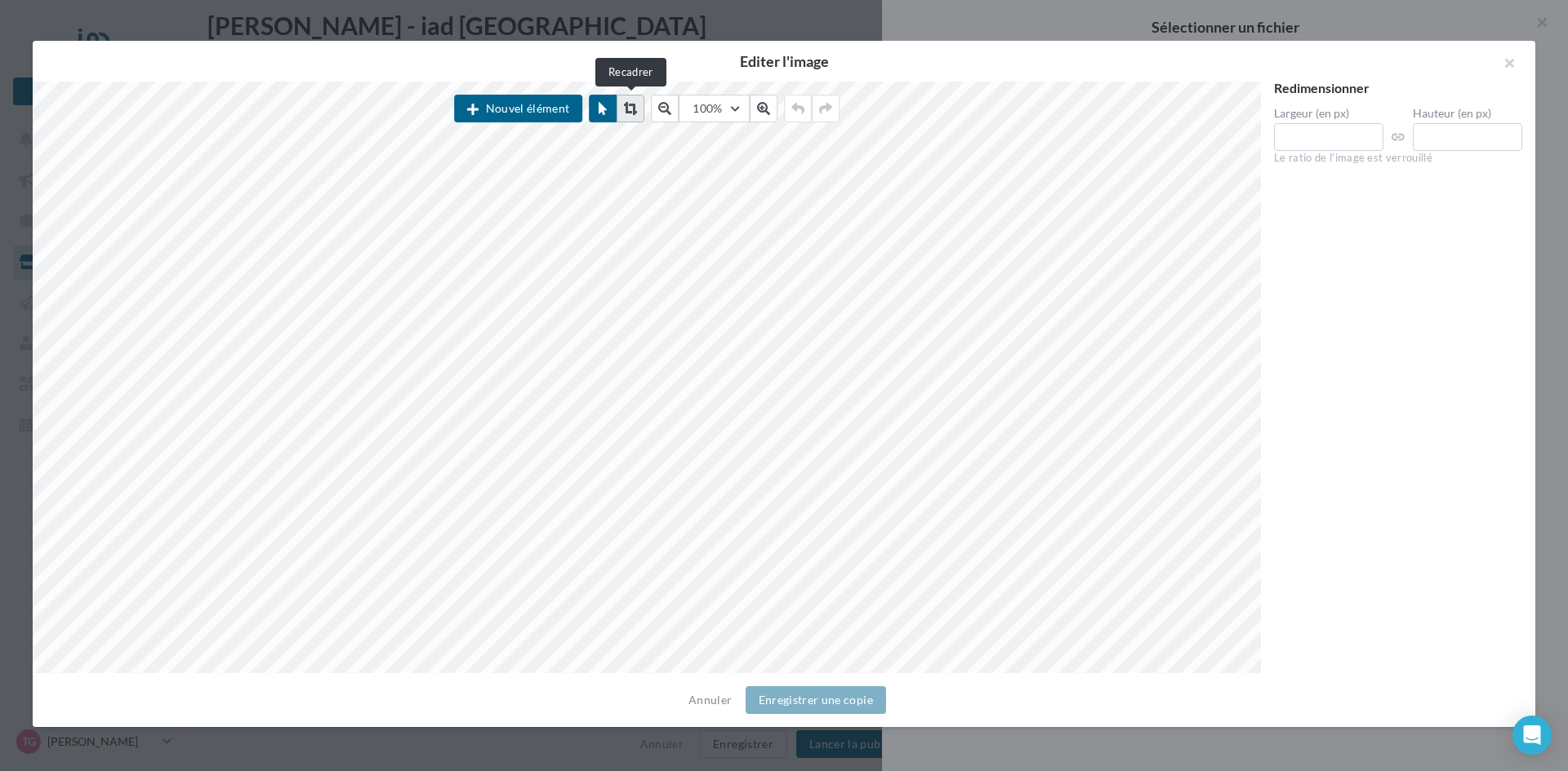
click at [640, 112] on button at bounding box center [631, 109] width 28 height 28
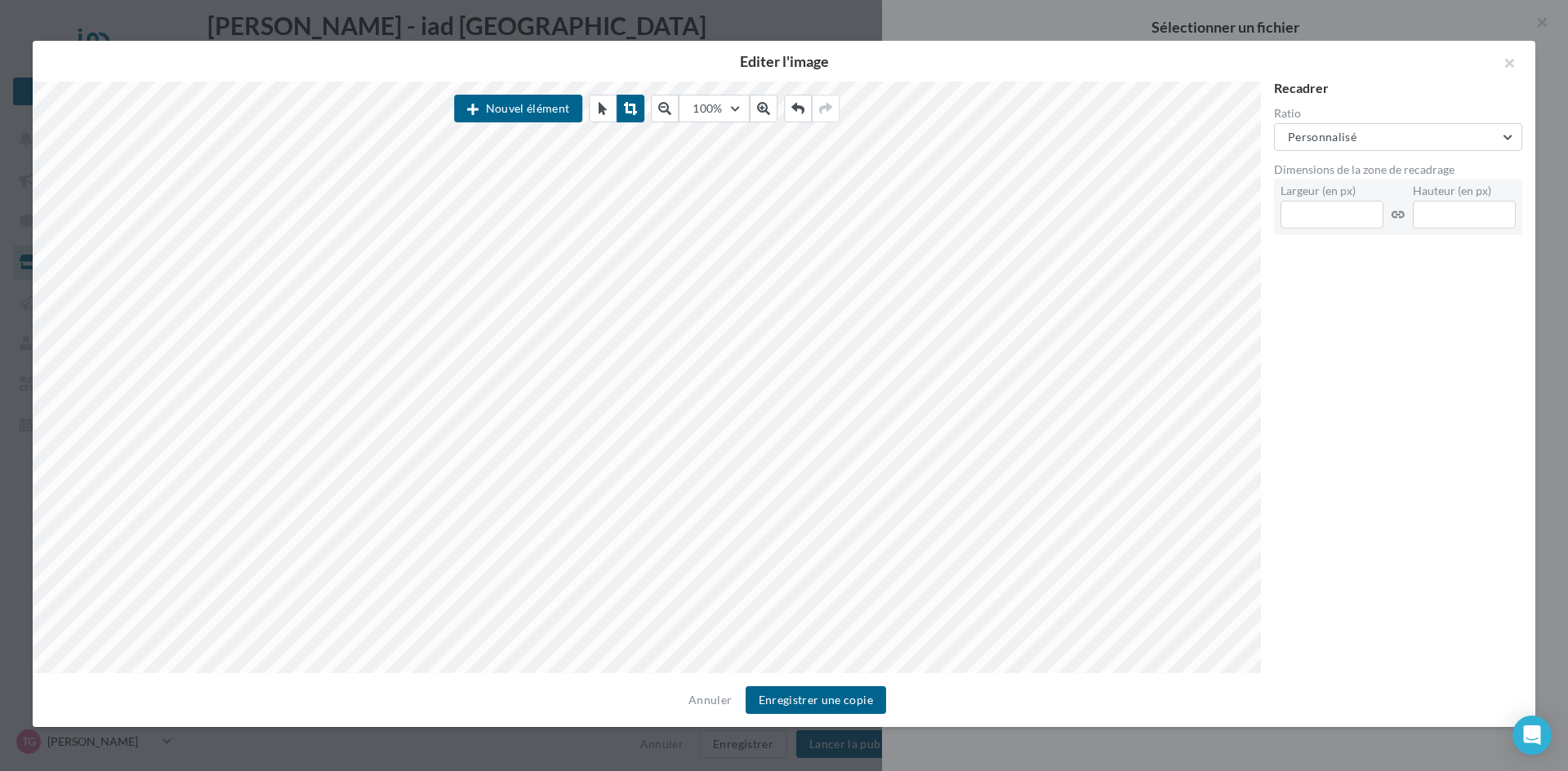
click at [1291, 122] on div "Ratio Personnalisé Personnalisé Carré (1:1) Paysage (1,91:1) Bannière (16:9) Po…" at bounding box center [1398, 130] width 248 height 44
click at [1300, 132] on span "Personnalisé" at bounding box center [1322, 137] width 69 height 14
click at [1288, 215] on button "Carré (1:1)" at bounding box center [1398, 221] width 248 height 43
click at [807, 686] on button "Enregistrer une copie" at bounding box center [815, 700] width 140 height 28
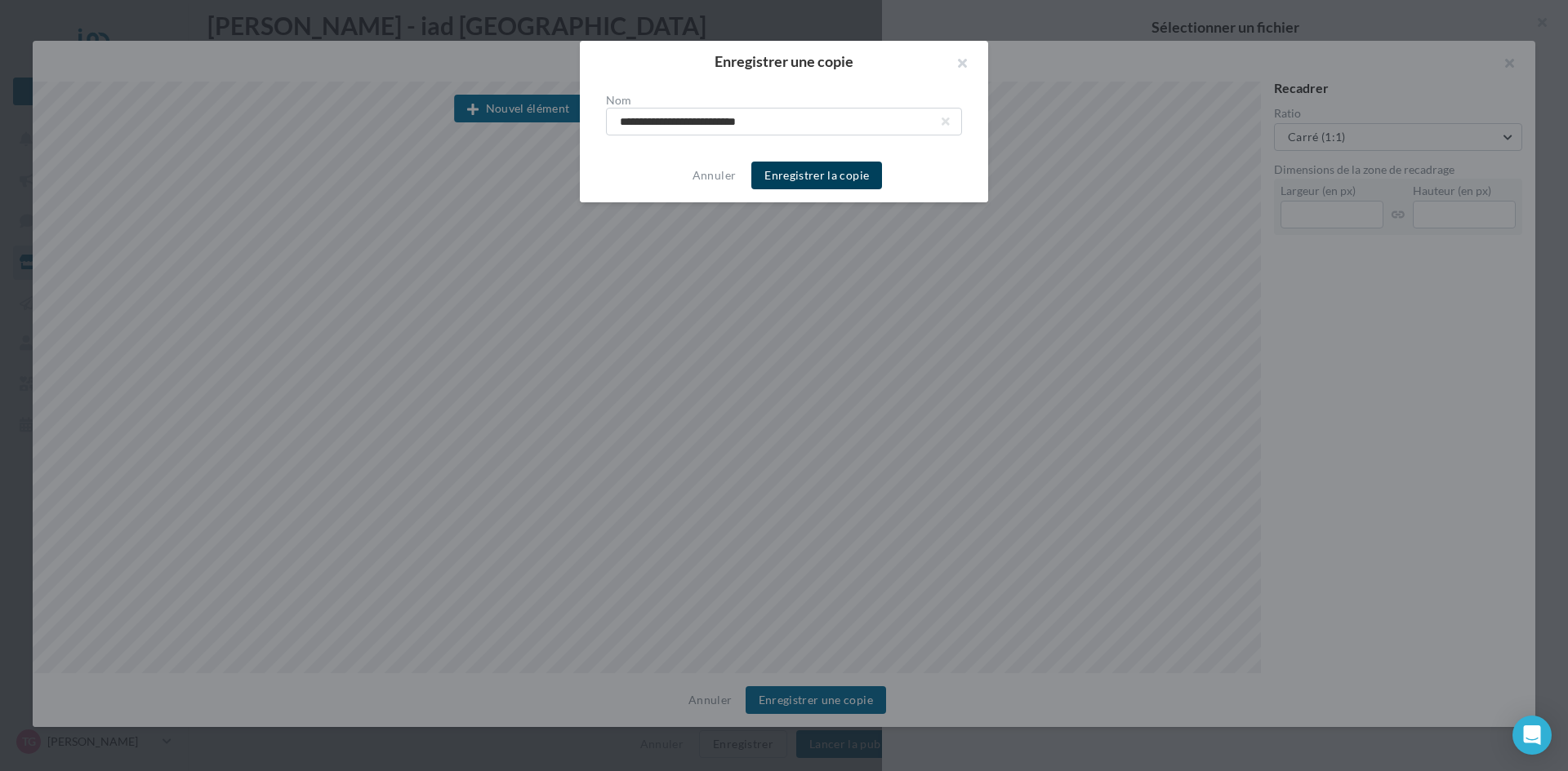
click at [834, 174] on button "Enregistrer la copie" at bounding box center [817, 175] width 131 height 28
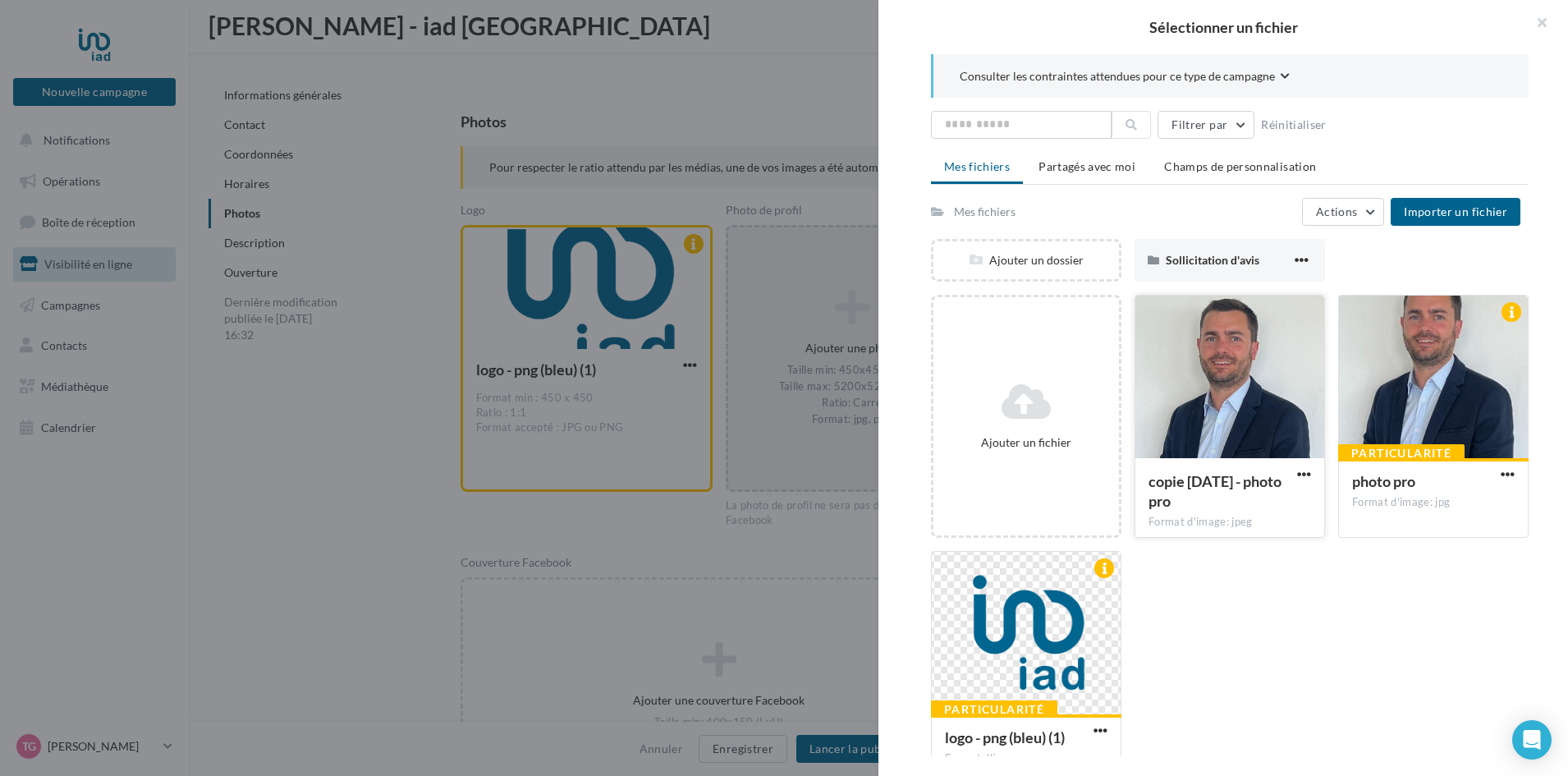
click at [1200, 377] on div at bounding box center [1229, 377] width 189 height 164
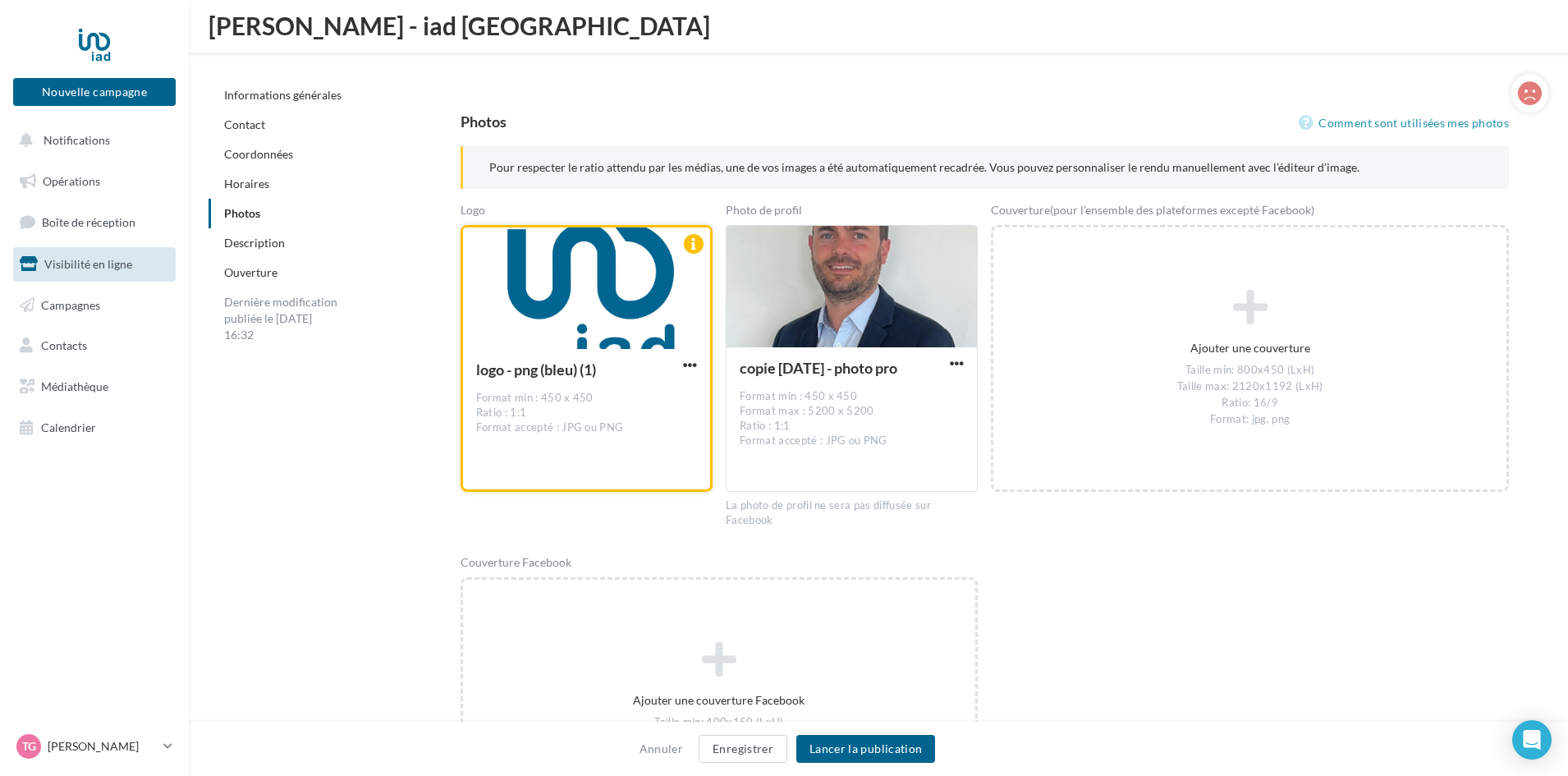
click at [605, 301] on div at bounding box center [587, 289] width 247 height 123
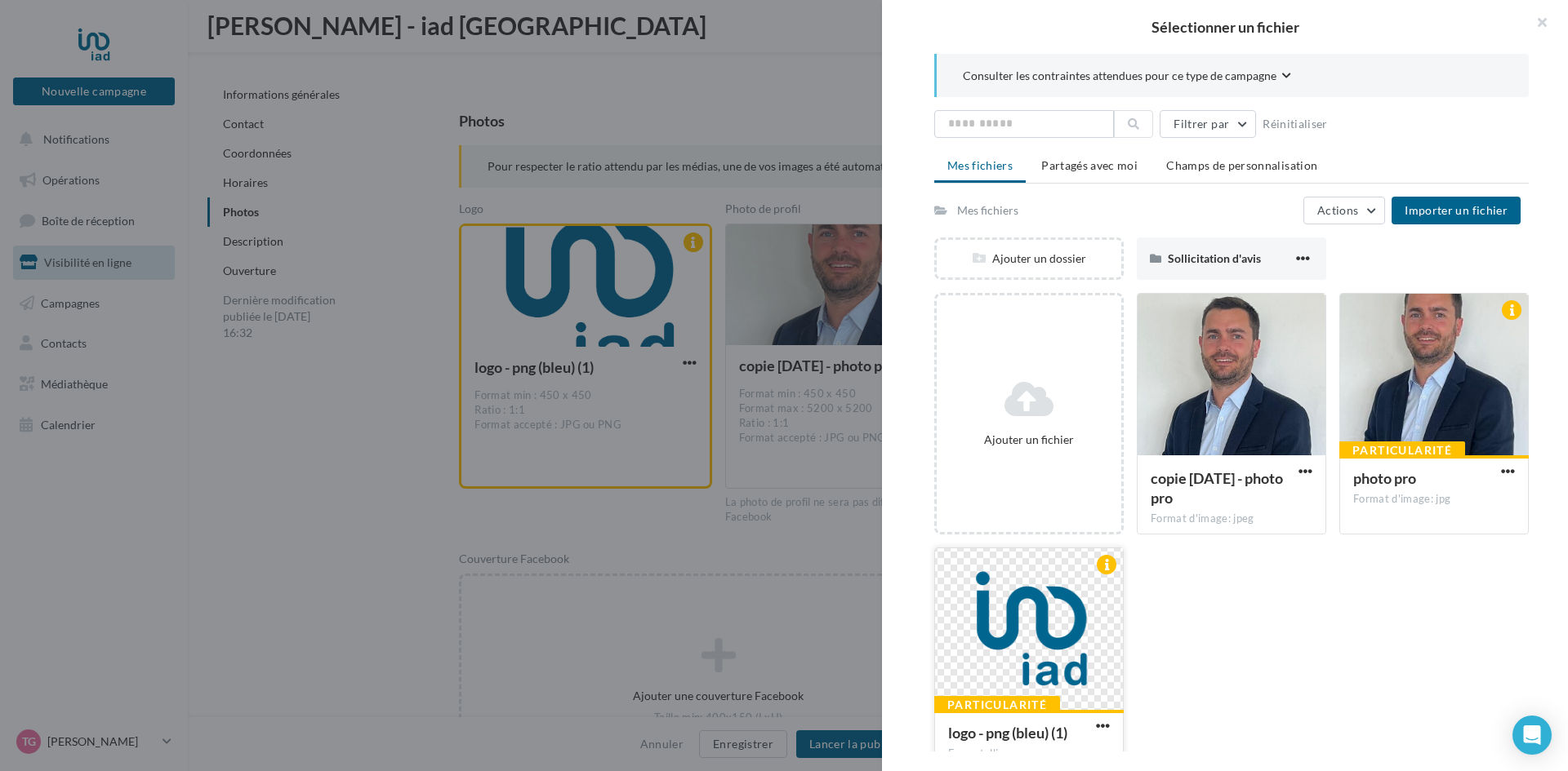
click at [1036, 617] on div at bounding box center [1029, 630] width 188 height 163
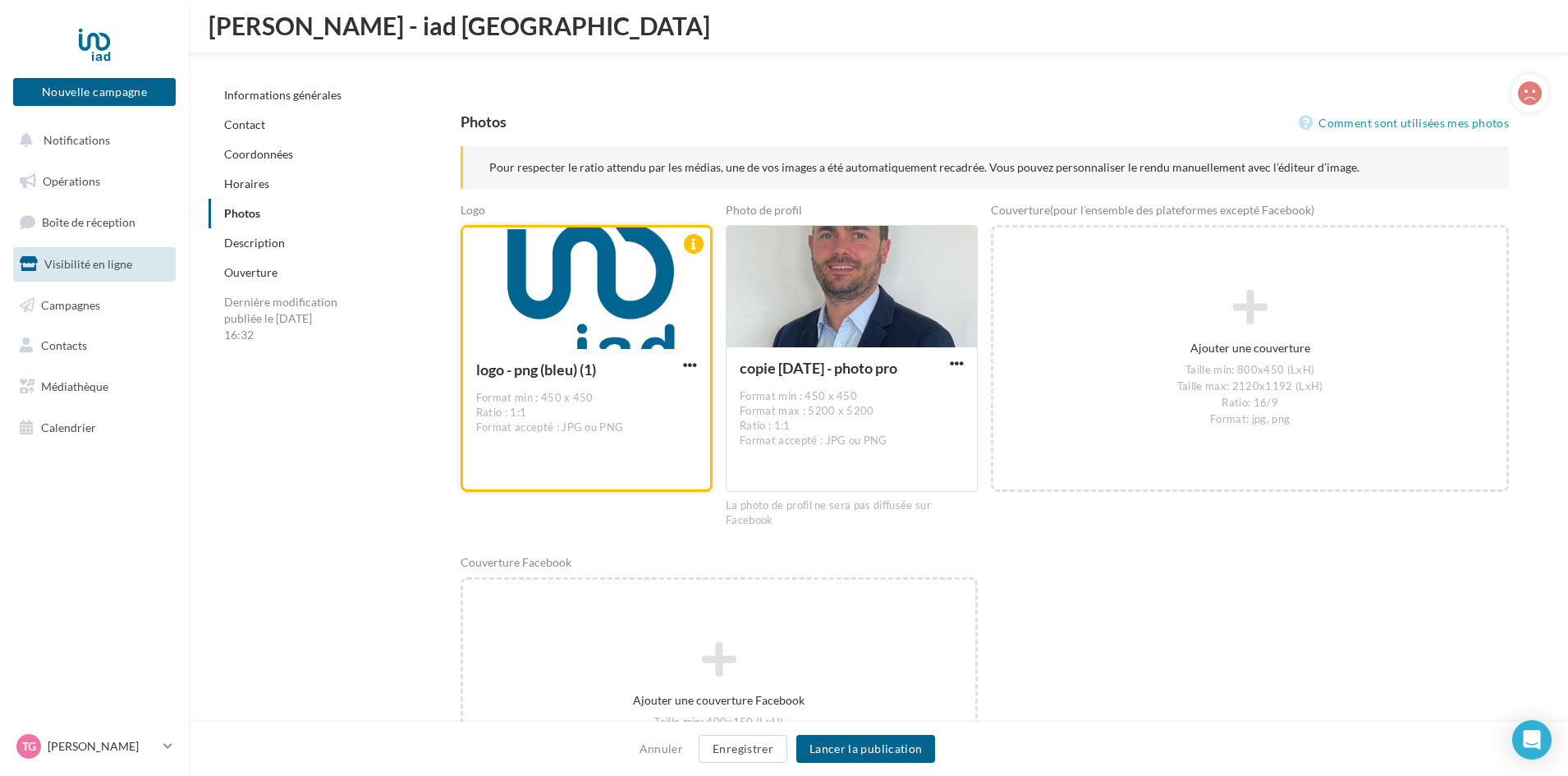
click at [612, 298] on div at bounding box center [587, 289] width 247 height 123
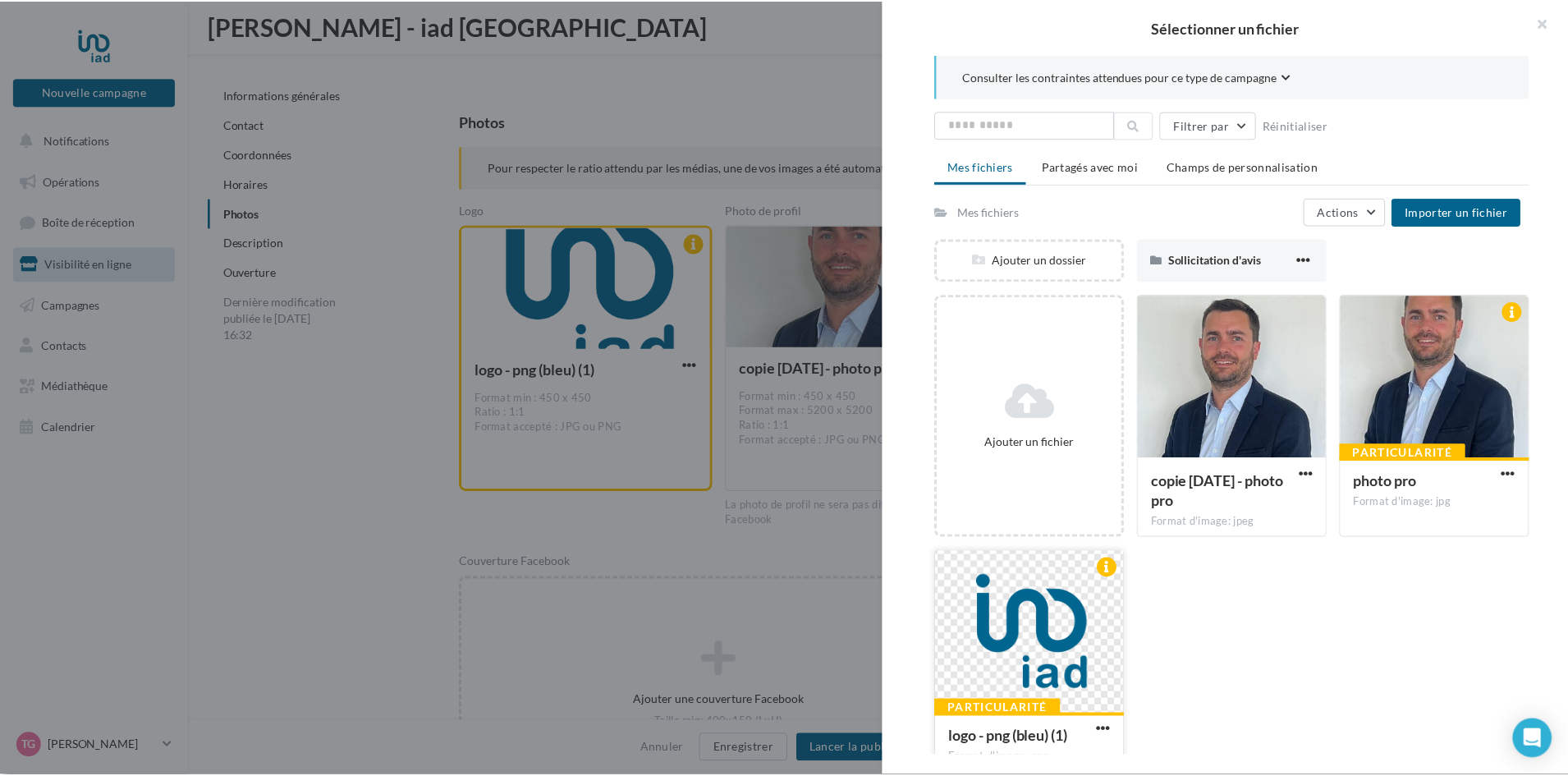
scroll to position [51, 0]
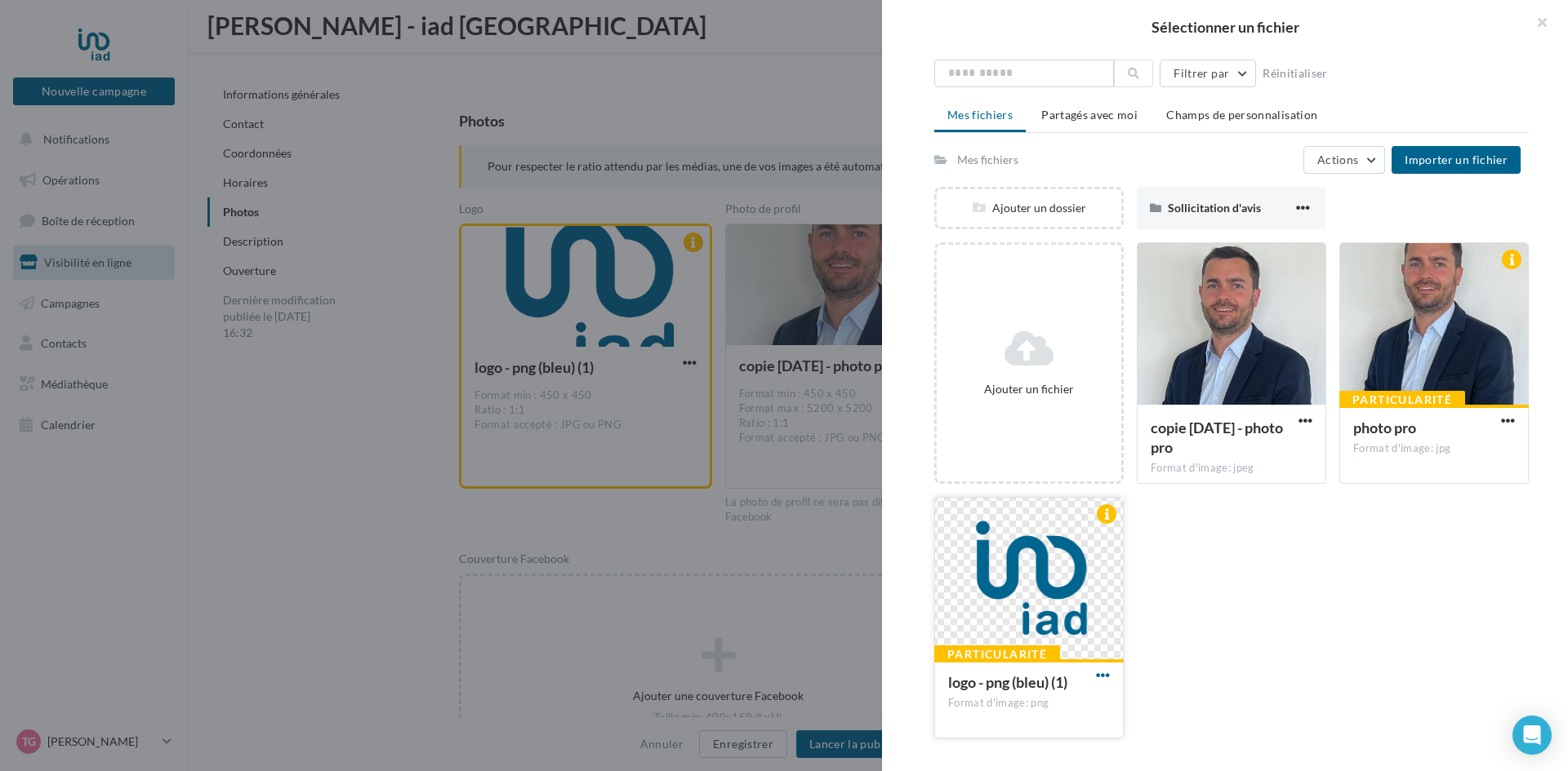
click at [1104, 672] on span "button" at bounding box center [1103, 675] width 14 height 14
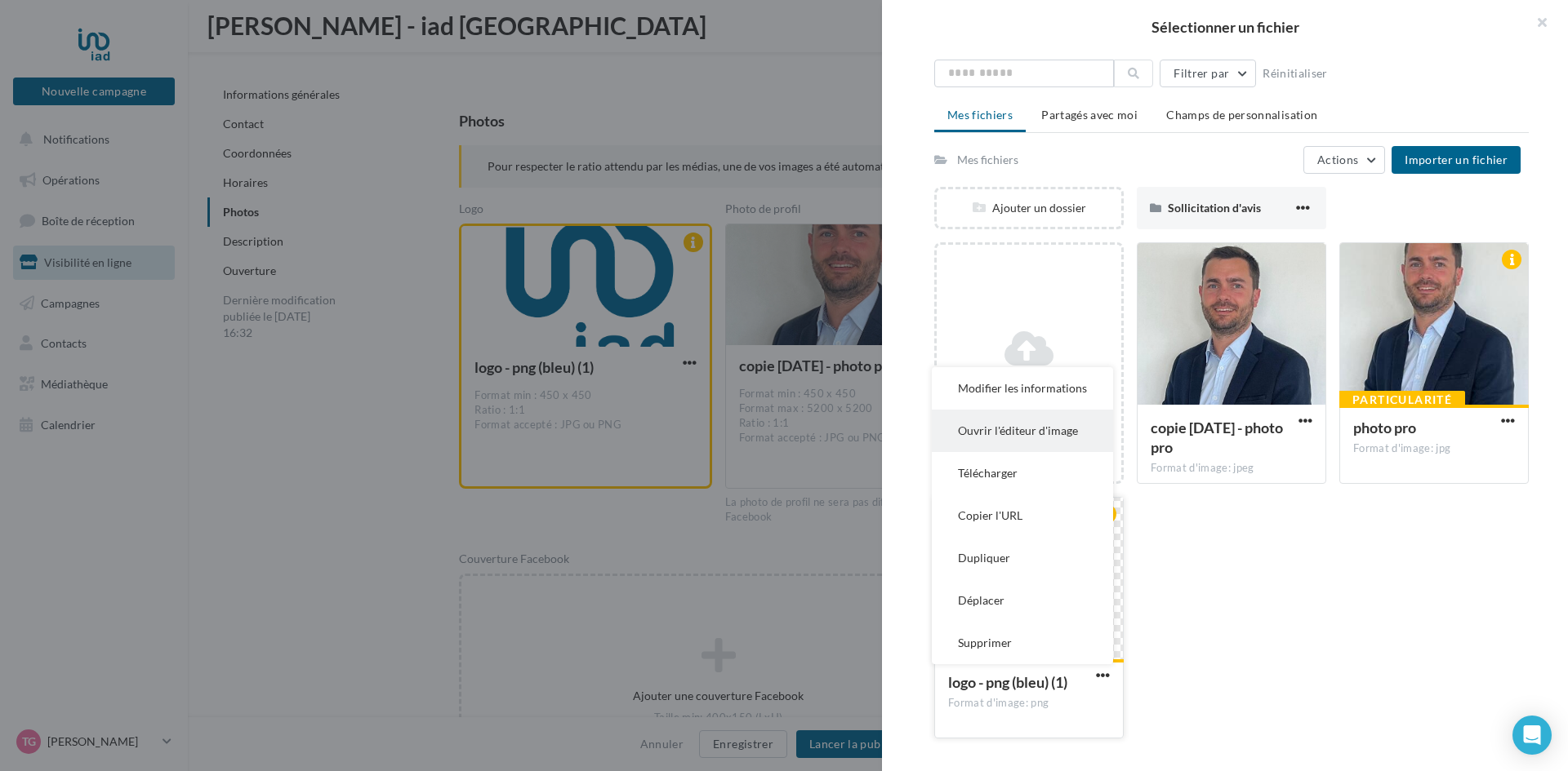
click at [1017, 440] on button "Ouvrir l'éditeur d'image" at bounding box center [1023, 431] width 181 height 43
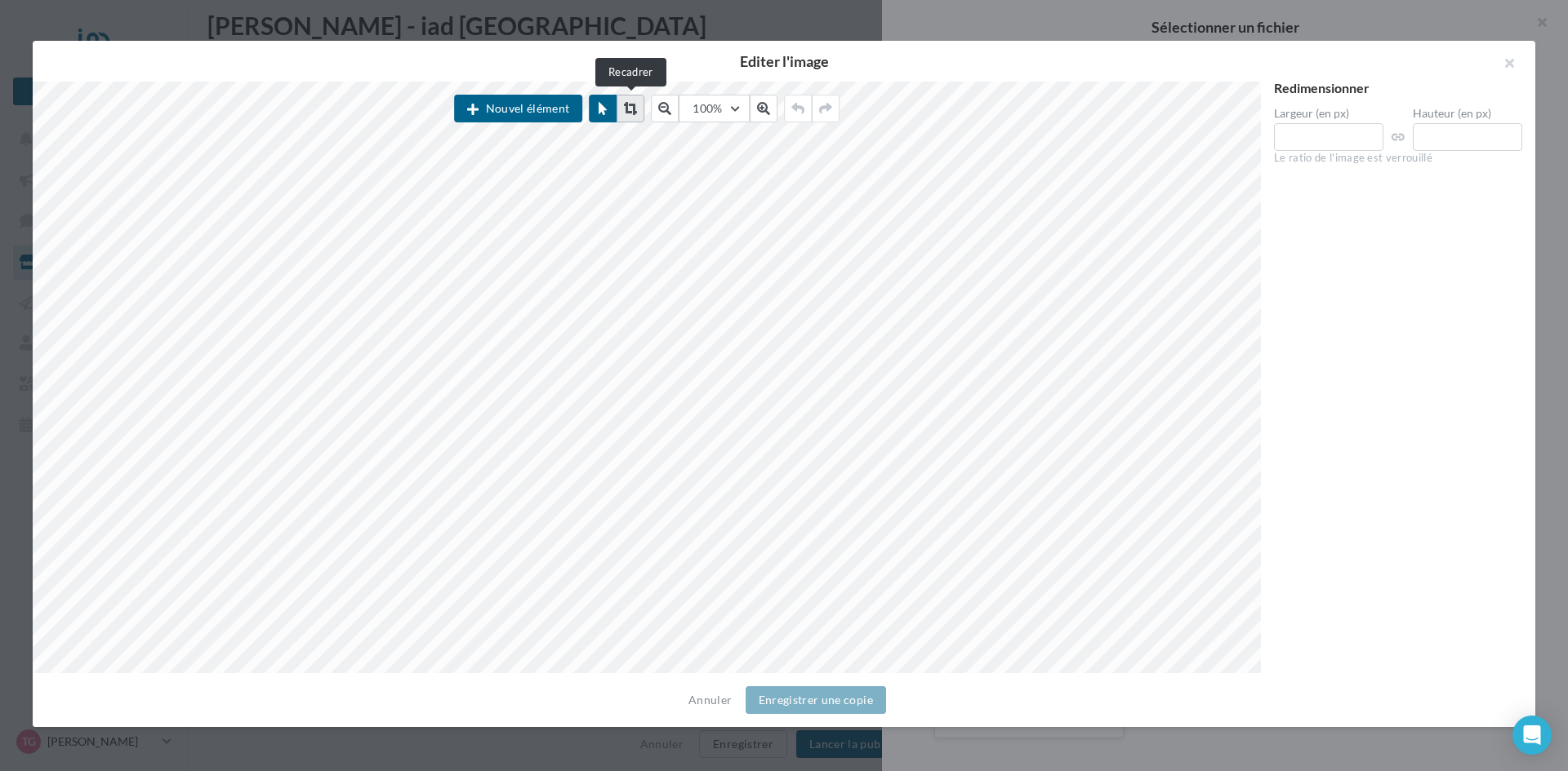
click at [638, 115] on button at bounding box center [631, 109] width 28 height 28
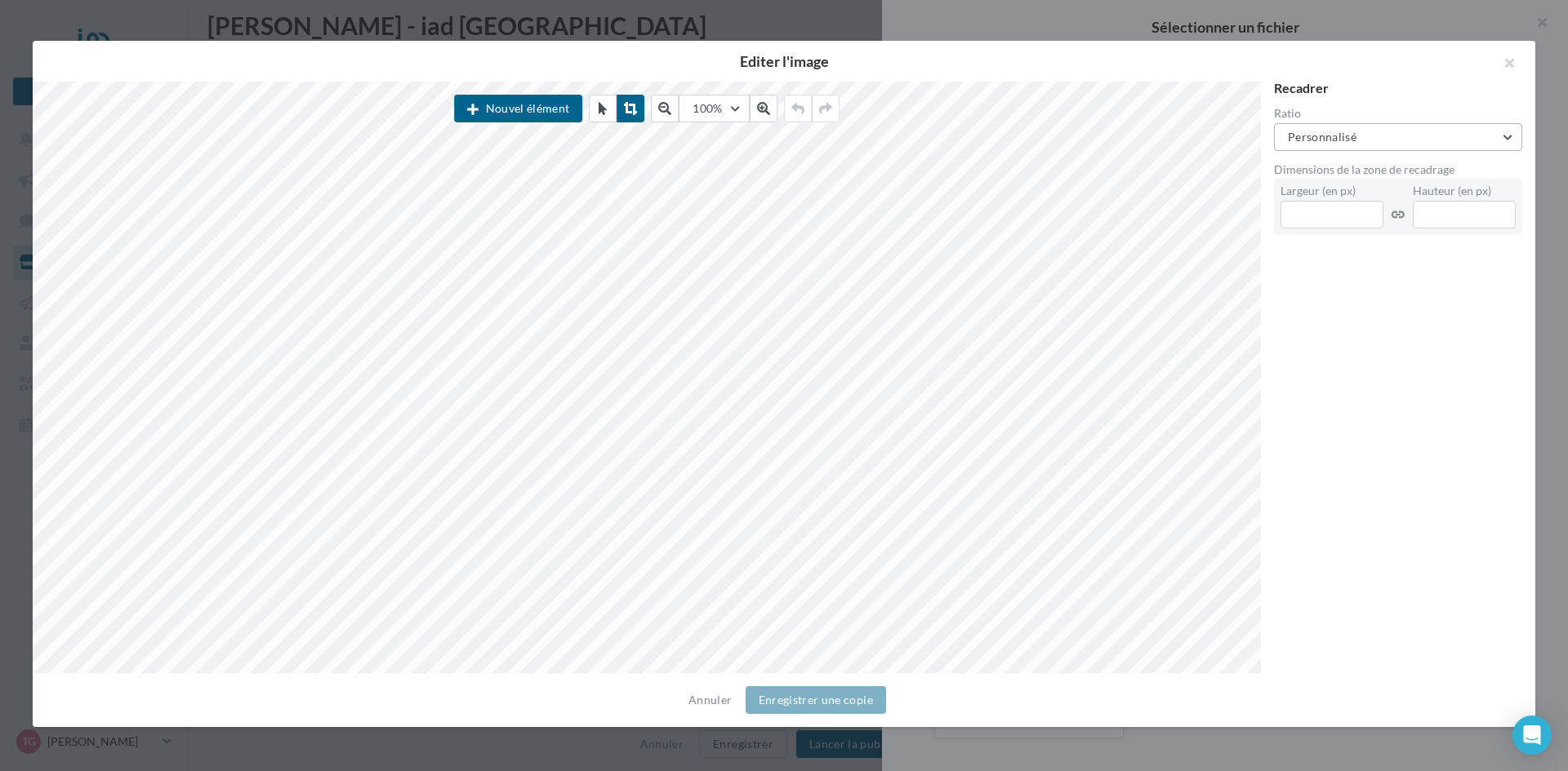
click at [1393, 141] on button "Personnalisé" at bounding box center [1398, 137] width 248 height 28
click at [1369, 214] on div "Carré (1:1)" at bounding box center [1346, 221] width 55 height 17
click at [832, 701] on button "Enregistrer une copie" at bounding box center [815, 700] width 140 height 28
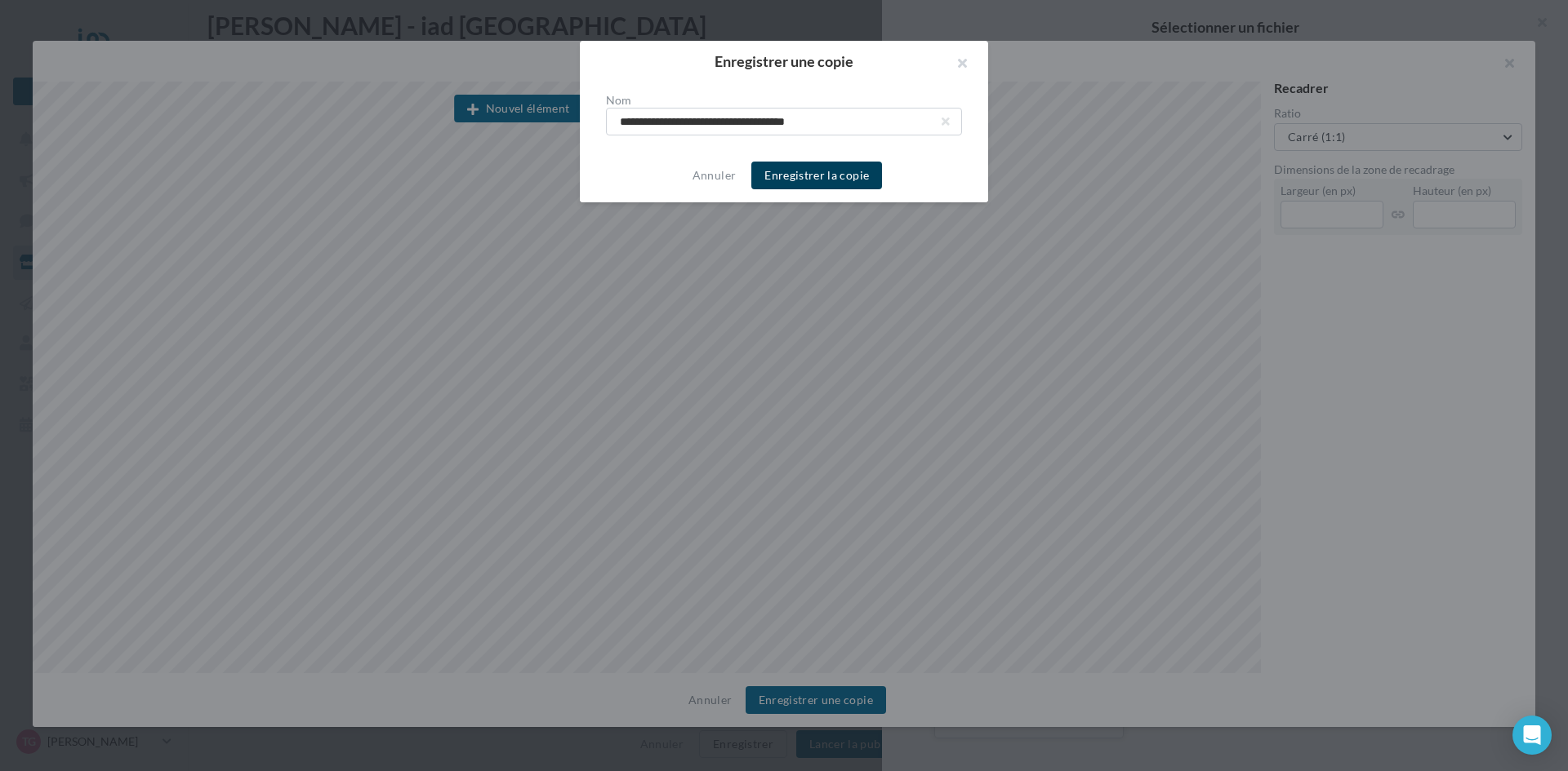
click at [833, 180] on button "Enregistrer la copie" at bounding box center [817, 175] width 131 height 28
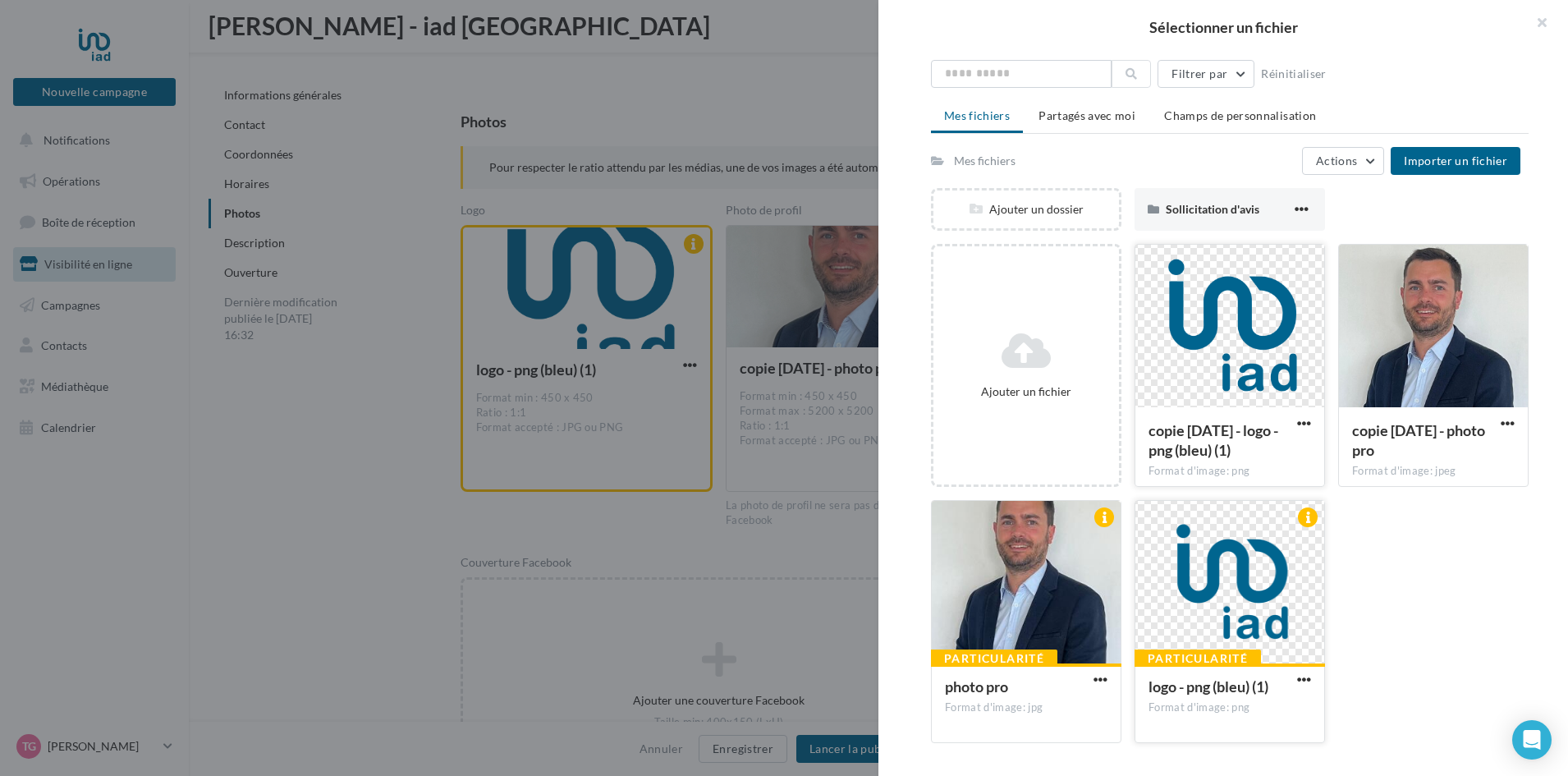
click at [1202, 324] on div at bounding box center [1229, 327] width 189 height 164
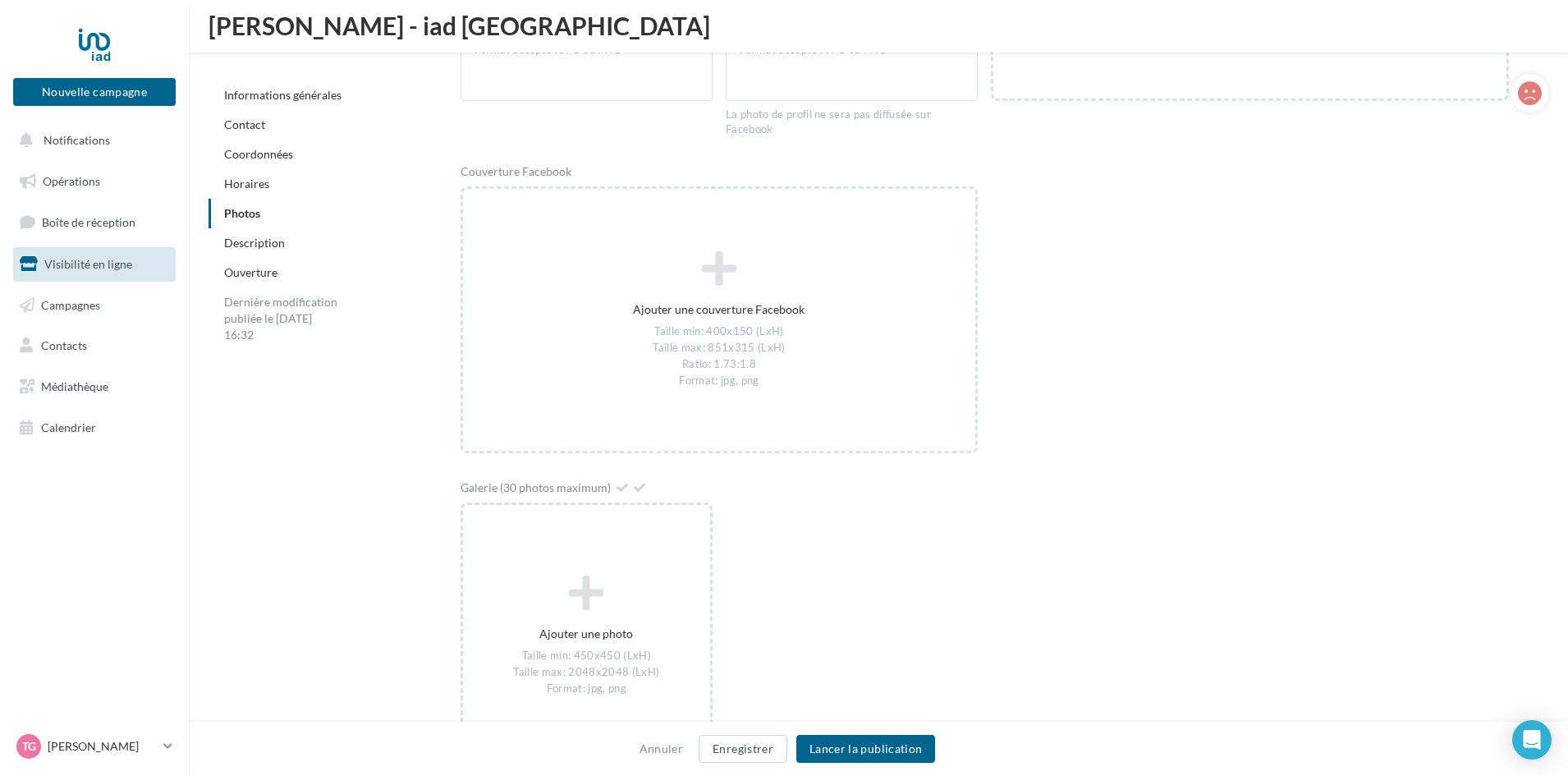
scroll to position [2452, 0]
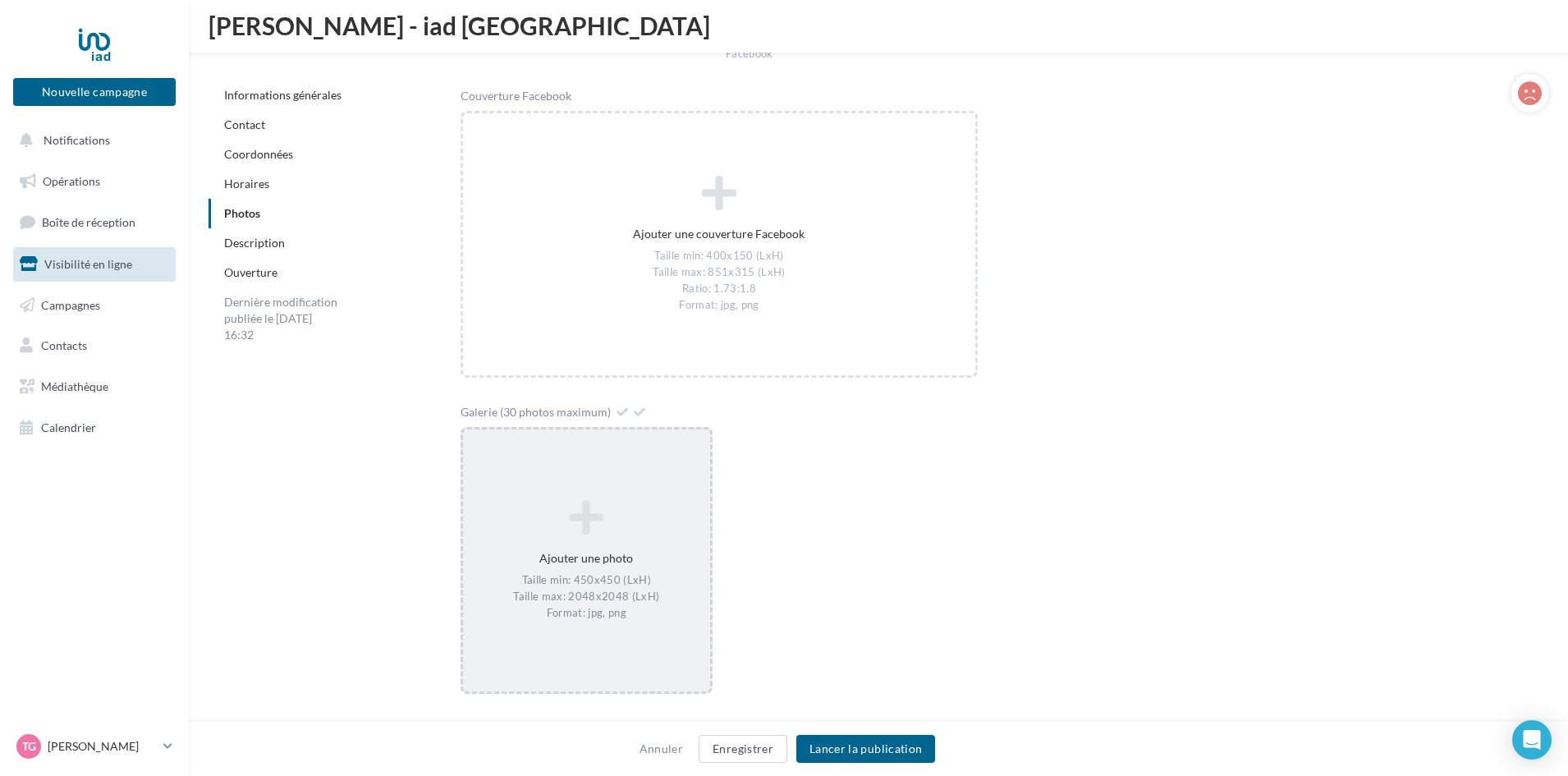
click at [608, 527] on icon at bounding box center [586, 517] width 234 height 40
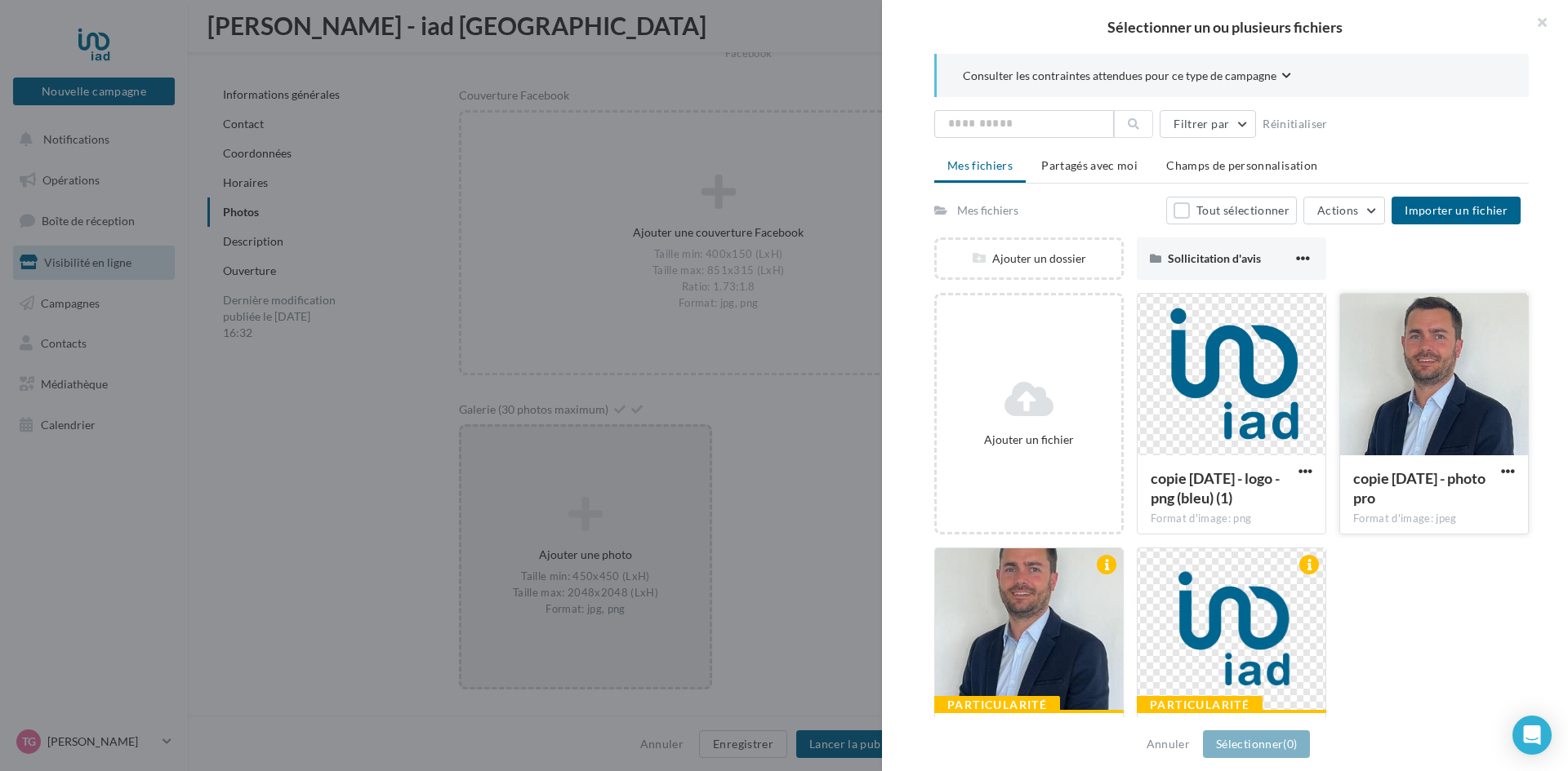
click at [1414, 379] on div at bounding box center [1434, 375] width 188 height 163
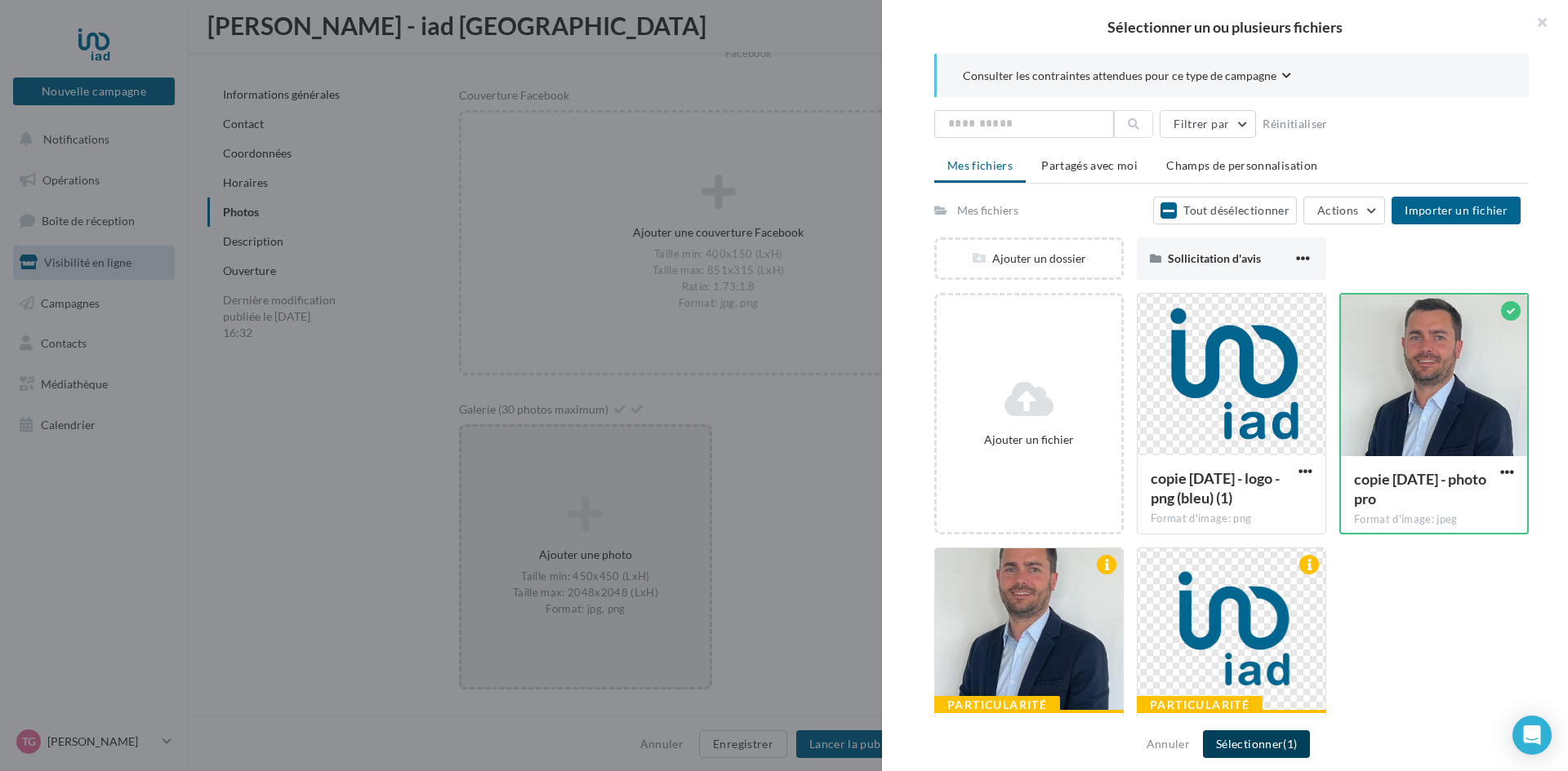
click at [1266, 750] on button "Sélectionner (1)" at bounding box center [1256, 745] width 107 height 28
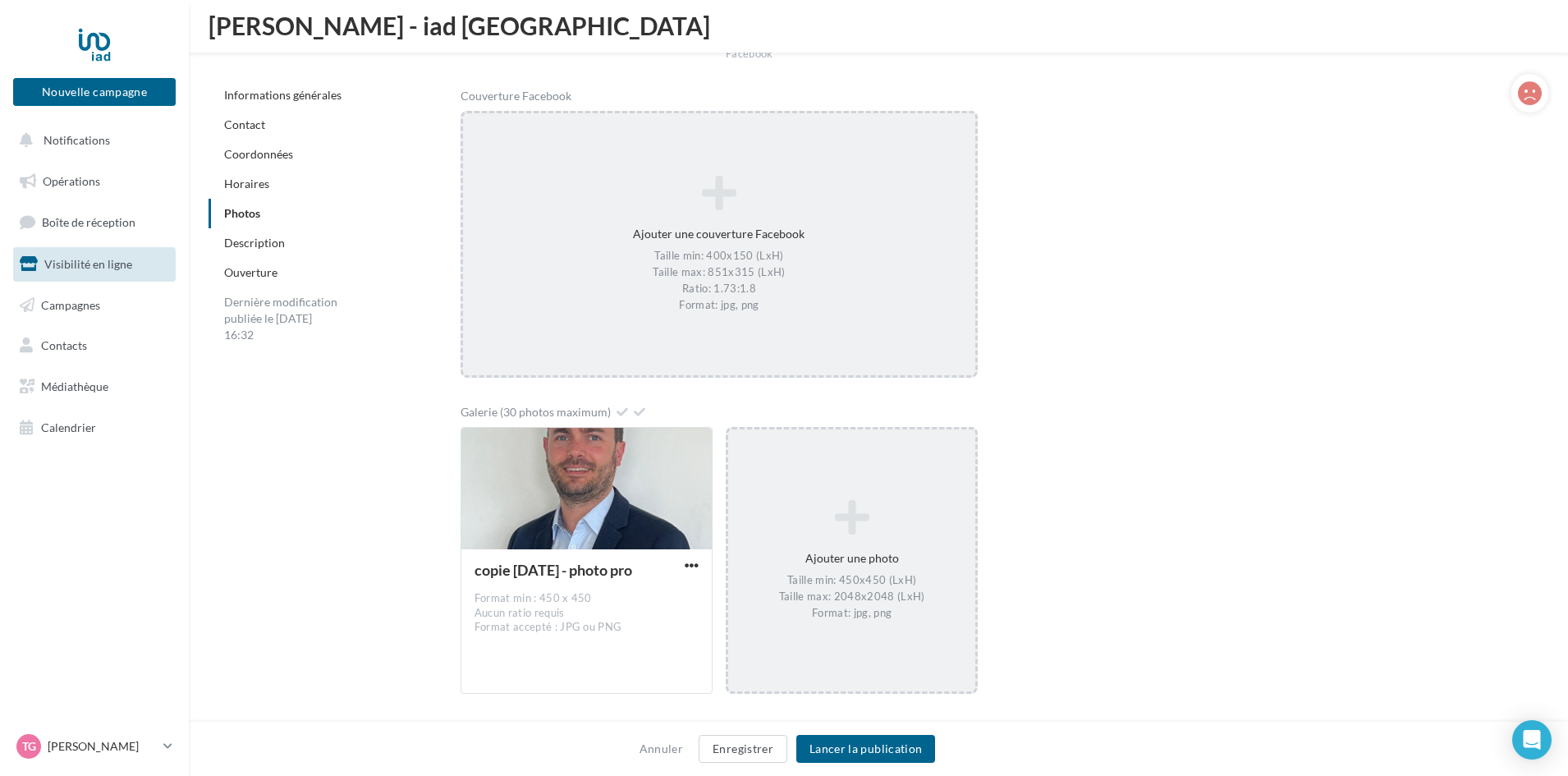
click at [803, 276] on div "Taille min: 400x150 (LxH) Taille max: 851x315 (LxH) Ratio: 1.73:1.8 Format: jpg…" at bounding box center [720, 281] width 500 height 64
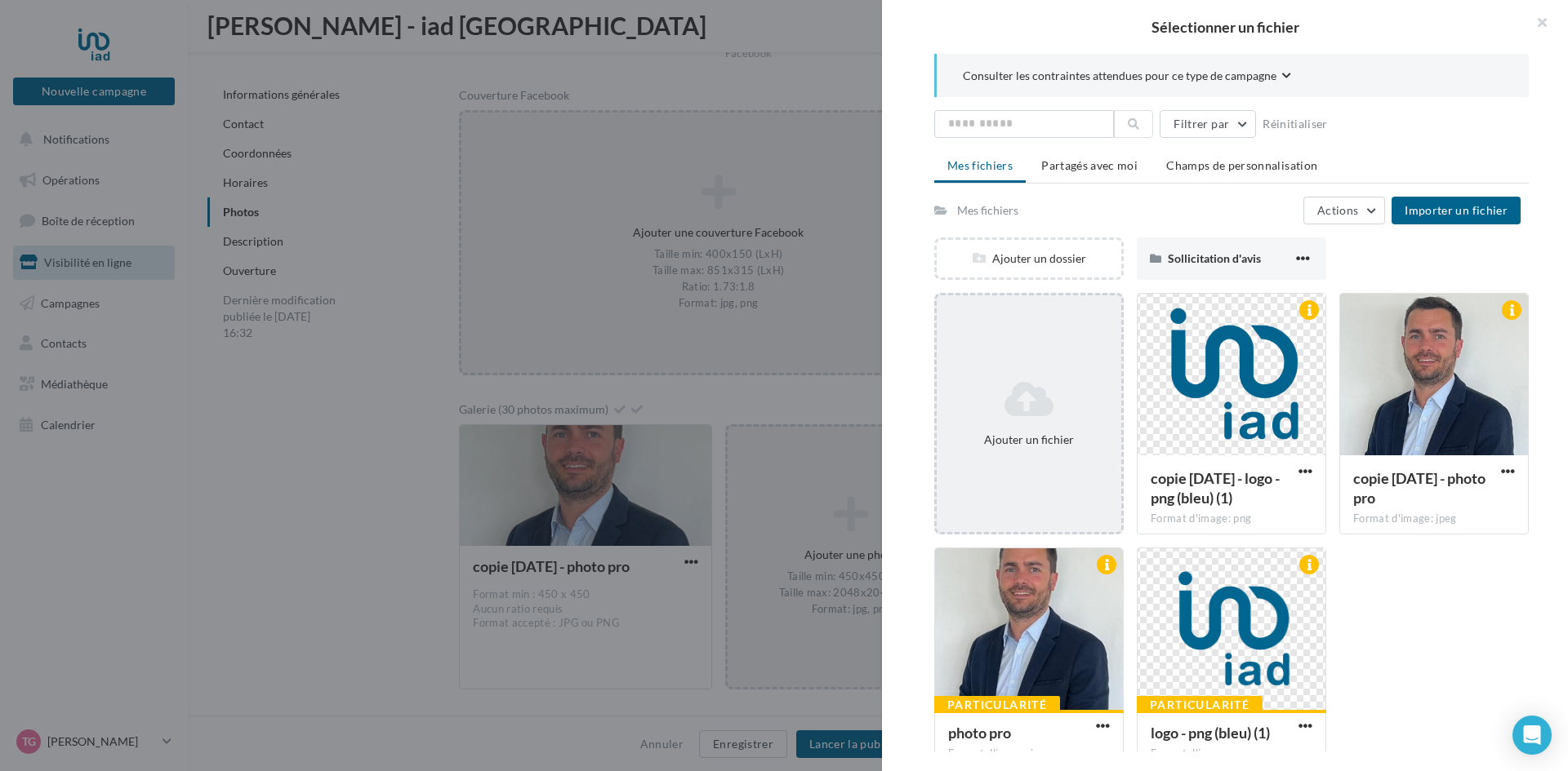
click at [1027, 418] on icon at bounding box center [1029, 399] width 172 height 39
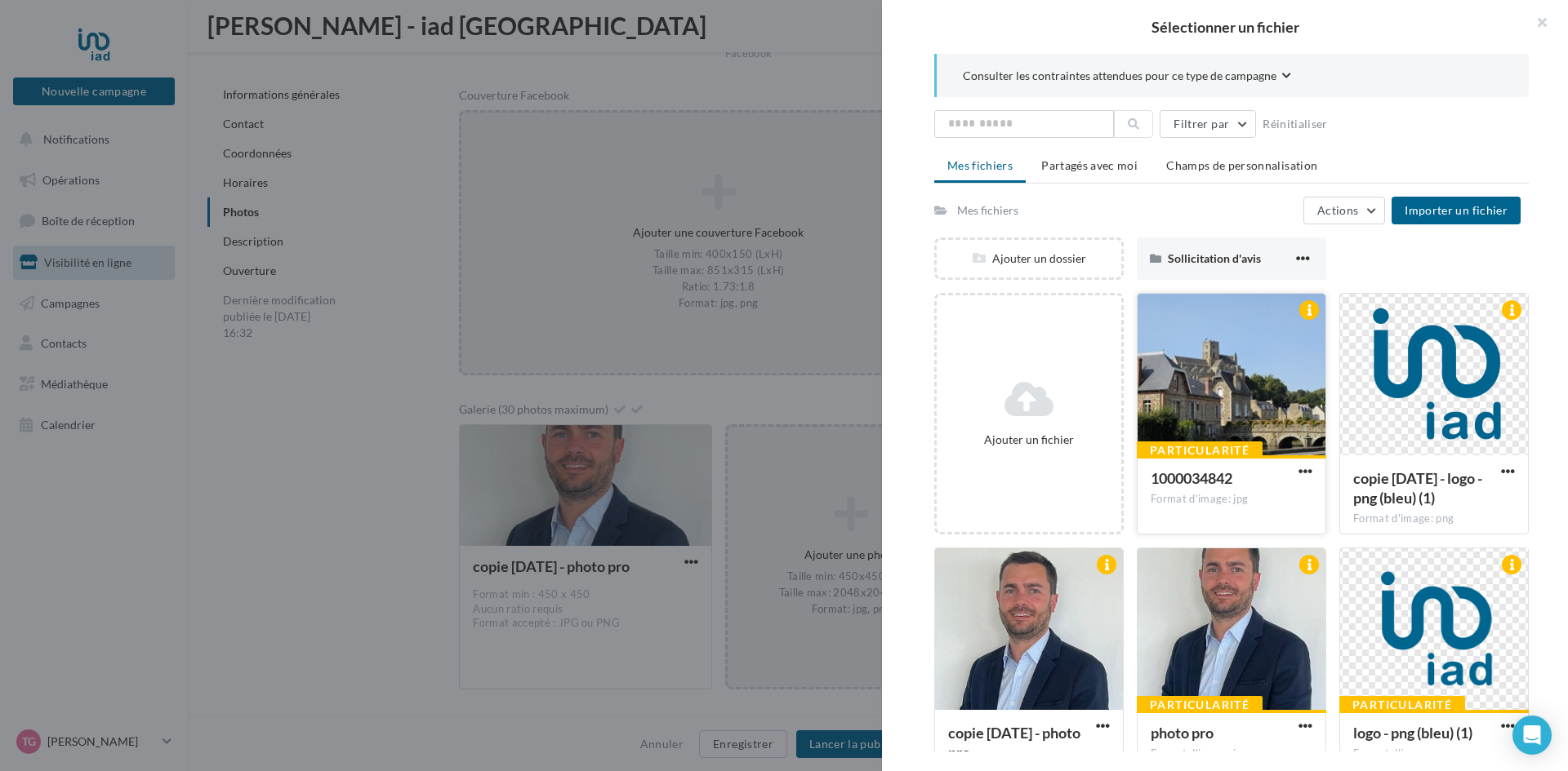
click at [1212, 396] on div at bounding box center [1231, 375] width 188 height 163
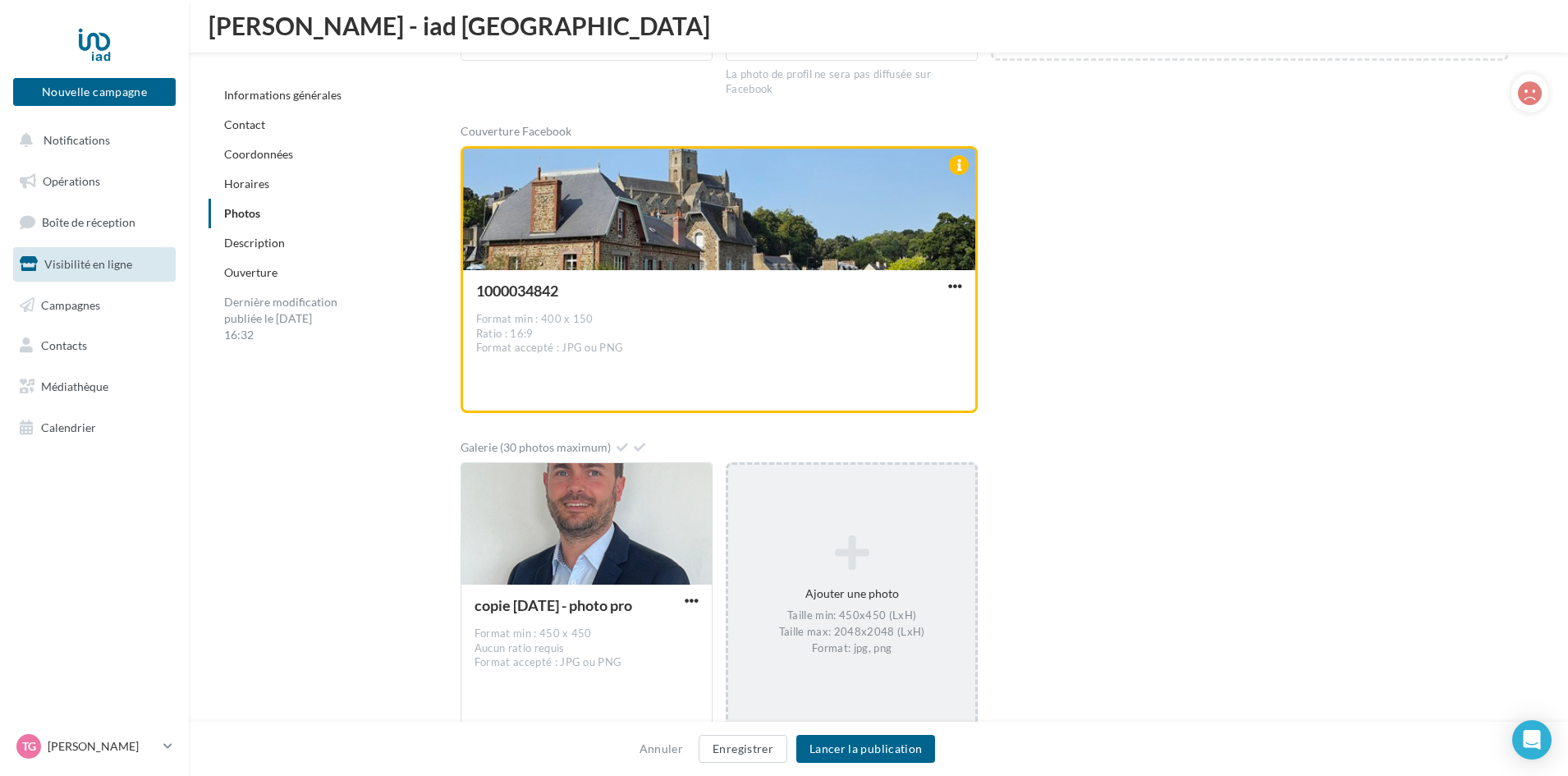
scroll to position [2370, 0]
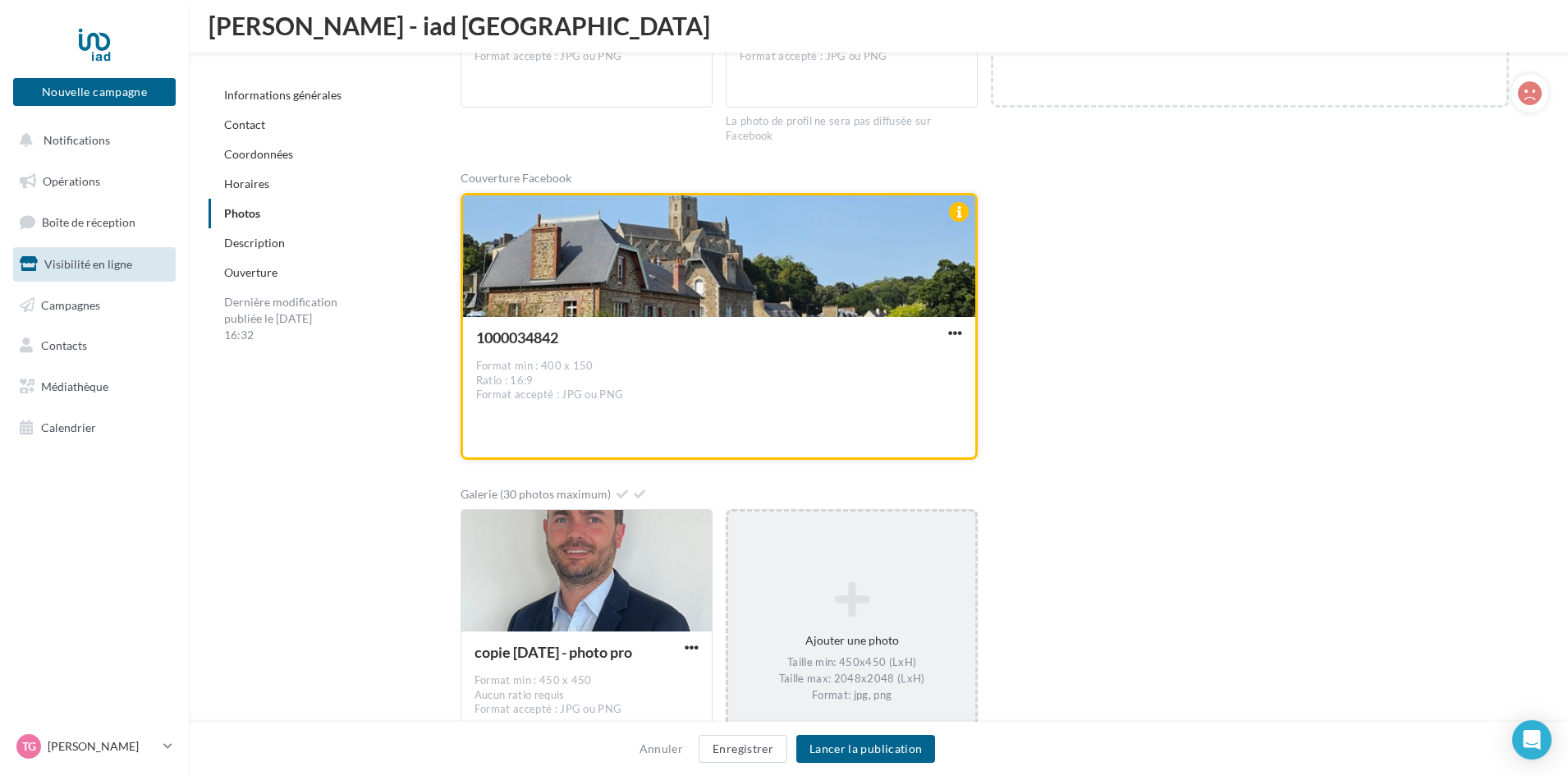
click at [851, 278] on div at bounding box center [720, 257] width 513 height 123
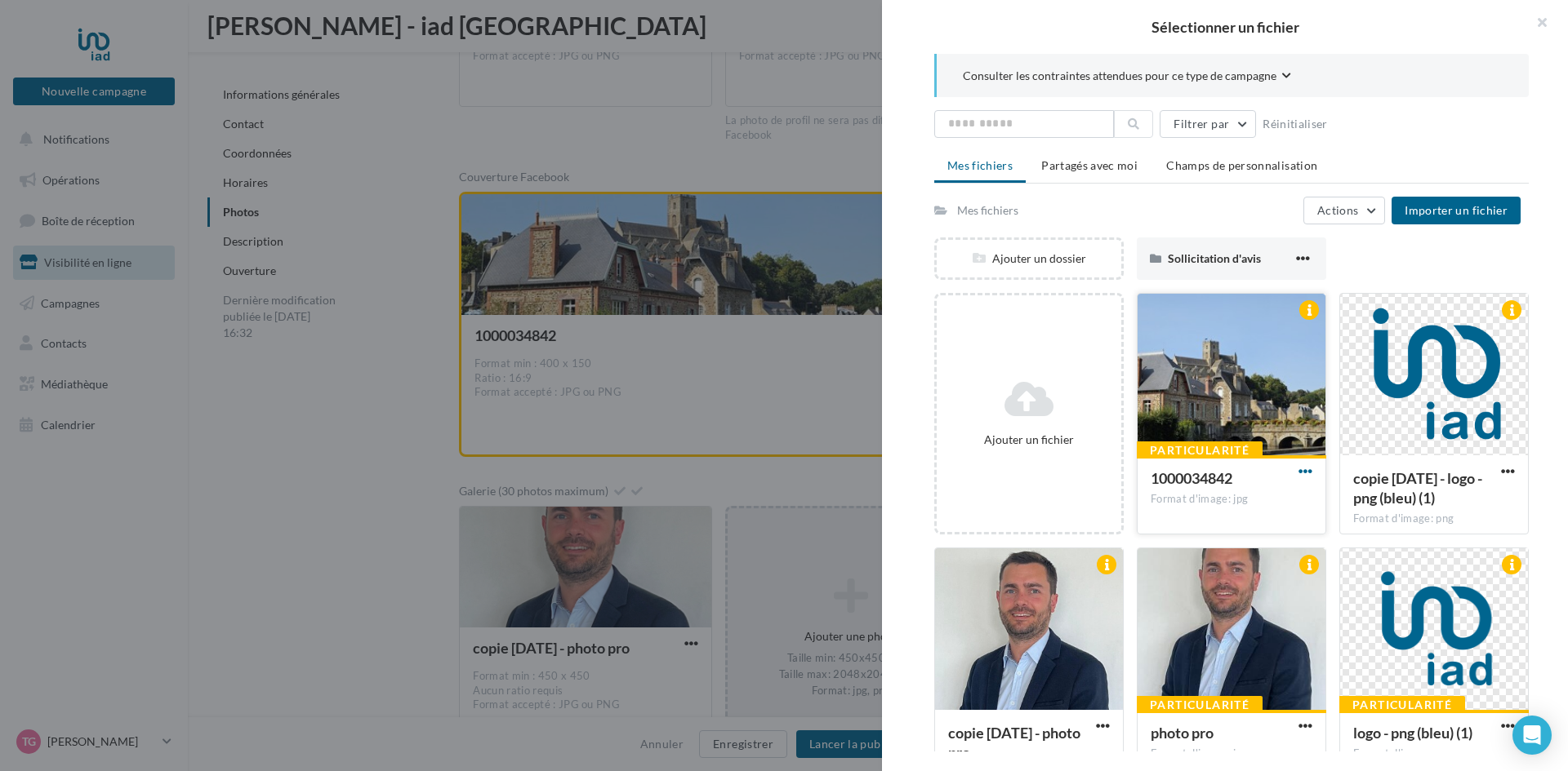
click at [1302, 470] on span "button" at bounding box center [1305, 471] width 14 height 14
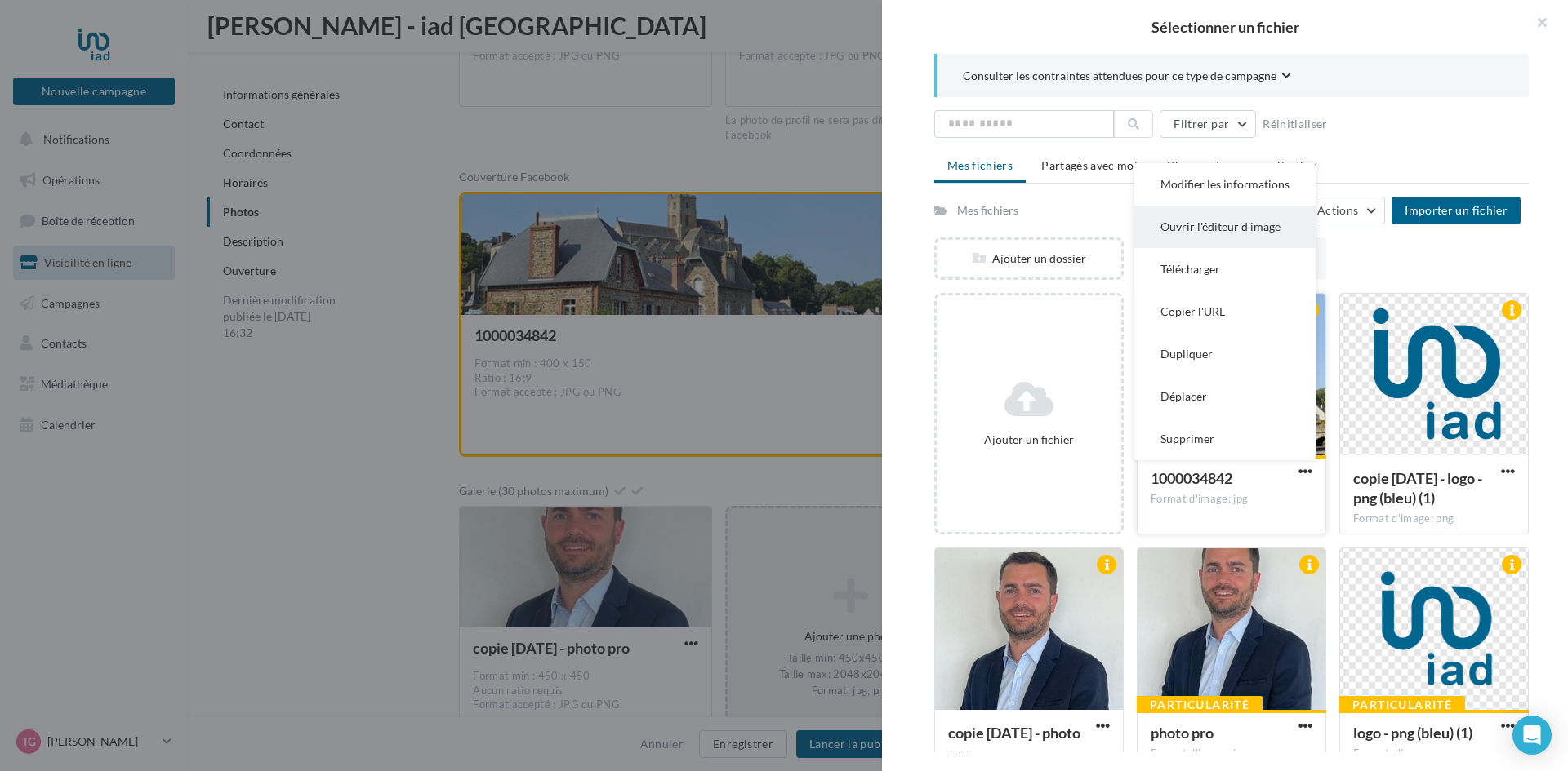
click at [1204, 232] on button "Ouvrir l'éditeur d'image" at bounding box center [1225, 227] width 181 height 43
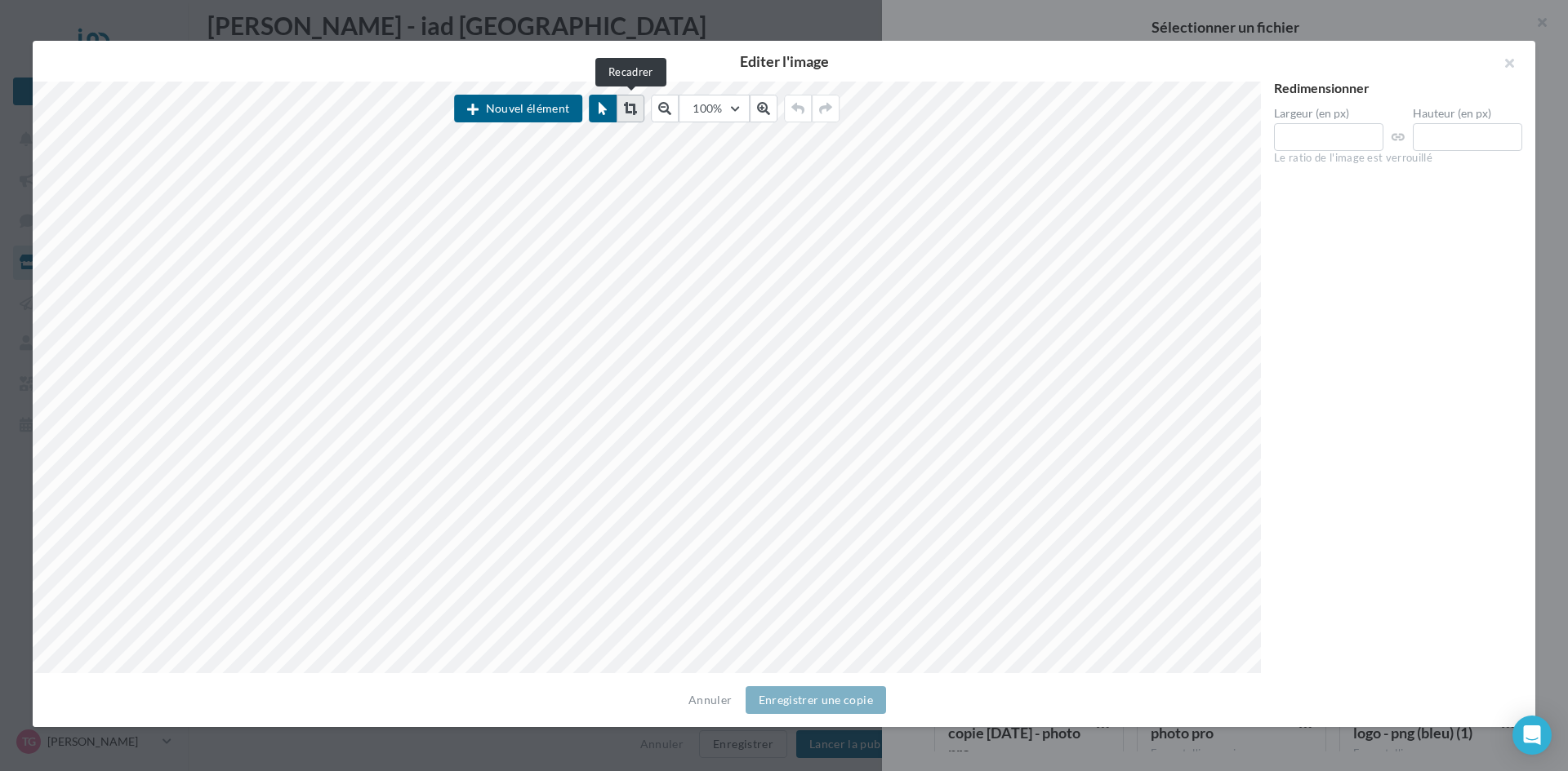
click at [627, 108] on icon at bounding box center [630, 108] width 13 height 13
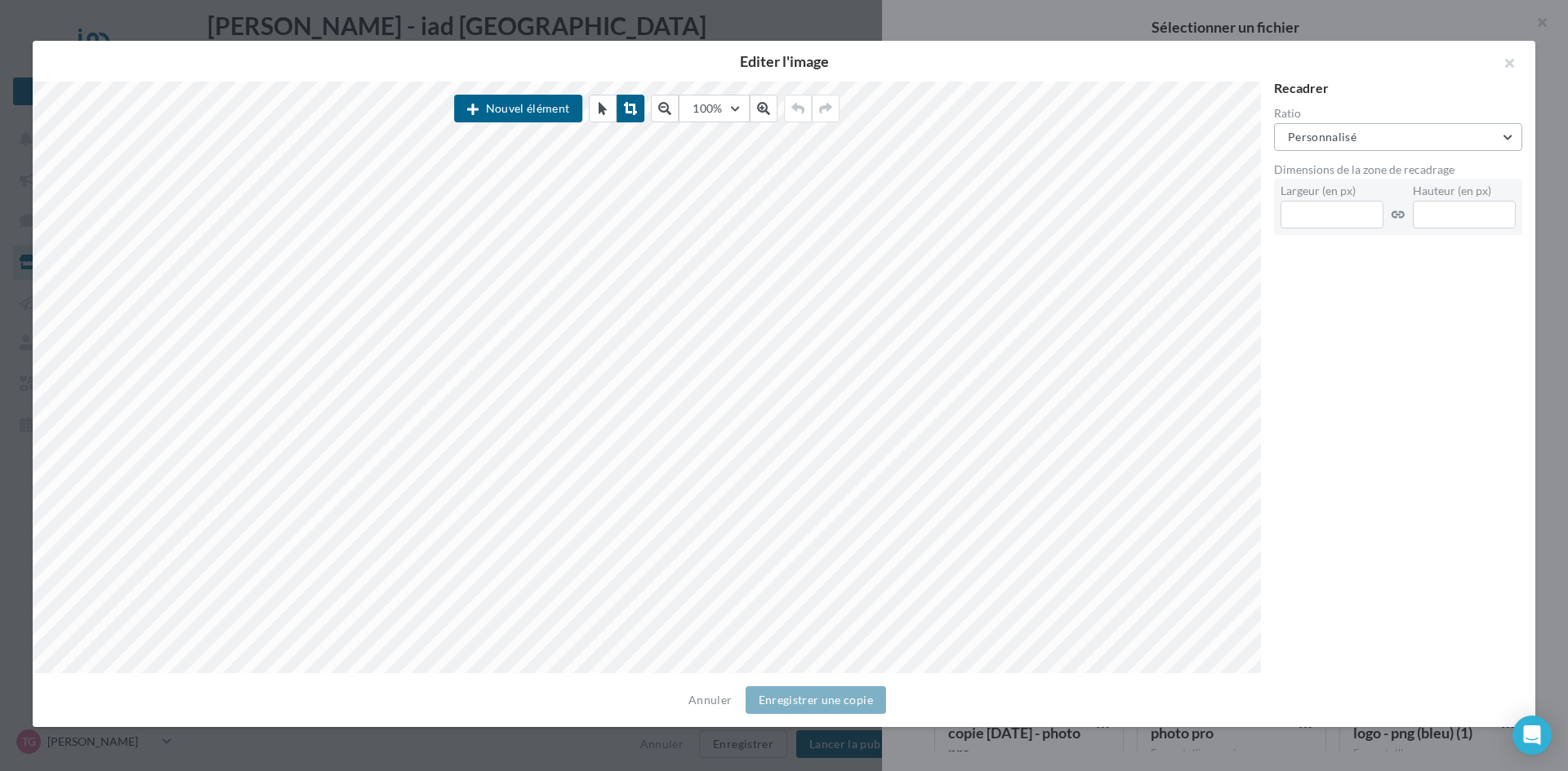
click at [1349, 142] on span "Personnalisé" at bounding box center [1322, 137] width 69 height 14
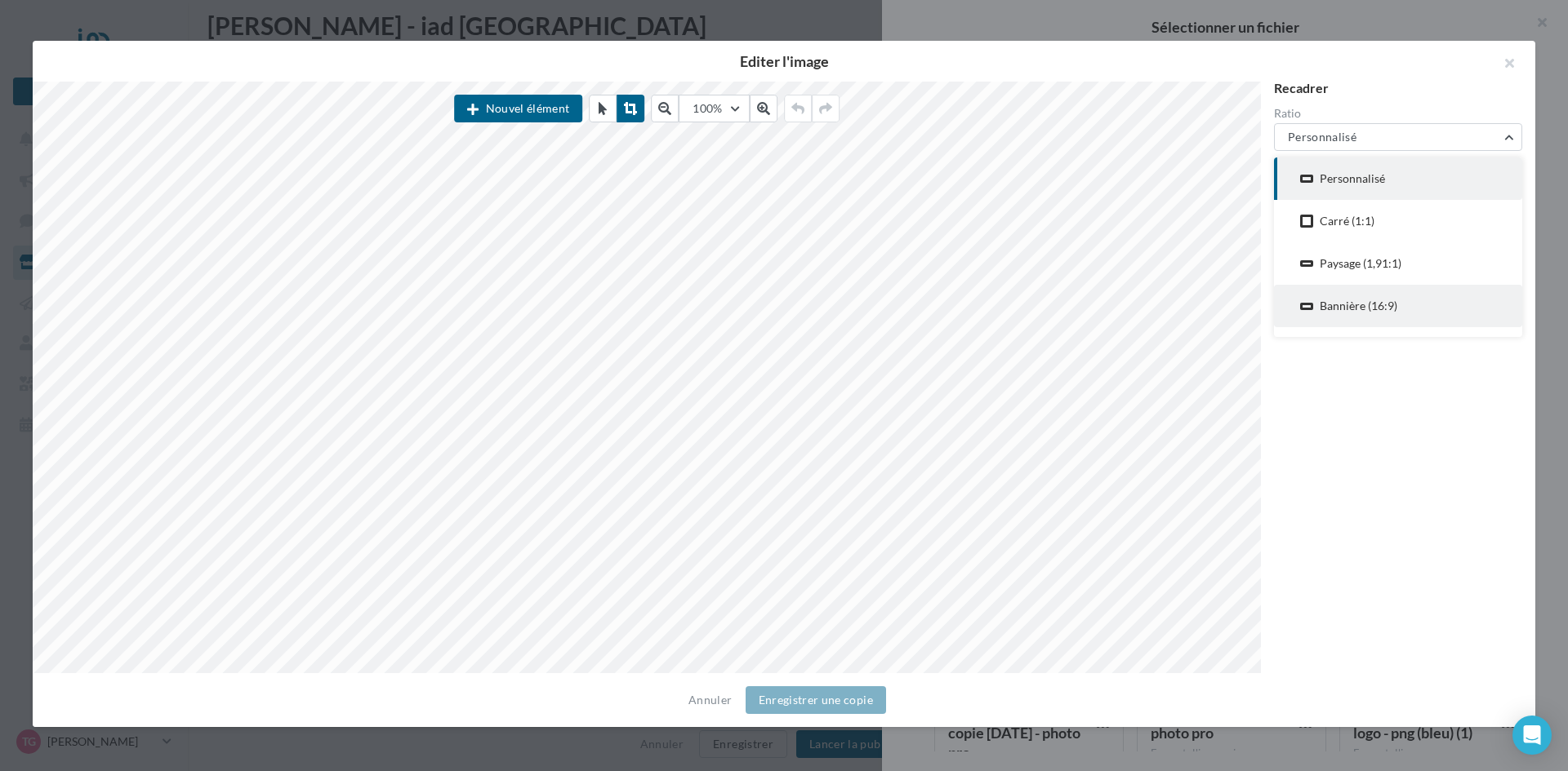
click at [1332, 304] on div "Bannière (16:9)" at bounding box center [1358, 306] width 78 height 17
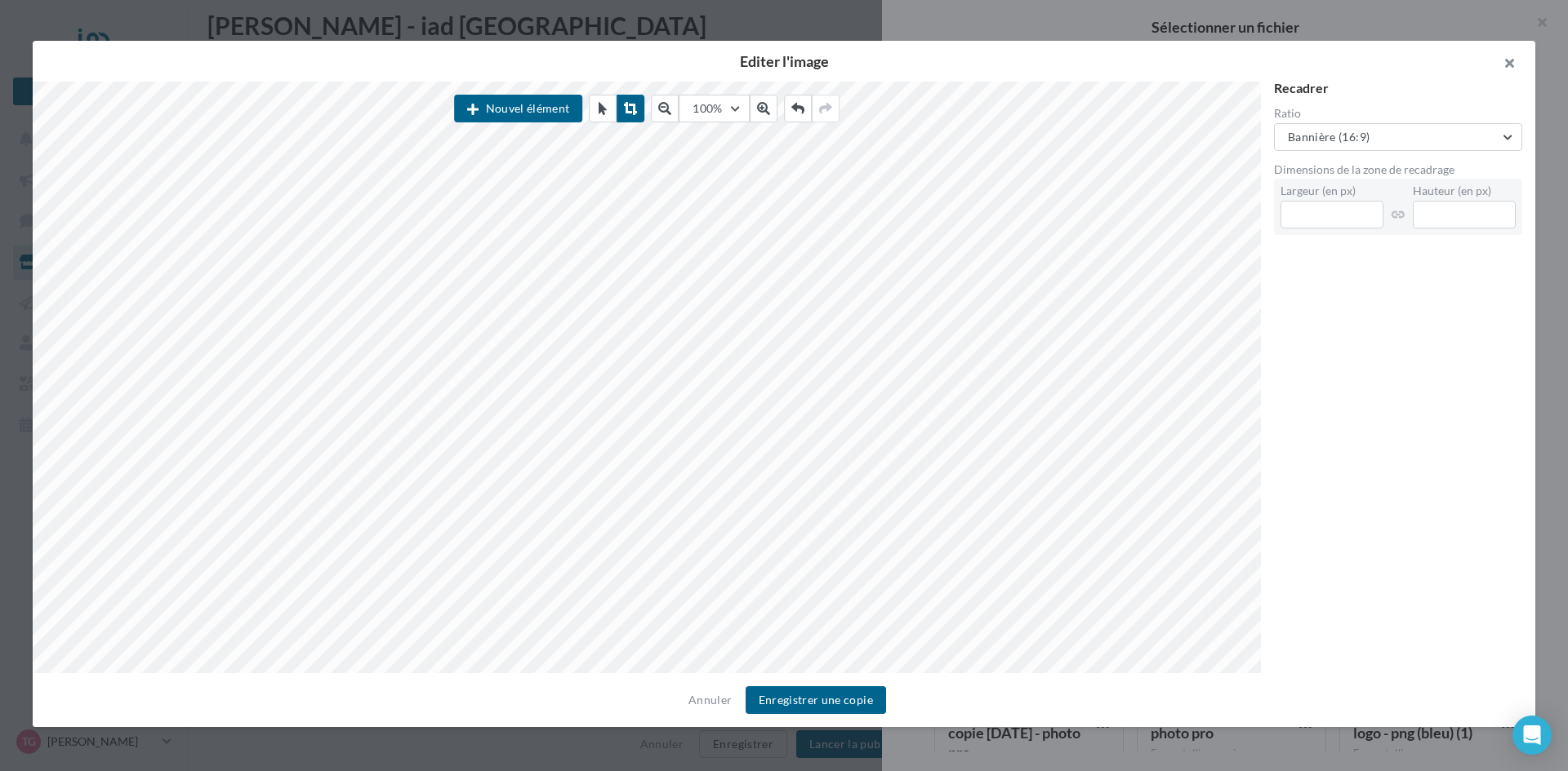
click at [1510, 72] on button "button" at bounding box center [1503, 65] width 65 height 49
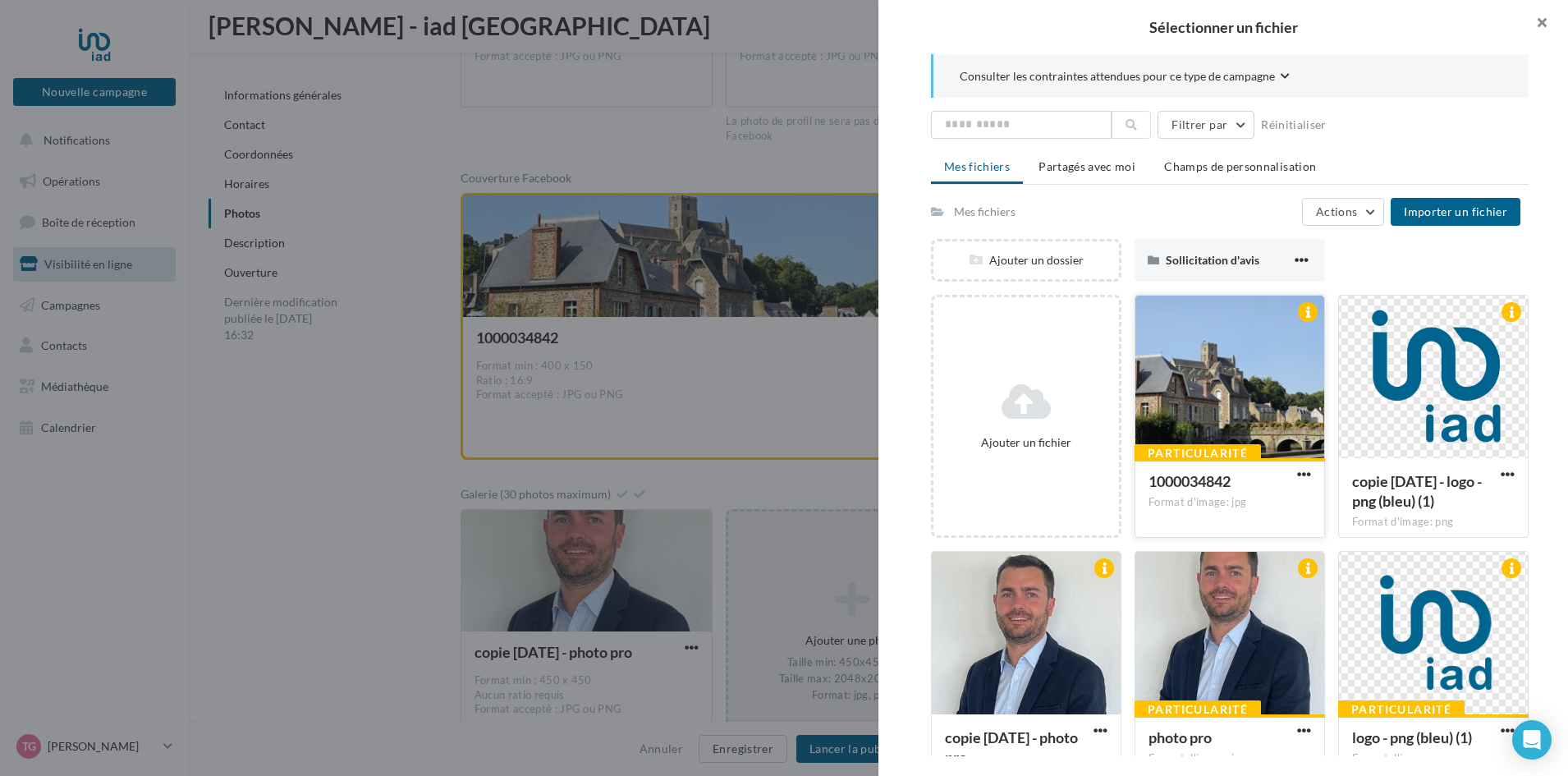
click at [1537, 26] on button "button" at bounding box center [1536, 25] width 66 height 49
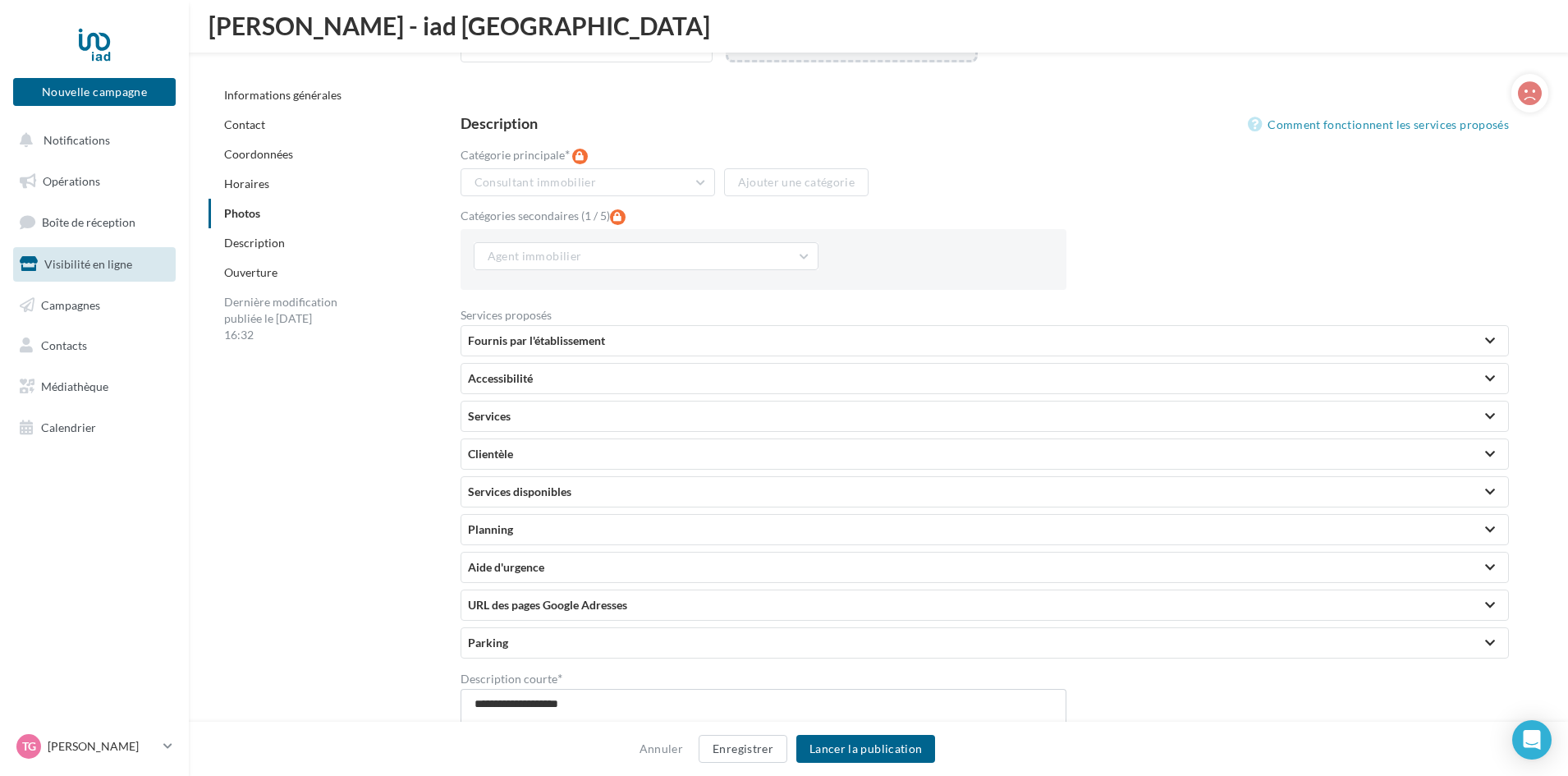
scroll to position [3109, 0]
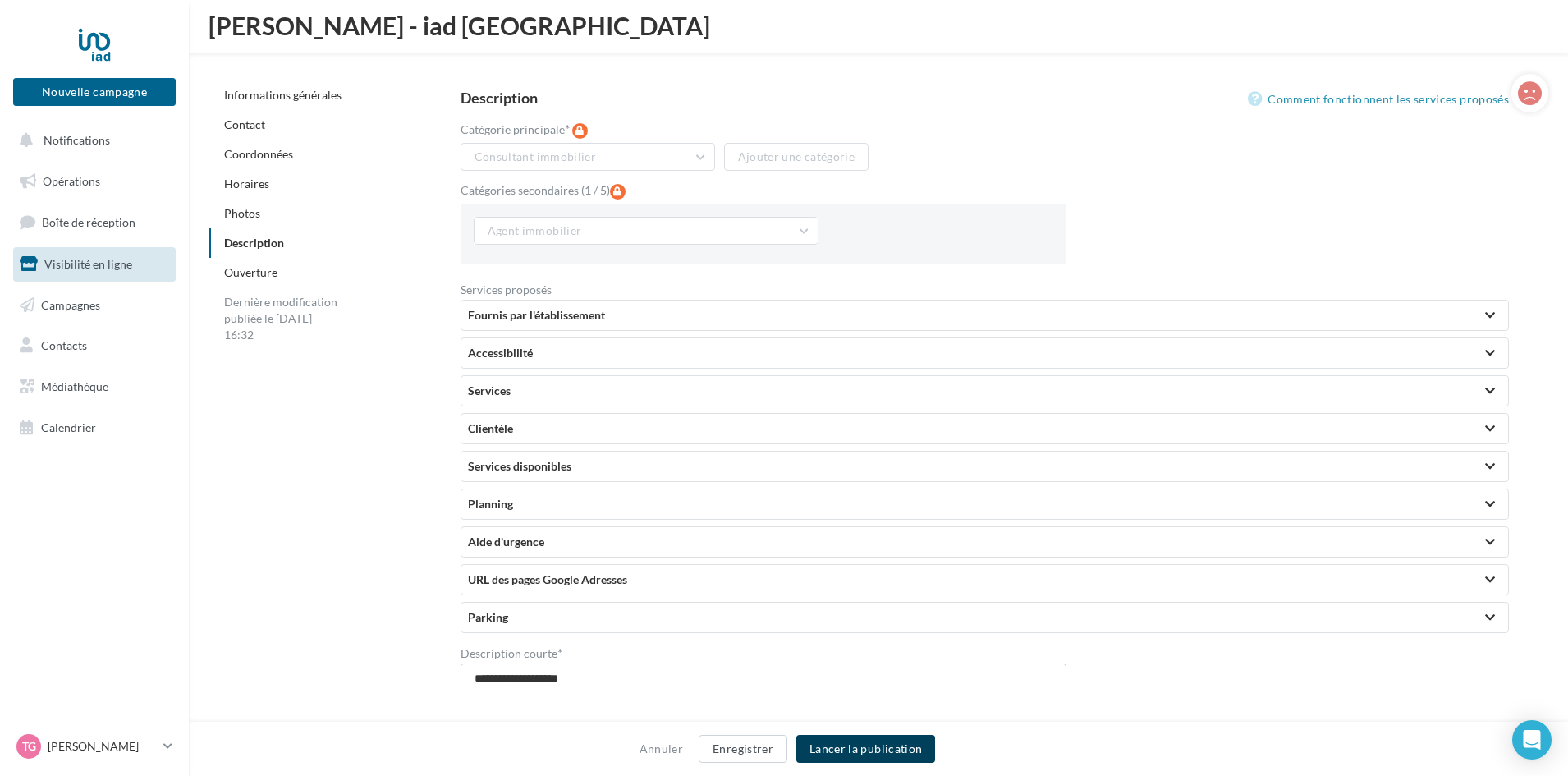
click at [889, 746] on button "Lancer la publication" at bounding box center [866, 750] width 139 height 28
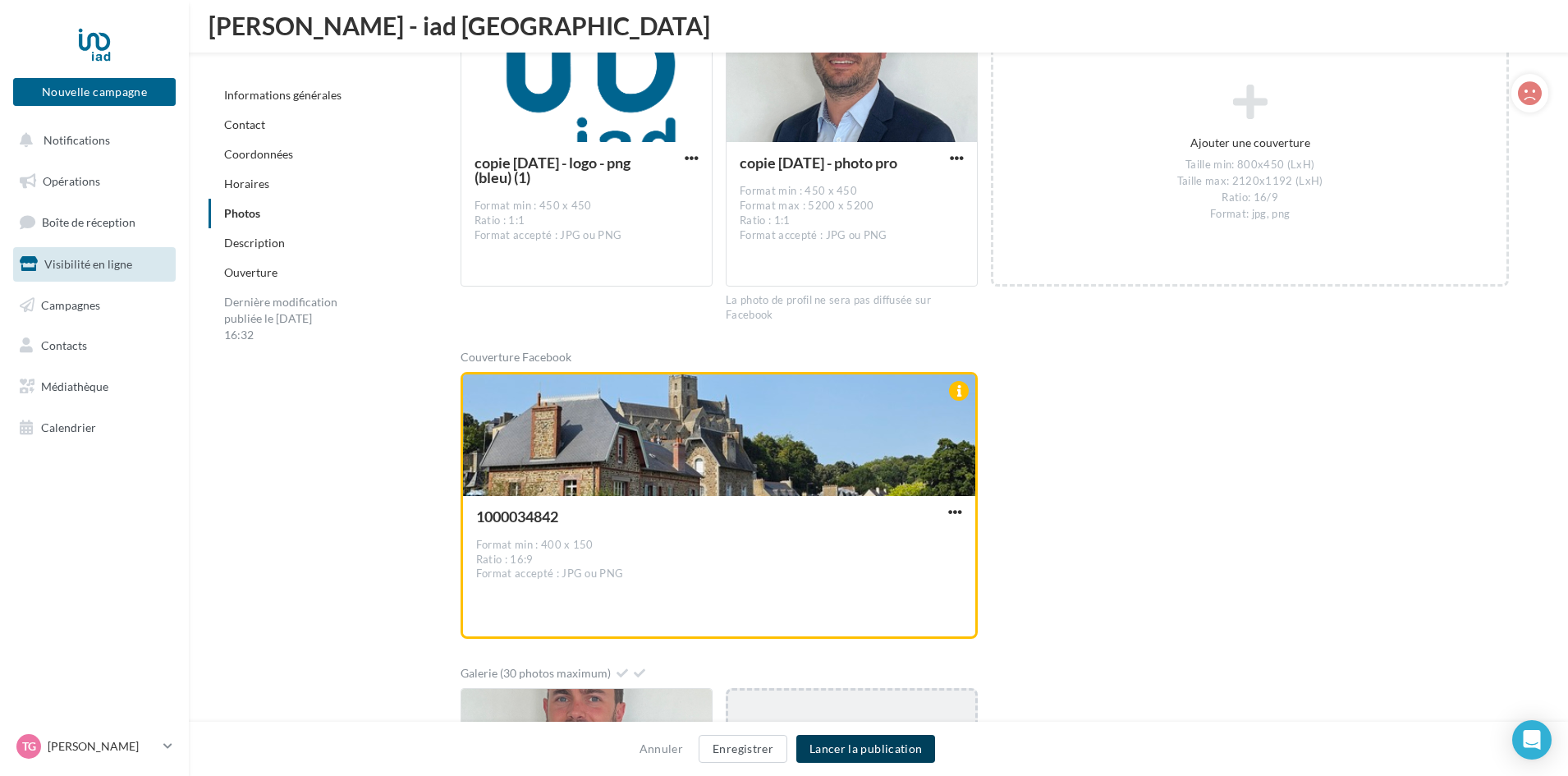
scroll to position [2206, 0]
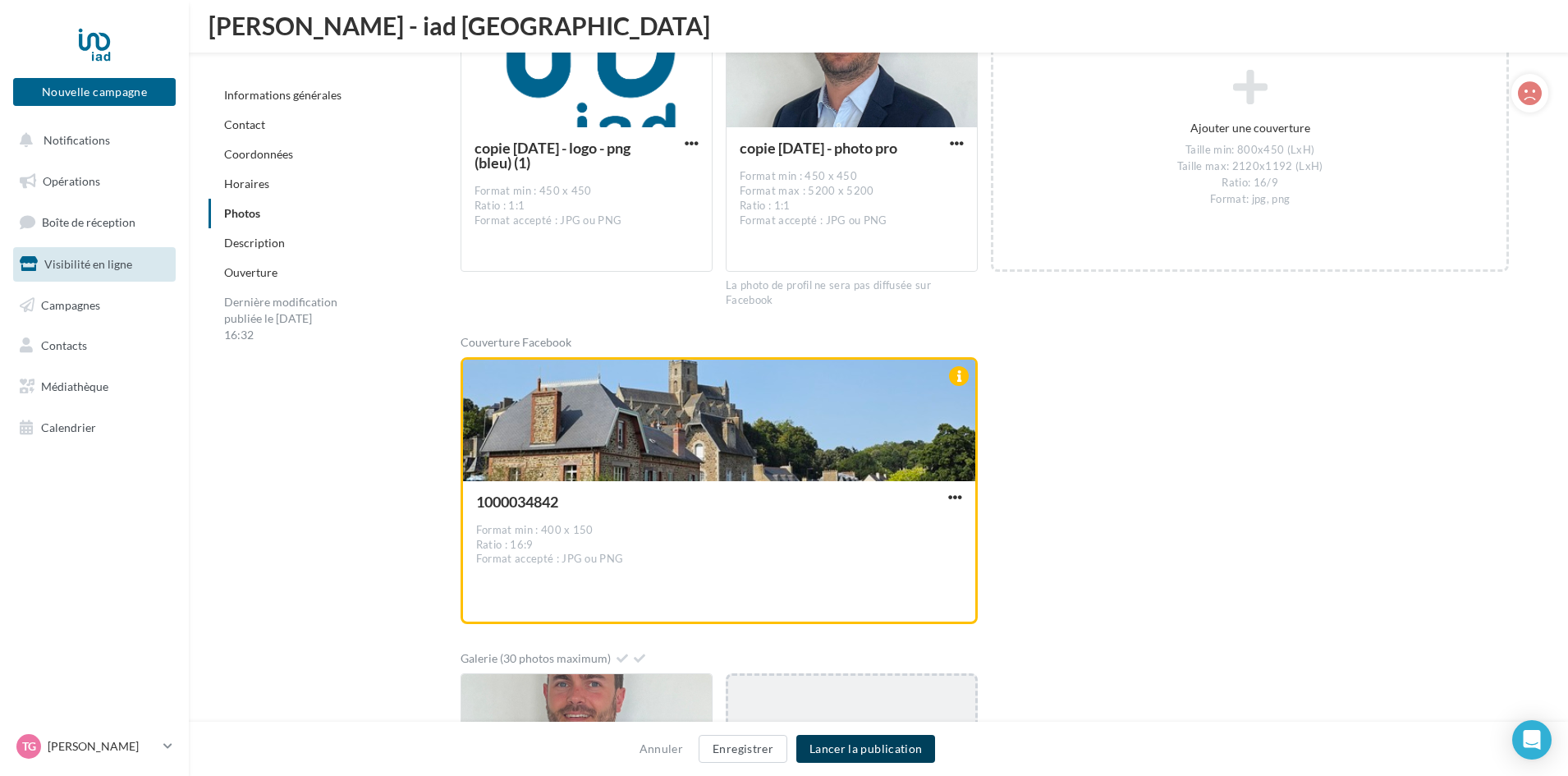
click at [904, 744] on button "Lancer la publication" at bounding box center [866, 750] width 139 height 28
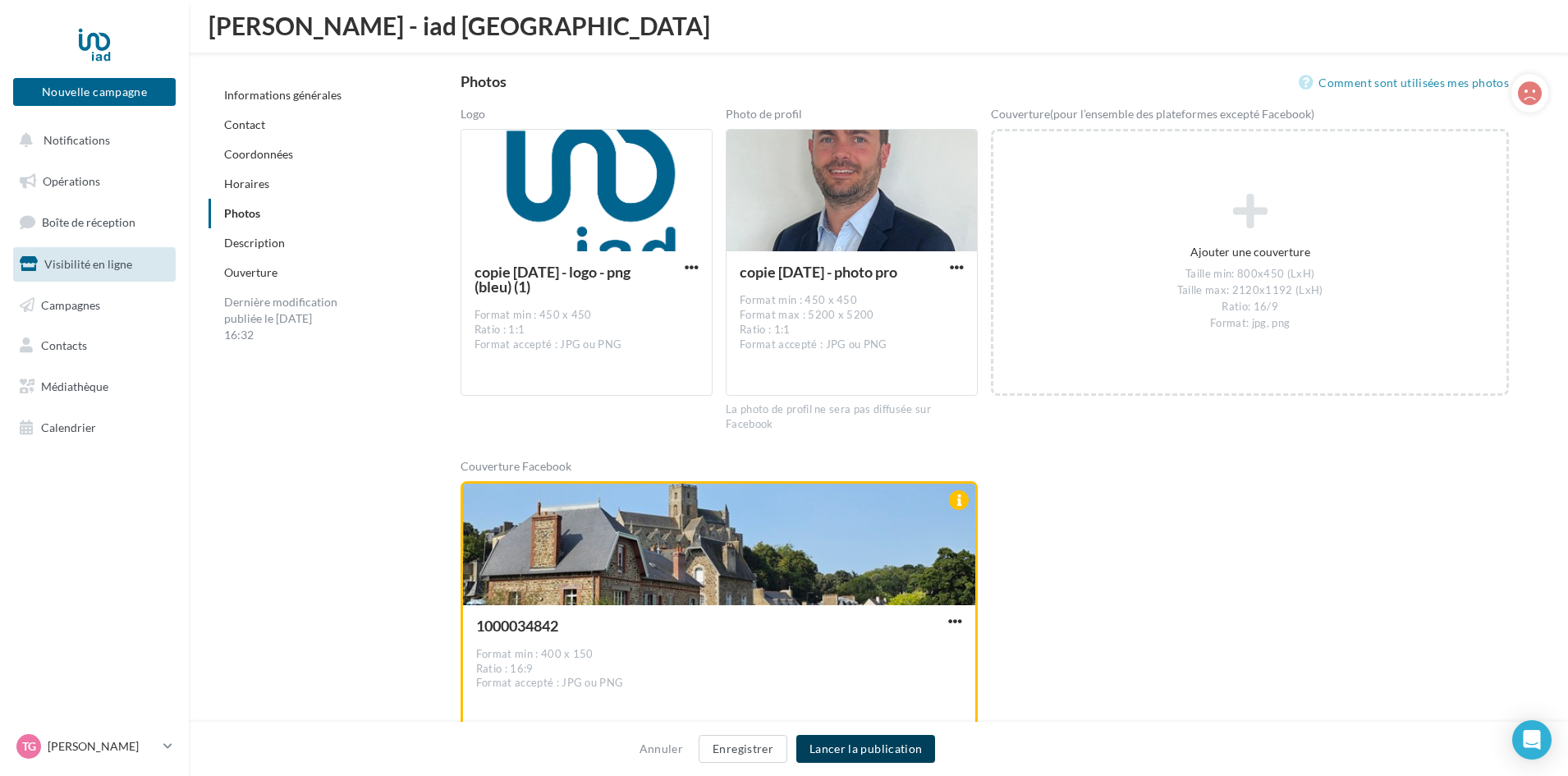
scroll to position [2042, 0]
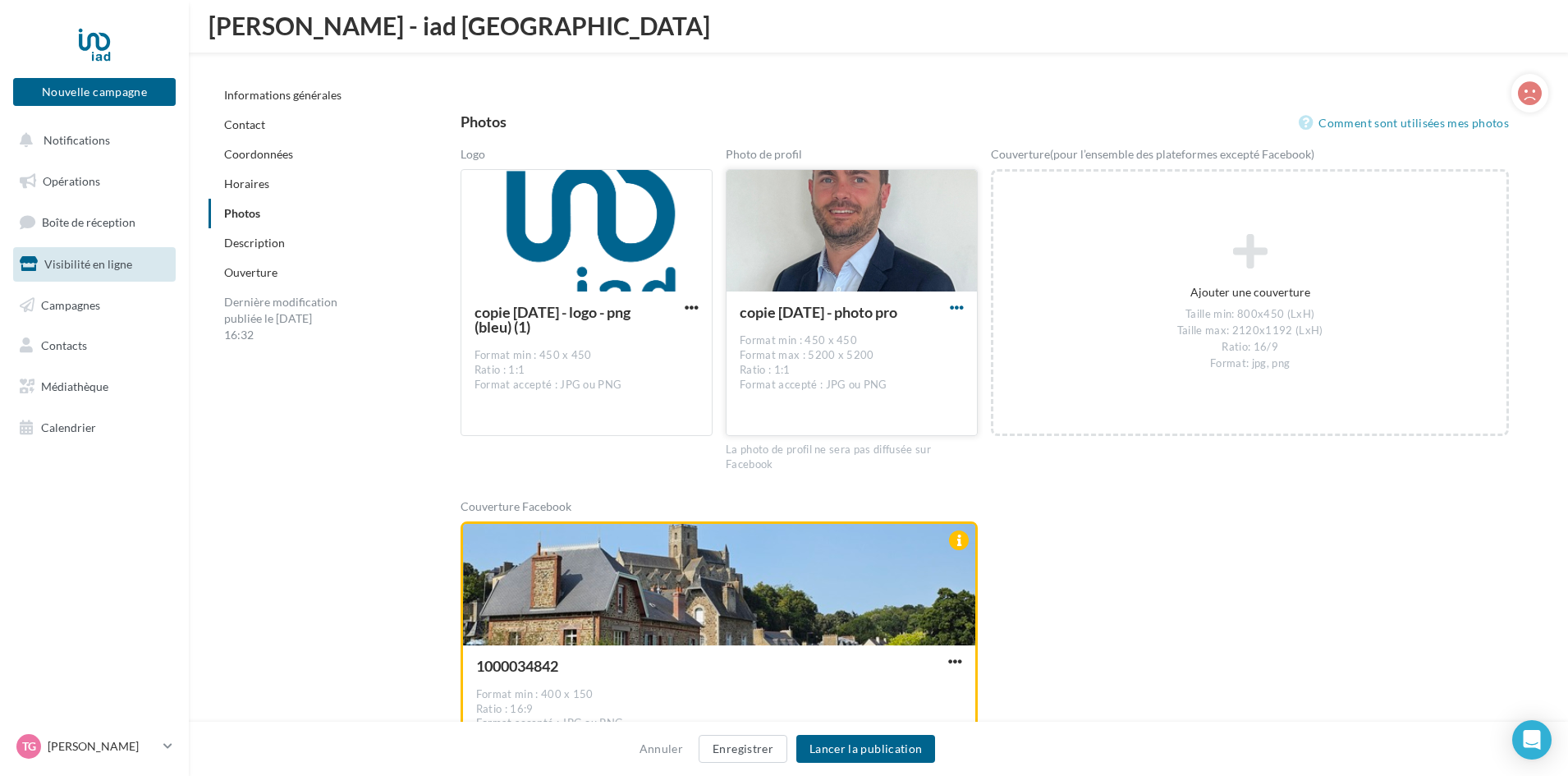
click at [952, 305] on span "button" at bounding box center [957, 308] width 14 height 14
click at [896, 422] on button "Supprimer" at bounding box center [880, 426] width 173 height 43
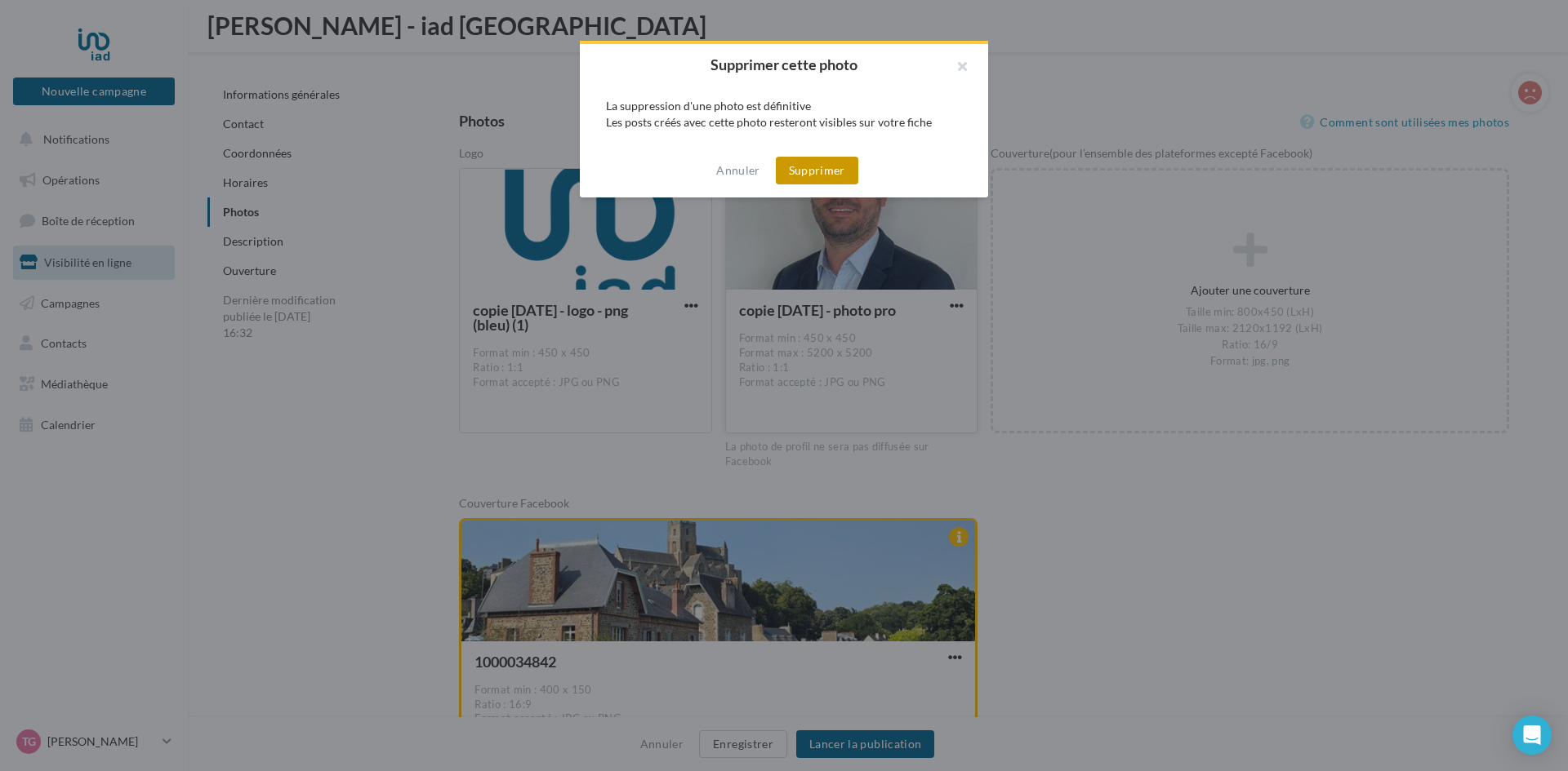
click at [828, 174] on button "Supprimer" at bounding box center [817, 171] width 83 height 28
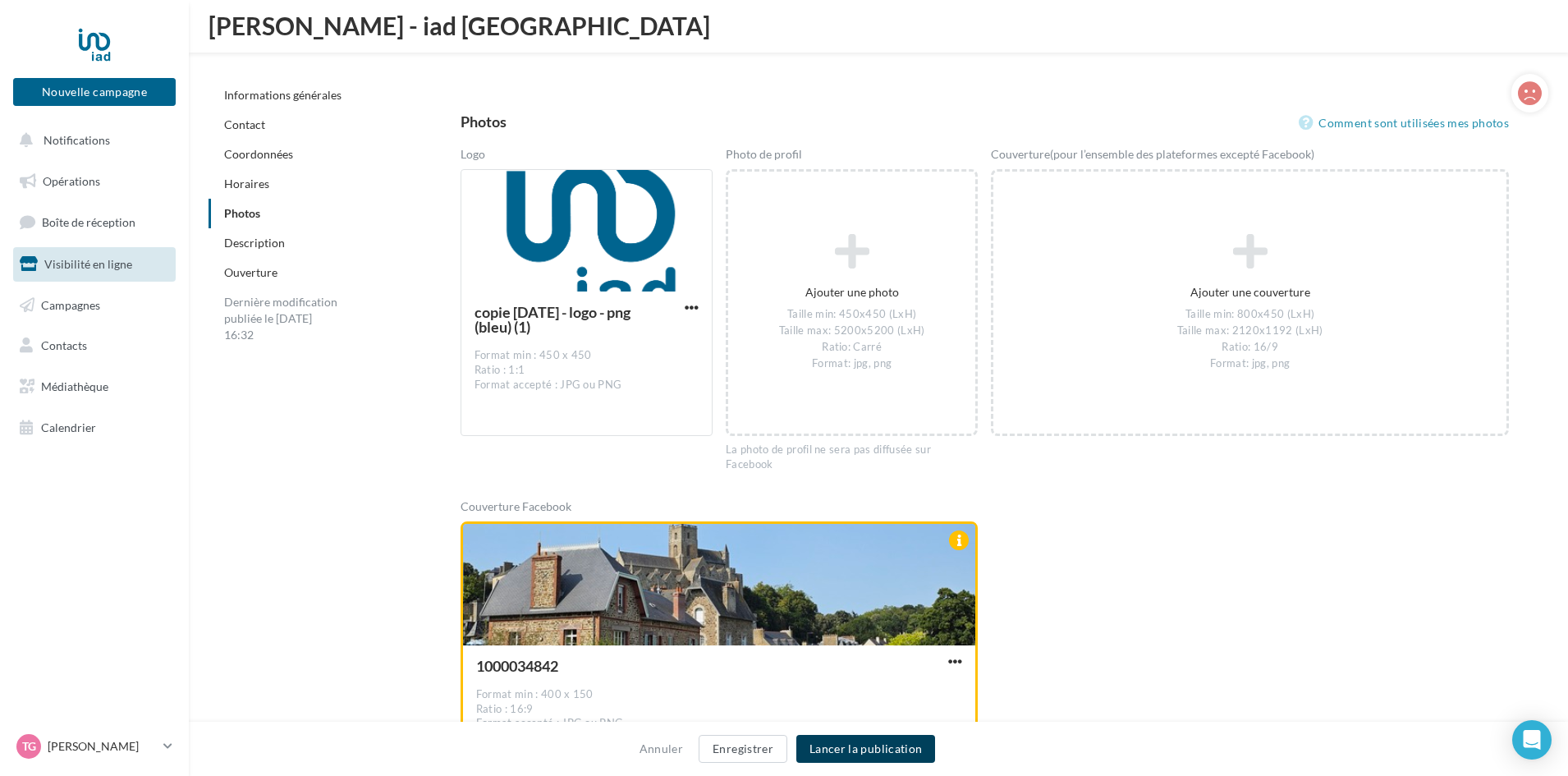
click at [902, 746] on button "Lancer la publication" at bounding box center [866, 750] width 139 height 28
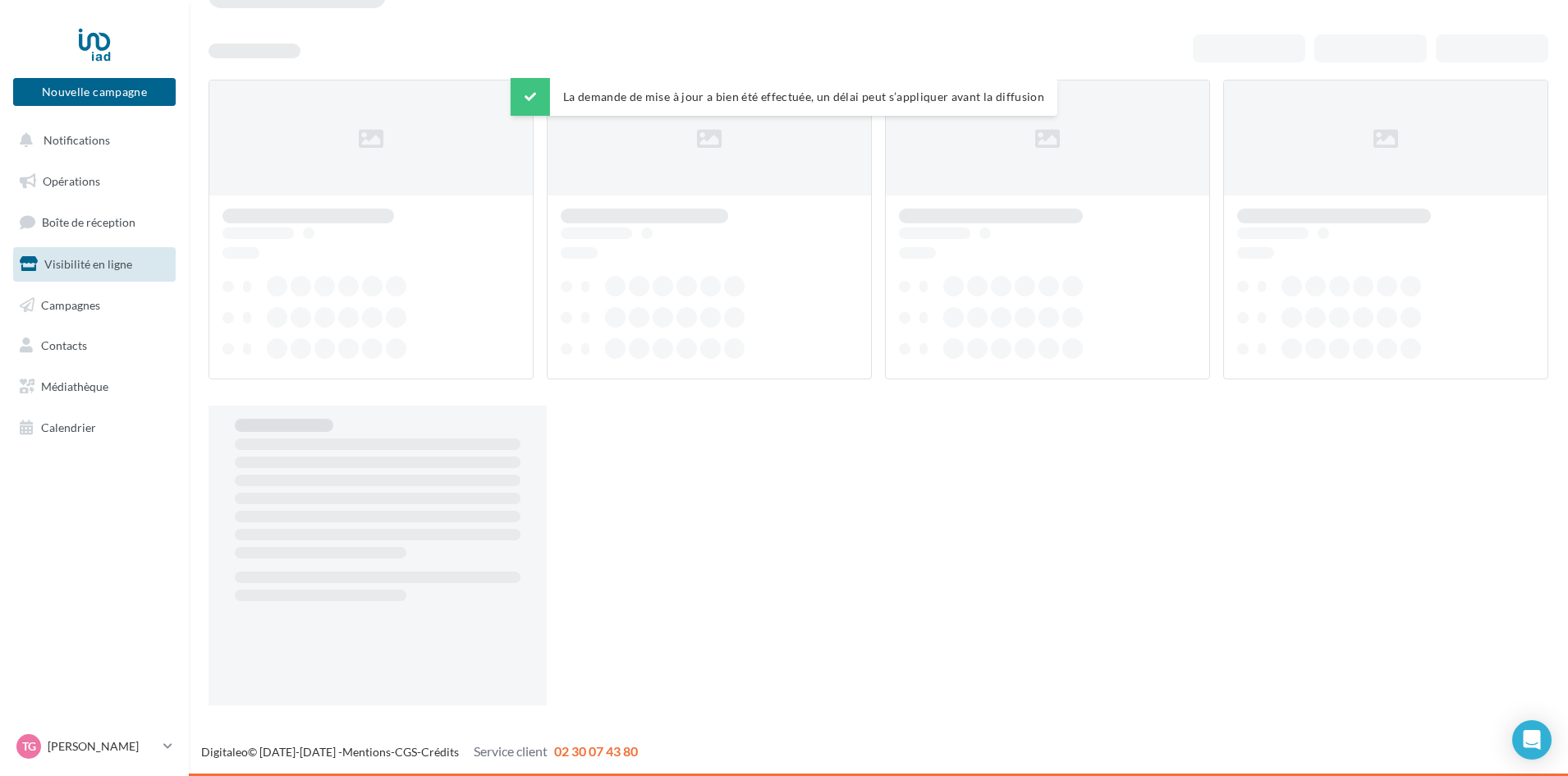
scroll to position [26, 0]
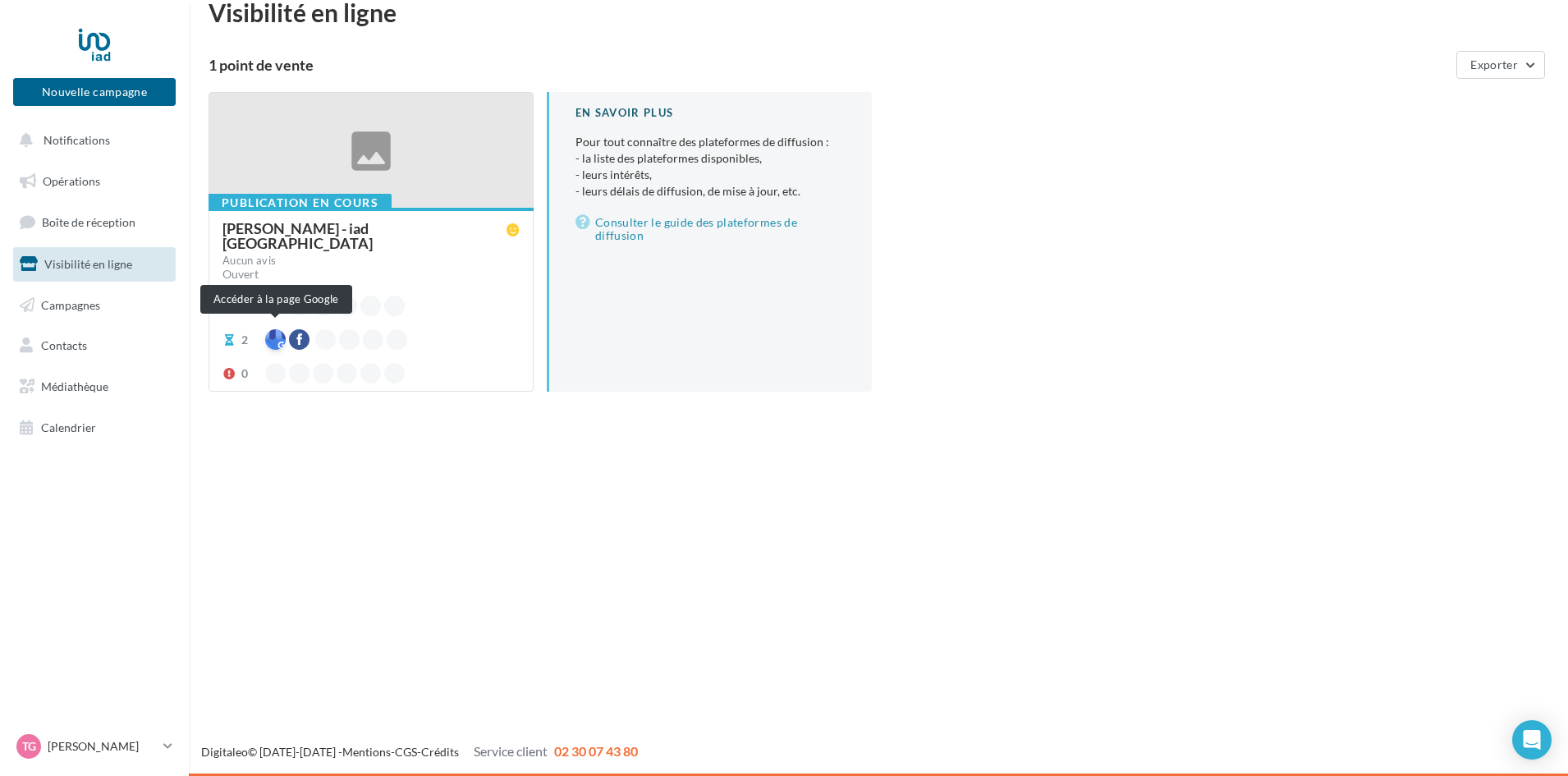
click at [273, 334] on div at bounding box center [275, 339] width 20 height 20
